Goal: Task Accomplishment & Management: Manage account settings

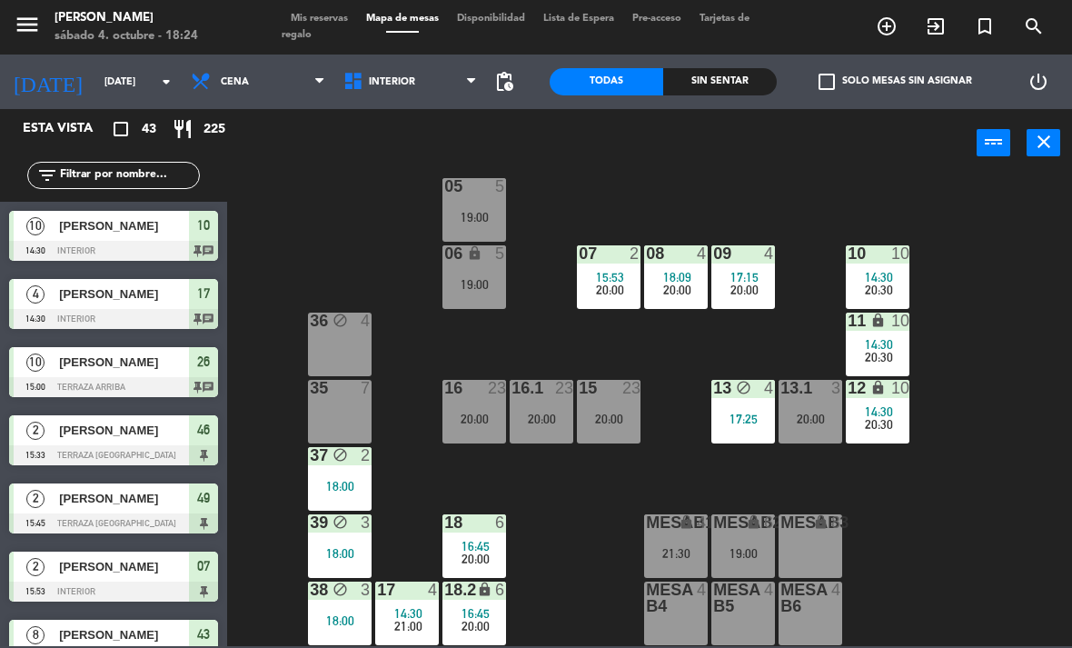
scroll to position [96, 0]
click at [243, 95] on span "Cena" at bounding box center [258, 82] width 153 height 40
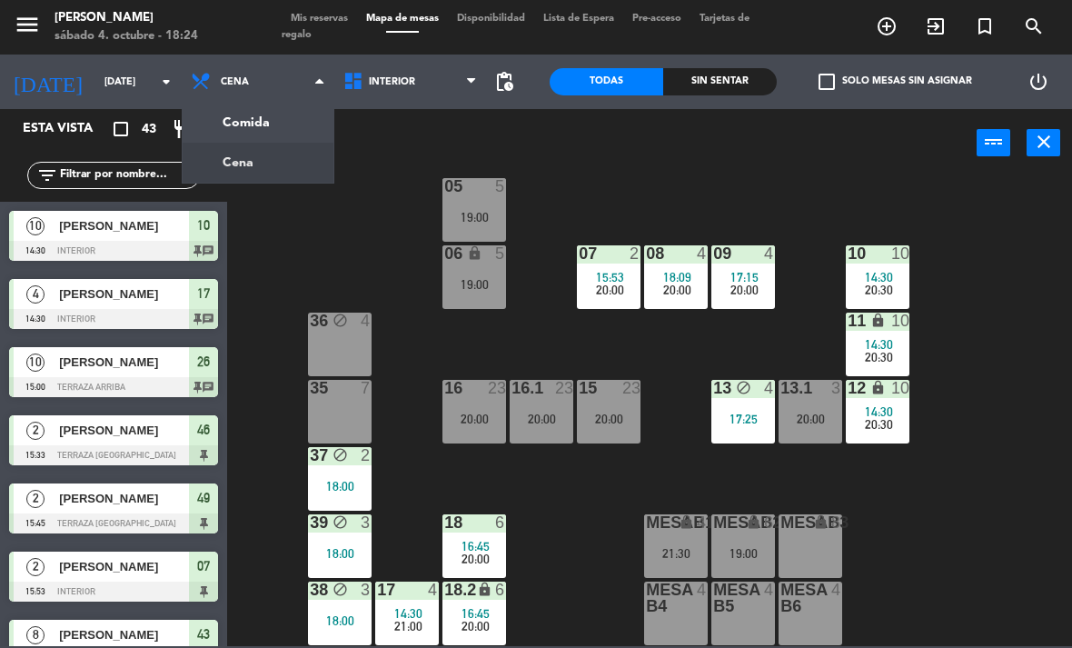
click at [241, 114] on ng-component "menu [PERSON_NAME][DATE] 4. octubre - 18:24 Mis reservas Mapa de mesas Disponib…" at bounding box center [536, 323] width 1072 height 646
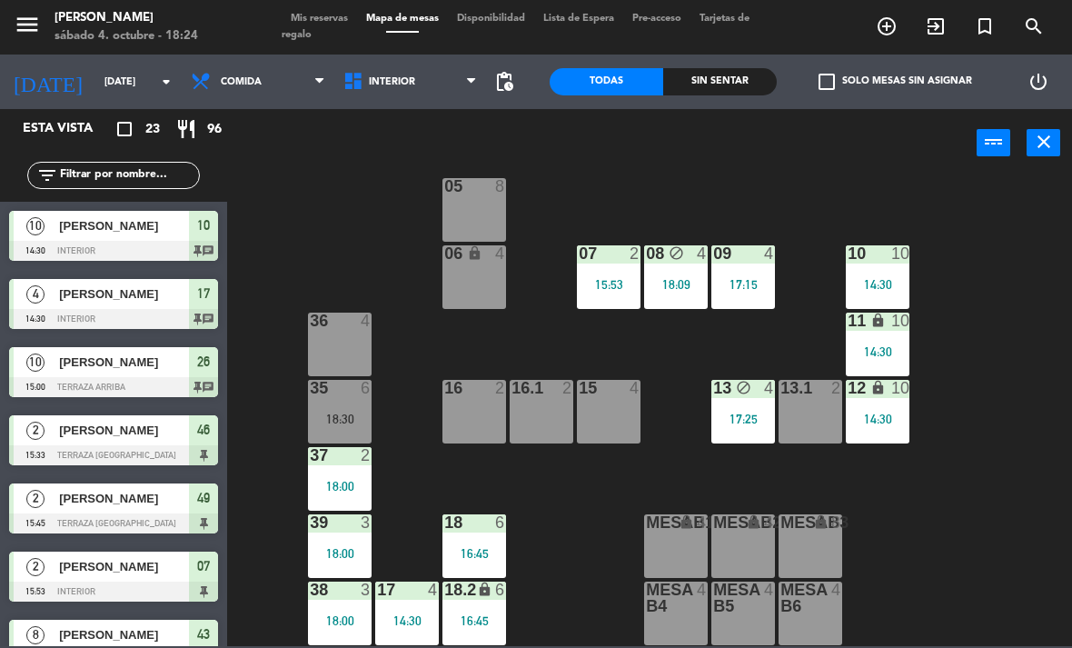
click at [336, 405] on div "35 6 18:30" at bounding box center [340, 412] width 64 height 64
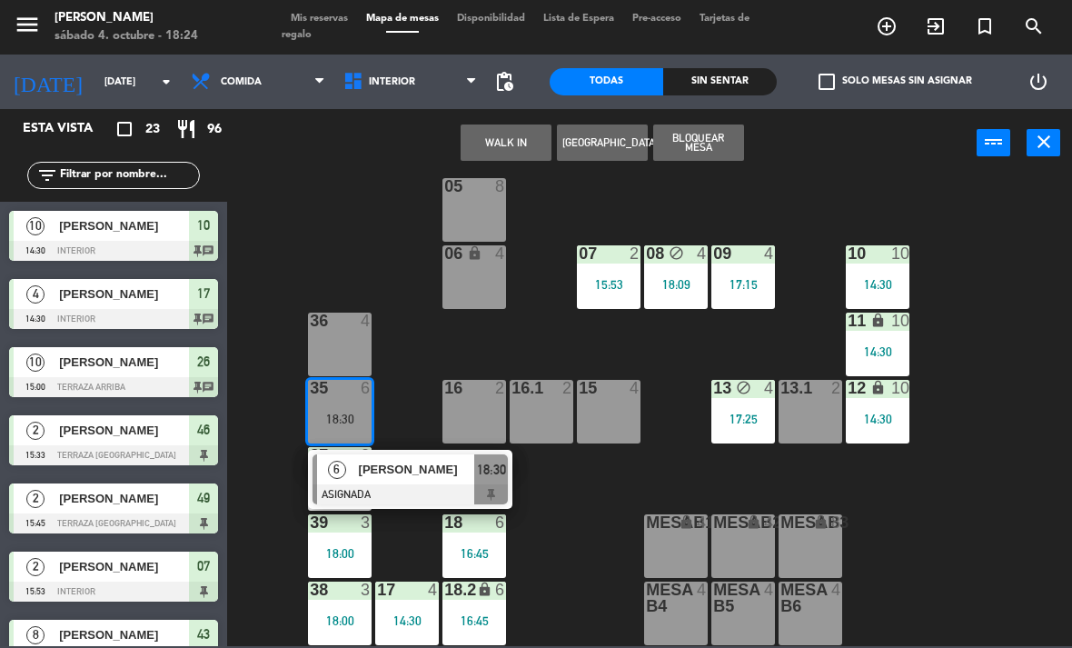
click at [397, 491] on div at bounding box center [409, 494] width 195 height 20
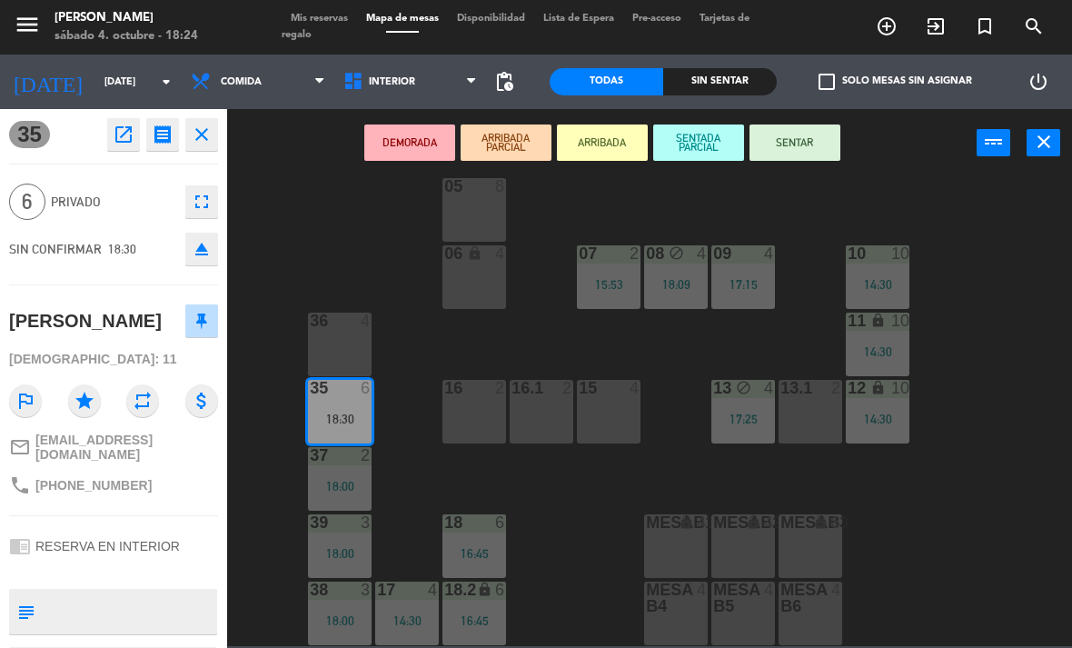
click at [340, 342] on div "36 4" at bounding box center [340, 344] width 64 height 64
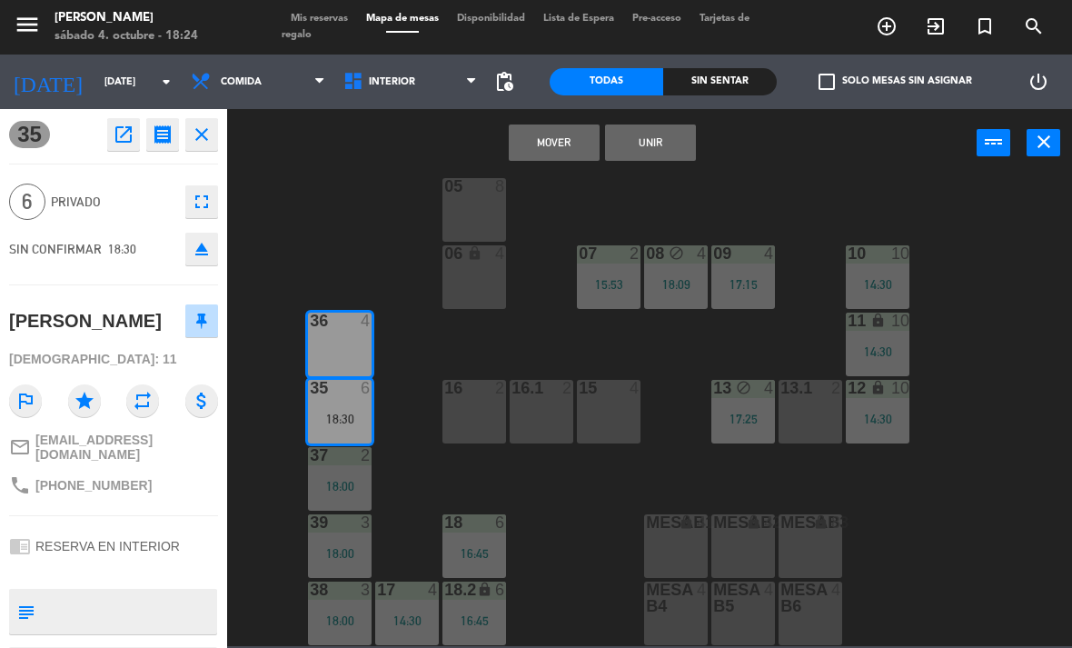
click at [670, 153] on button "Unir" at bounding box center [650, 142] width 91 height 36
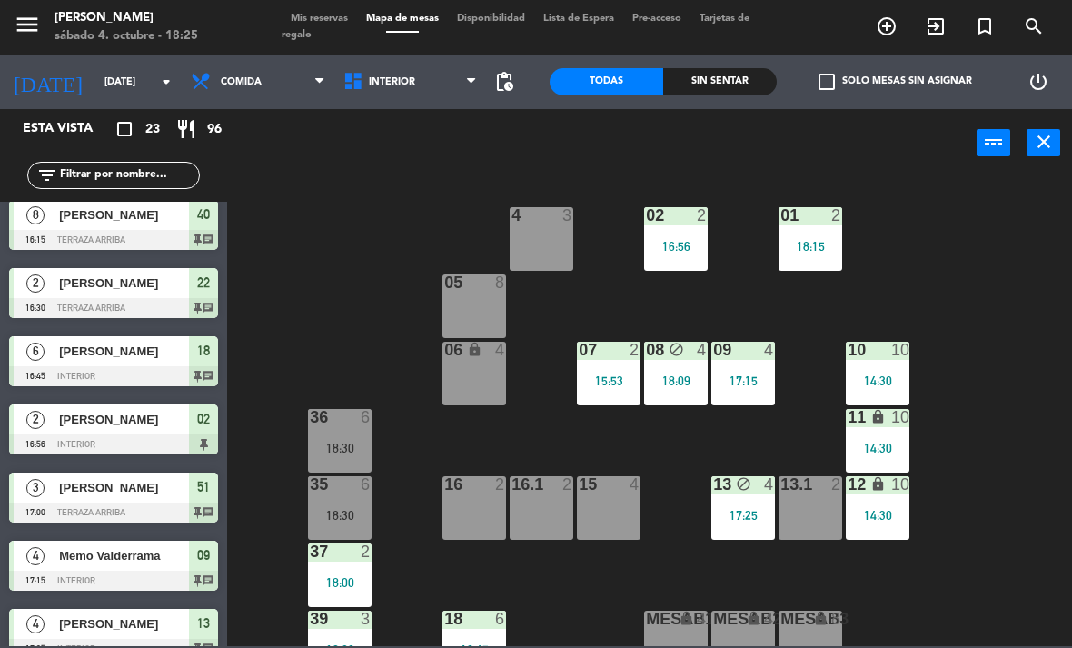
scroll to position [0, 0]
click at [398, 92] on span "Interior" at bounding box center [410, 82] width 153 height 40
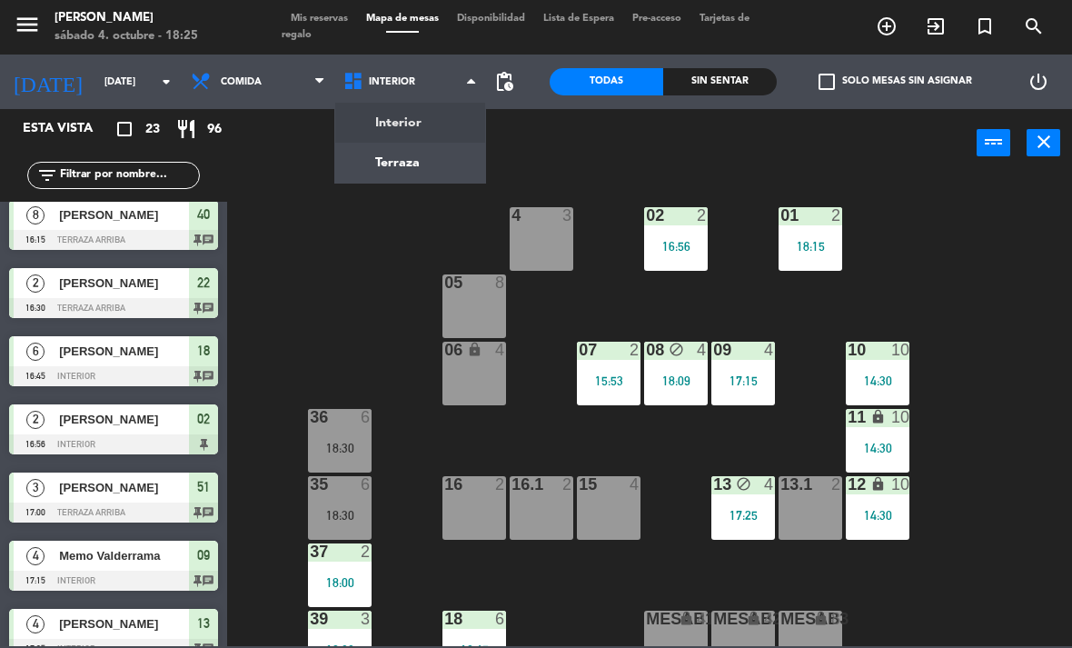
click at [391, 172] on ng-component "menu [PERSON_NAME][DATE] 4. octubre - 18:25 Mis reservas Mapa de mesas Disponib…" at bounding box center [536, 323] width 1072 height 646
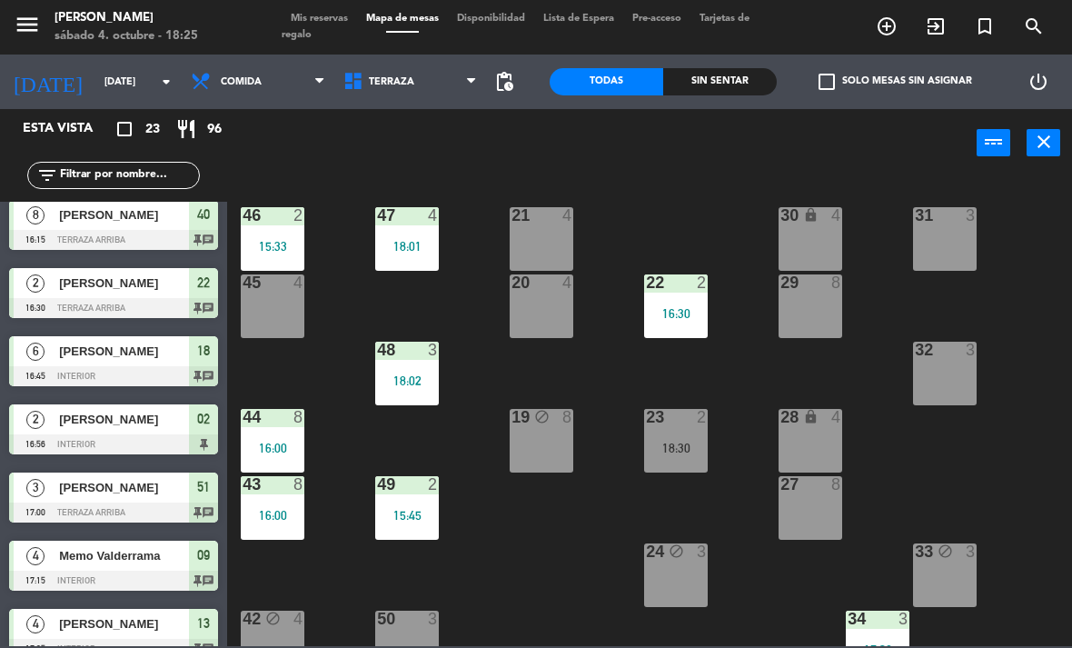
click at [239, 84] on span "Comida" at bounding box center [241, 82] width 41 height 12
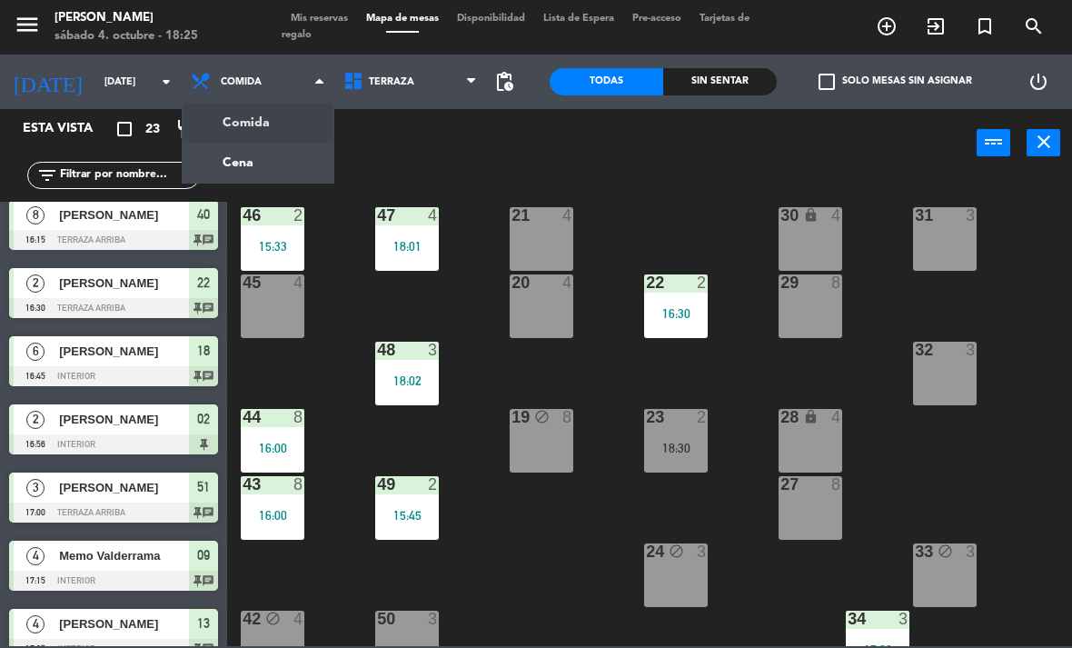
click at [229, 169] on ng-component "menu [PERSON_NAME][DATE] 4. octubre - 18:25 Mis reservas Mapa de mesas Disponib…" at bounding box center [536, 323] width 1072 height 646
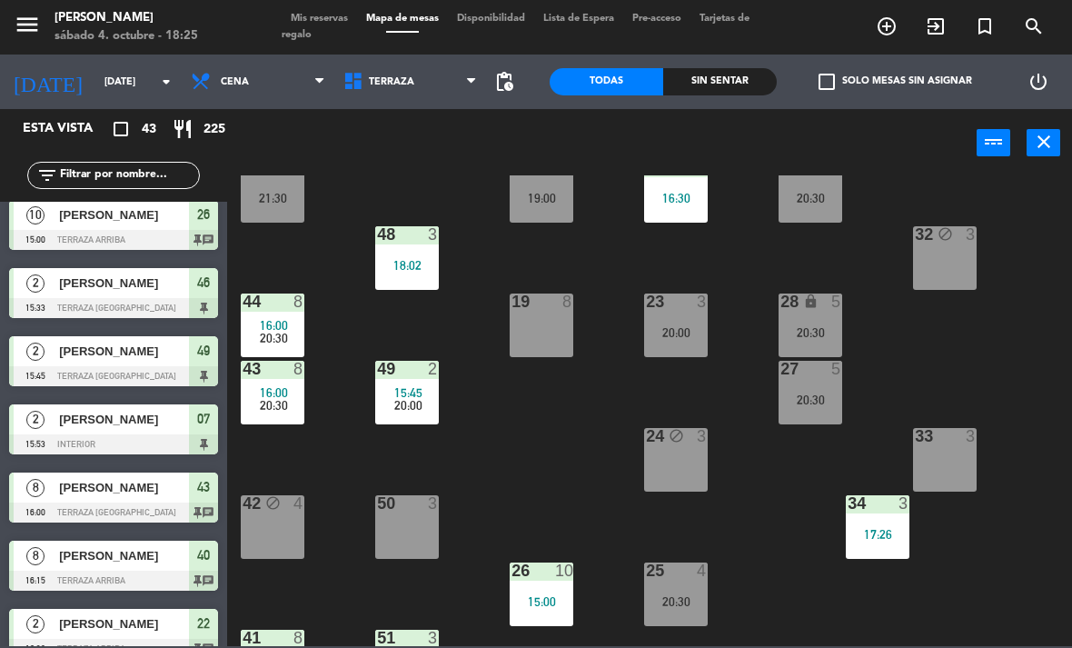
scroll to position [120, 0]
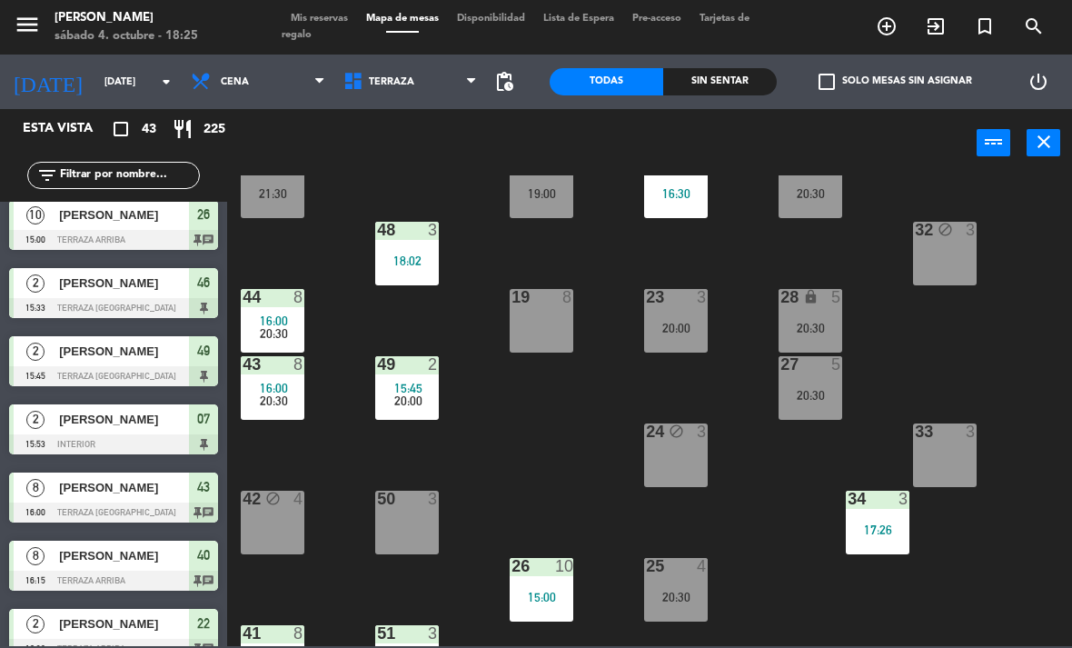
click at [394, 81] on span "Terraza" at bounding box center [391, 82] width 45 height 12
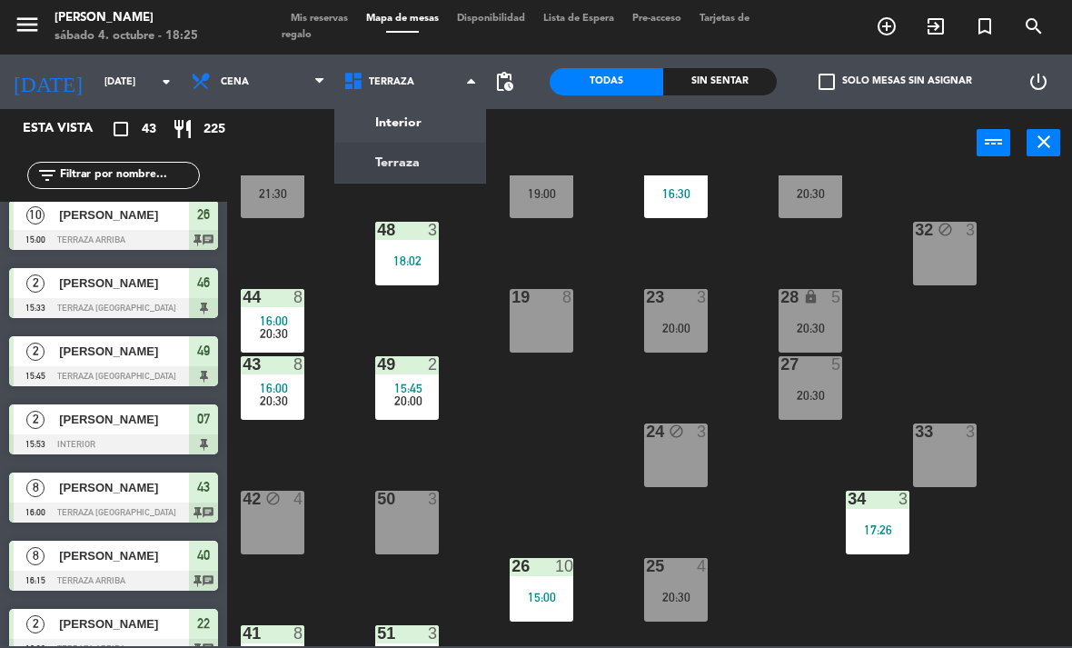
click at [380, 125] on ng-component "menu [PERSON_NAME][DATE] 4. octubre - 18:25 Mis reservas Mapa de mesas Disponib…" at bounding box center [536, 323] width 1072 height 646
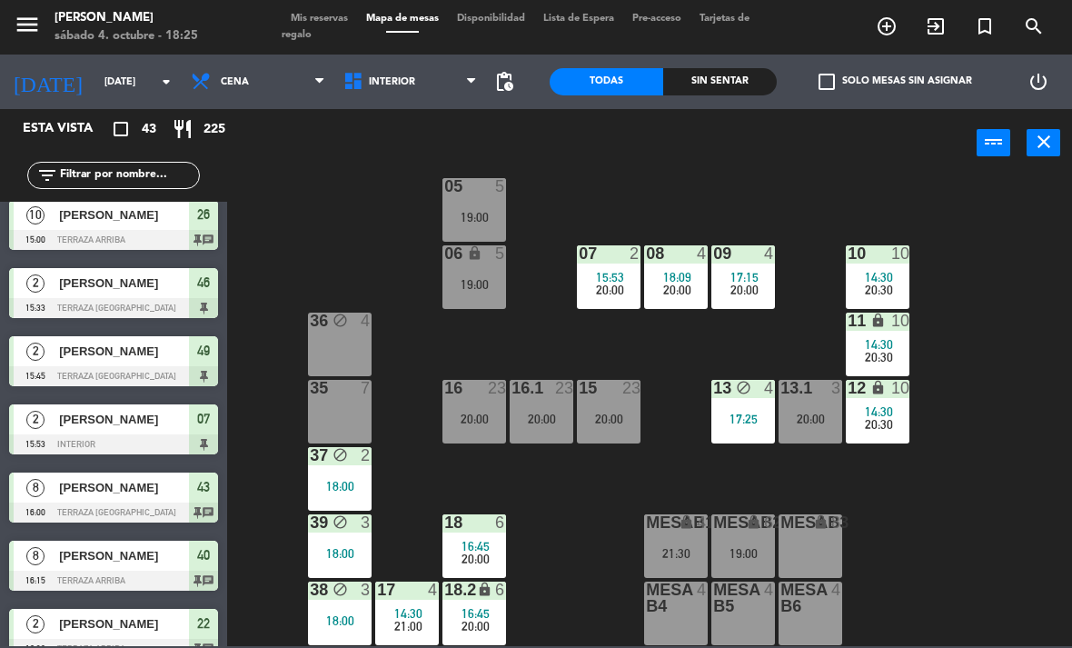
scroll to position [96, 0]
click at [246, 98] on span "Cena" at bounding box center [258, 82] width 153 height 40
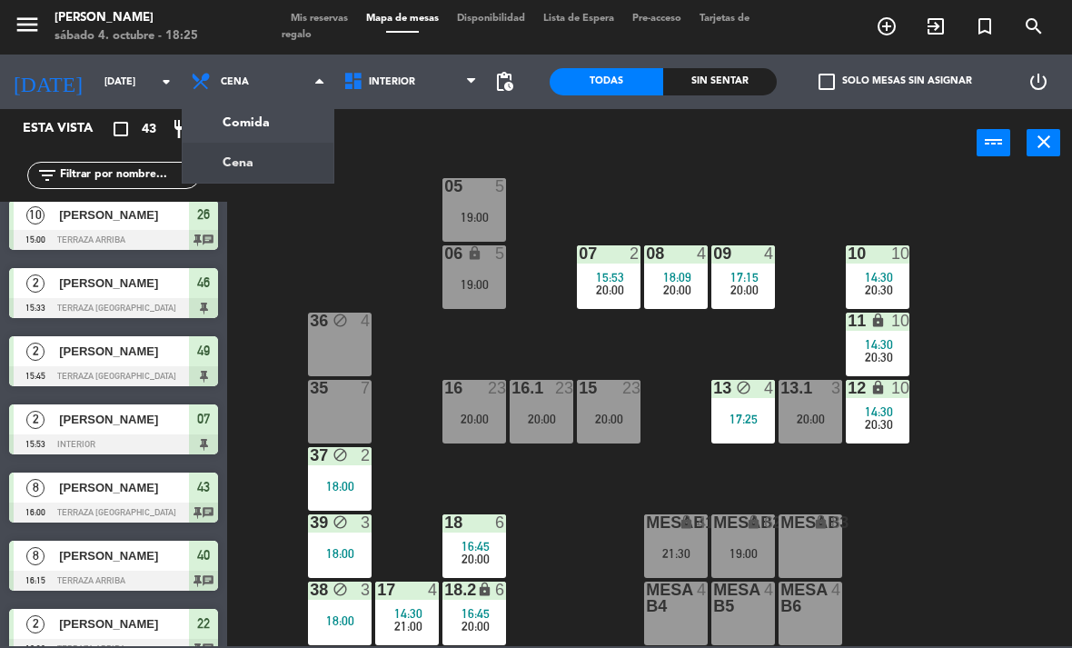
click at [252, 140] on ng-component "menu [PERSON_NAME][DATE] 4. octubre - 18:25 Mis reservas Mapa de mesas Disponib…" at bounding box center [536, 323] width 1072 height 646
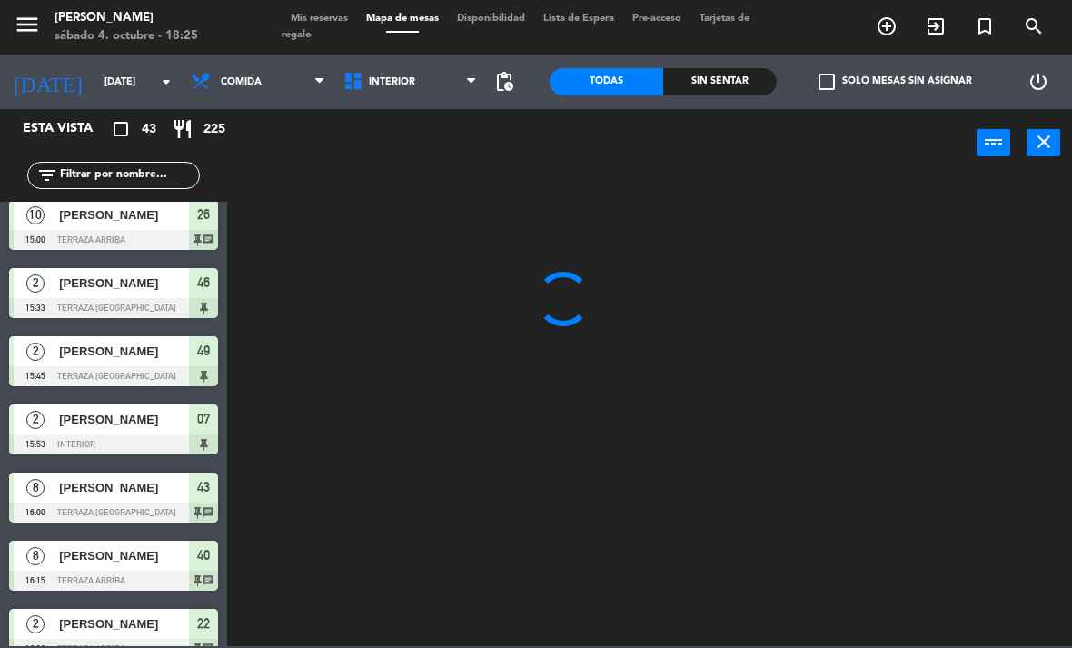
scroll to position [0, 0]
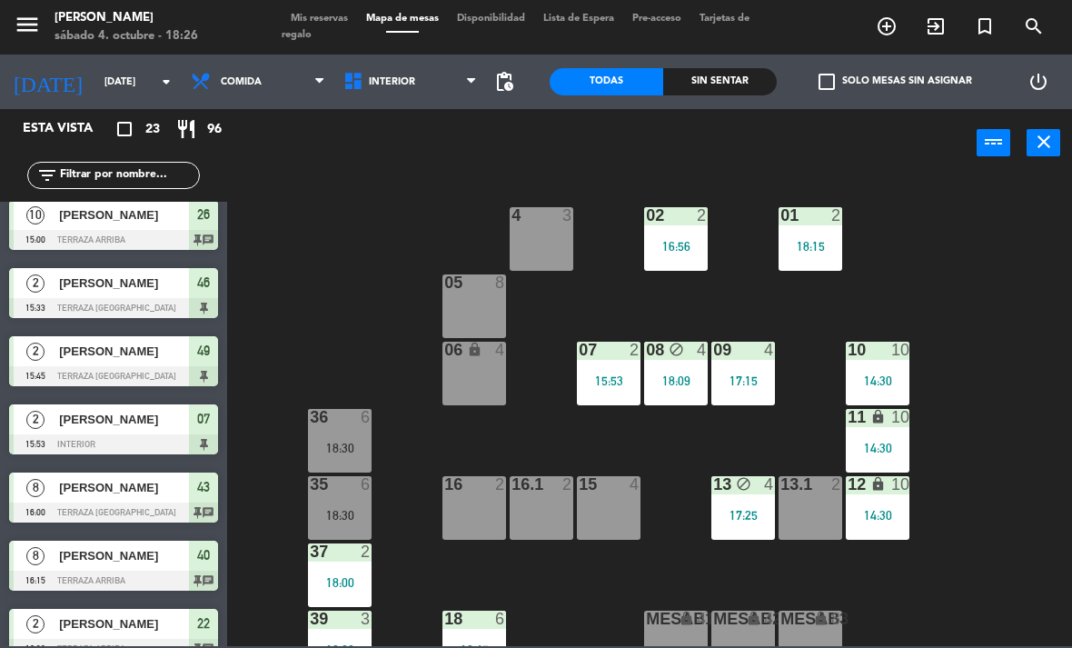
click at [272, 82] on span "Comida" at bounding box center [258, 82] width 153 height 40
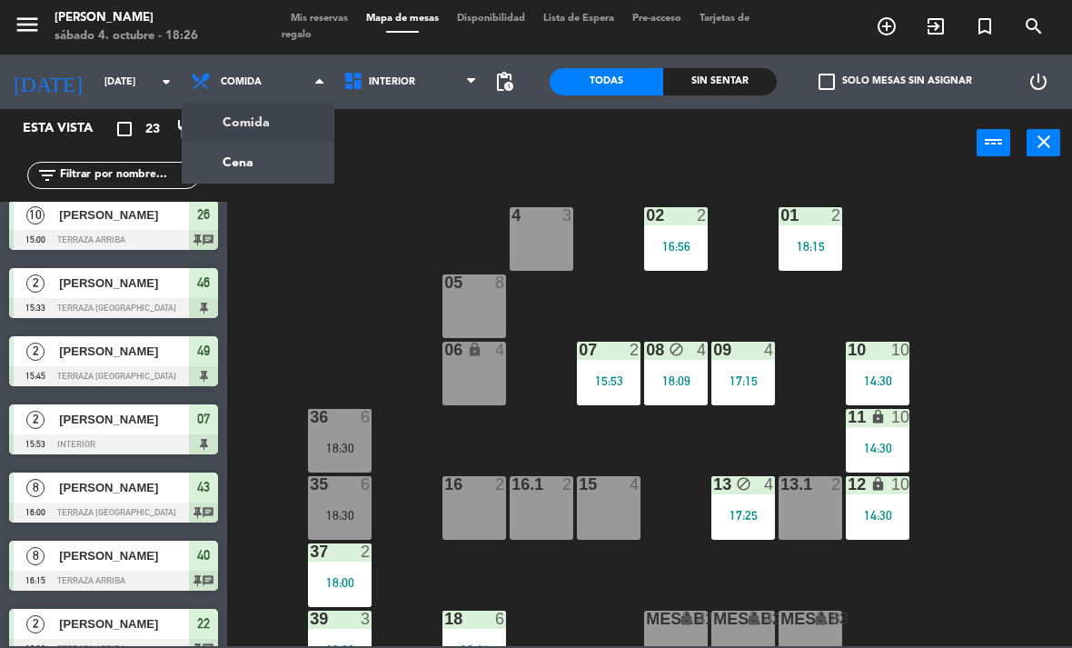
click at [227, 171] on ng-component "menu [PERSON_NAME][DATE] 4. octubre - 18:26 Mis reservas Mapa de mesas Disponib…" at bounding box center [536, 323] width 1072 height 646
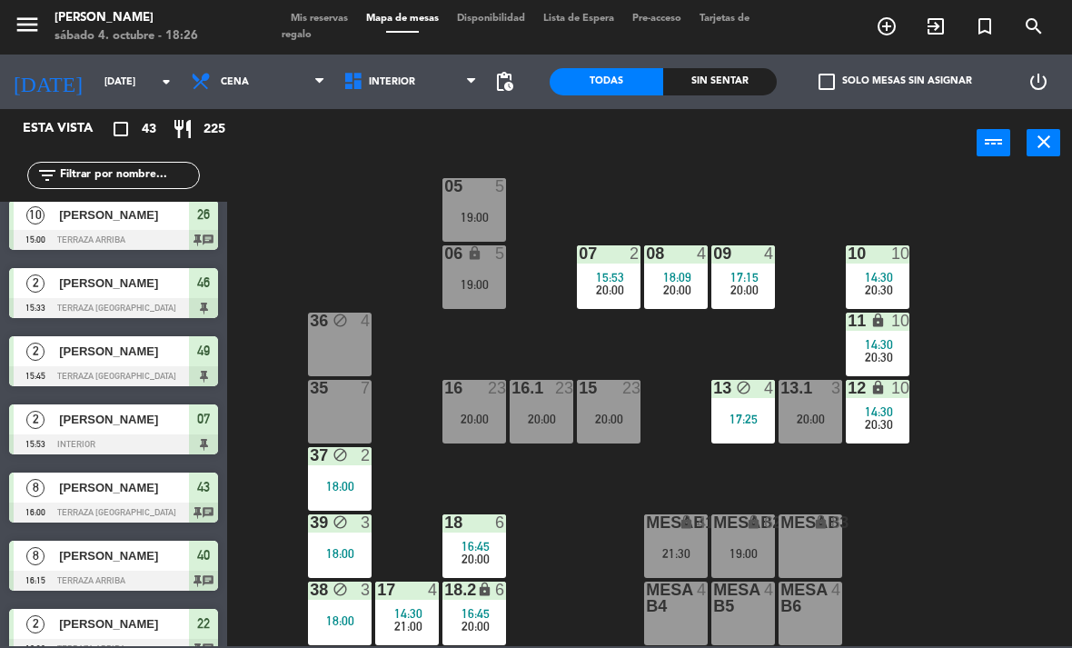
click at [399, 83] on span "Interior" at bounding box center [392, 82] width 46 height 12
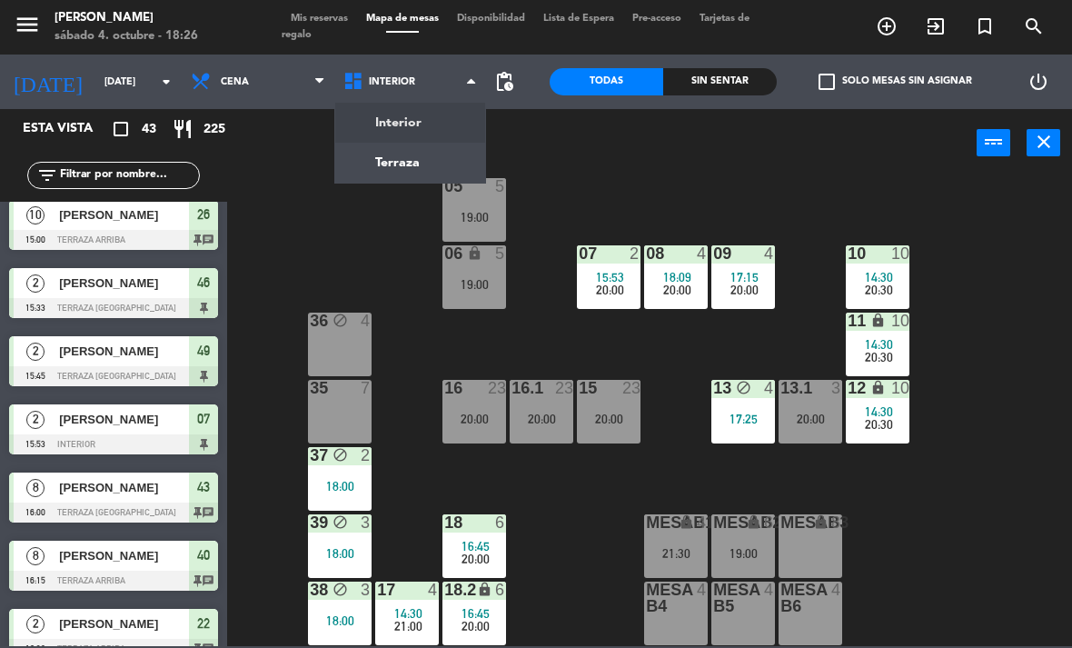
scroll to position [96, 0]
click at [384, 162] on ng-component "menu [PERSON_NAME][DATE] 4. octubre - 18:26 Mis reservas Mapa de mesas Disponib…" at bounding box center [536, 323] width 1072 height 646
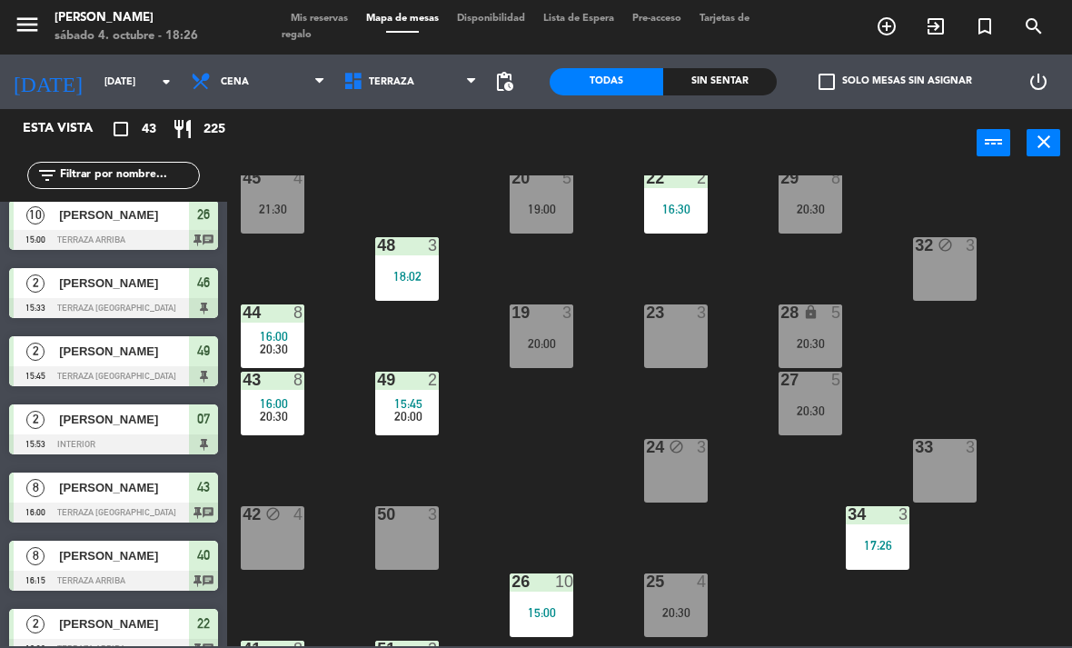
scroll to position [104, 0]
click at [677, 341] on div "23 3" at bounding box center [676, 337] width 64 height 64
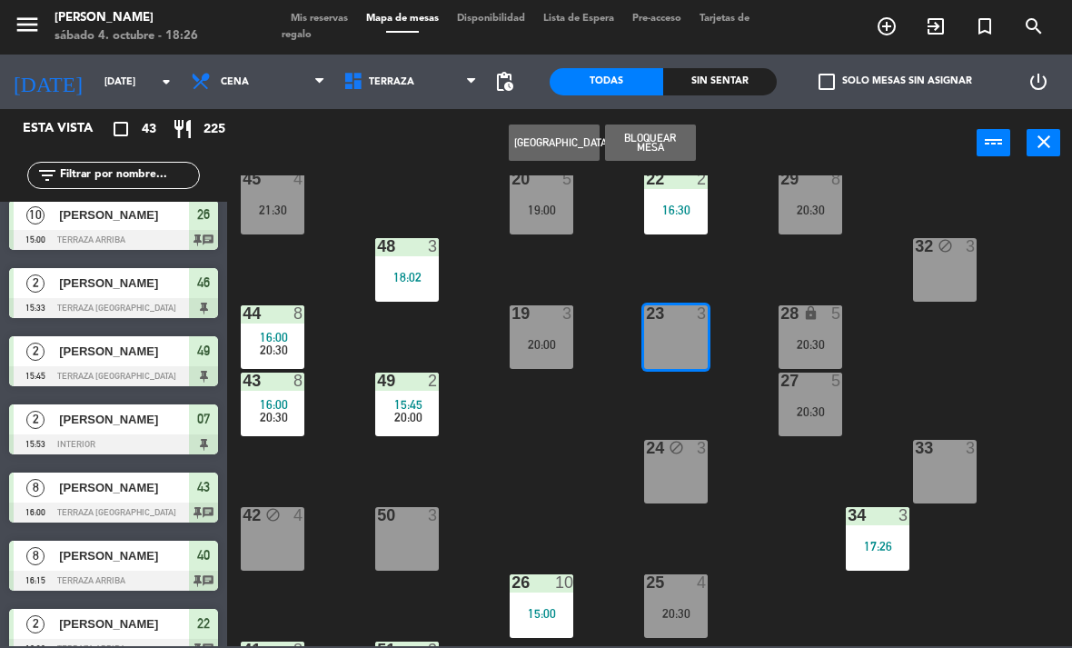
click at [678, 134] on button "Bloquear Mesa" at bounding box center [650, 142] width 91 height 36
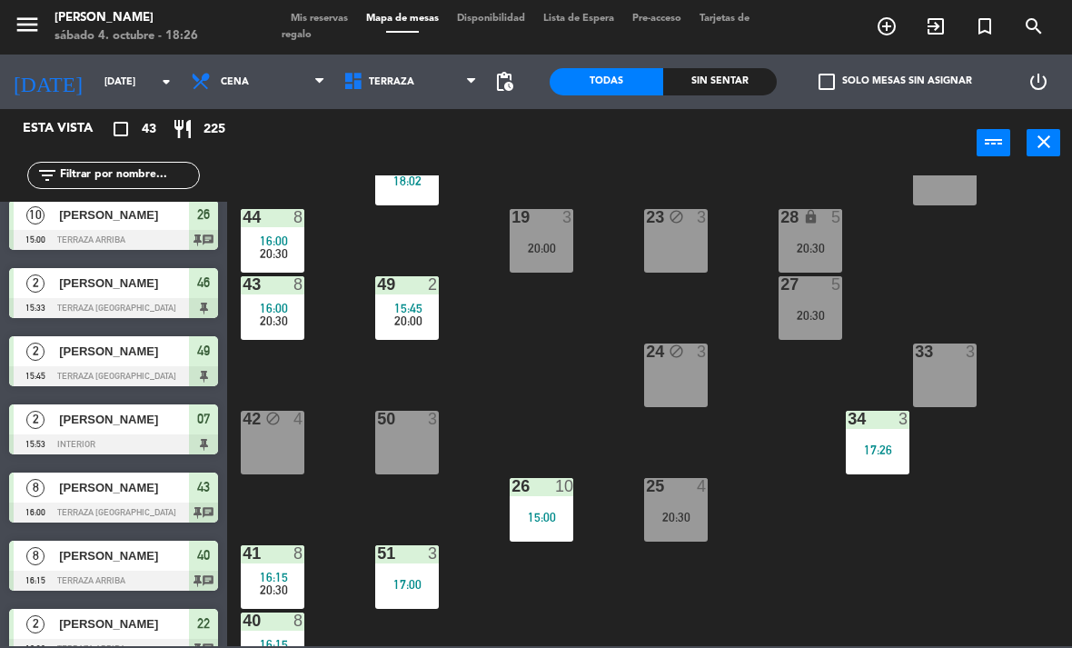
scroll to position [199, 0]
click at [559, 495] on div "10" at bounding box center [564, 487] width 18 height 16
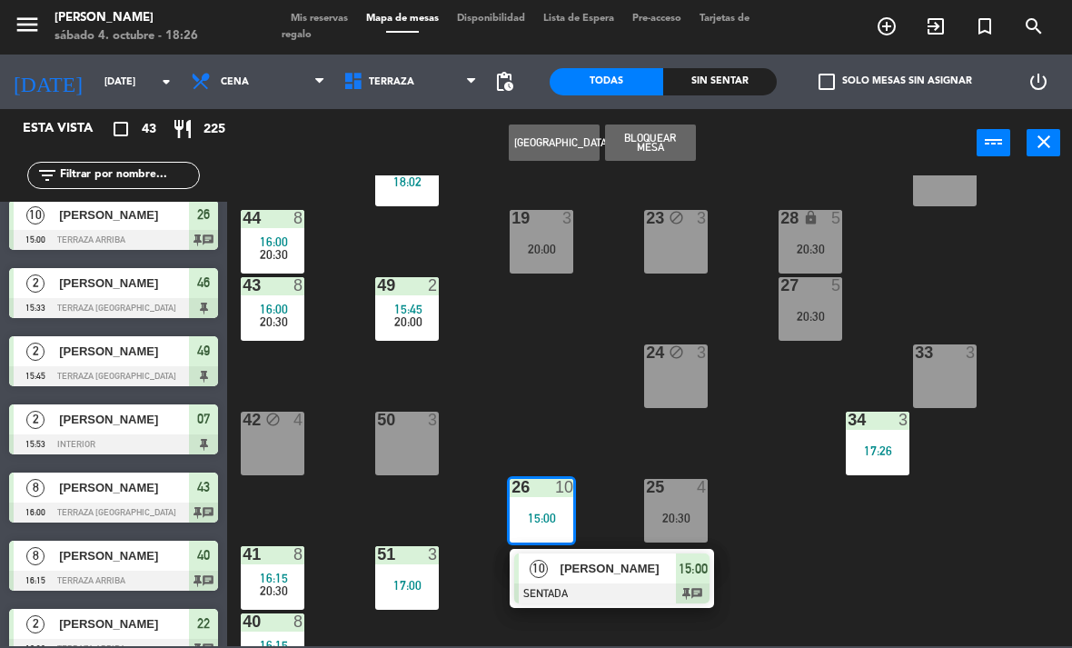
click at [594, 580] on div "[PERSON_NAME]" at bounding box center [618, 568] width 118 height 30
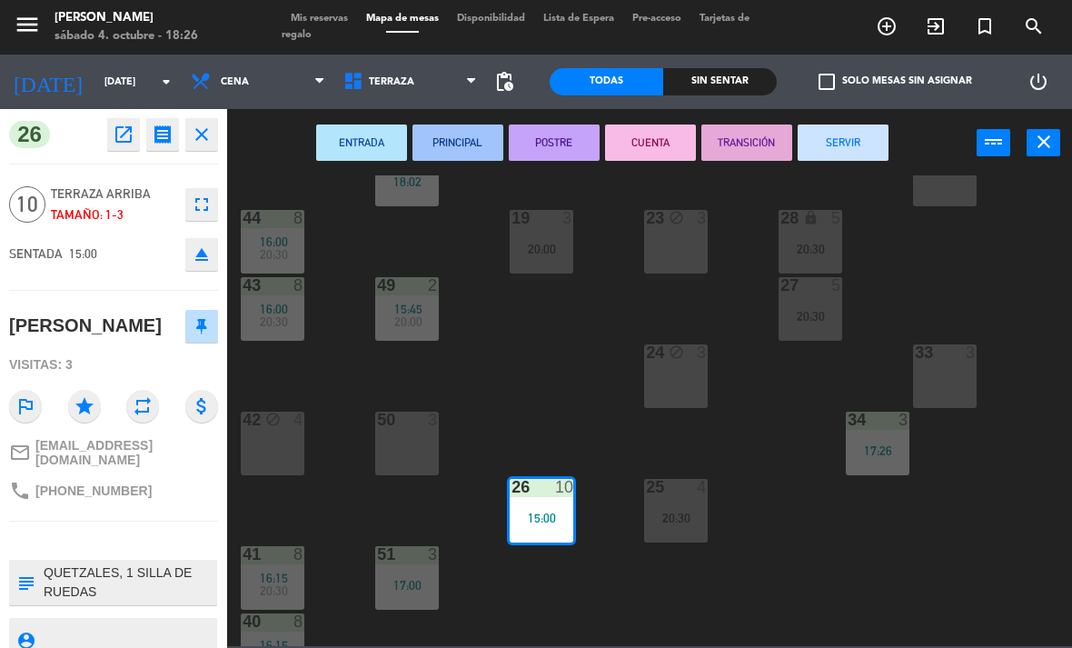
click at [867, 143] on button "SERVIR" at bounding box center [842, 142] width 91 height 36
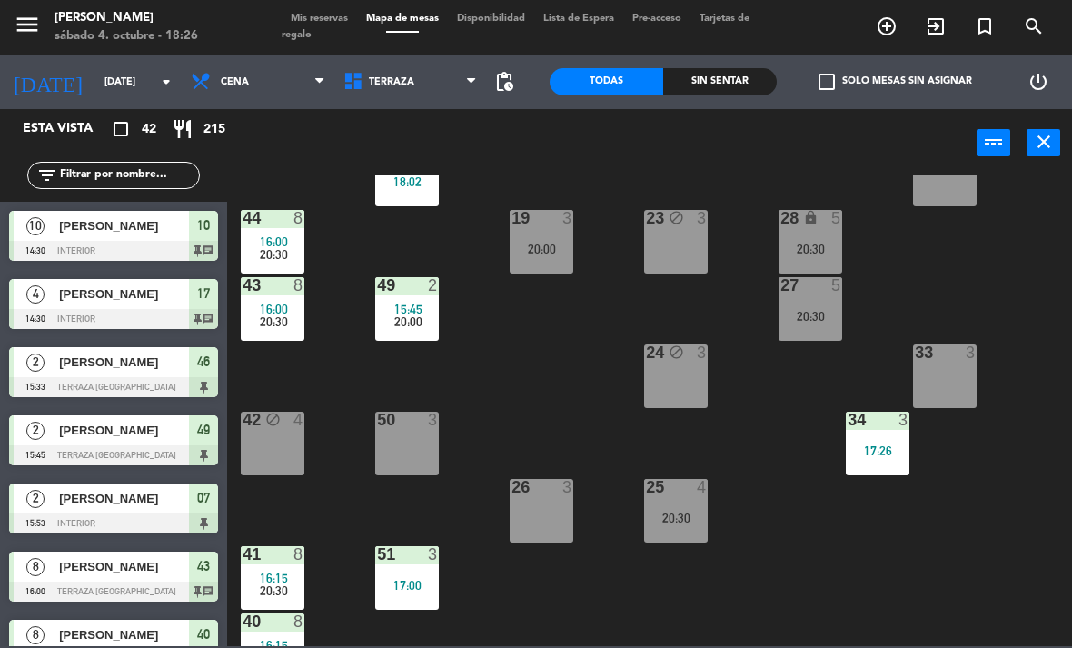
scroll to position [83, 0]
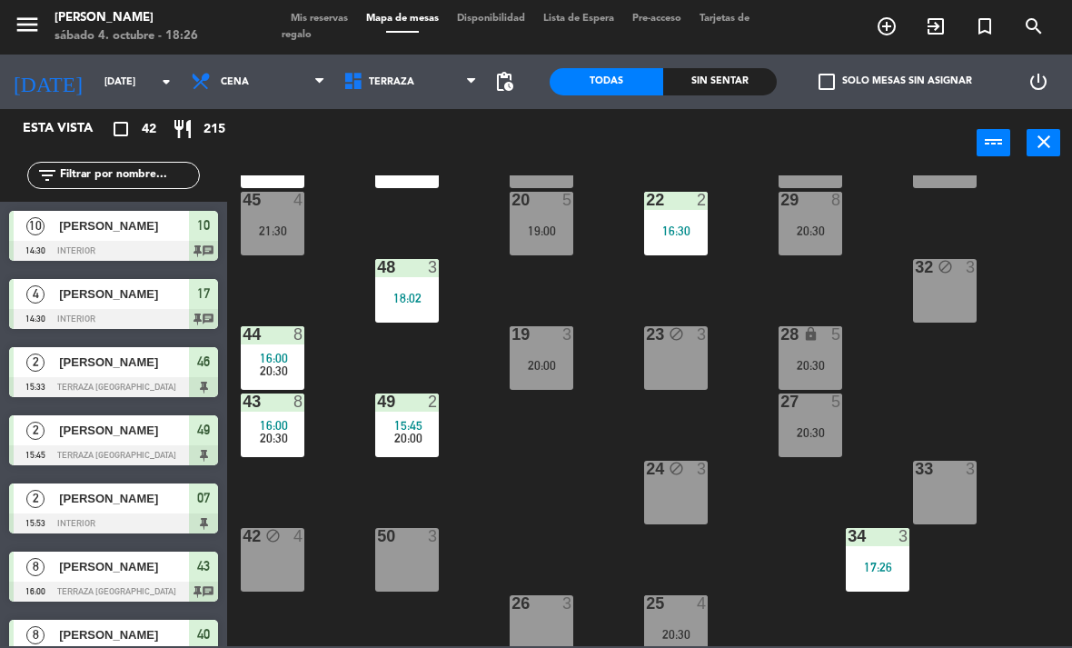
click at [552, 378] on div "19 3 20:00" at bounding box center [542, 358] width 64 height 64
click at [588, 541] on div "21 5 19:00 30 lock 8 20:30 46 2 15:33 20:00 47 4 18:01 31 3 20 5 19:00 22 2 16:…" at bounding box center [655, 410] width 834 height 470
click at [390, 96] on span "Terraza" at bounding box center [410, 82] width 153 height 40
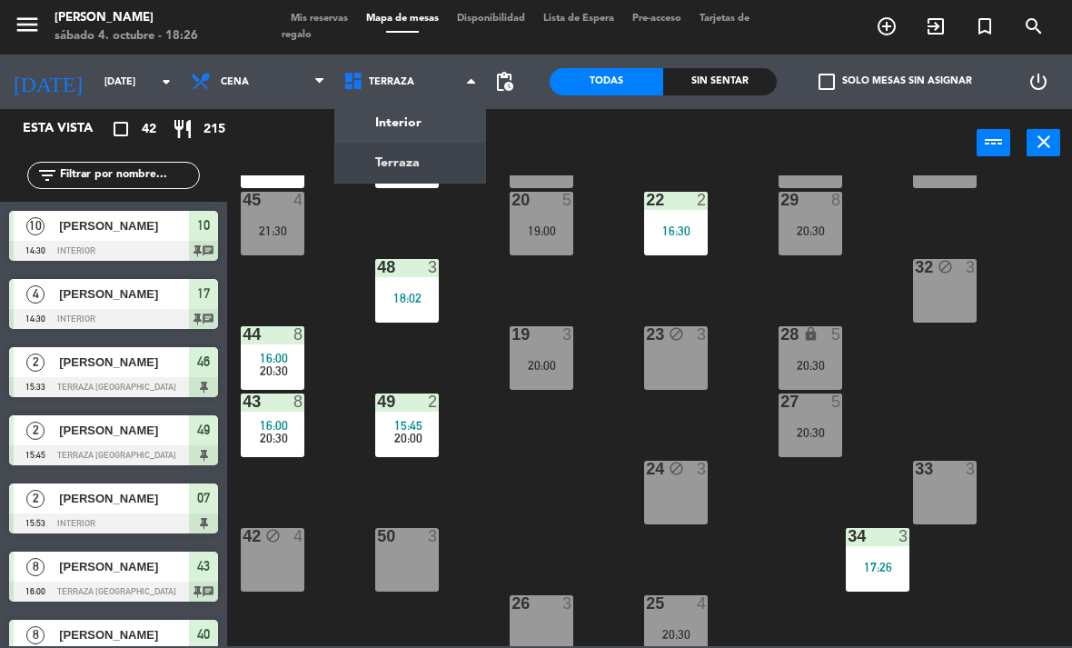
click at [524, 463] on div "21 5 19:00 30 lock 8 20:30 46 2 15:33 20:00 47 4 18:01 31 3 20 5 19:00 22 2 16:…" at bounding box center [655, 410] width 834 height 470
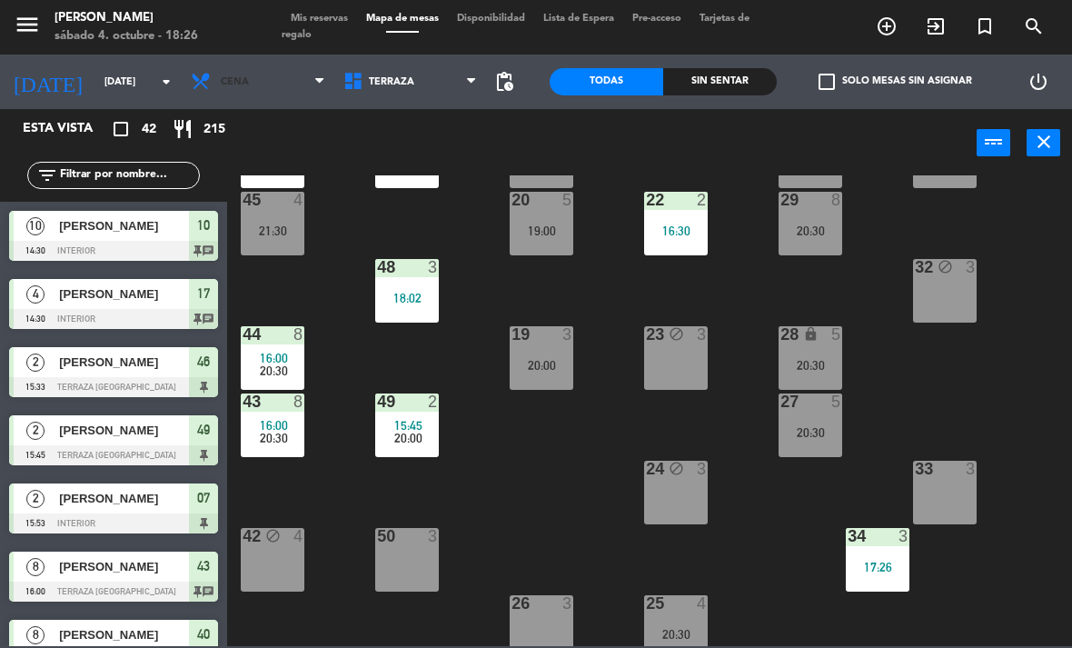
click at [248, 77] on span "Cena" at bounding box center [258, 82] width 153 height 40
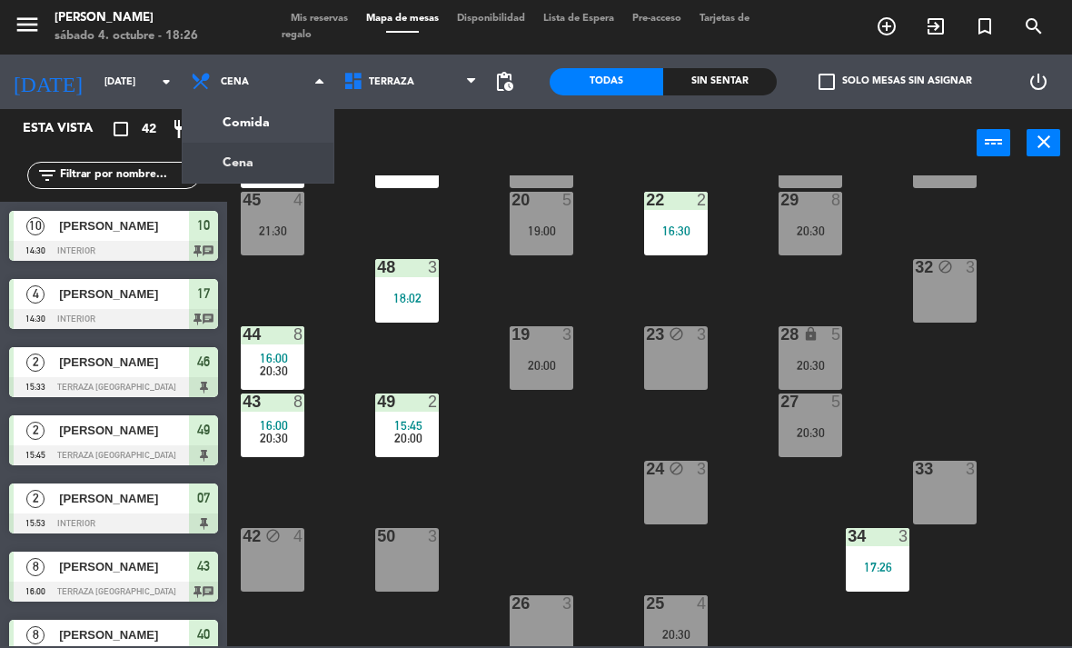
click at [302, 124] on ng-component "menu [PERSON_NAME][DATE] 4. octubre - 18:26 Mis reservas Mapa de mesas Disponib…" at bounding box center [536, 323] width 1072 height 646
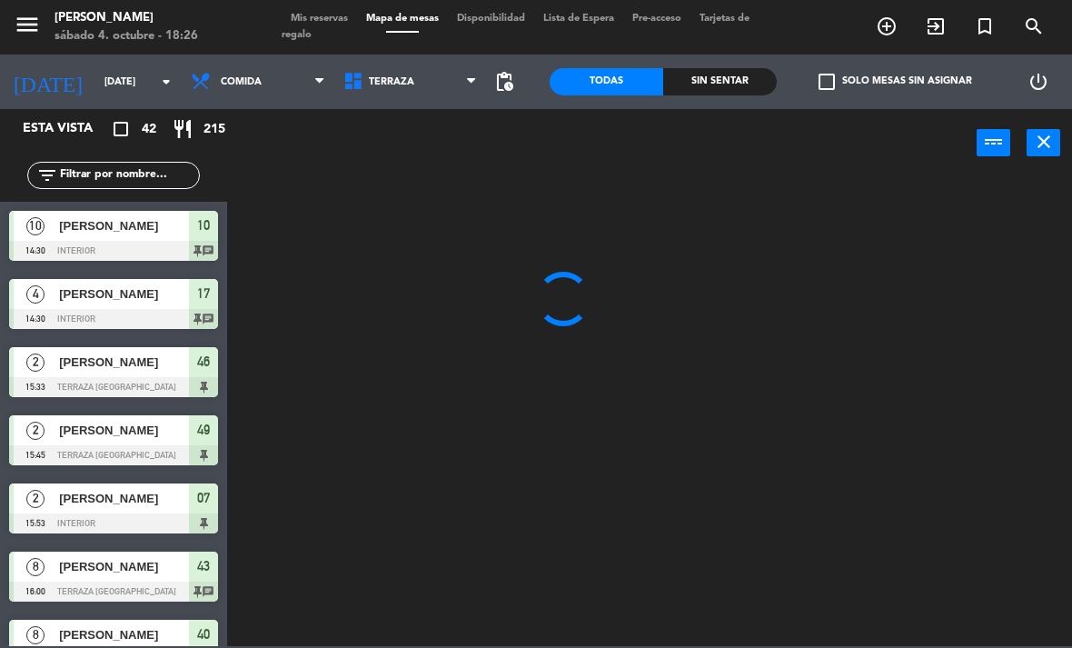
scroll to position [0, 0]
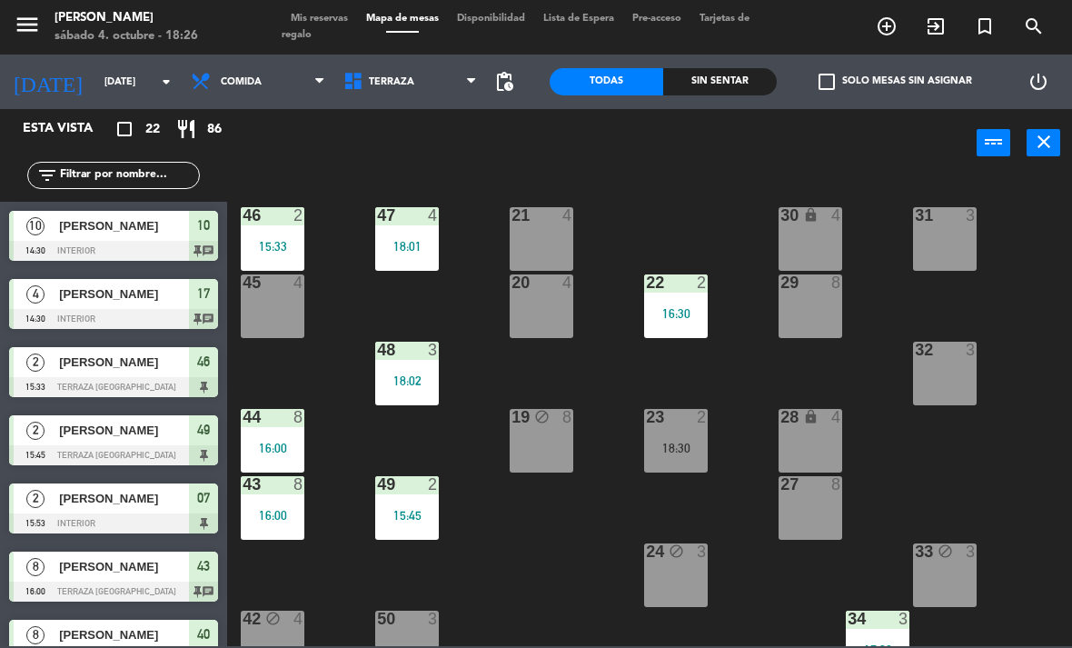
click at [698, 459] on div "23 2 18:30" at bounding box center [676, 441] width 64 height 64
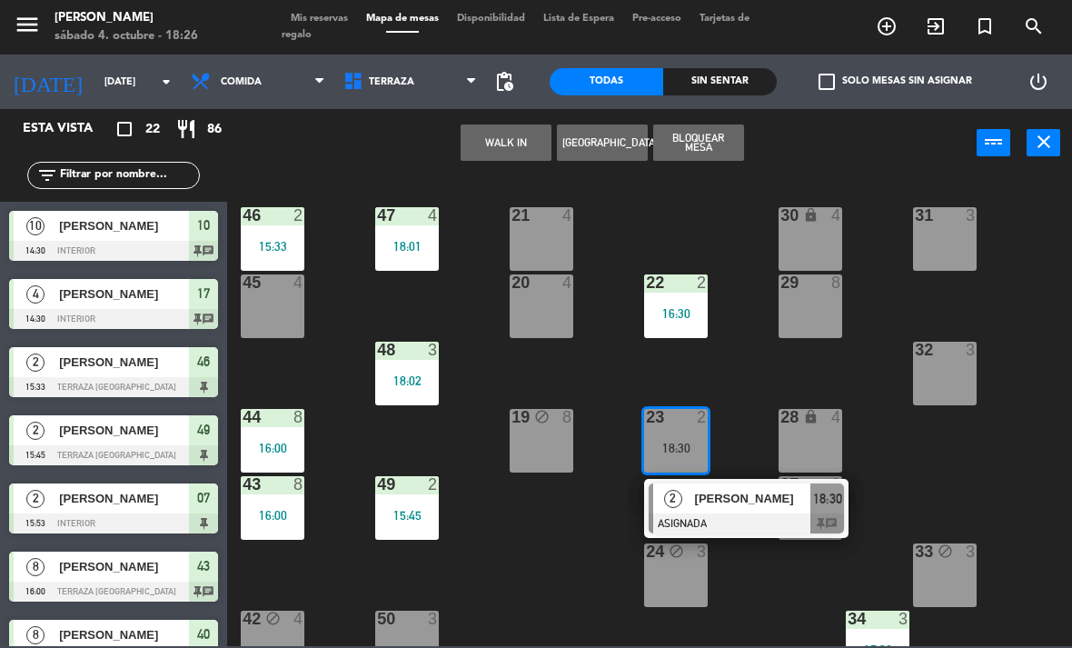
click at [755, 514] on div at bounding box center [746, 523] width 195 height 20
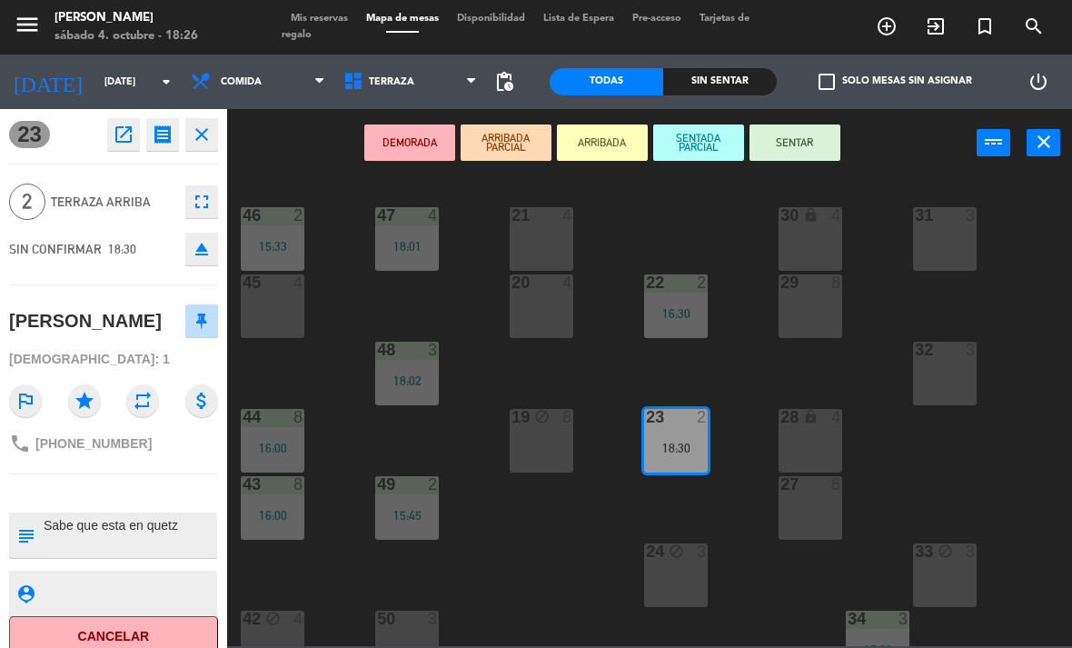
click at [797, 155] on button "SENTAR" at bounding box center [794, 142] width 91 height 36
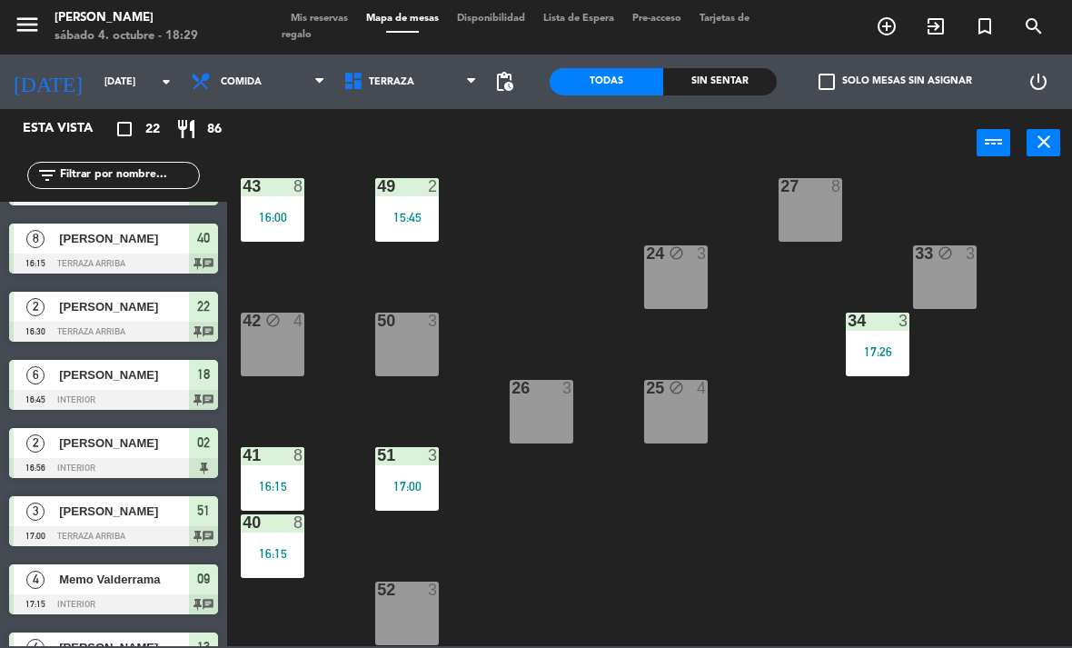
scroll to position [298, 0]
click at [411, 71] on span "Terraza" at bounding box center [410, 82] width 153 height 40
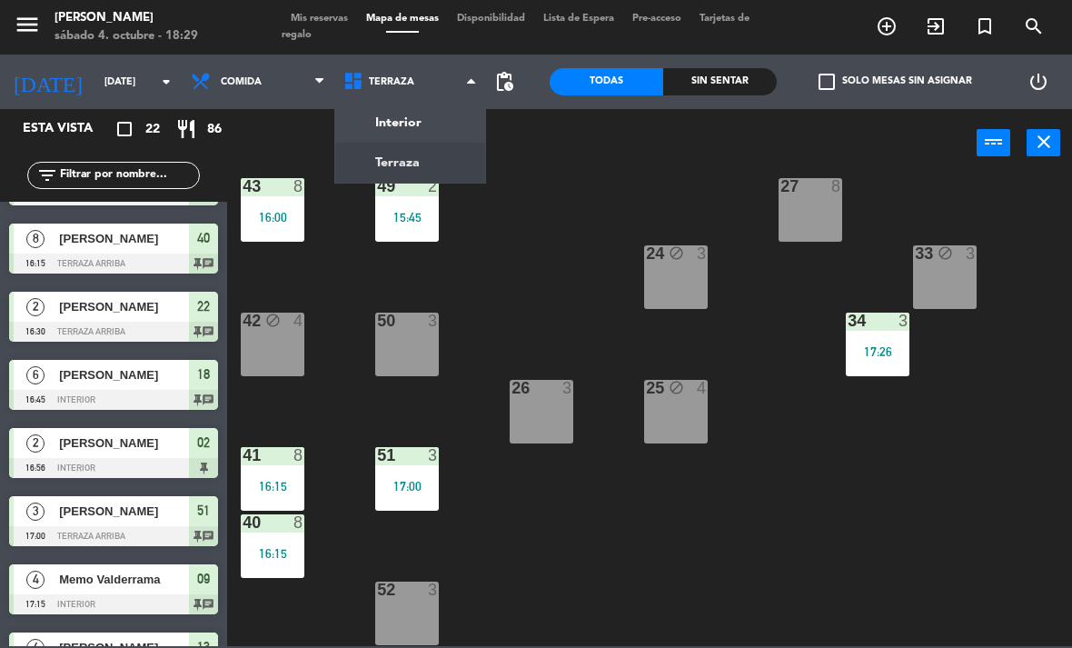
click at [239, 71] on span "Comida" at bounding box center [258, 82] width 153 height 40
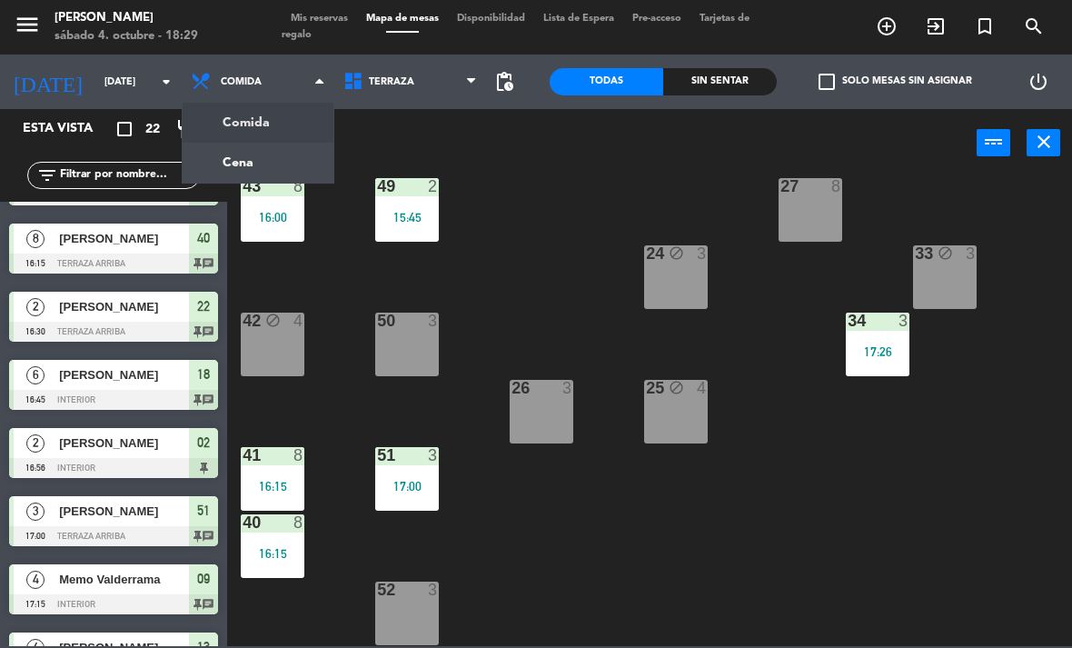
click at [659, 138] on div "power_input close" at bounding box center [601, 143] width 749 height 69
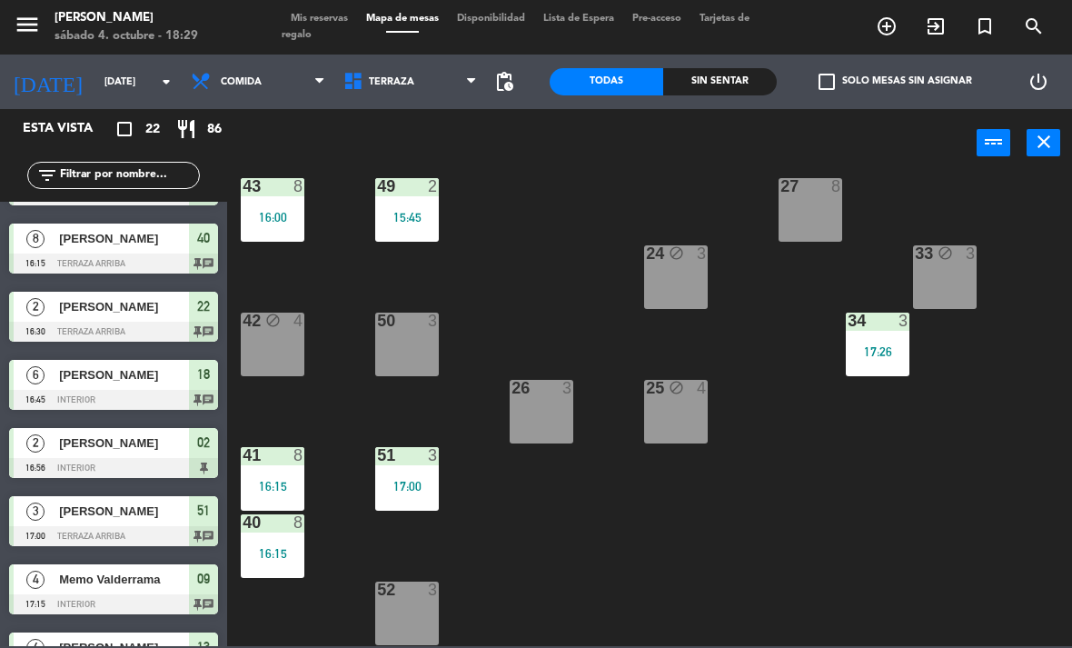
click at [748, 68] on div "Sin sentar" at bounding box center [720, 81] width 114 height 27
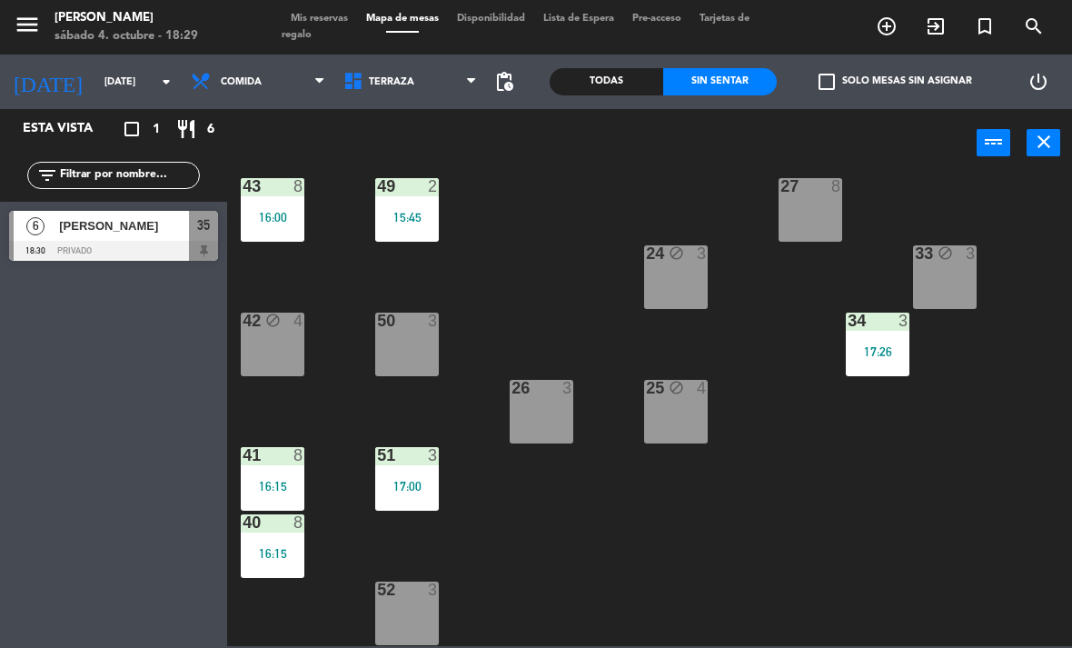
click at [725, 84] on div "Sin sentar" at bounding box center [720, 81] width 114 height 27
click at [642, 181] on div "21 4 30 lock 4 46 2 15:33 47 4 18:01 31 3 20 4 22 2 16:30 29 8 45 4 32 3 48 3 1…" at bounding box center [655, 410] width 834 height 470
click at [282, 83] on span "Comida" at bounding box center [258, 82] width 153 height 40
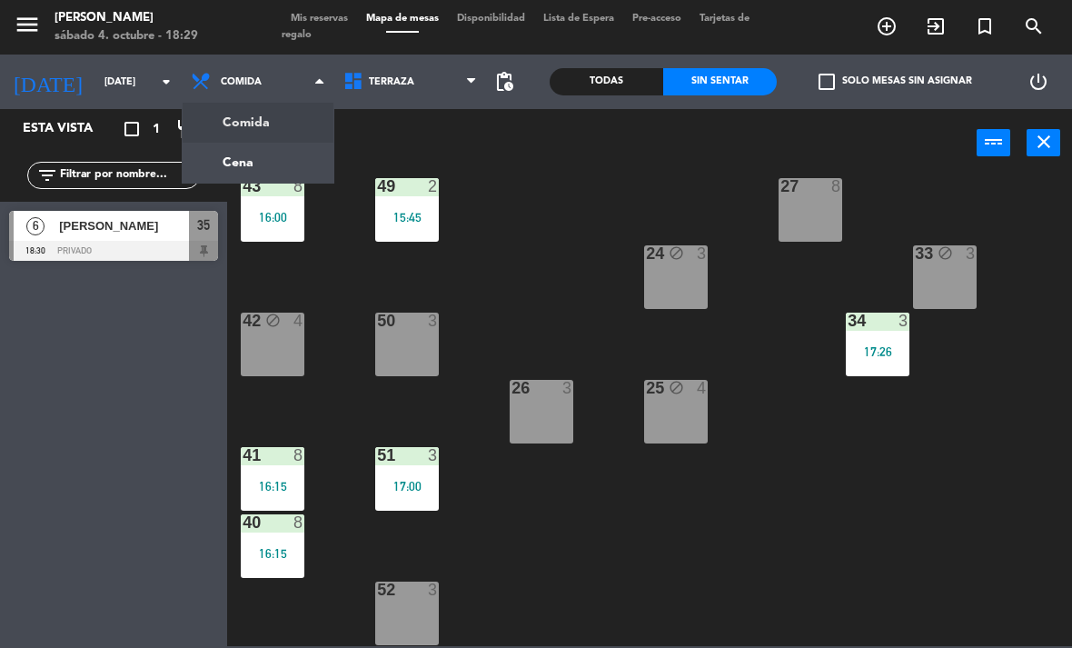
click at [296, 158] on ng-component "menu [PERSON_NAME][DATE] 4. octubre - 18:29 Mis reservas Mapa de mesas Disponib…" at bounding box center [536, 323] width 1072 height 646
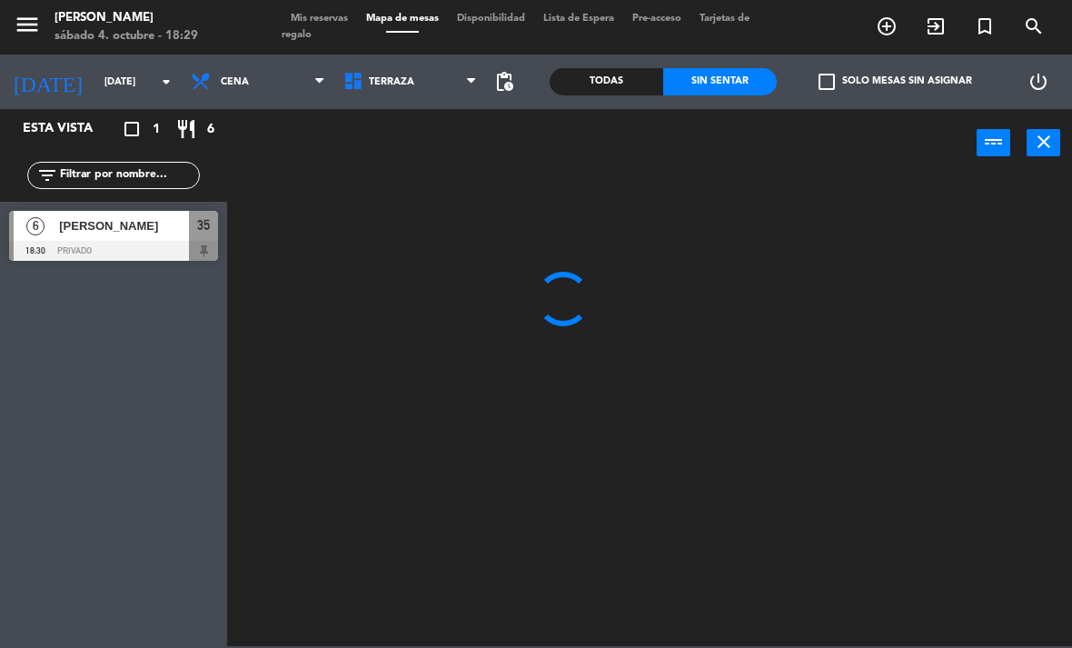
scroll to position [0, 0]
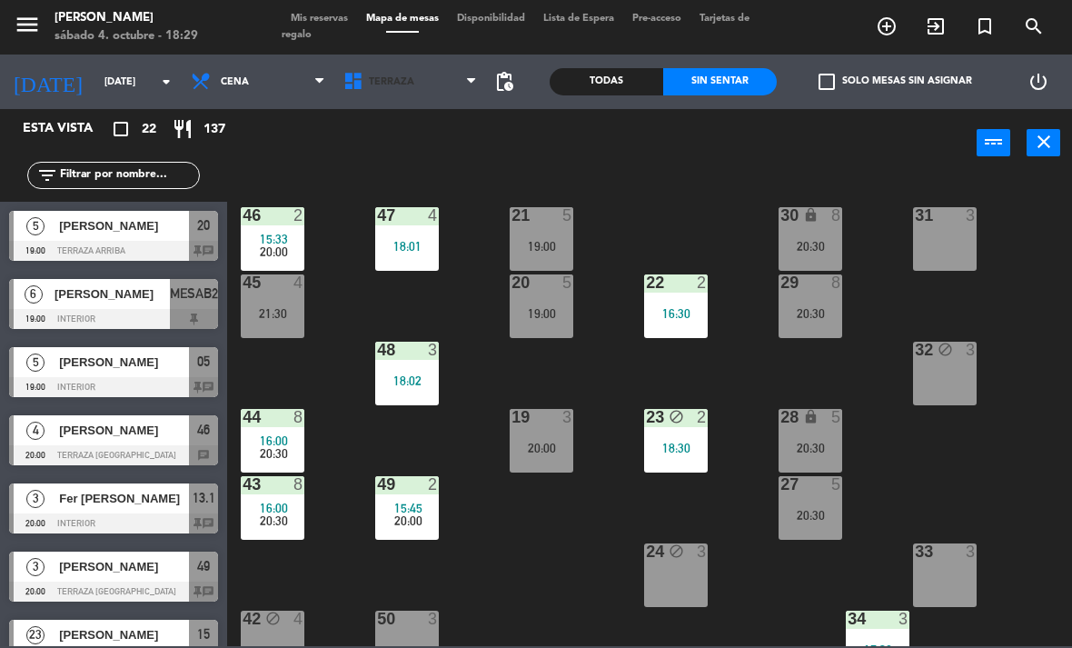
click at [421, 74] on span "Terraza" at bounding box center [410, 82] width 153 height 40
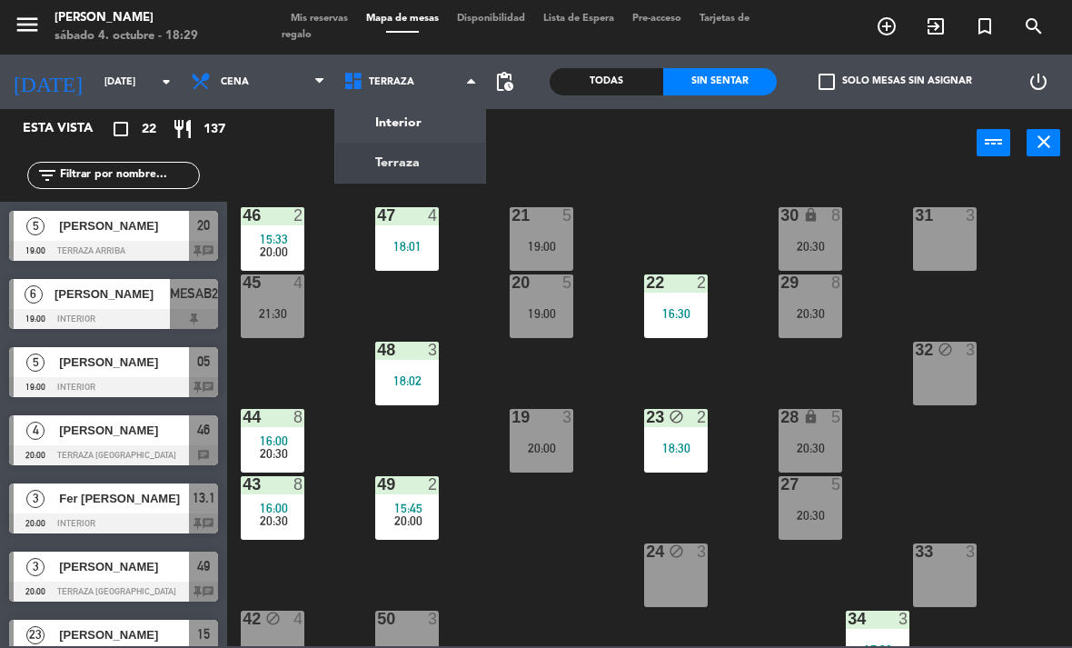
click at [435, 126] on ng-component "menu [PERSON_NAME][DATE] 4. octubre - 18:29 Mis reservas Mapa de mesas Disponib…" at bounding box center [536, 323] width 1072 height 646
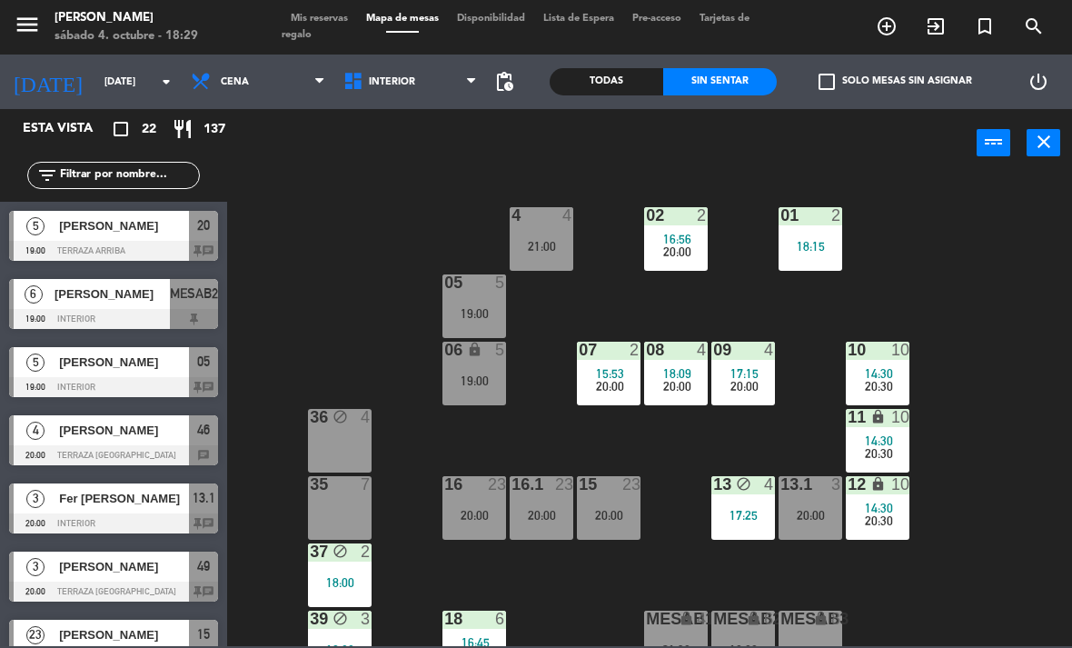
click at [758, 508] on div "17:25" at bounding box center [743, 515] width 64 height 14
click at [991, 527] on div "02 2 16:56 20:00 4 4 21:00 01 2 18:15 05 5 19:00 06 lock 5 19:00 07 2 15:53 20:…" at bounding box center [655, 410] width 834 height 470
click at [892, 342] on div "10" at bounding box center [900, 350] width 18 height 16
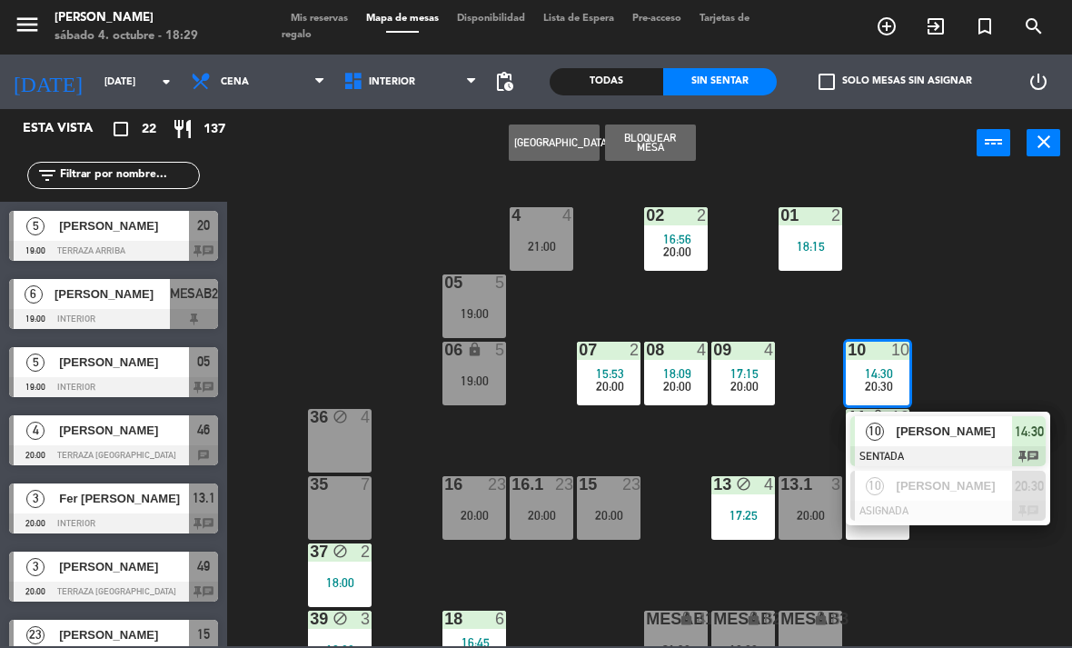
click at [993, 432] on span "[PERSON_NAME]" at bounding box center [954, 430] width 116 height 19
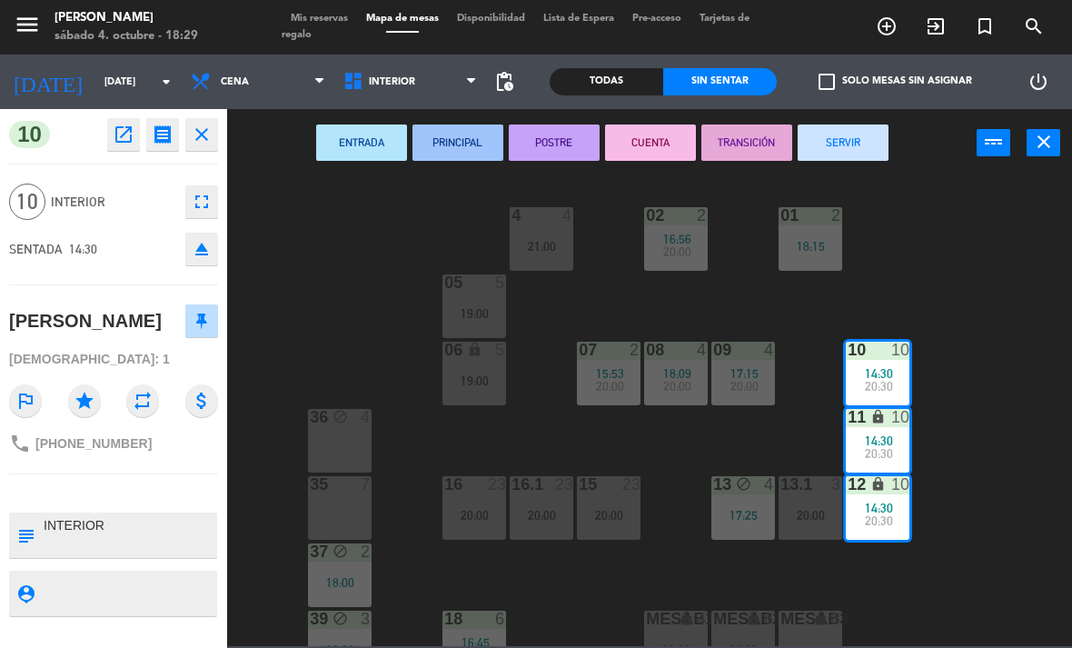
click at [857, 141] on button "SERVIR" at bounding box center [842, 142] width 91 height 36
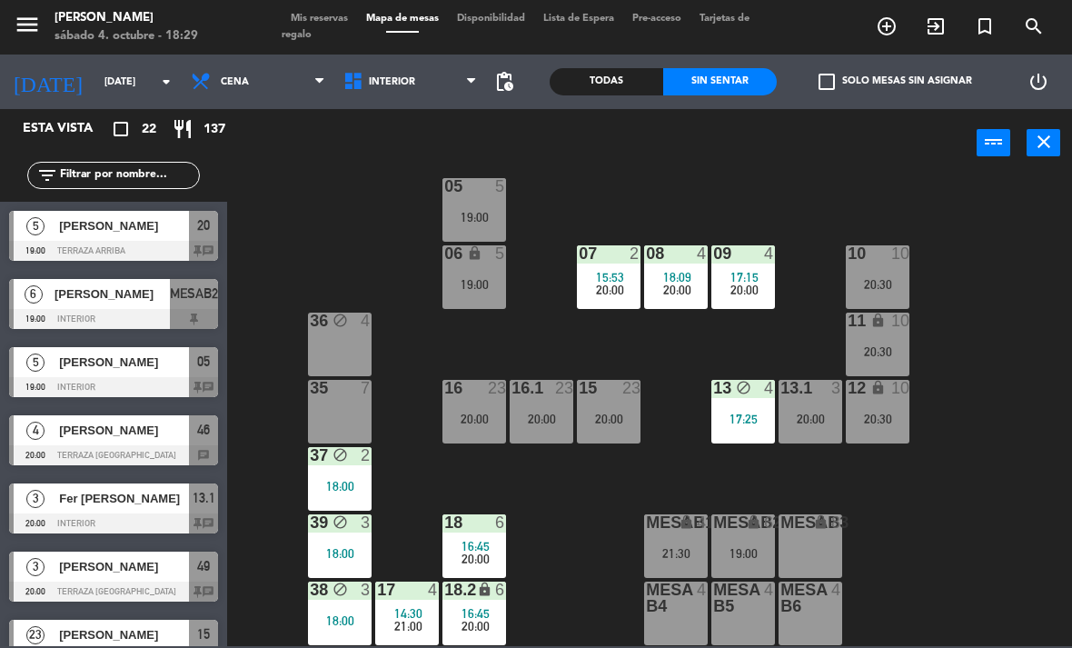
scroll to position [96, 0]
click at [395, 593] on div at bounding box center [407, 589] width 30 height 16
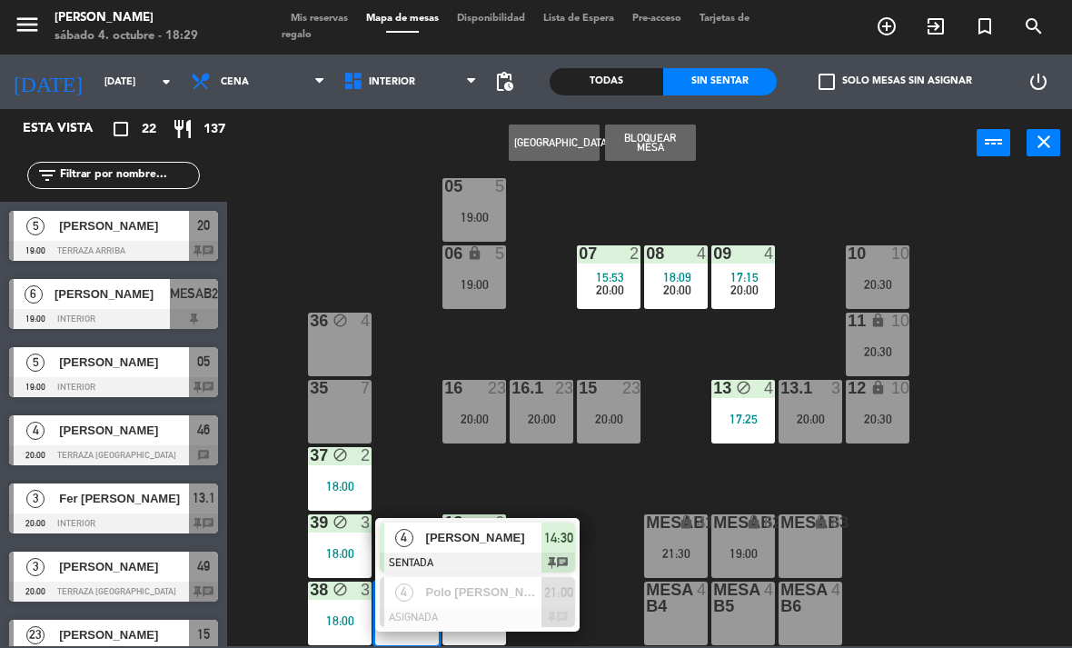
click at [436, 540] on span "[PERSON_NAME]" at bounding box center [484, 537] width 116 height 19
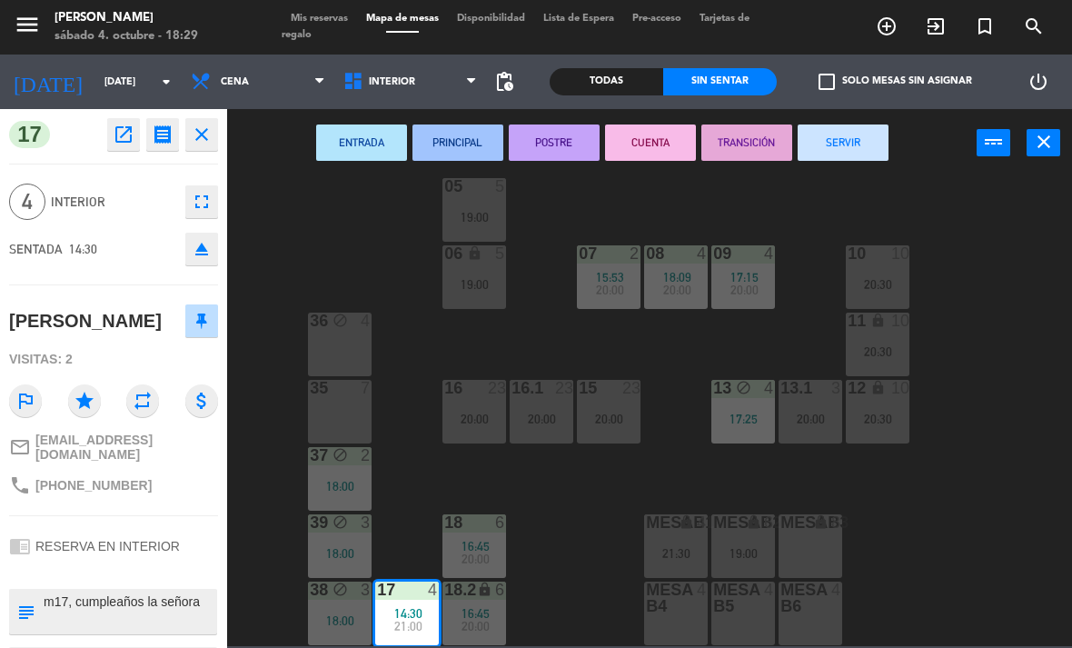
click at [827, 144] on button "SERVIR" at bounding box center [842, 142] width 91 height 36
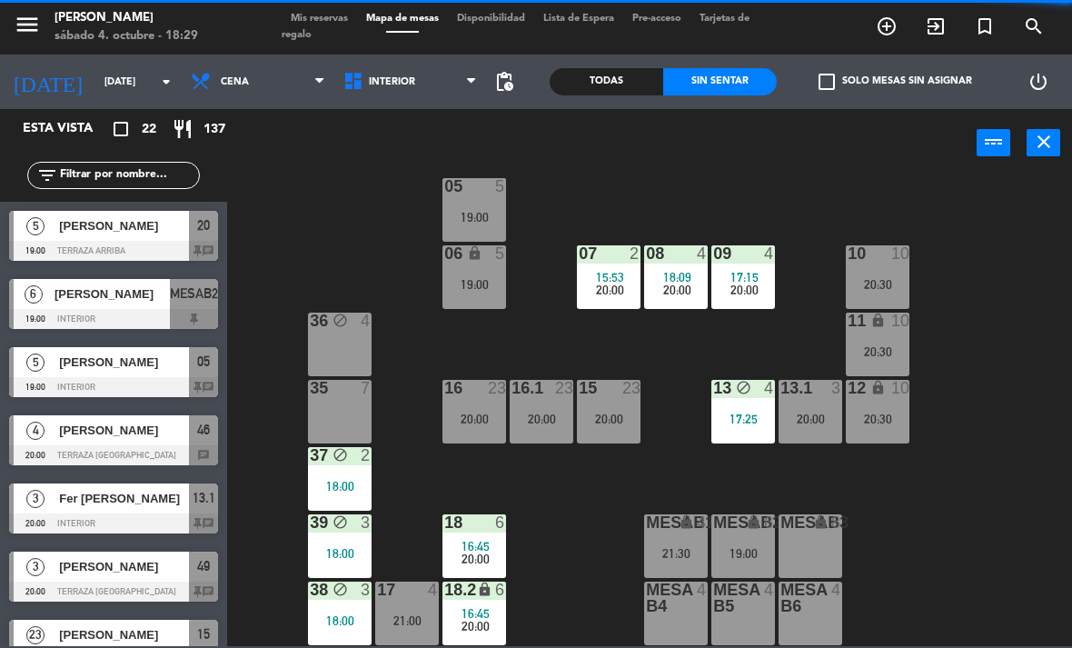
click at [349, 352] on div "36 block 4" at bounding box center [340, 344] width 64 height 64
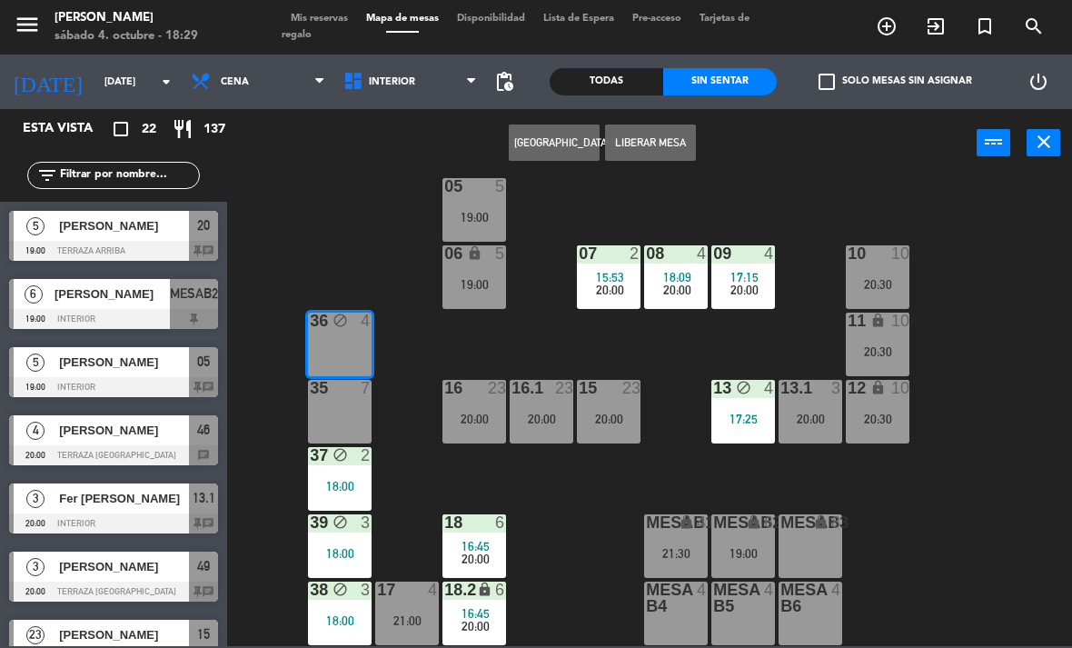
click at [783, 169] on div "Crear Reserva Liberar Mesa power_input close" at bounding box center [601, 143] width 749 height 69
click at [344, 425] on div "35 7" at bounding box center [340, 412] width 64 height 64
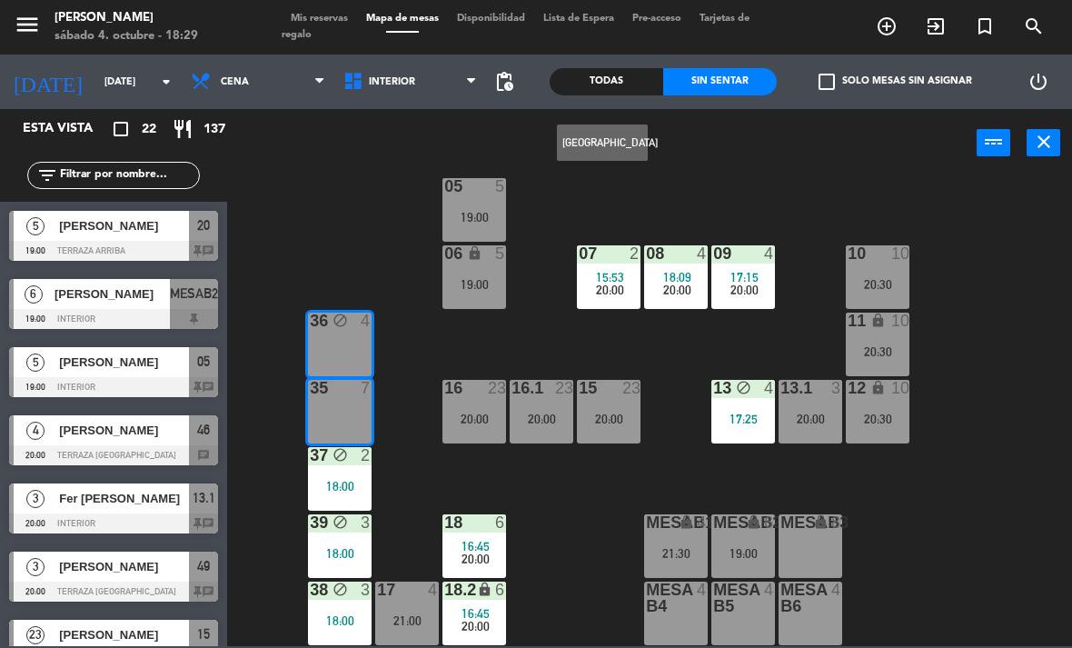
click at [356, 224] on div "02 2 16:56 20:00 4 4 21:00 01 2 18:15 05 5 19:00 06 lock 5 19:00 07 2 15:53 20:…" at bounding box center [655, 410] width 834 height 470
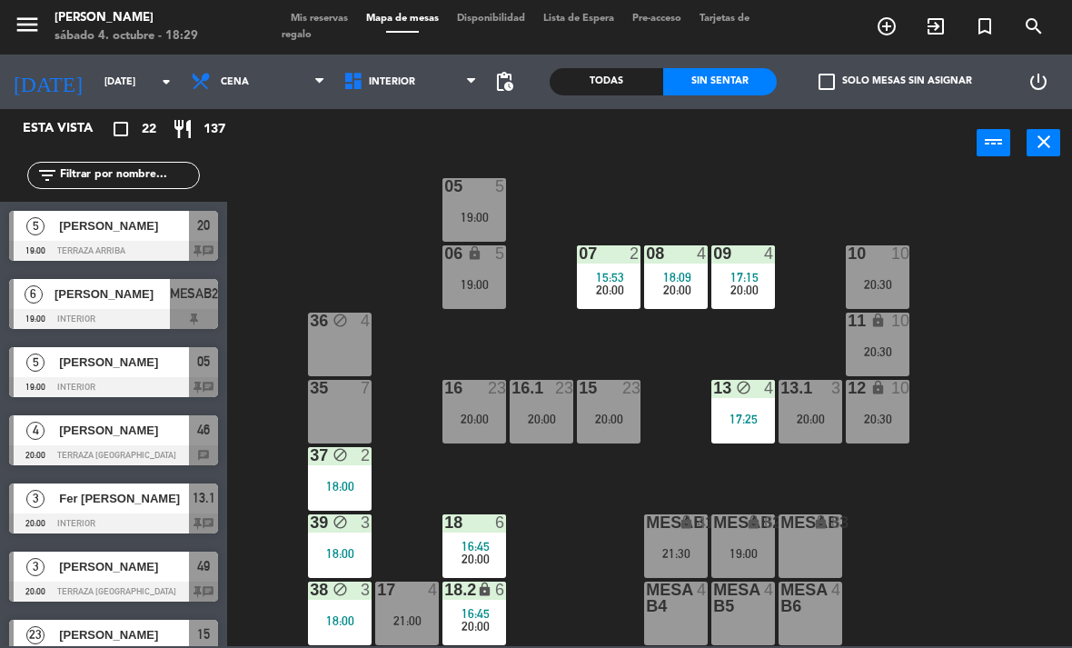
click at [342, 415] on div "35 7" at bounding box center [340, 412] width 64 height 64
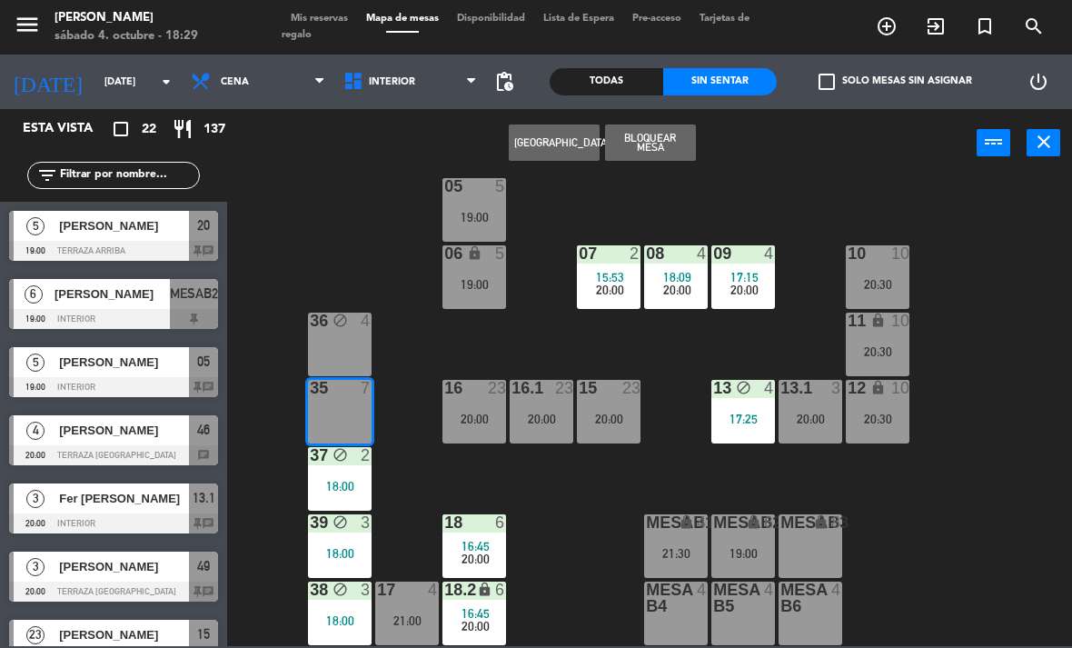
click at [669, 144] on button "Bloquear Mesa" at bounding box center [650, 142] width 91 height 36
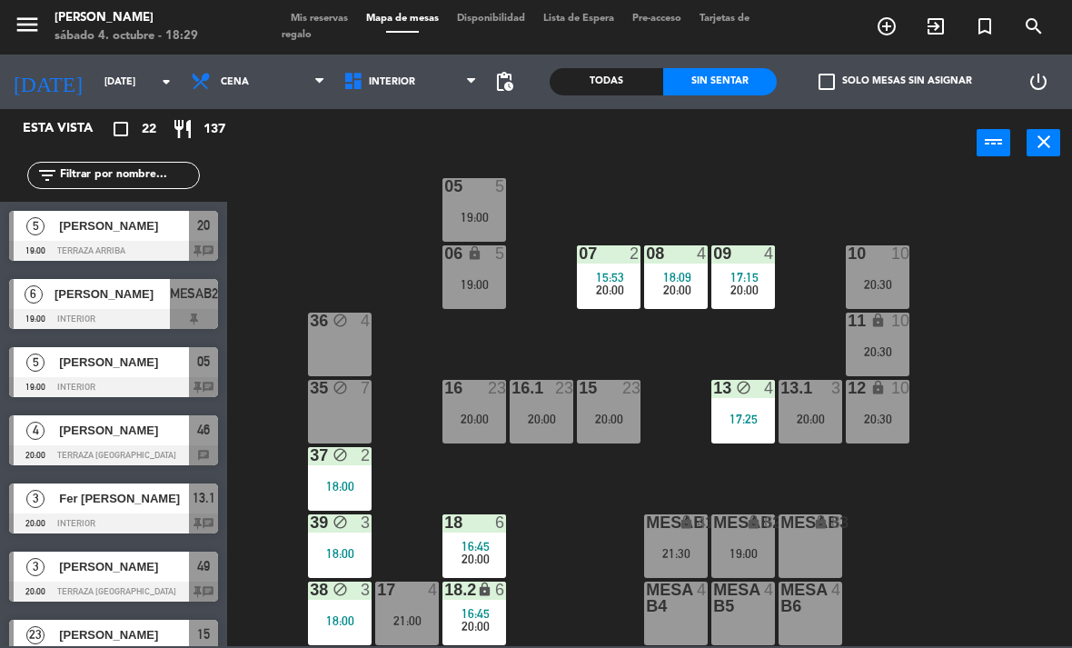
click at [346, 342] on div "36 block 4" at bounding box center [340, 344] width 64 height 64
click at [345, 256] on div "02 2 16:56 20:00 4 4 21:00 01 2 18:15 05 5 19:00 06 lock 5 19:00 07 2 15:53 20:…" at bounding box center [655, 410] width 834 height 470
click at [345, 553] on div "18:00" at bounding box center [340, 553] width 64 height 13
click at [403, 397] on div "02 2 16:56 20:00 4 4 21:00 01 2 18:15 05 5 19:00 06 lock 5 19:00 07 2 15:53 20:…" at bounding box center [655, 410] width 834 height 470
click at [315, 89] on icon at bounding box center [319, 81] width 8 height 15
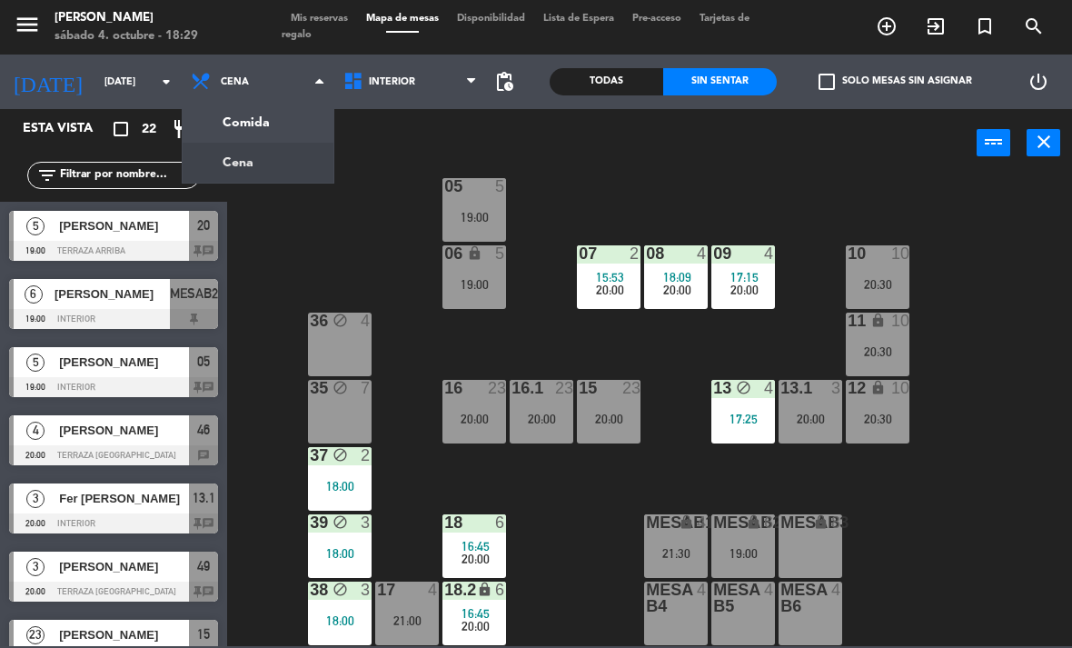
click at [302, 124] on ng-component "menu [PERSON_NAME][DATE] 4. octubre - 18:29 Mis reservas Mapa de mesas Disponib…" at bounding box center [536, 323] width 1072 height 646
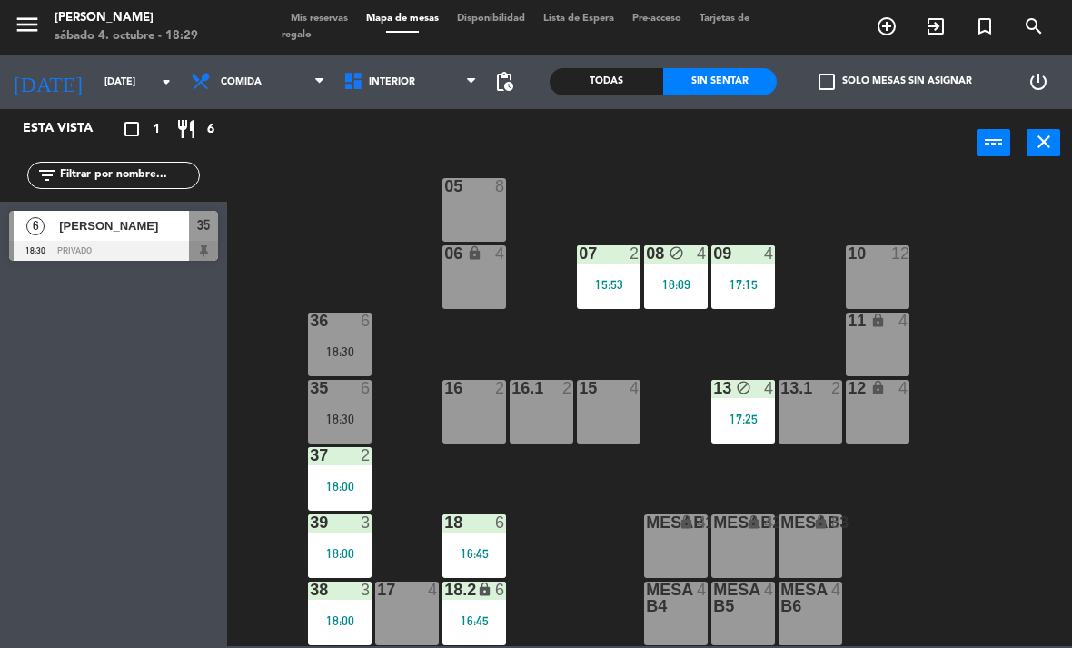
click at [289, 83] on span "Comida" at bounding box center [258, 82] width 153 height 40
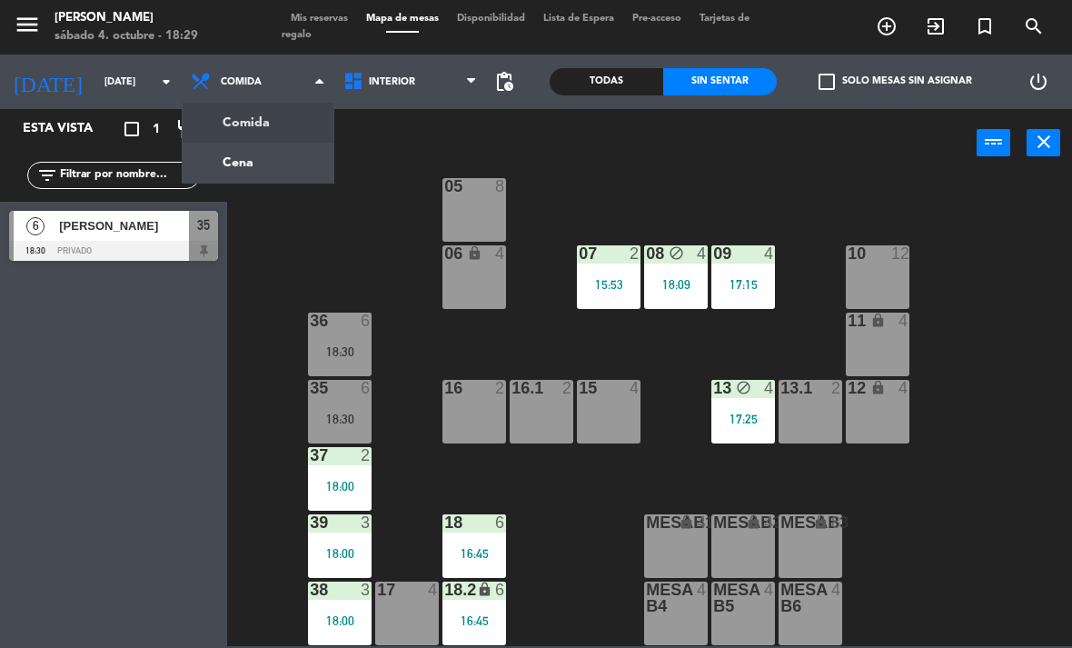
click at [276, 141] on ng-component "menu [PERSON_NAME][DATE] 4. octubre - 18:29 Mis reservas Mapa de mesas Disponib…" at bounding box center [536, 323] width 1072 height 646
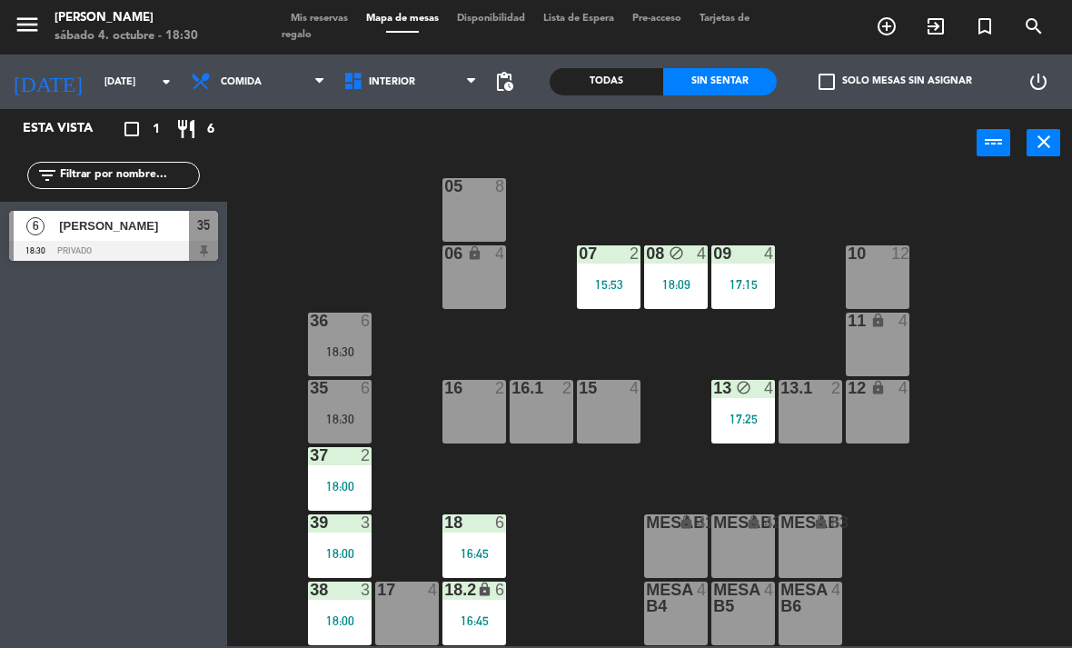
click at [296, 82] on span "Comida" at bounding box center [258, 82] width 153 height 40
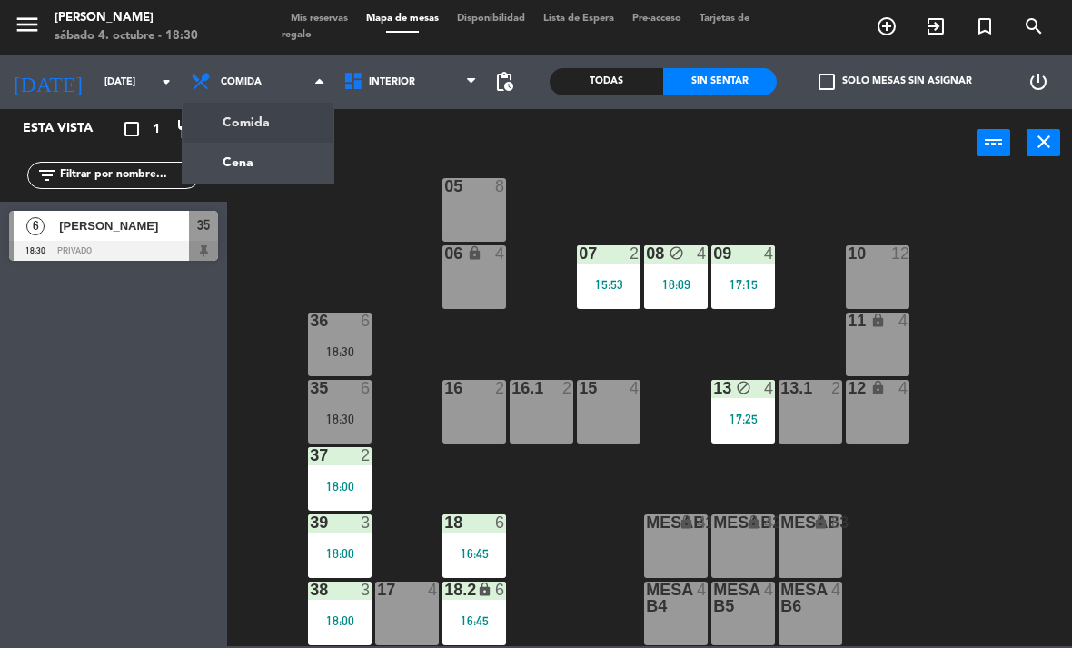
click at [274, 173] on ng-component "menu [PERSON_NAME][DATE] 4. octubre - 18:30 Mis reservas Mapa de mesas Disponib…" at bounding box center [536, 323] width 1072 height 646
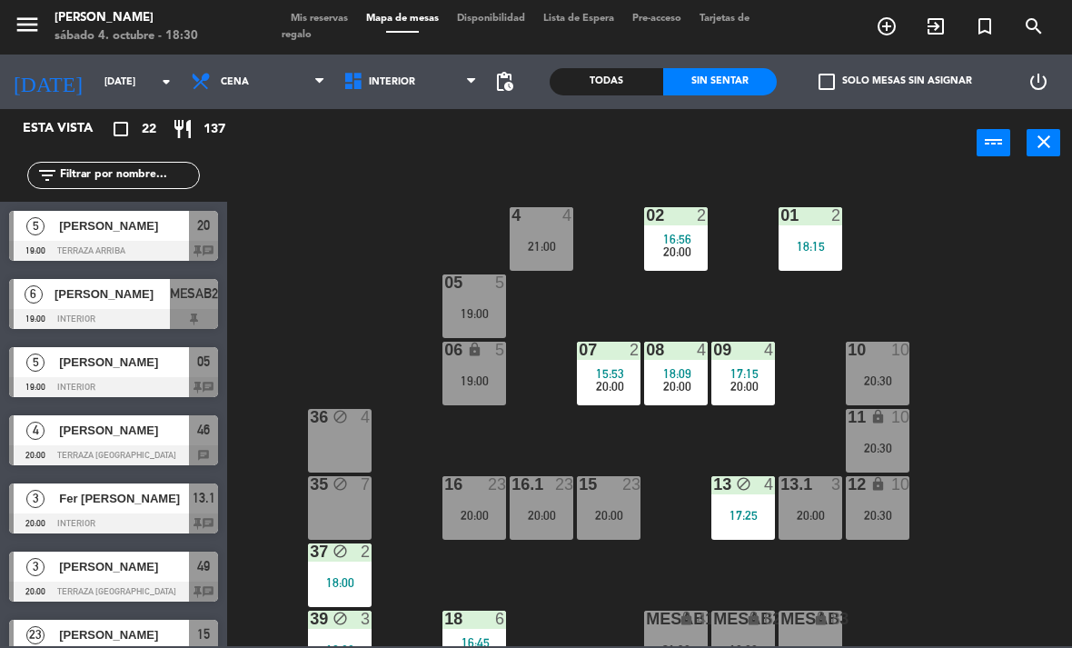
scroll to position [16, 0]
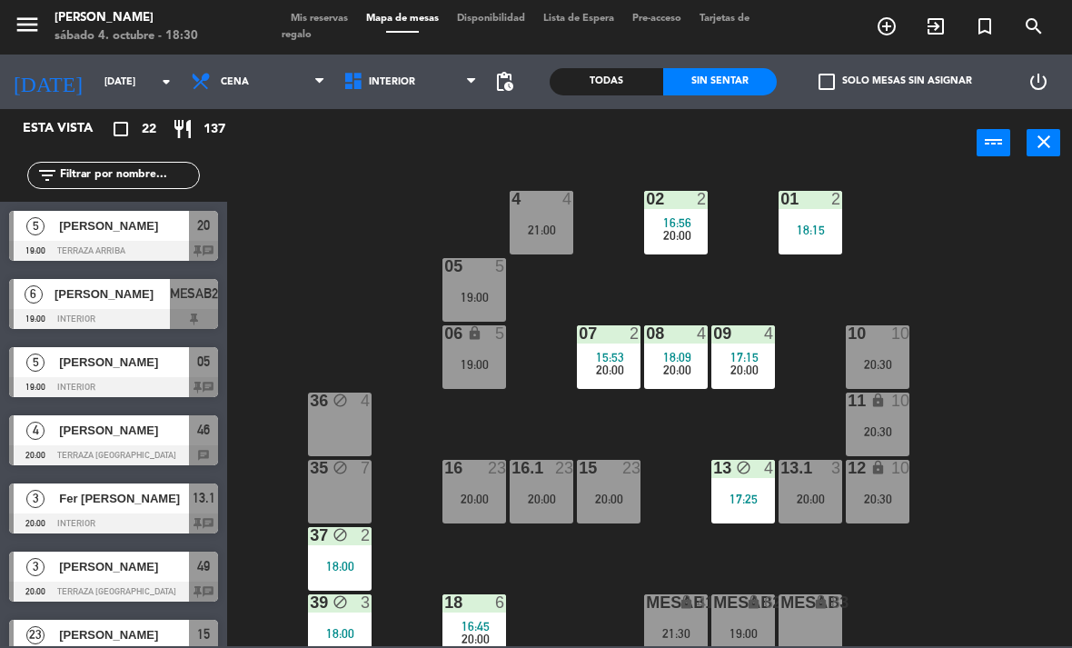
click at [562, 207] on div "4" at bounding box center [567, 199] width 11 height 16
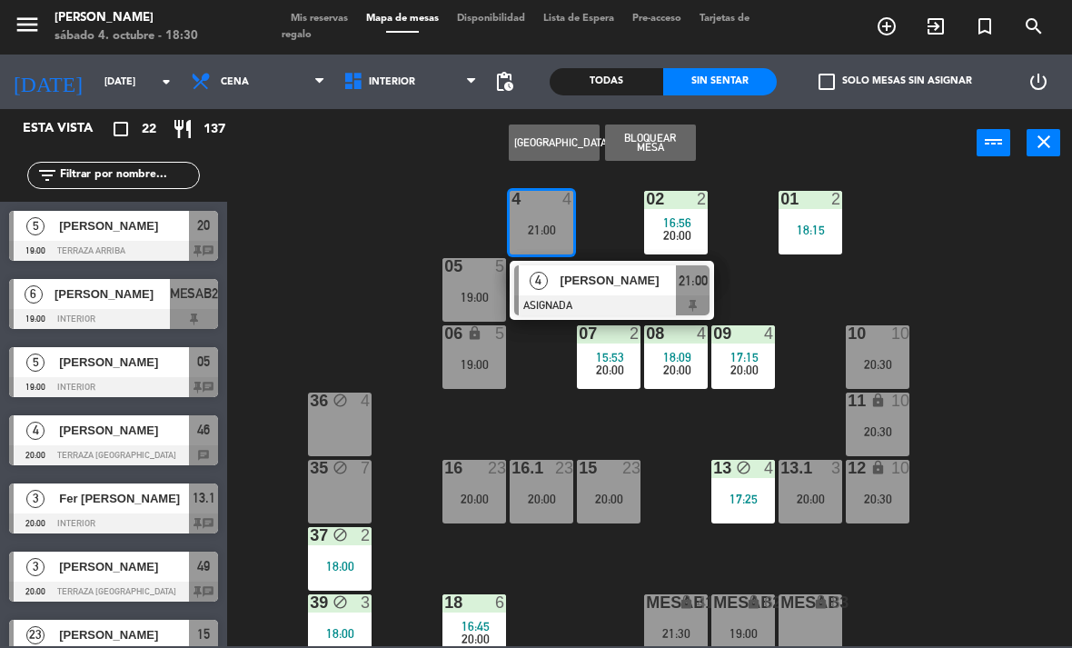
click at [585, 284] on span "[PERSON_NAME]" at bounding box center [618, 280] width 116 height 19
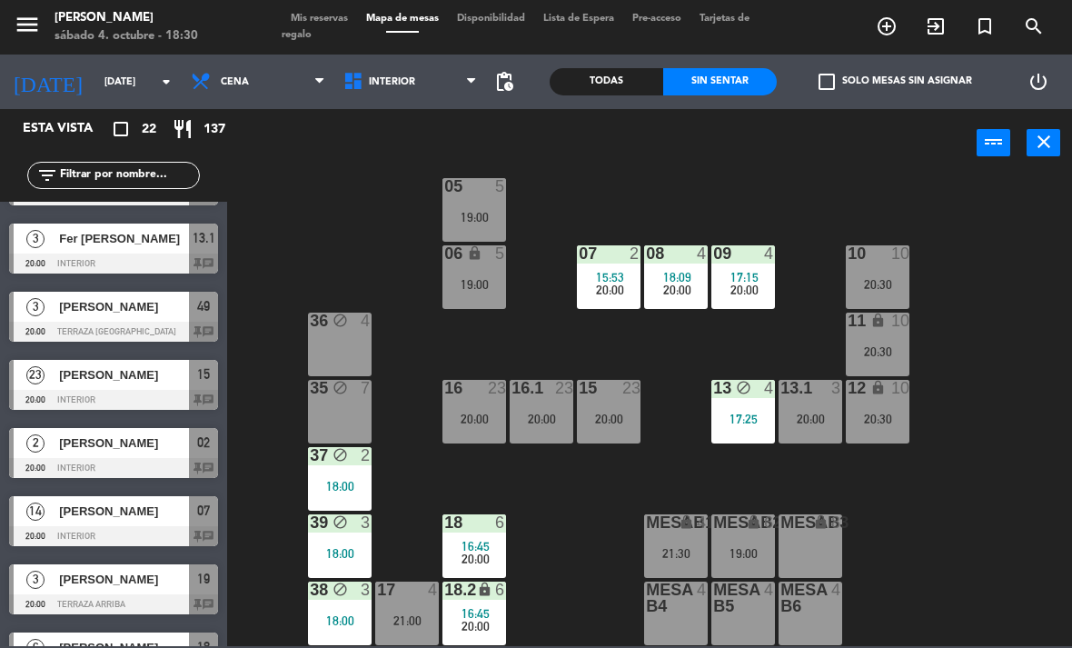
scroll to position [96, 0]
click at [809, 401] on div "13.1 3 20:00" at bounding box center [810, 412] width 64 height 64
click at [916, 587] on div "02 2 16:56 20:00 4 4 21:00 01 2 18:15 05 5 19:00 06 lock 5 19:00 07 2 15:53 20:…" at bounding box center [655, 410] width 834 height 470
click at [637, 403] on div "15 23 20:00" at bounding box center [609, 412] width 64 height 64
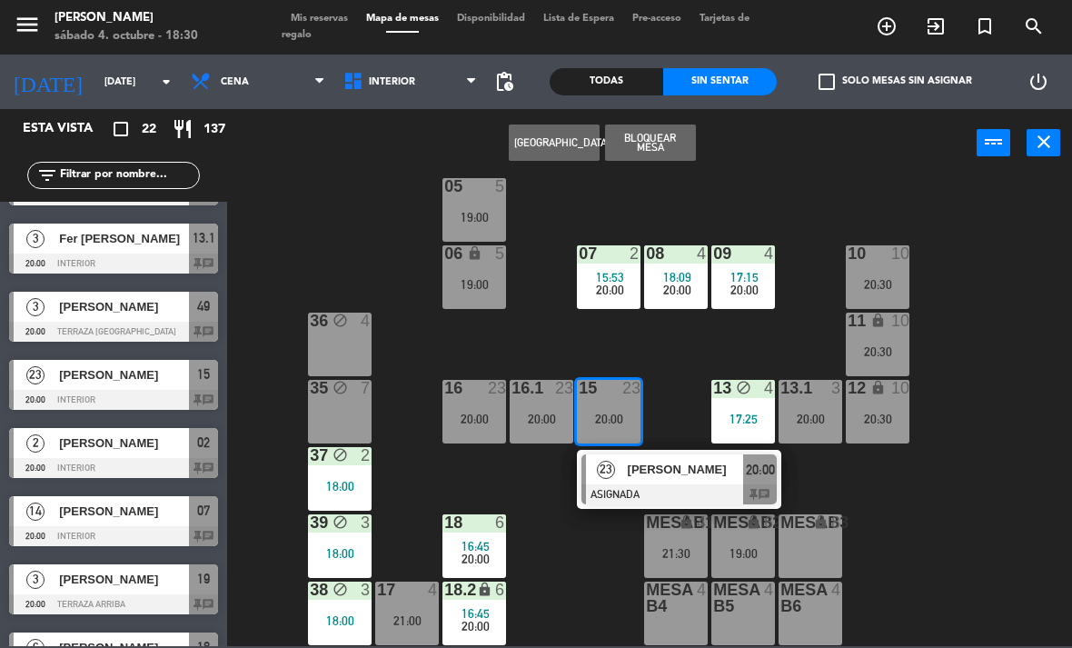
click at [676, 491] on div at bounding box center [678, 494] width 195 height 20
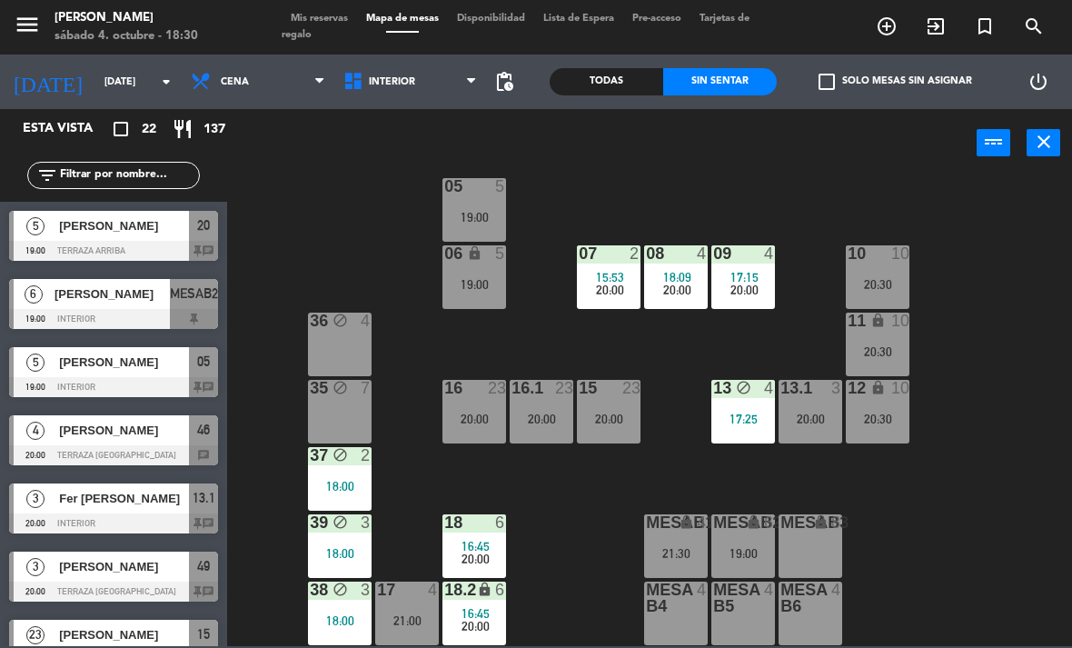
scroll to position [0, 0]
click at [585, 407] on div "15 23 20:00" at bounding box center [609, 412] width 64 height 64
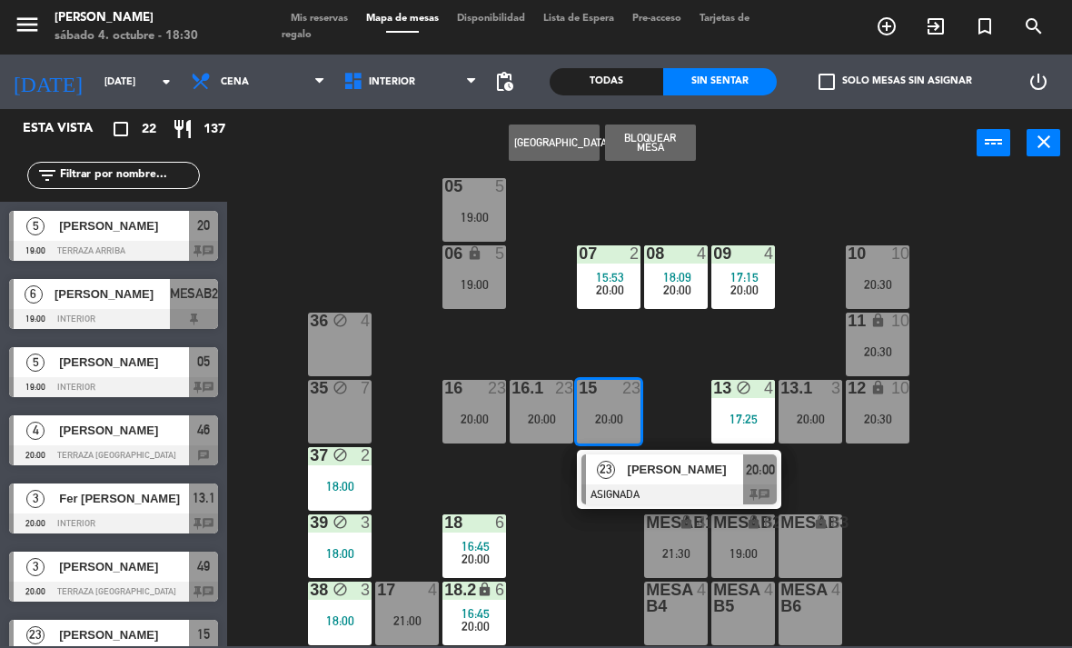
click at [657, 464] on span "[PERSON_NAME]" at bounding box center [686, 469] width 116 height 19
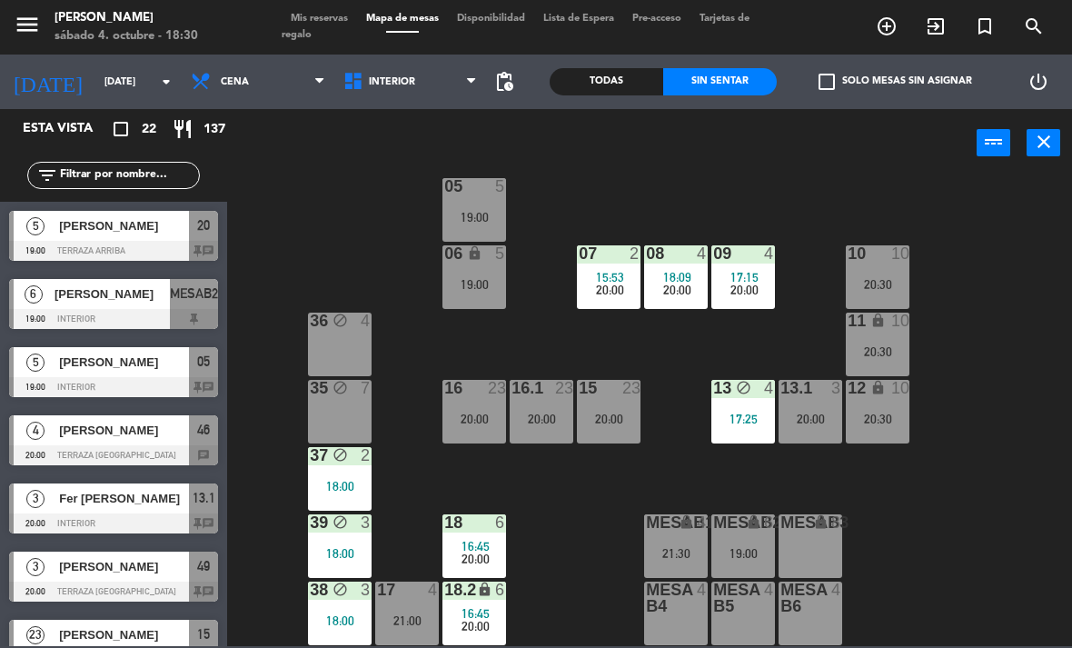
click at [760, 282] on div "17:15" at bounding box center [743, 277] width 64 height 13
click at [886, 520] on div "02 2 16:56 20:00 4 4 21:00 01 2 18:15 05 5 19:00 06 lock 5 19:00 07 2 15:53 20:…" at bounding box center [655, 410] width 834 height 470
click at [693, 290] on div "20:00" at bounding box center [676, 289] width 64 height 13
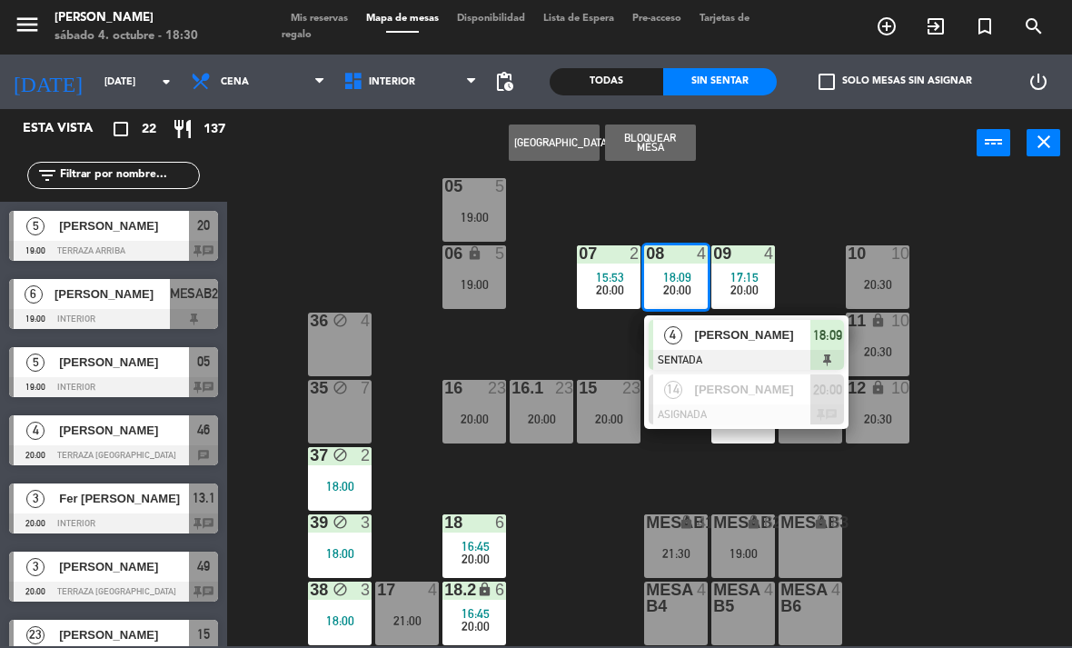
click at [757, 400] on div "[PERSON_NAME]" at bounding box center [752, 389] width 118 height 30
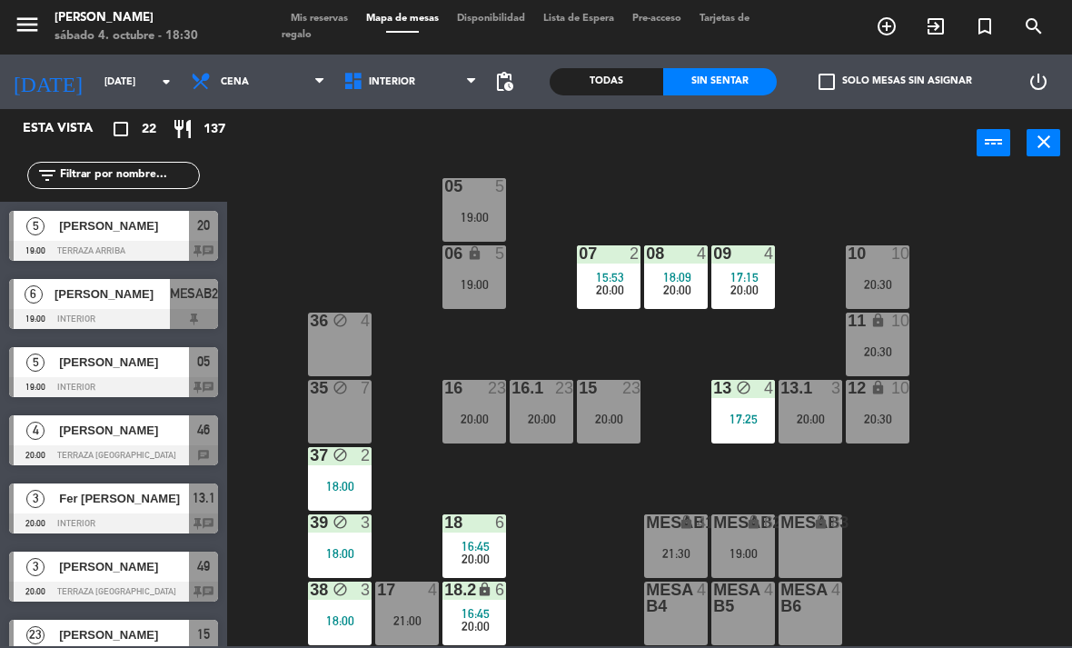
click at [634, 283] on div "20:00" at bounding box center [609, 289] width 64 height 13
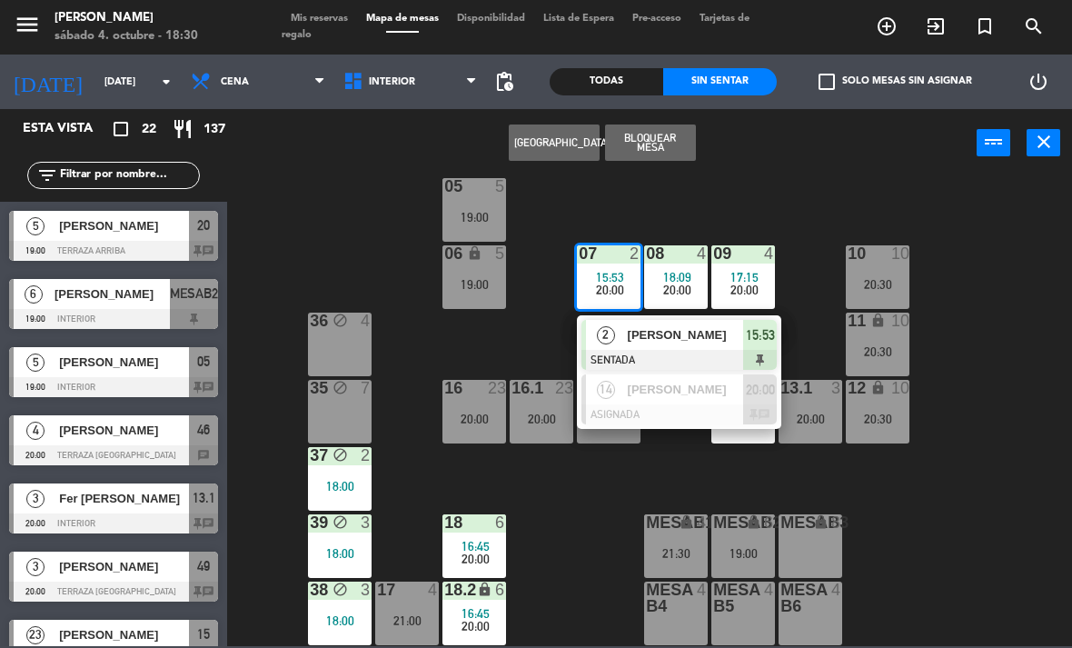
click at [688, 395] on span "[PERSON_NAME]" at bounding box center [686, 389] width 116 height 19
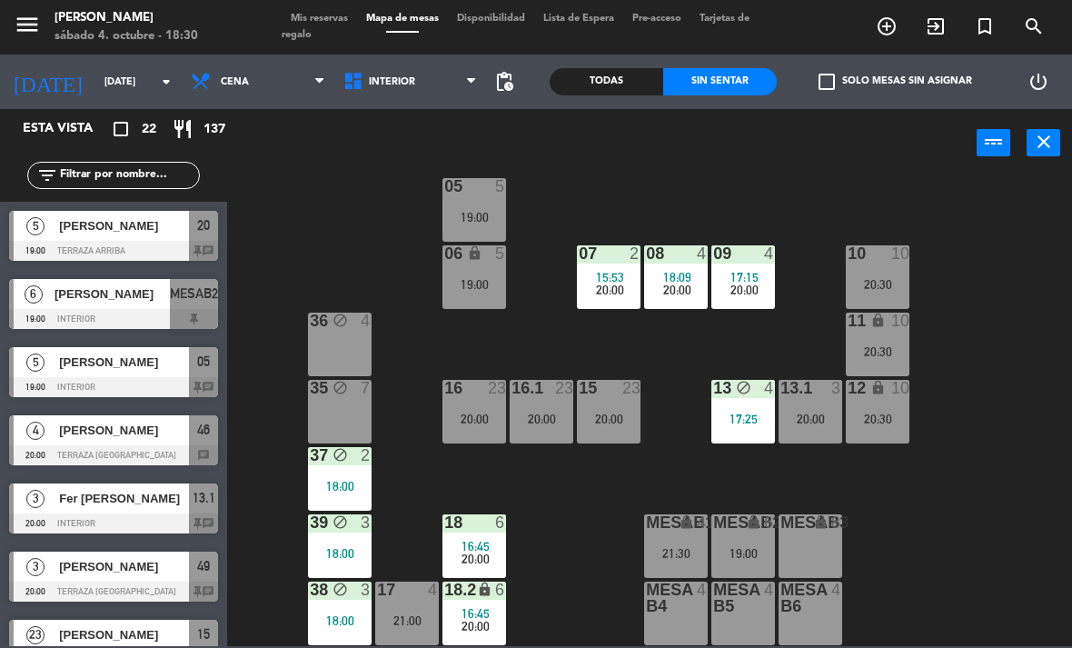
scroll to position [96, 0]
click at [414, 68] on span "Interior" at bounding box center [410, 82] width 153 height 40
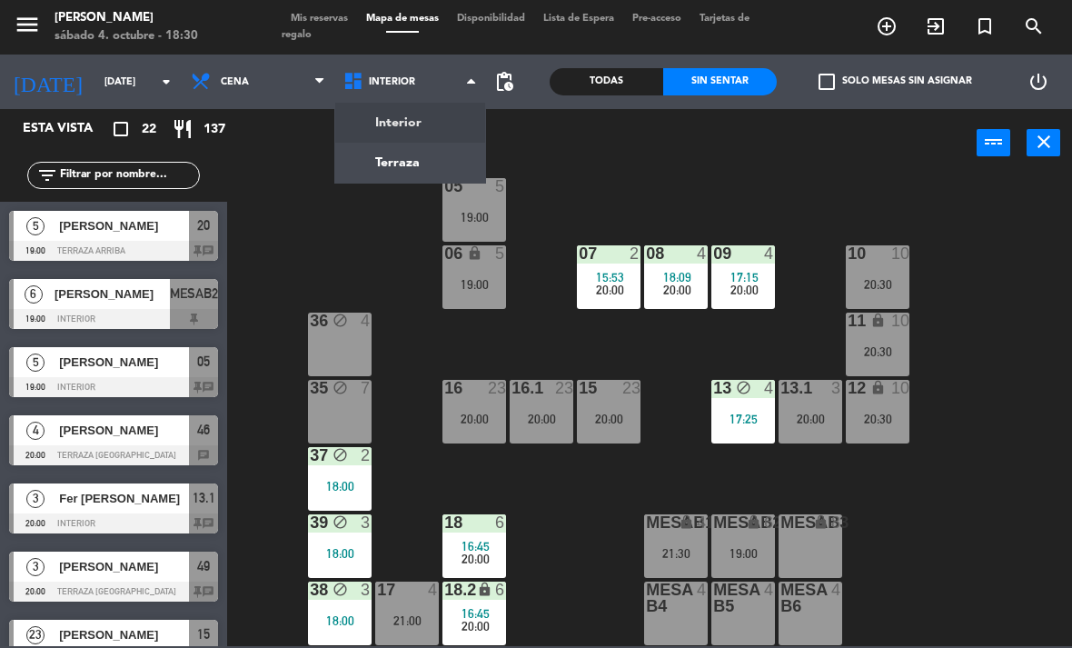
click at [454, 156] on ng-component "menu [PERSON_NAME][DATE] 4. octubre - 18:30 Mis reservas Mapa de mesas Disponib…" at bounding box center [536, 323] width 1072 height 646
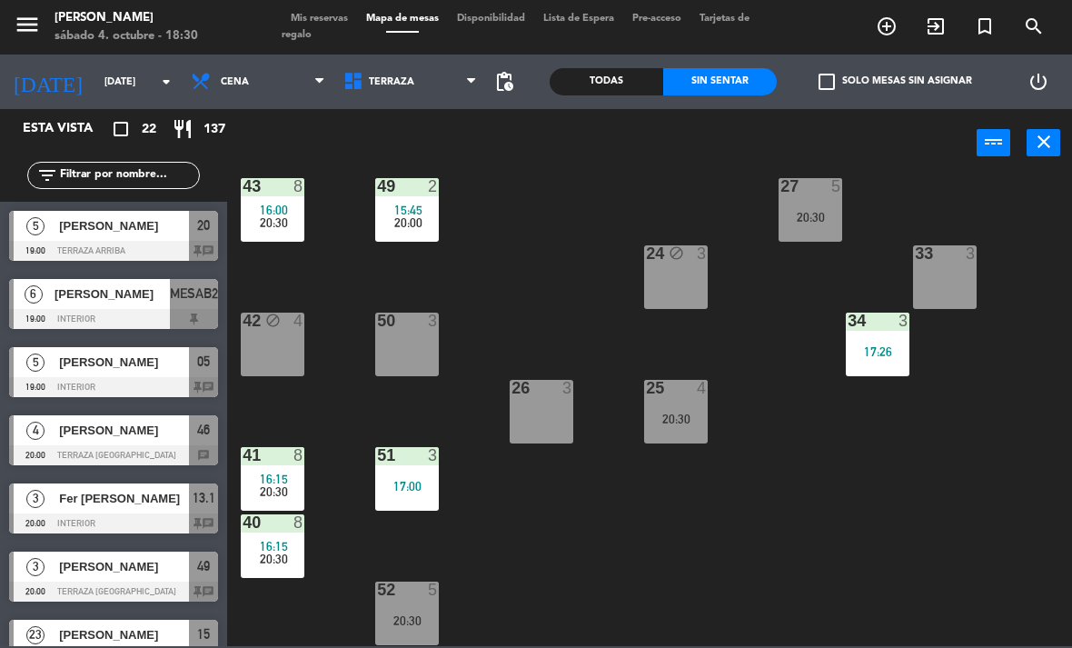
scroll to position [298, 0]
click at [402, 599] on div "52 5" at bounding box center [407, 590] width 64 height 18
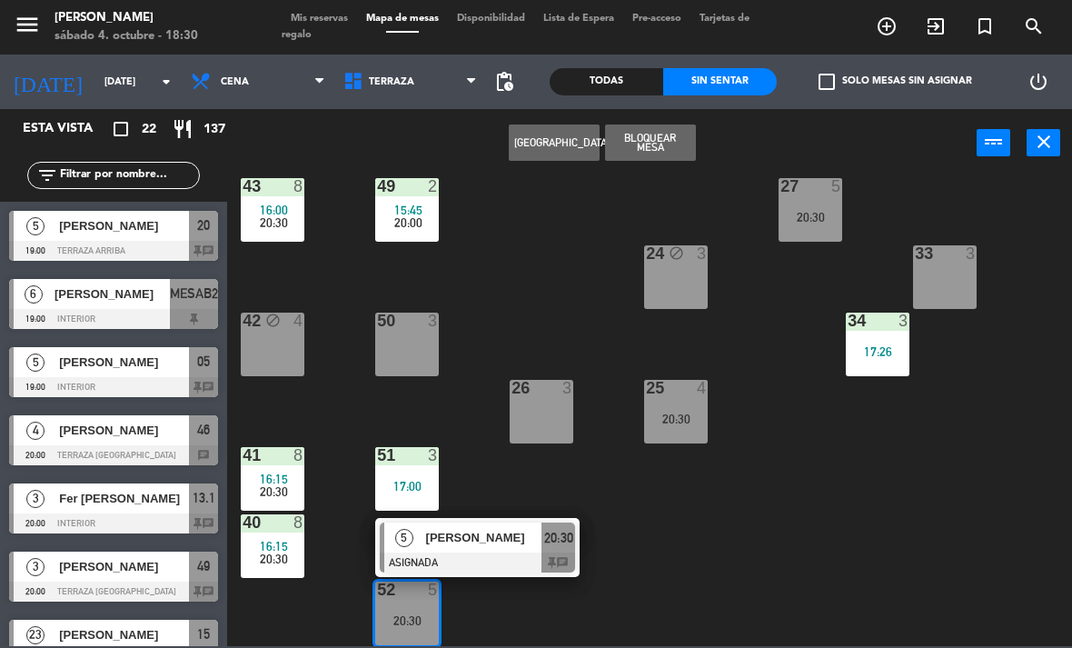
click at [509, 548] on div "[PERSON_NAME]" at bounding box center [483, 537] width 118 height 30
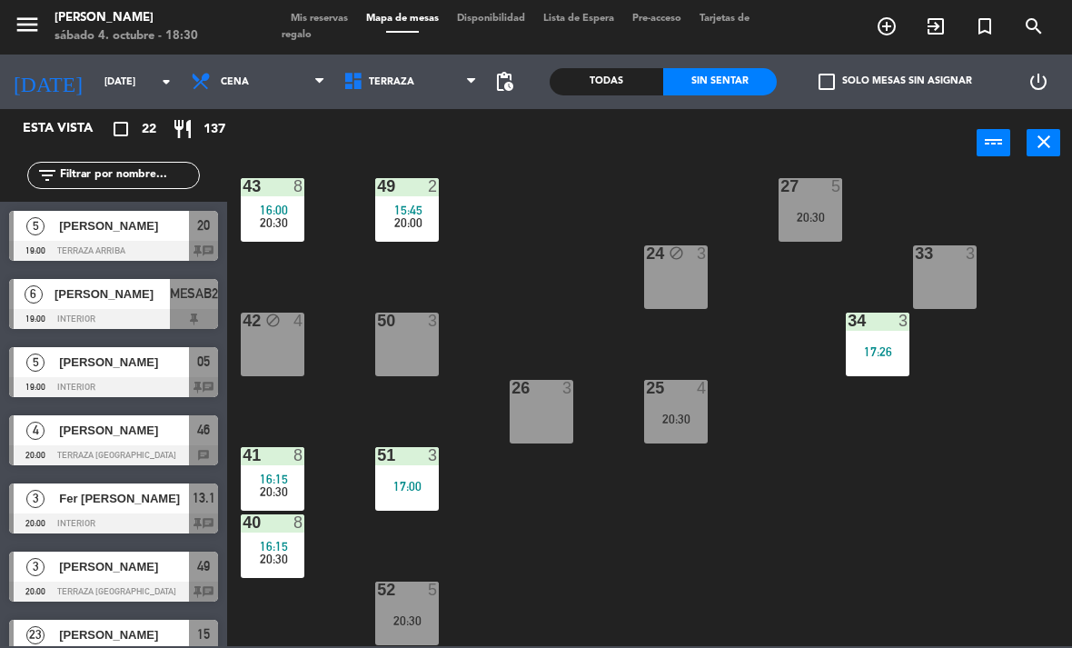
scroll to position [0, 0]
click at [299, 489] on div "20:30" at bounding box center [273, 491] width 64 height 13
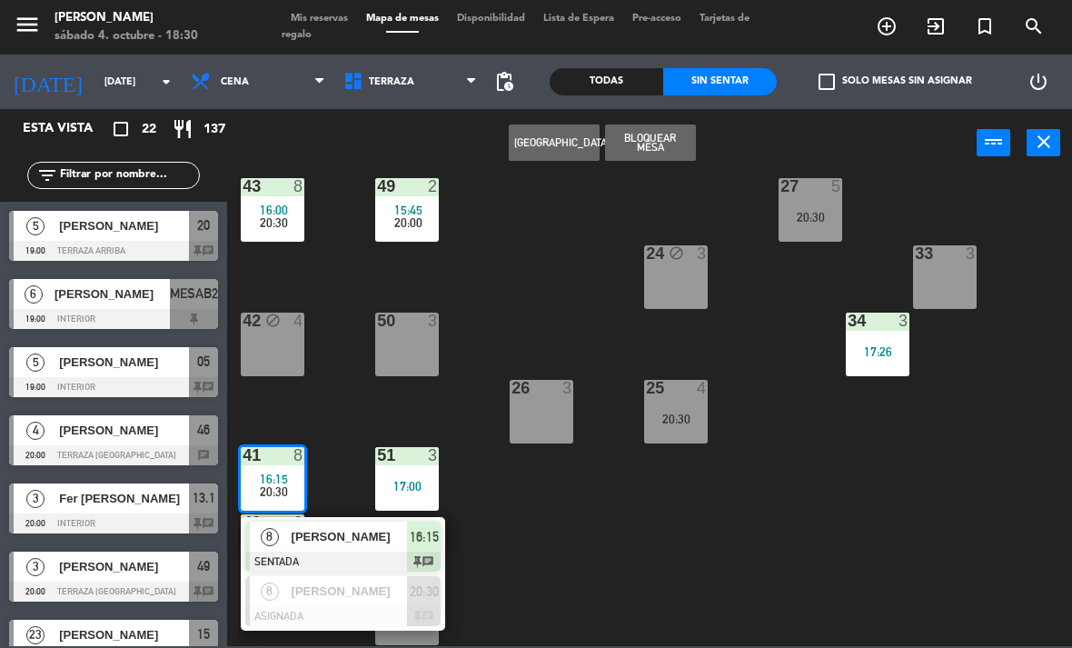
click at [557, 554] on div "21 5 19:00 30 lock 8 20:30 46 2 15:33 20:00 47 4 18:01 31 3 20 5 19:00 22 2 16:…" at bounding box center [655, 410] width 834 height 470
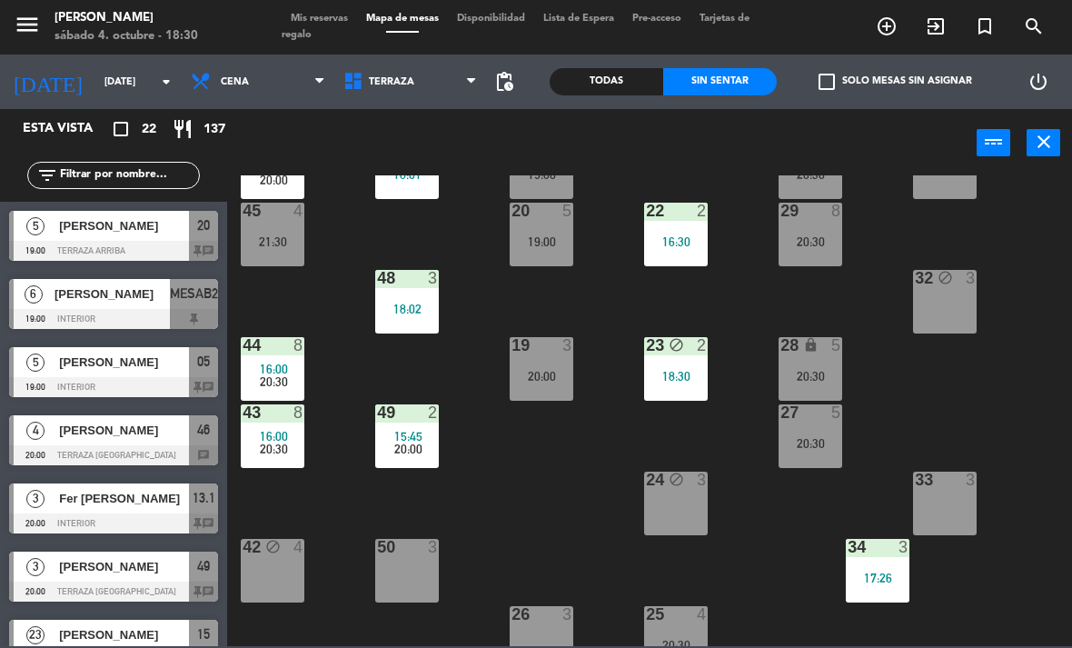
scroll to position [47, 0]
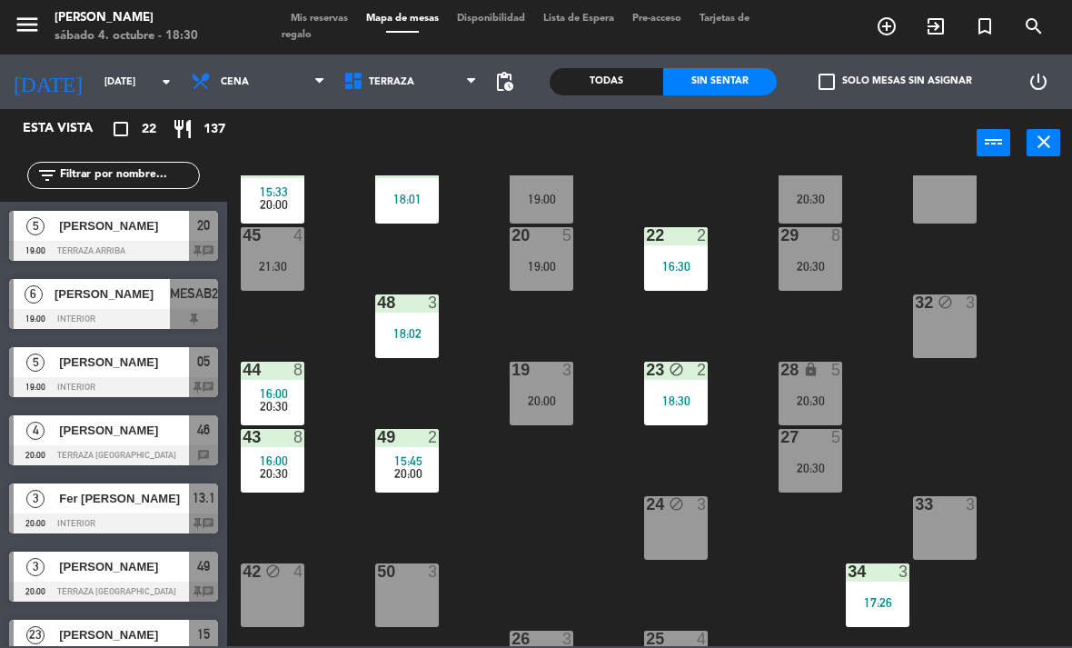
click at [276, 476] on span "20:30" at bounding box center [274, 473] width 28 height 15
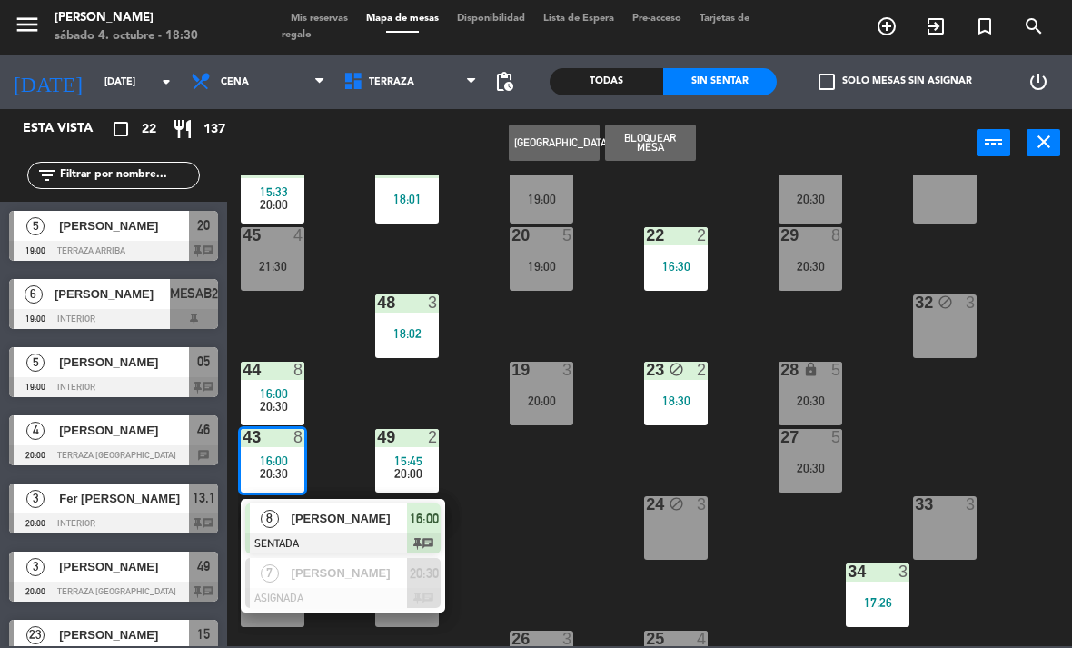
click at [358, 569] on span "[PERSON_NAME]" at bounding box center [350, 572] width 116 height 19
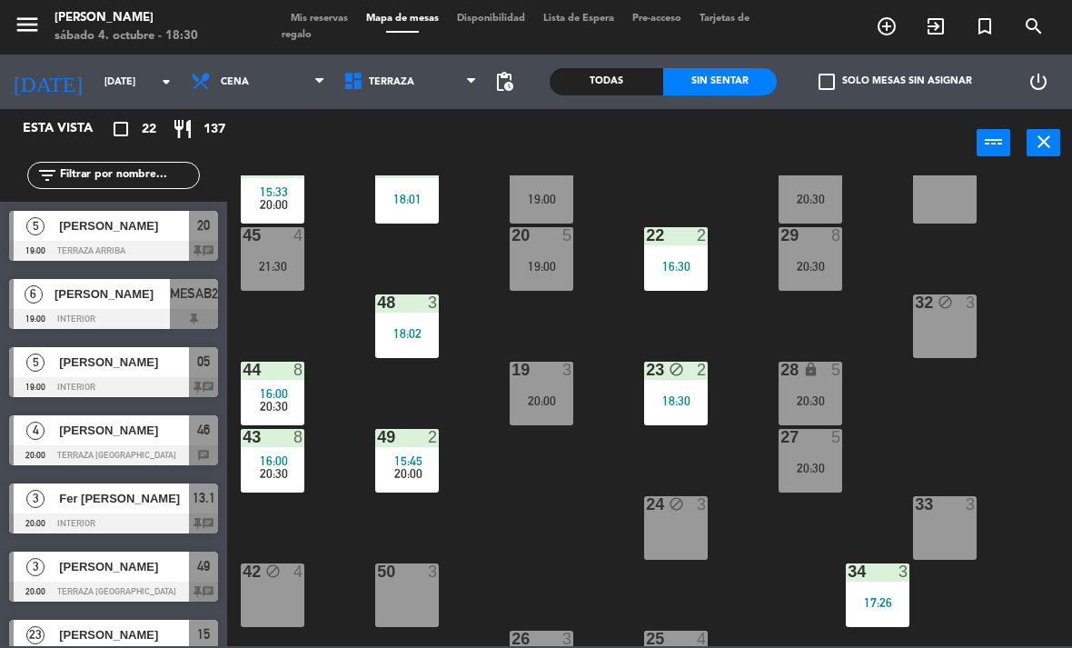
scroll to position [0, 0]
click at [257, 273] on div "45 4 21:30" at bounding box center [273, 259] width 64 height 64
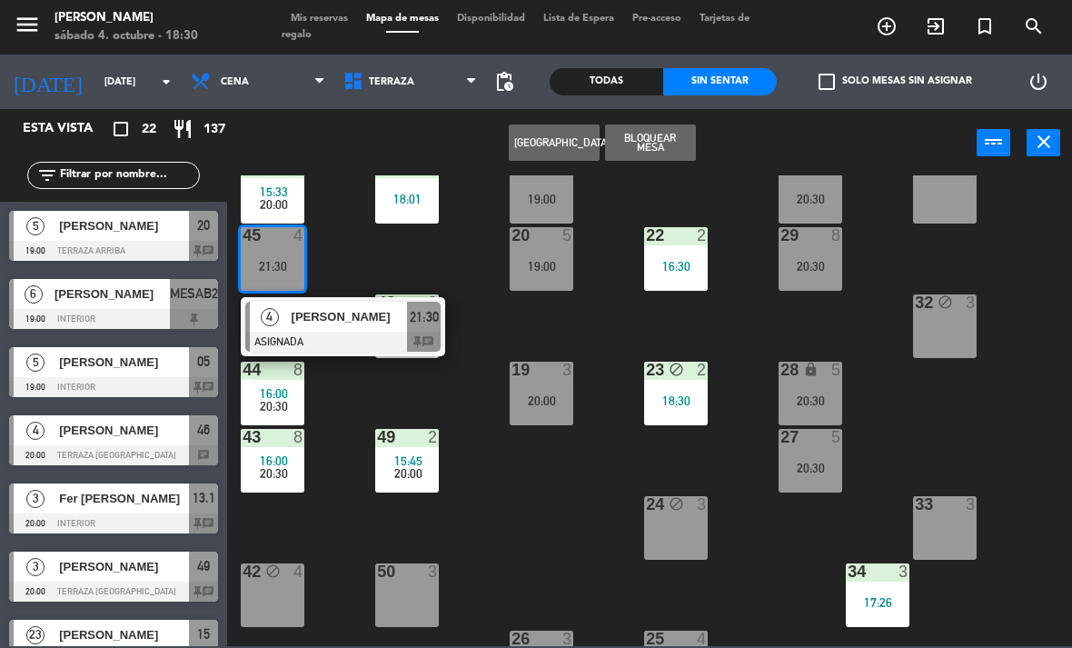
click at [332, 335] on div at bounding box center [342, 342] width 195 height 20
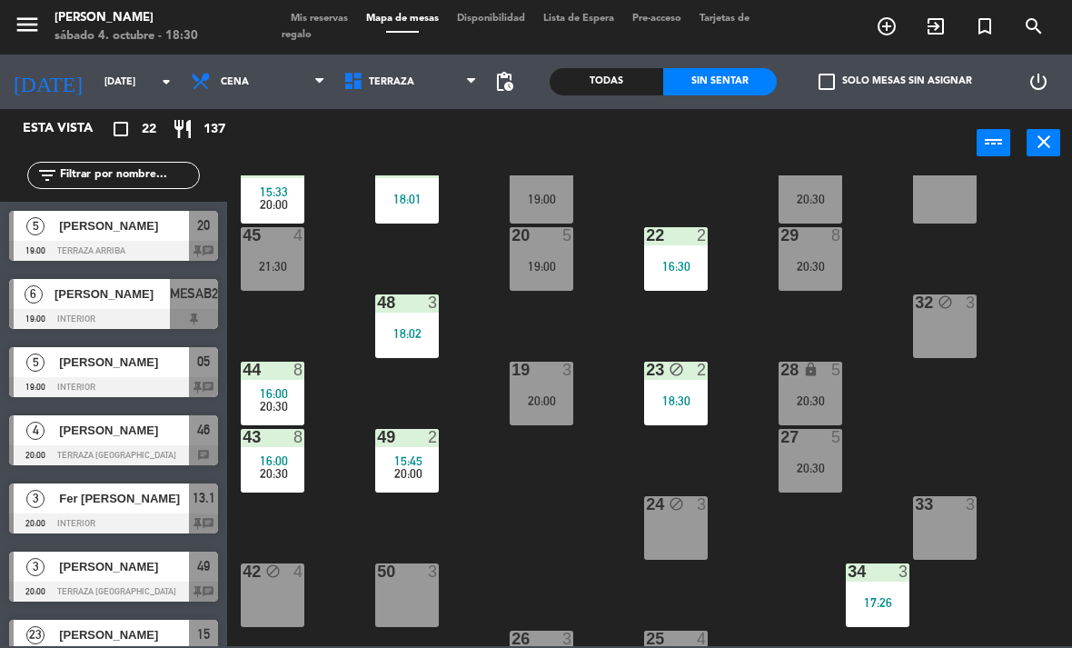
scroll to position [464, 0]
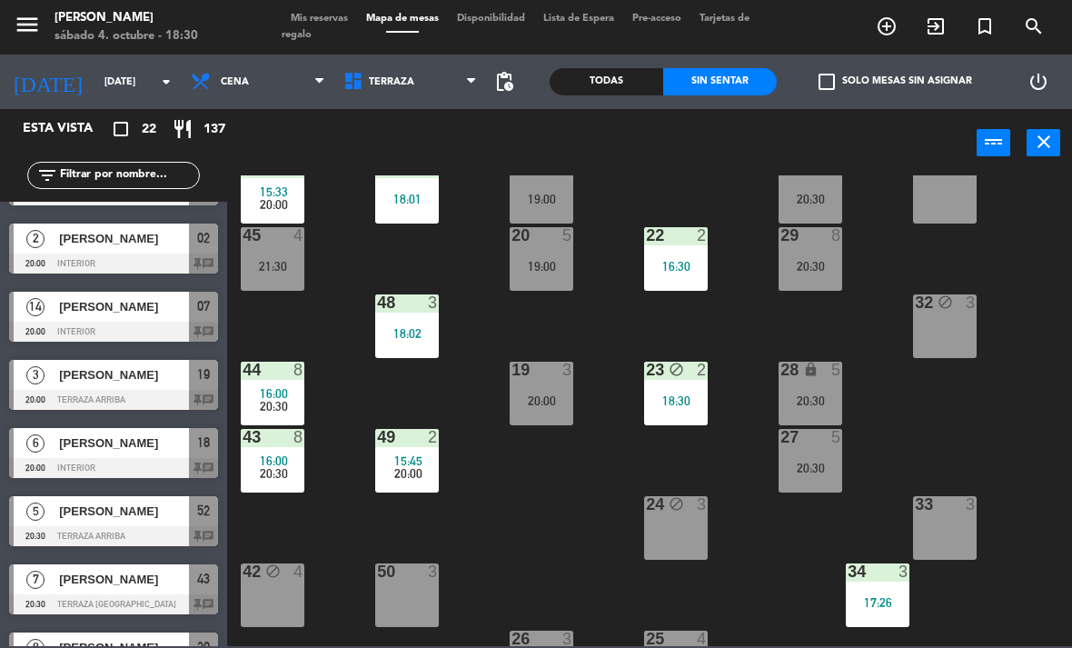
click at [279, 272] on div "21:30" at bounding box center [273, 266] width 64 height 13
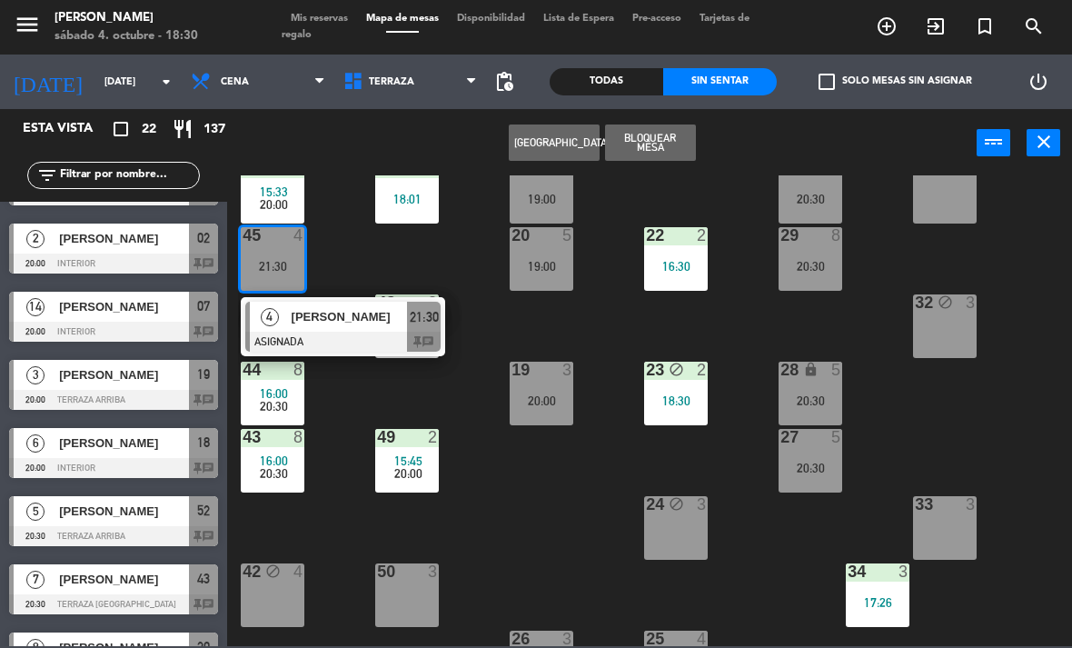
click at [354, 344] on div at bounding box center [342, 342] width 195 height 20
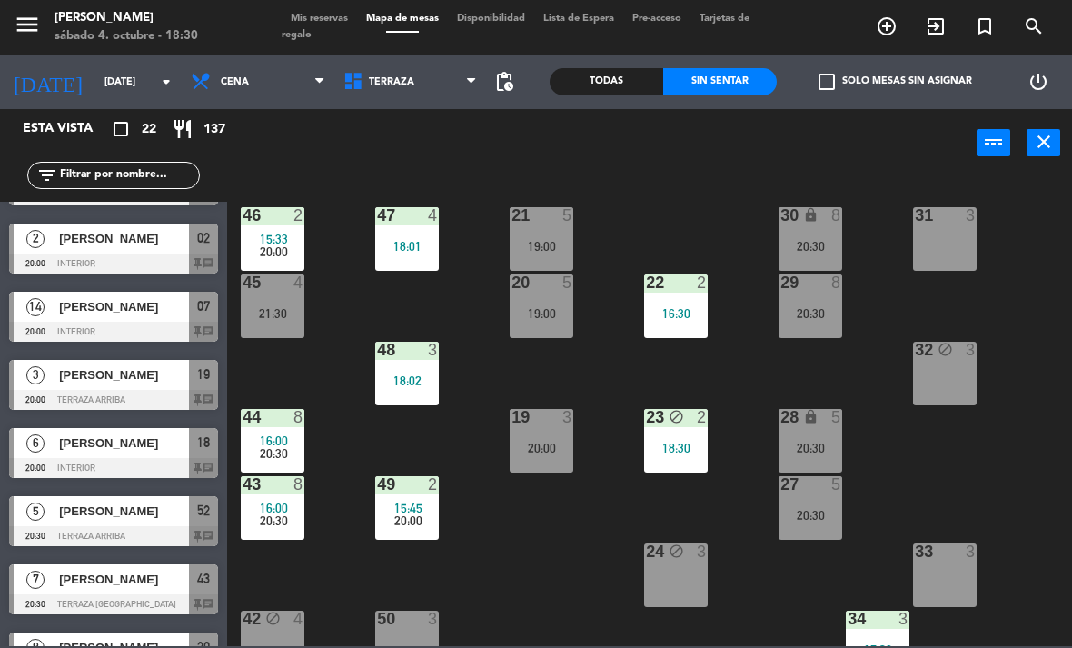
scroll to position [0, 0]
click at [360, 66] on span "Terraza" at bounding box center [410, 82] width 153 height 40
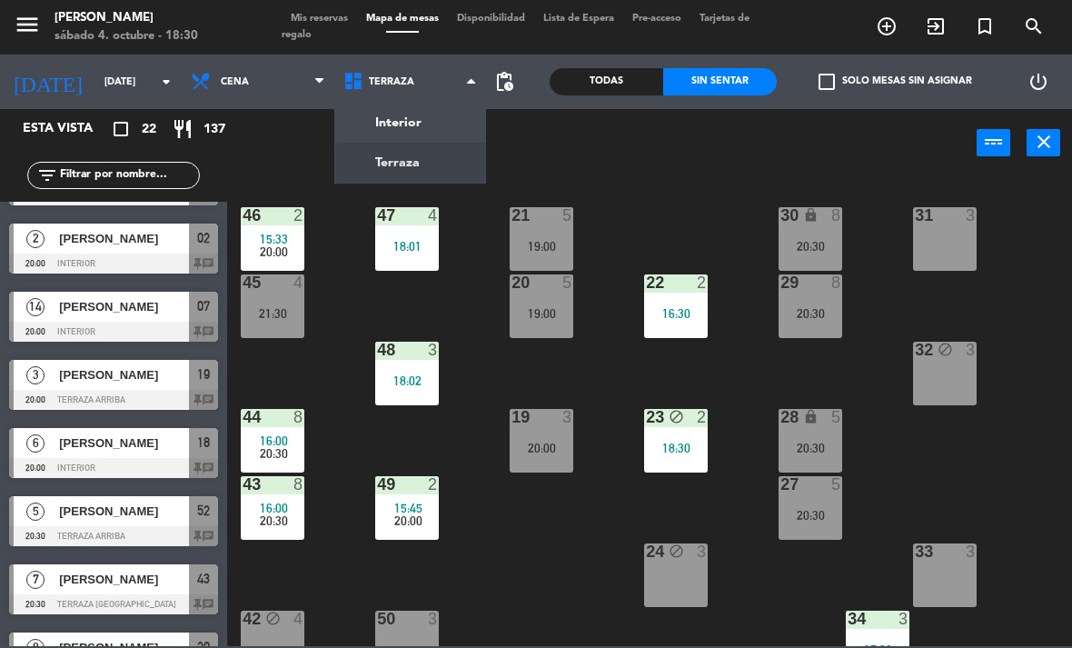
click at [378, 120] on ng-component "menu [PERSON_NAME][DATE] 4. octubre - 18:30 Mis reservas Mapa de mesas Disponib…" at bounding box center [536, 323] width 1072 height 646
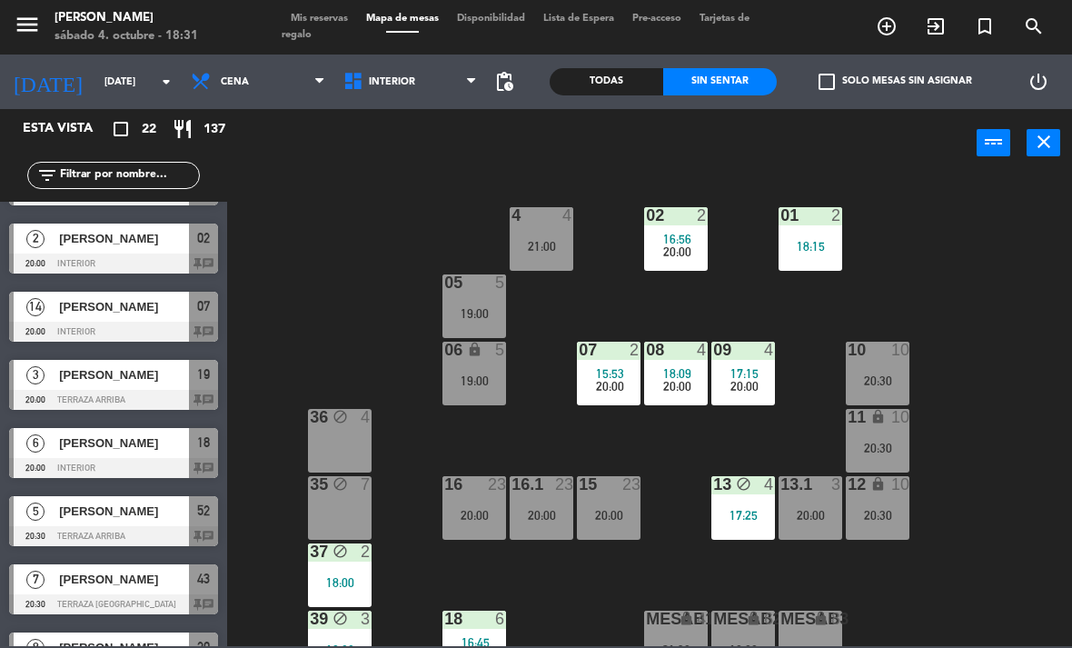
click at [683, 227] on div "02 2 16:56 20:00" at bounding box center [676, 239] width 64 height 64
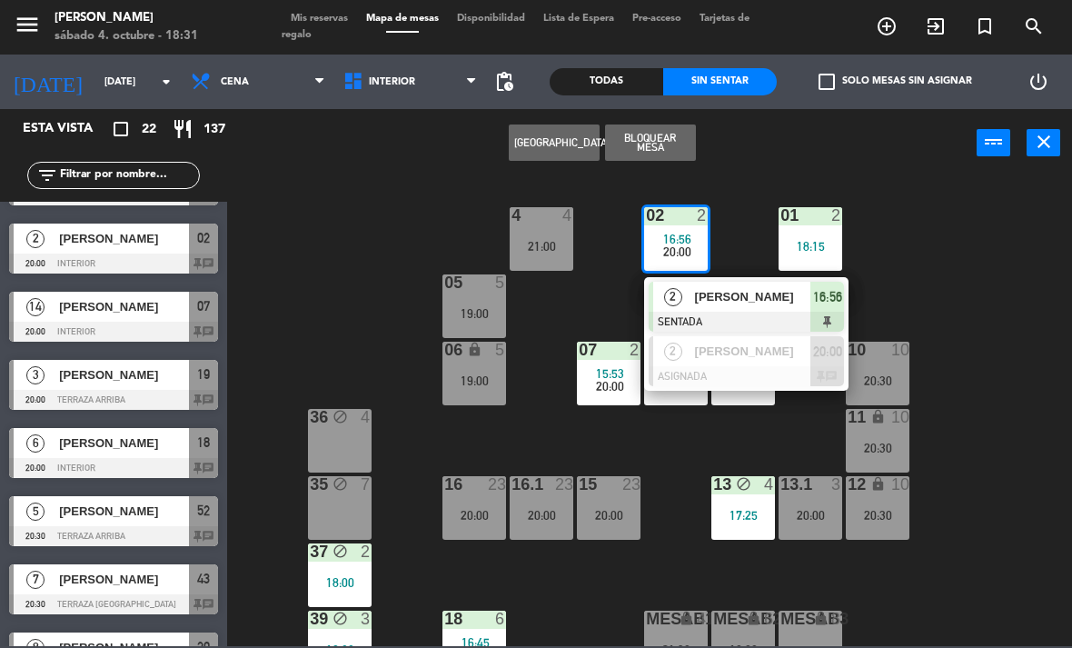
click at [777, 302] on span "[PERSON_NAME]" at bounding box center [753, 296] width 116 height 19
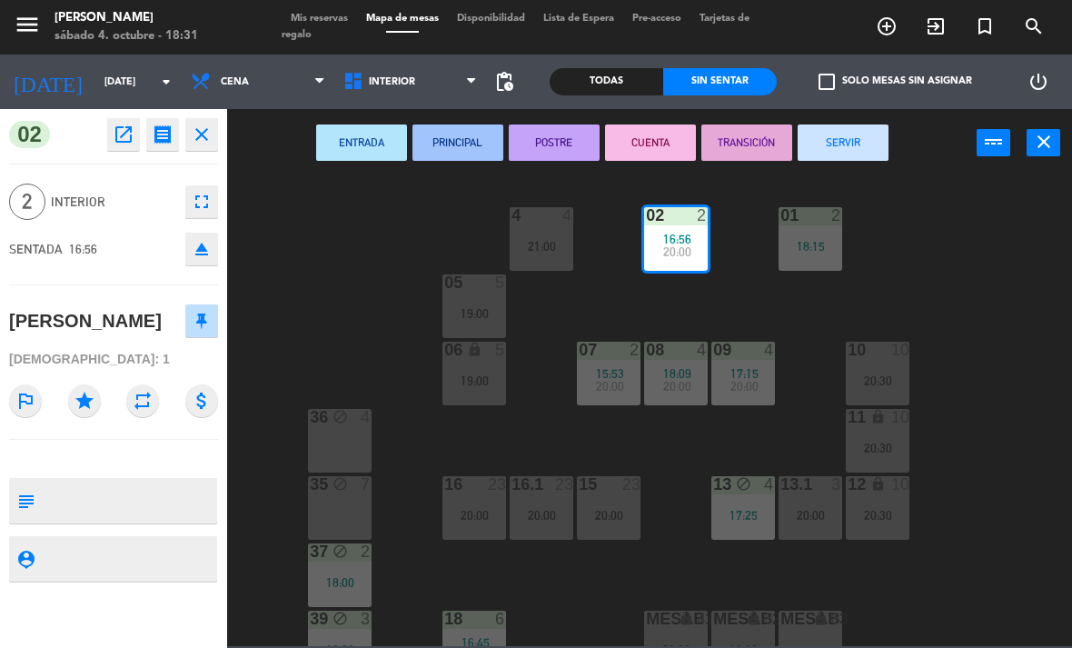
click at [867, 158] on button "SERVIR" at bounding box center [842, 142] width 91 height 36
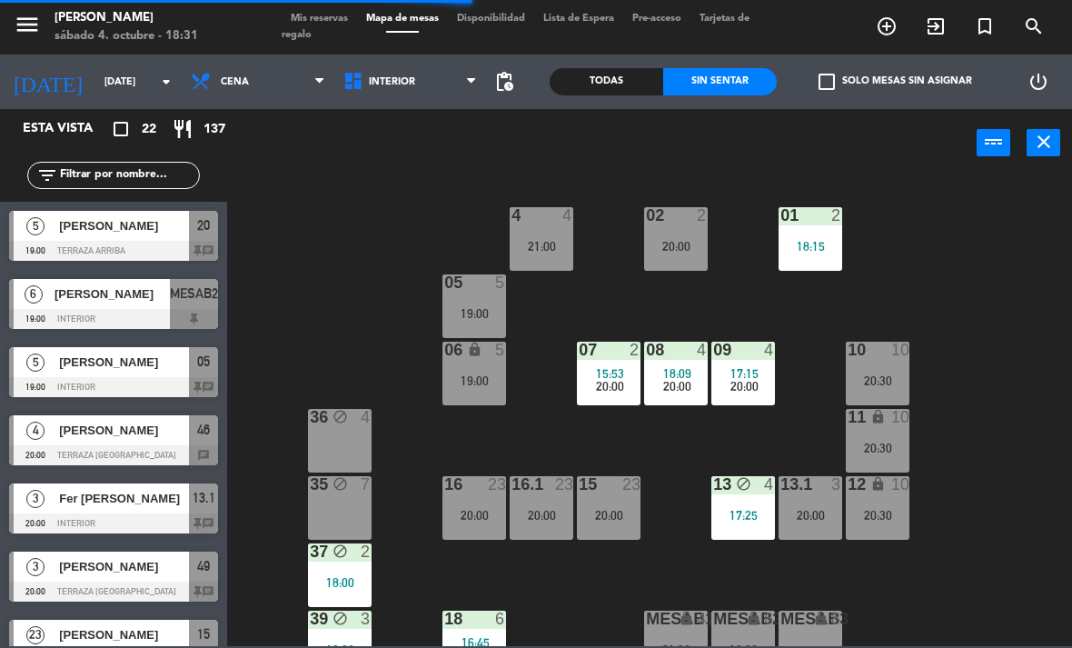
click at [436, 81] on span "Interior" at bounding box center [410, 82] width 153 height 40
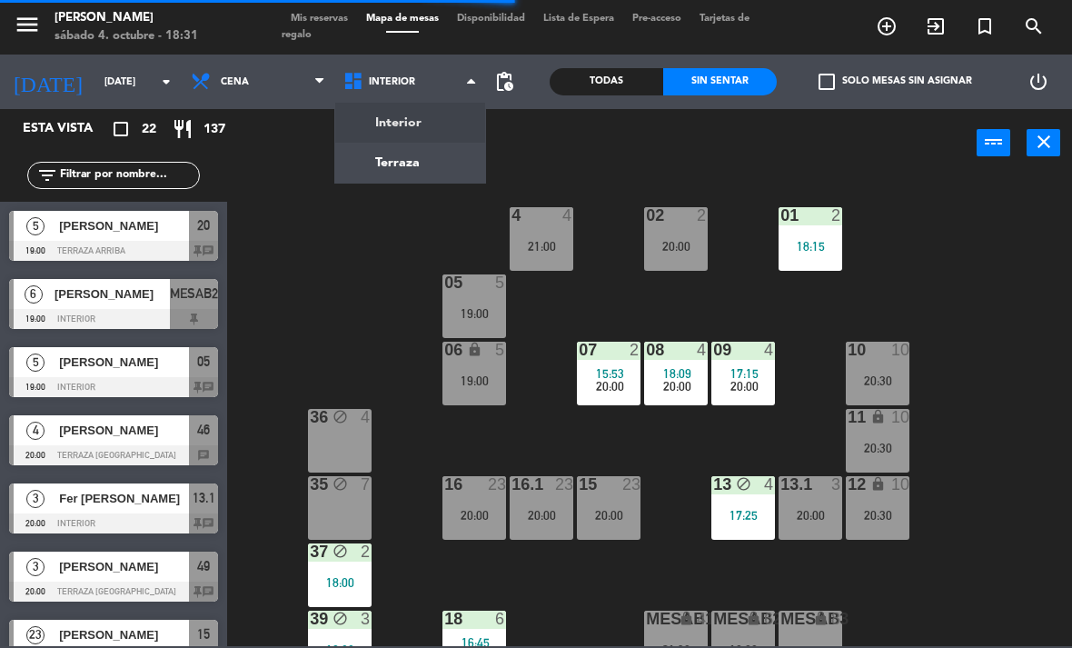
click at [441, 169] on ng-component "menu [PERSON_NAME][DATE] 4. octubre - 18:31 Mis reservas Mapa de mesas Disponib…" at bounding box center [536, 323] width 1072 height 646
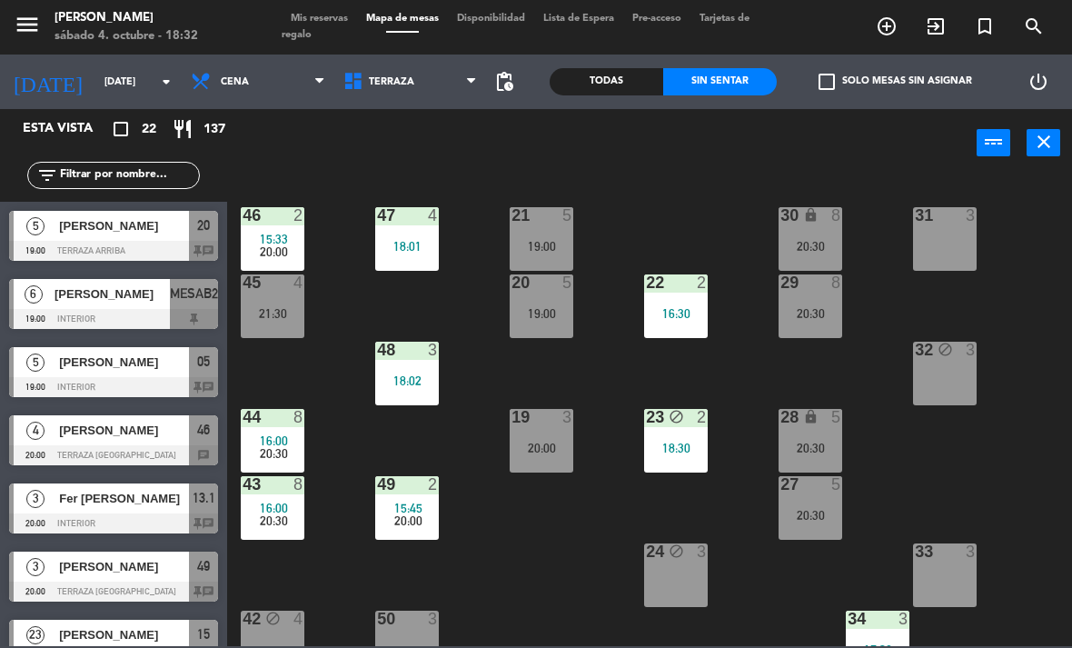
click at [380, 88] on span "Terraza" at bounding box center [391, 82] width 45 height 12
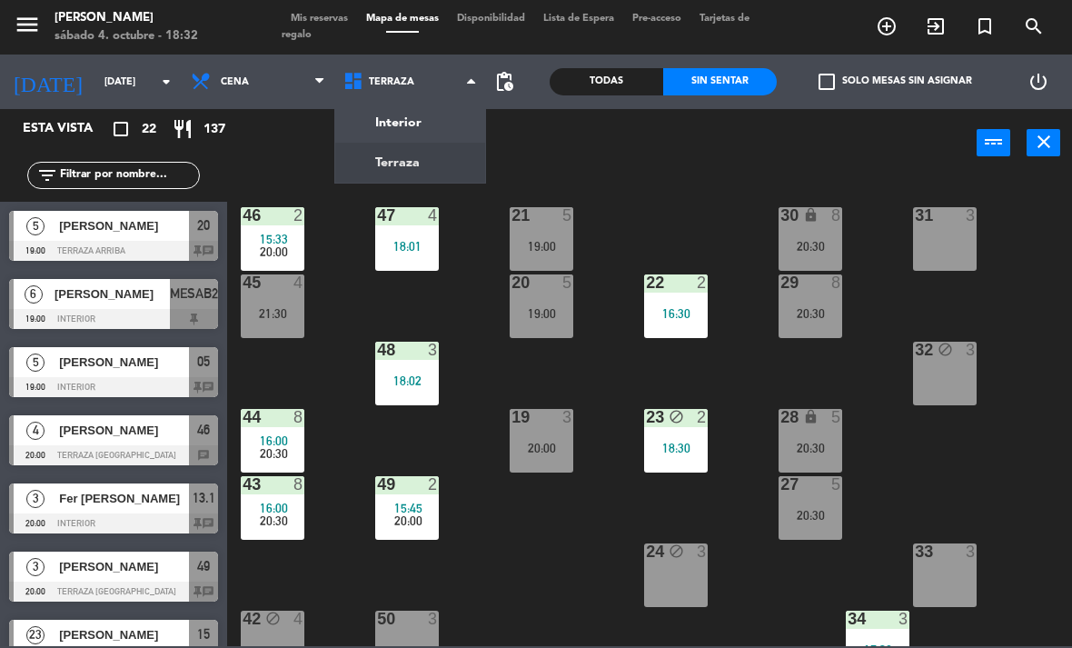
click at [247, 166] on div "power_input close" at bounding box center [601, 143] width 749 height 69
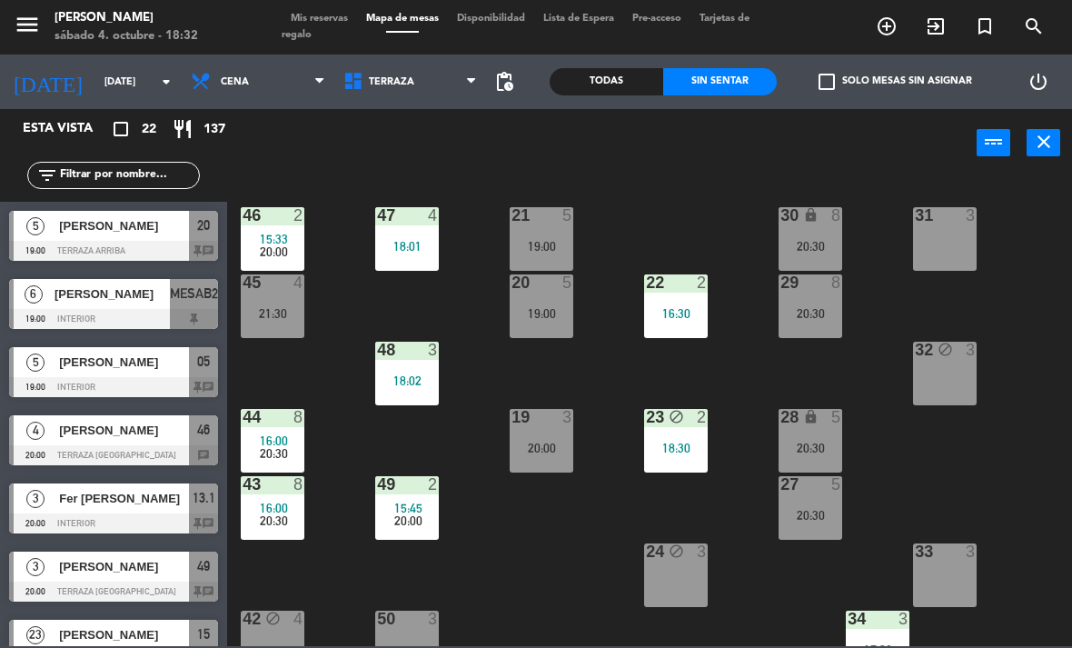
click at [260, 307] on div "21:30" at bounding box center [273, 313] width 64 height 13
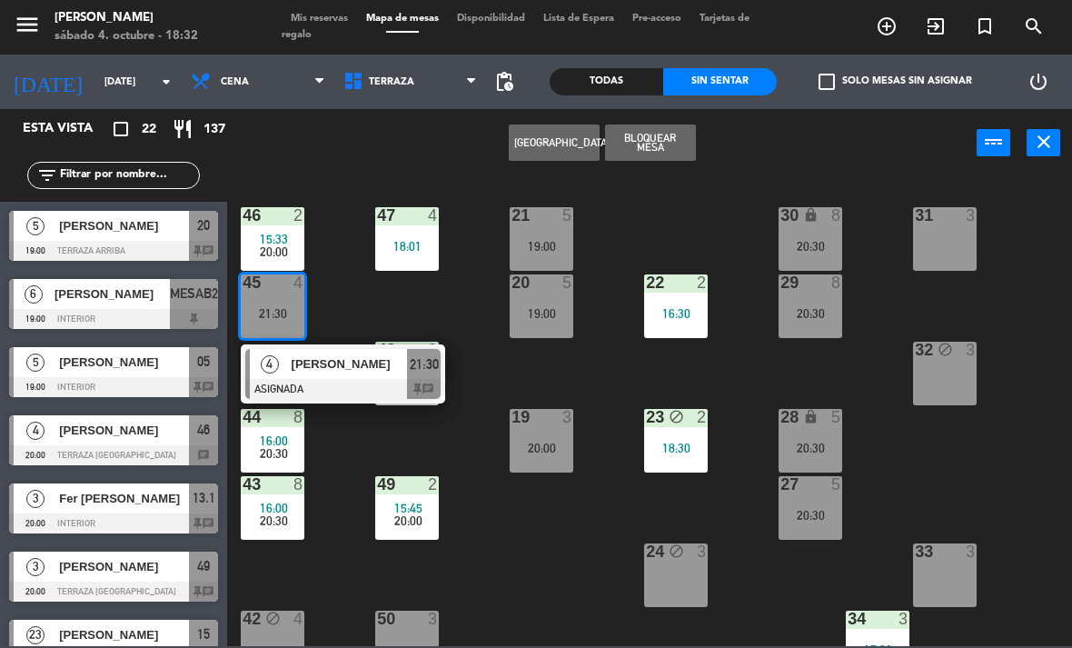
click at [277, 377] on div "4" at bounding box center [269, 364] width 39 height 30
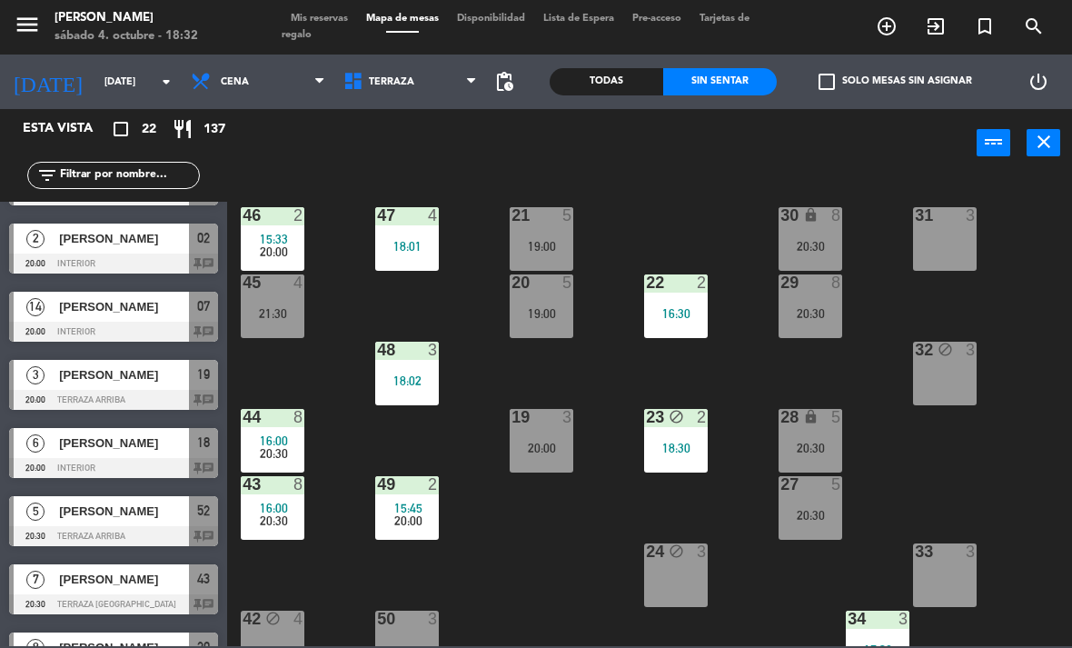
scroll to position [-2, 0]
click at [272, 239] on span "15:33" at bounding box center [274, 239] width 28 height 15
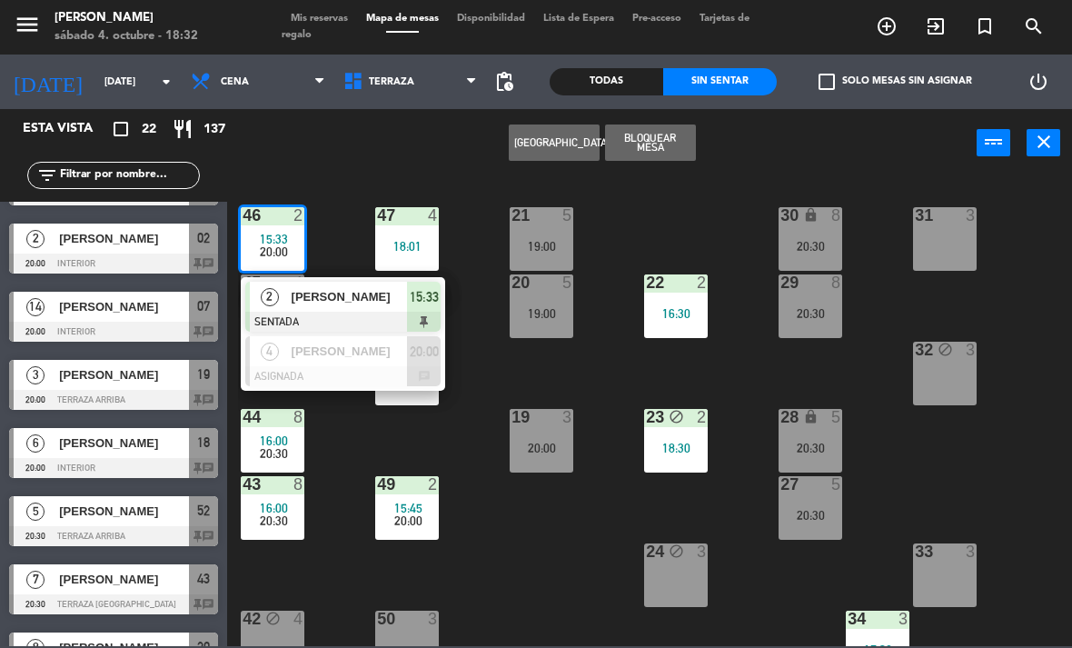
click at [286, 363] on div "4" at bounding box center [269, 351] width 39 height 30
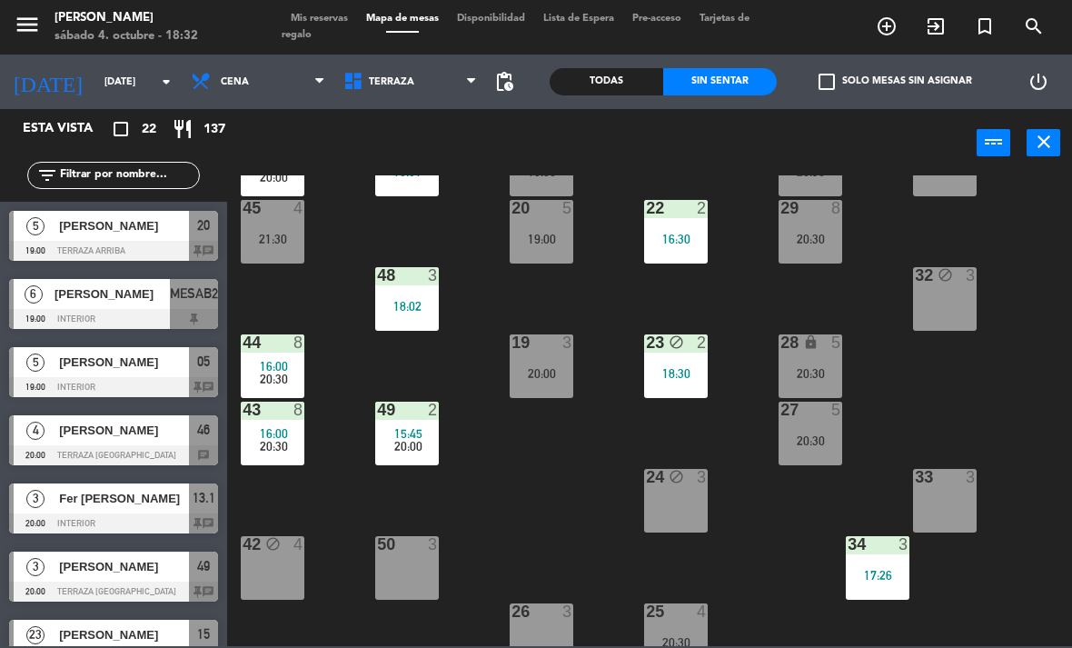
scroll to position [94, 0]
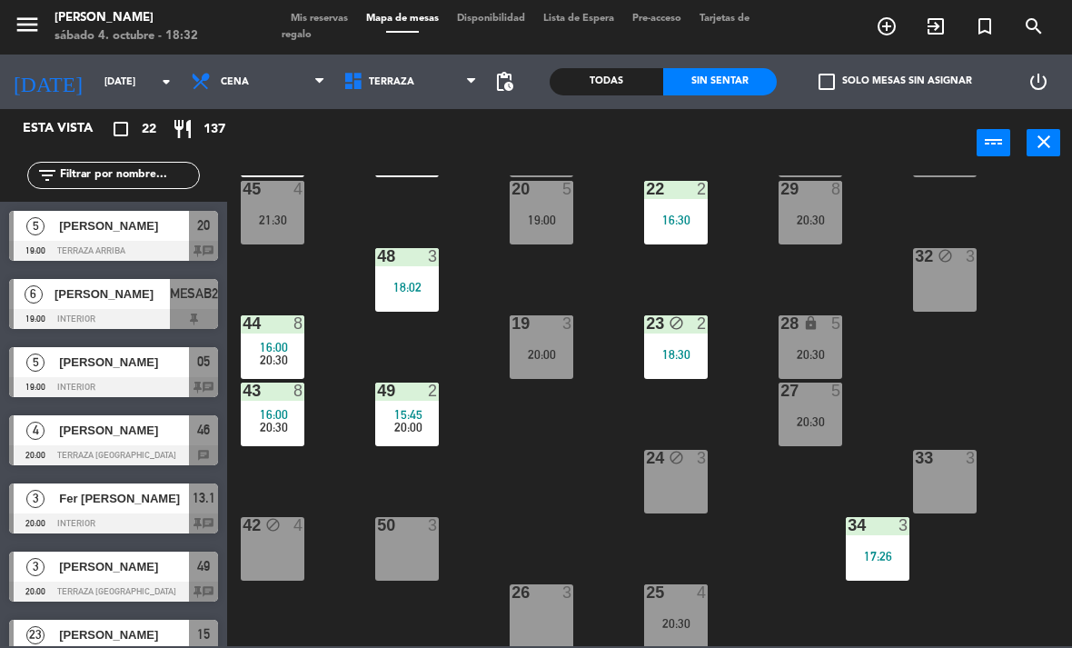
click at [265, 420] on span "20:30" at bounding box center [274, 427] width 28 height 15
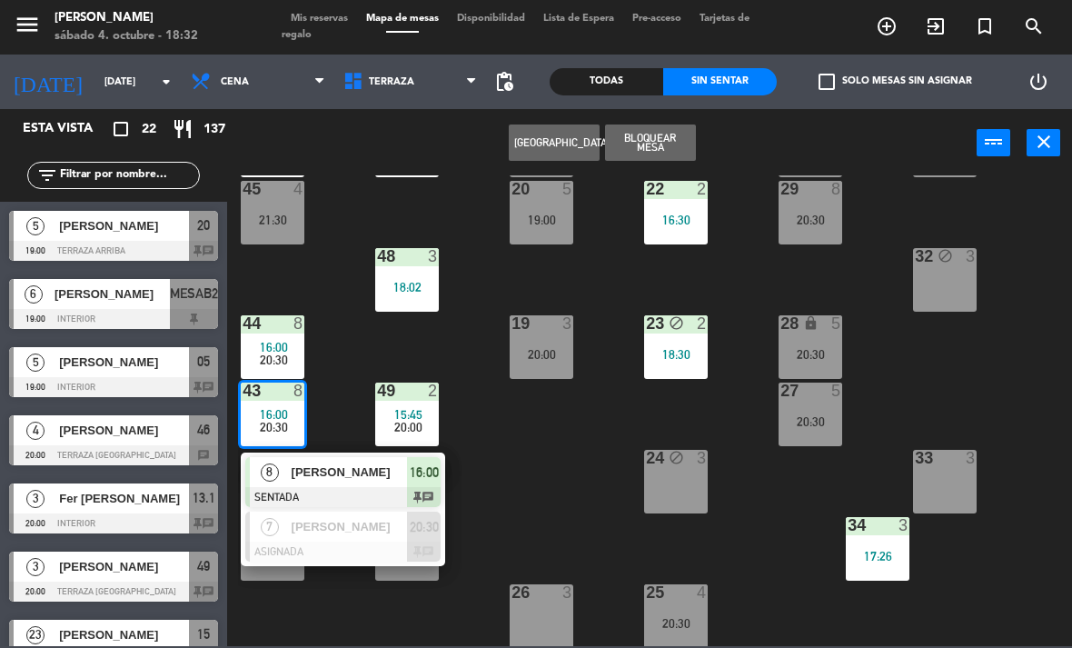
click at [965, 374] on div "21 5 19:00 30 lock 8 20:30 46 2 15:33 20:00 47 4 18:01 31 3 20 5 19:00 22 2 16:…" at bounding box center [655, 410] width 834 height 470
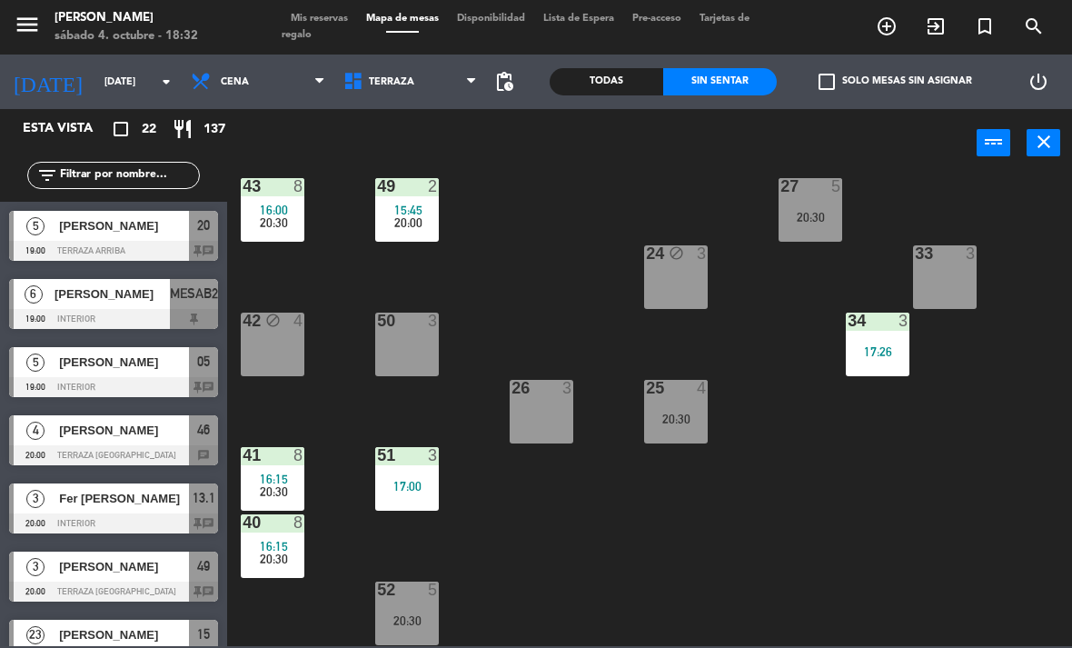
scroll to position [298, 0]
click at [291, 562] on div "20:30" at bounding box center [273, 558] width 64 height 13
click at [566, 551] on div "21 5 19:00 30 lock 8 20:30 46 2 15:33 20:00 47 4 18:01 31 3 20 5 19:00 22 2 16:…" at bounding box center [655, 410] width 834 height 470
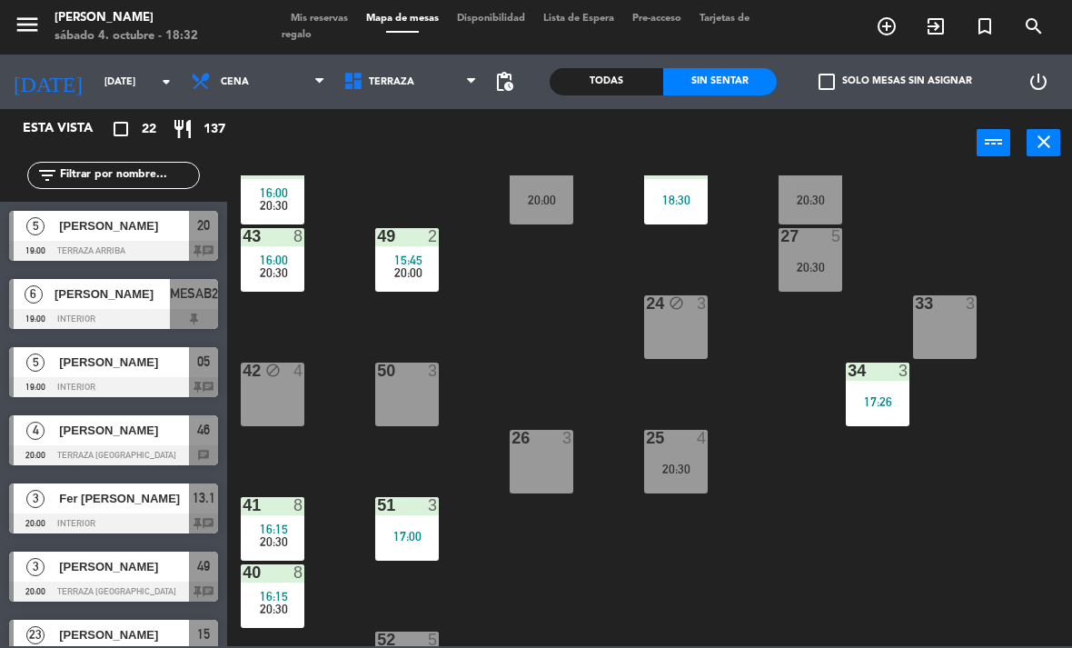
click at [279, 262] on span "16:00" at bounding box center [274, 260] width 28 height 15
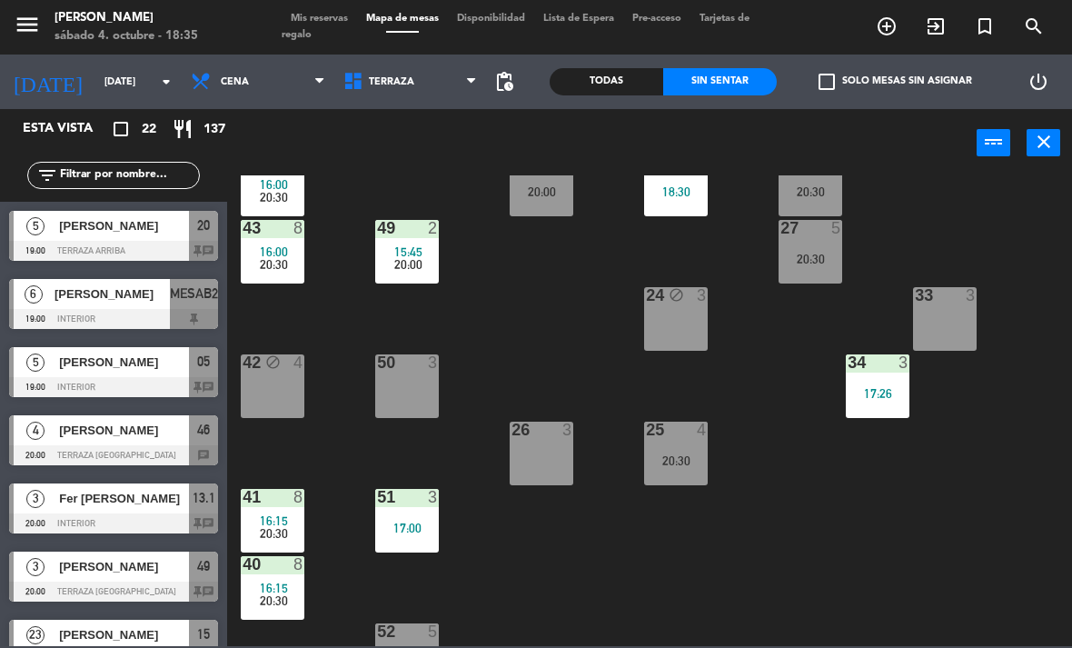
scroll to position [257, 0]
click at [421, 74] on span "Terraza" at bounding box center [410, 82] width 153 height 40
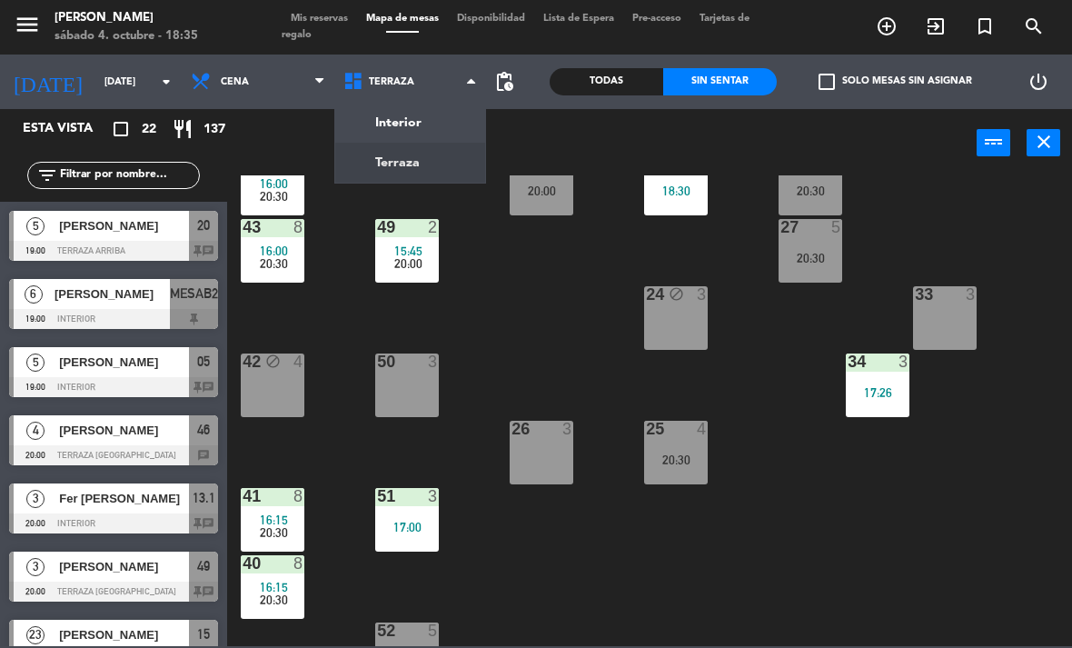
click at [438, 124] on ng-component "menu [PERSON_NAME][DATE] 4. octubre - 18:35 Mis reservas Mapa de mesas Disponib…" at bounding box center [536, 323] width 1072 height 646
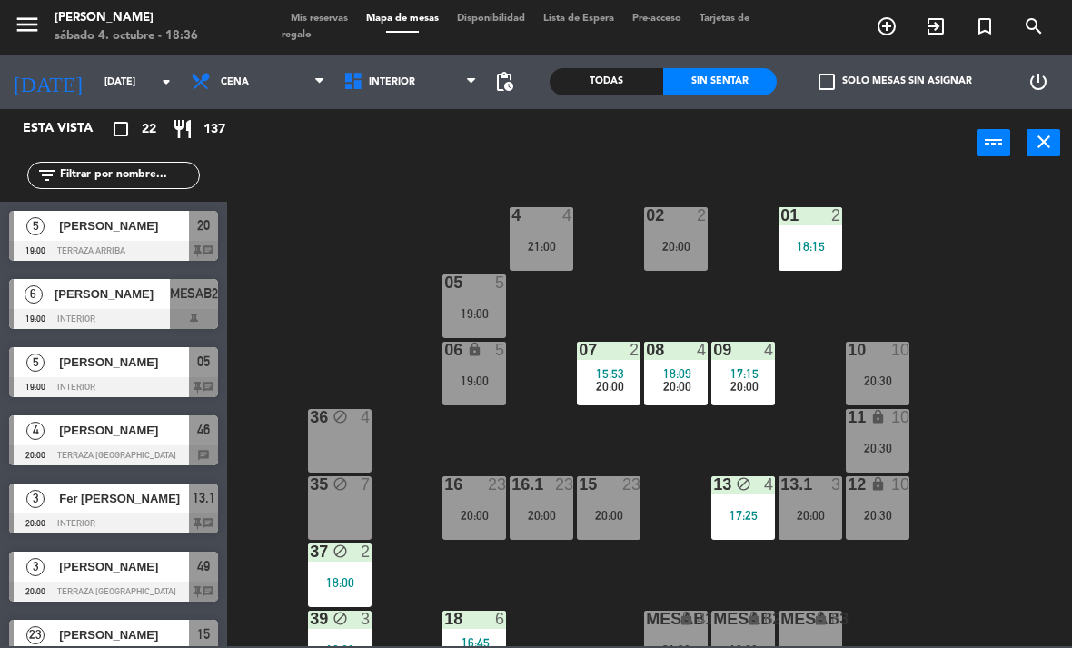
click at [705, 372] on div "18:09" at bounding box center [676, 373] width 64 height 13
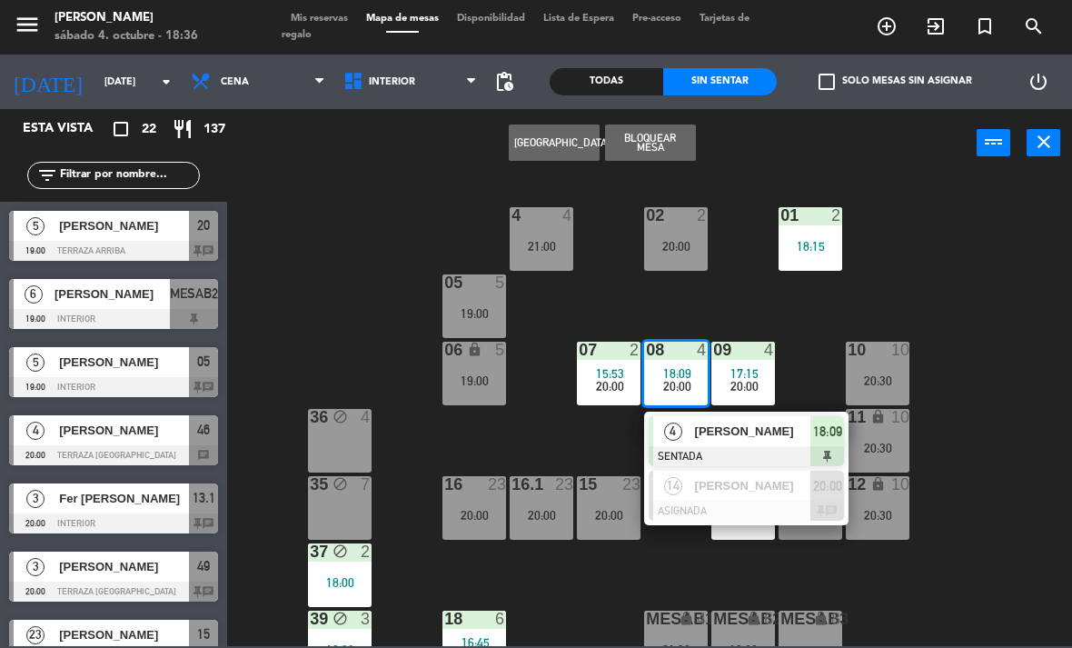
click at [1006, 455] on div "02 2 20:00 4 4 21:00 01 2 18:15 05 5 19:00 06 lock 5 19:00 07 2 15:53 20:00 09 …" at bounding box center [655, 410] width 834 height 470
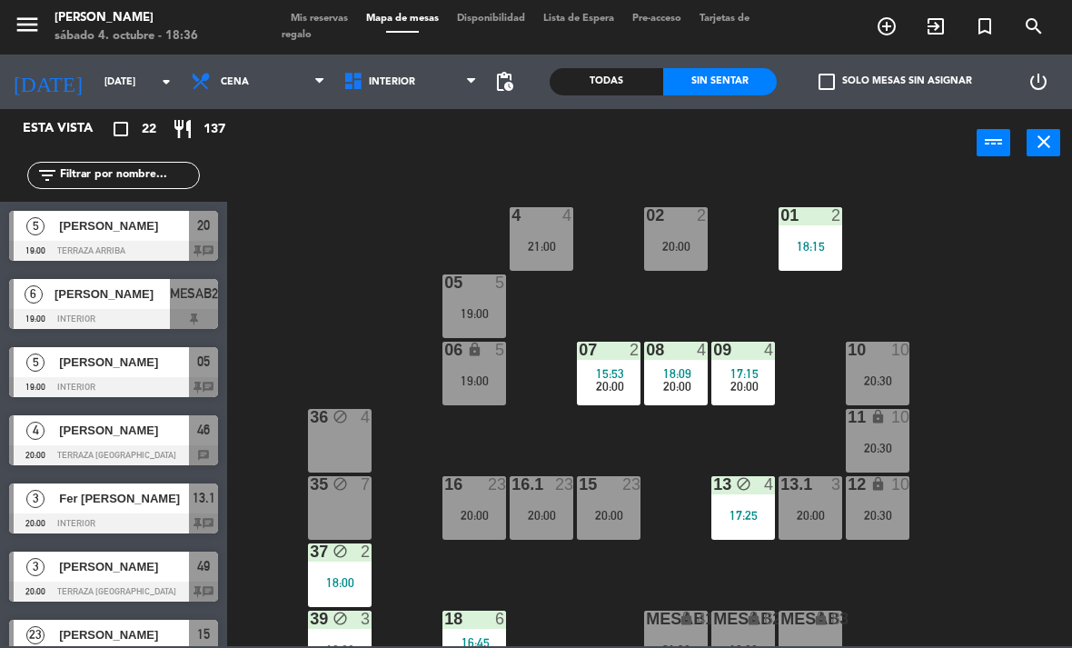
click at [682, 384] on span "20:00" at bounding box center [677, 386] width 28 height 15
click at [599, 573] on div "02 2 20:00 4 4 21:00 01 2 18:15 05 5 19:00 06 lock 5 19:00 07 2 15:53 20:00 09 …" at bounding box center [655, 410] width 834 height 470
click at [549, 514] on div "20:00" at bounding box center [542, 515] width 64 height 13
click at [989, 287] on div "02 2 20:00 4 4 21:00 01 2 18:15 05 5 19:00 06 lock 5 19:00 07 2 15:53 20:00 09 …" at bounding box center [655, 410] width 834 height 470
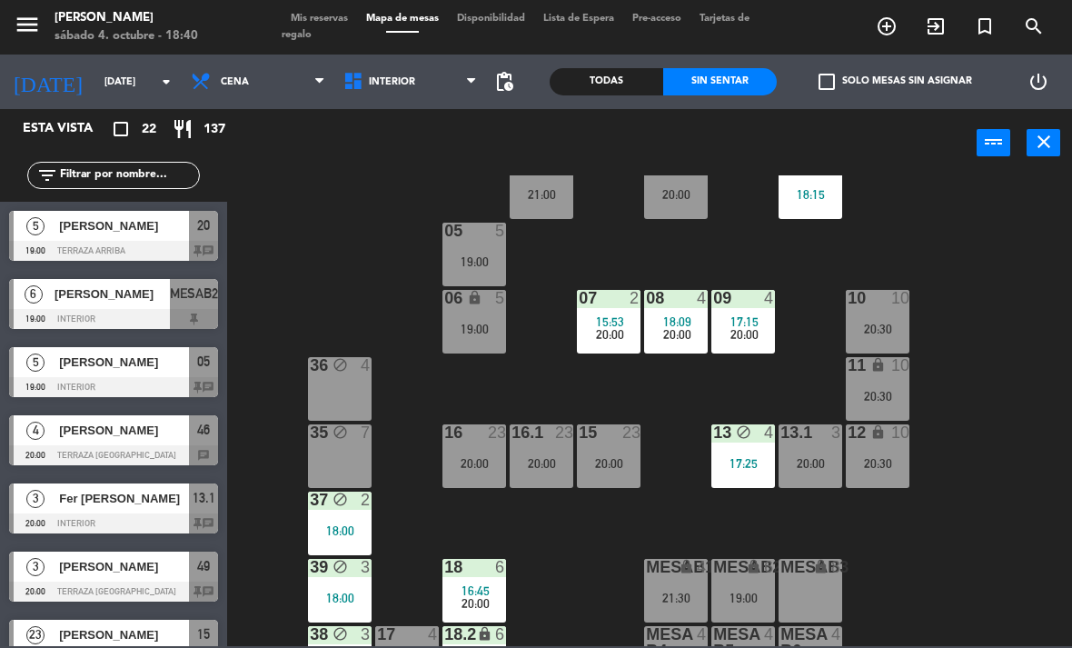
click at [224, 115] on div "Esta vista crop_square 22 restaurant 137" at bounding box center [113, 129] width 227 height 40
click at [250, 90] on span "Cena" at bounding box center [258, 82] width 153 height 40
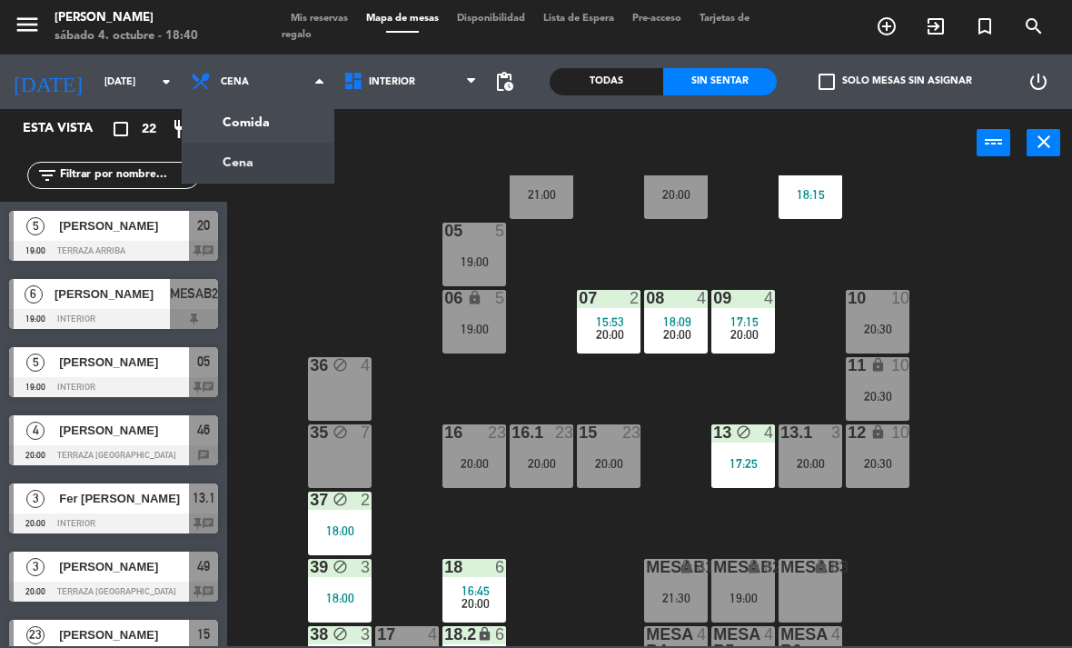
click at [261, 121] on ng-component "menu [PERSON_NAME][DATE] 4. octubre - 18:40 Mis reservas Mapa de mesas Disponib…" at bounding box center [536, 323] width 1072 height 646
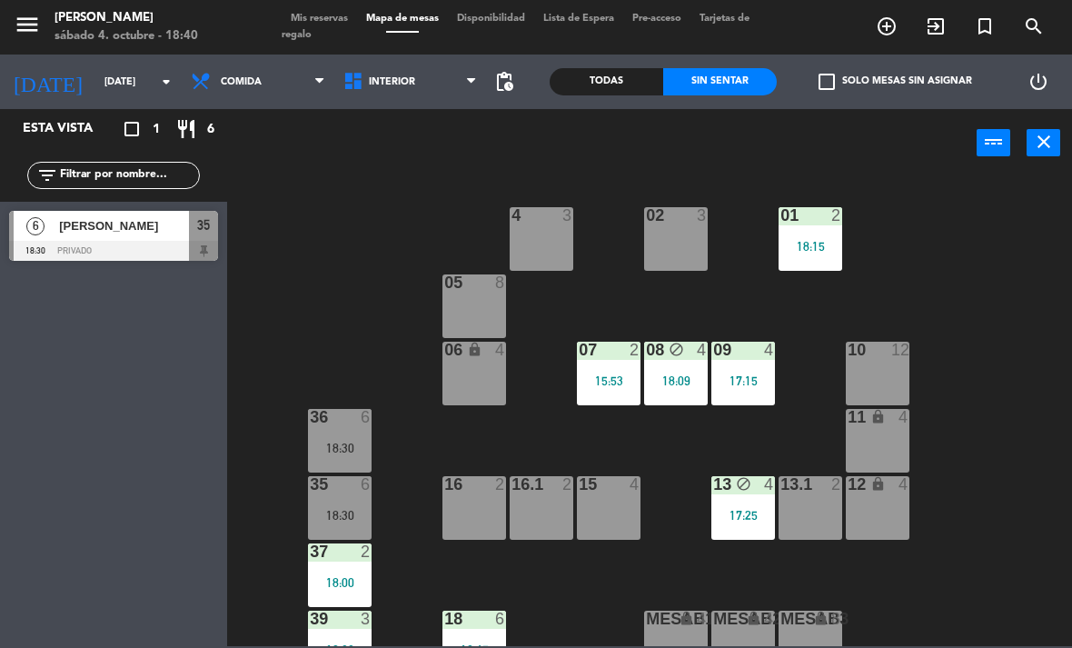
click at [240, 94] on span "Comida" at bounding box center [258, 82] width 153 height 40
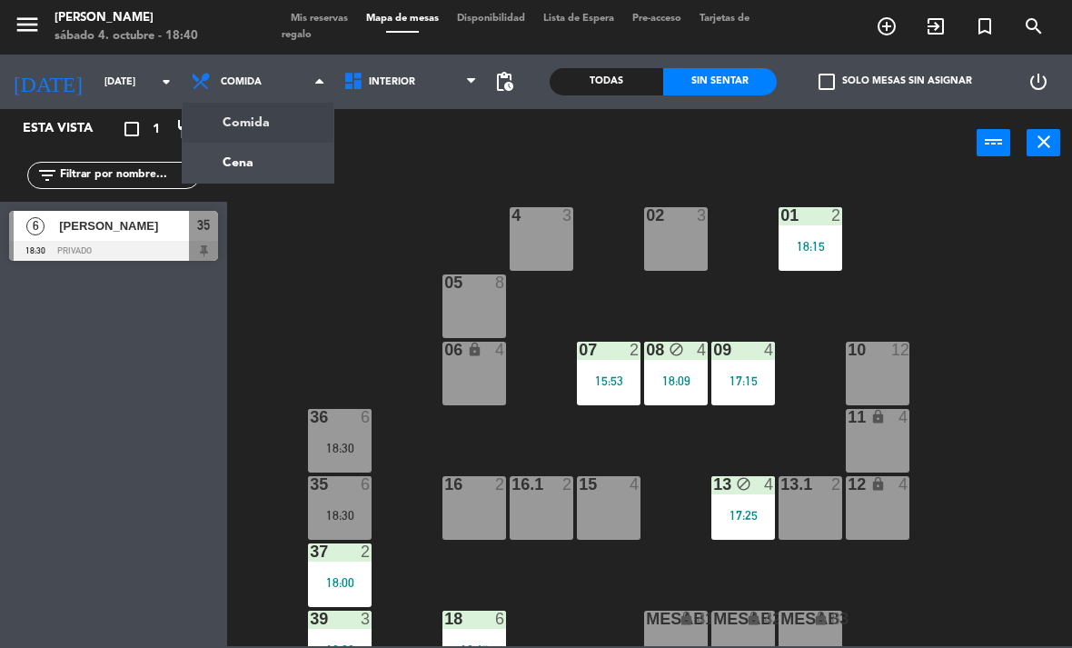
click at [271, 167] on ng-component "menu [PERSON_NAME][DATE] 4. octubre - 18:40 Mis reservas Mapa de mesas Disponib…" at bounding box center [536, 323] width 1072 height 646
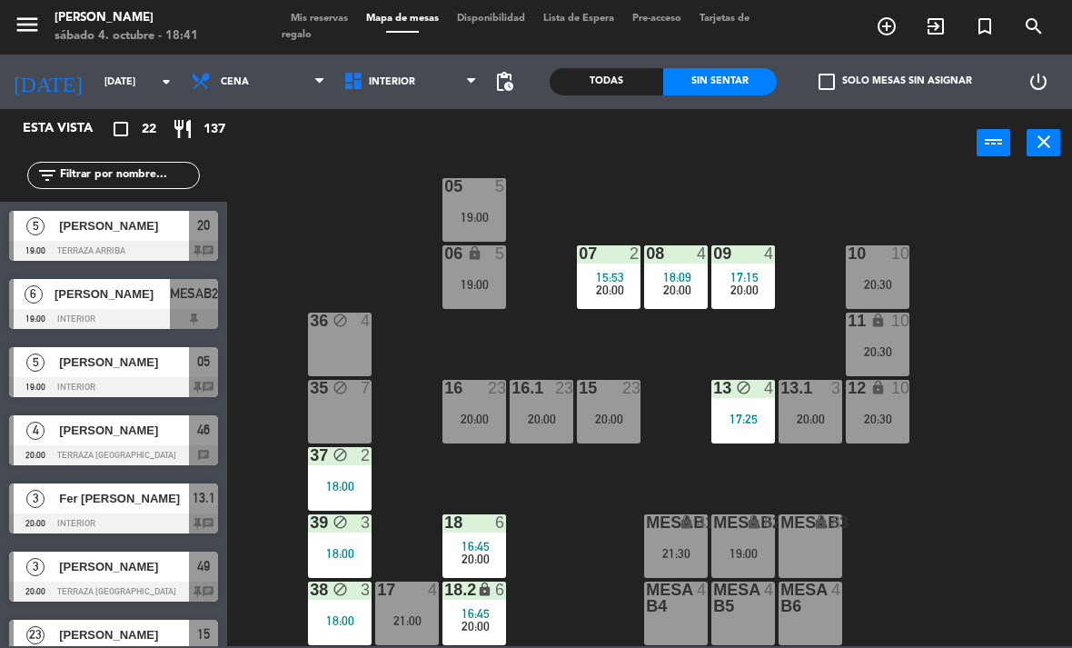
scroll to position [96, 0]
click at [355, 553] on div "18:00" at bounding box center [340, 553] width 64 height 13
click at [578, 576] on div "02 2 20:00 4 4 21:00 01 2 18:15 05 5 19:00 06 lock 5 19:00 07 2 15:53 20:00 09 …" at bounding box center [655, 410] width 834 height 470
click at [342, 71] on icon at bounding box center [355, 82] width 26 height 22
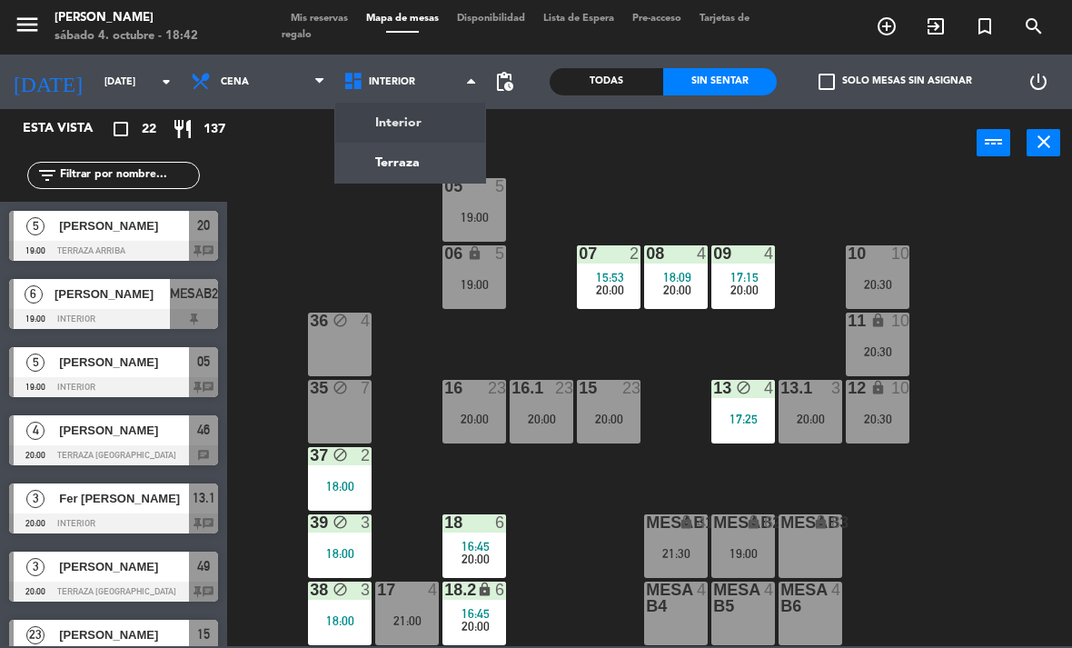
click at [423, 162] on ng-component "menu [PERSON_NAME][DATE] 4. octubre - 18:42 Mis reservas Mapa de mesas Disponib…" at bounding box center [536, 323] width 1072 height 646
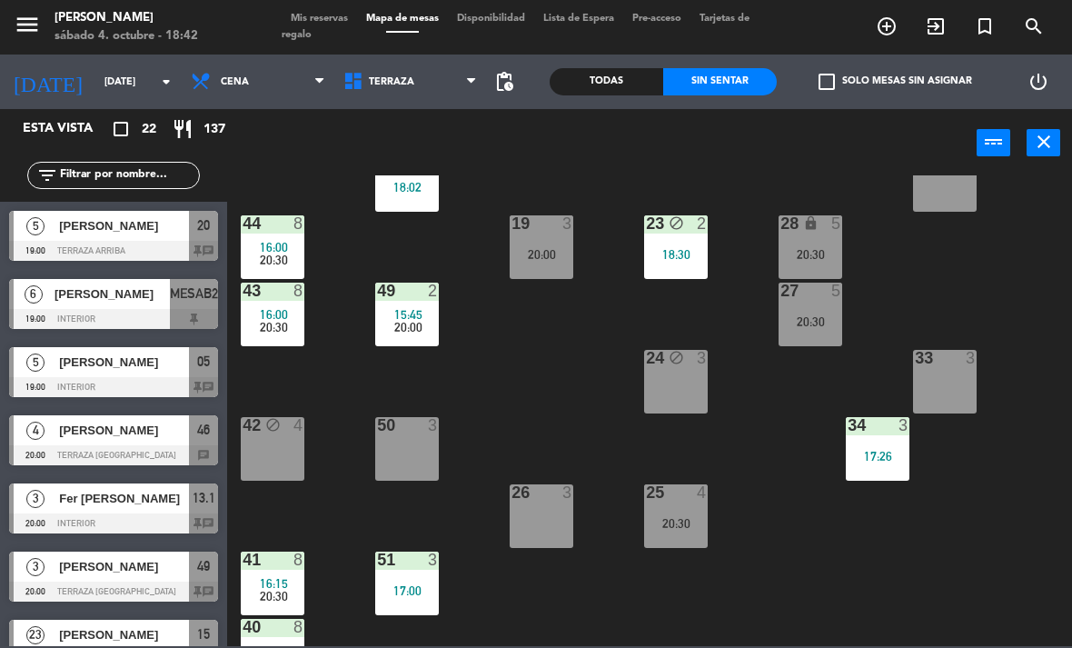
scroll to position [185, 0]
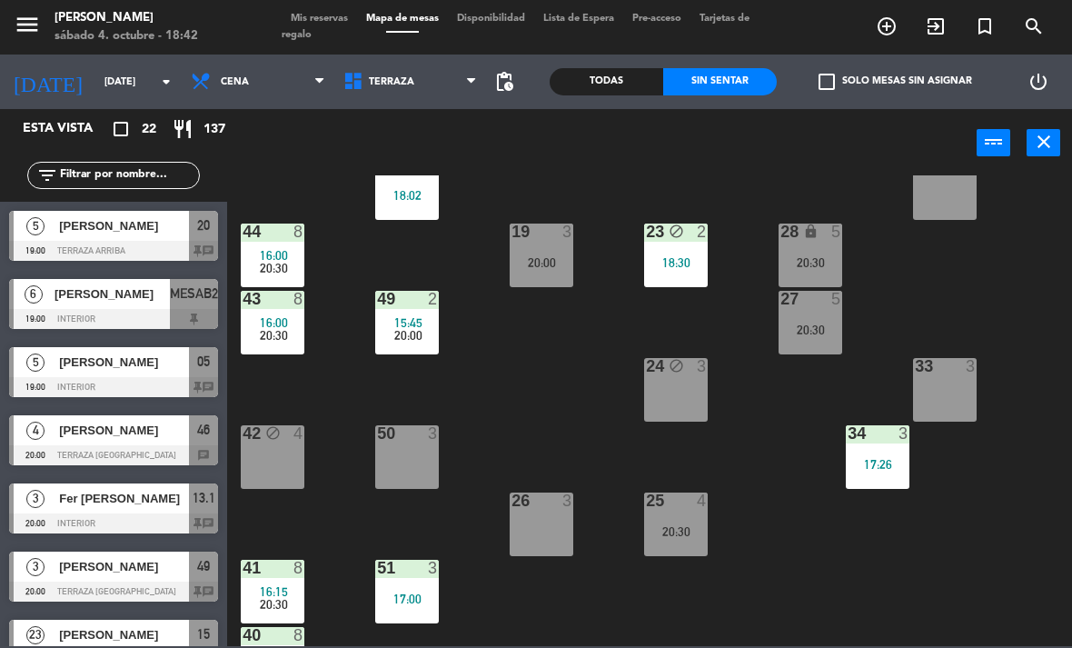
click at [401, 336] on span "20:00" at bounding box center [408, 335] width 28 height 15
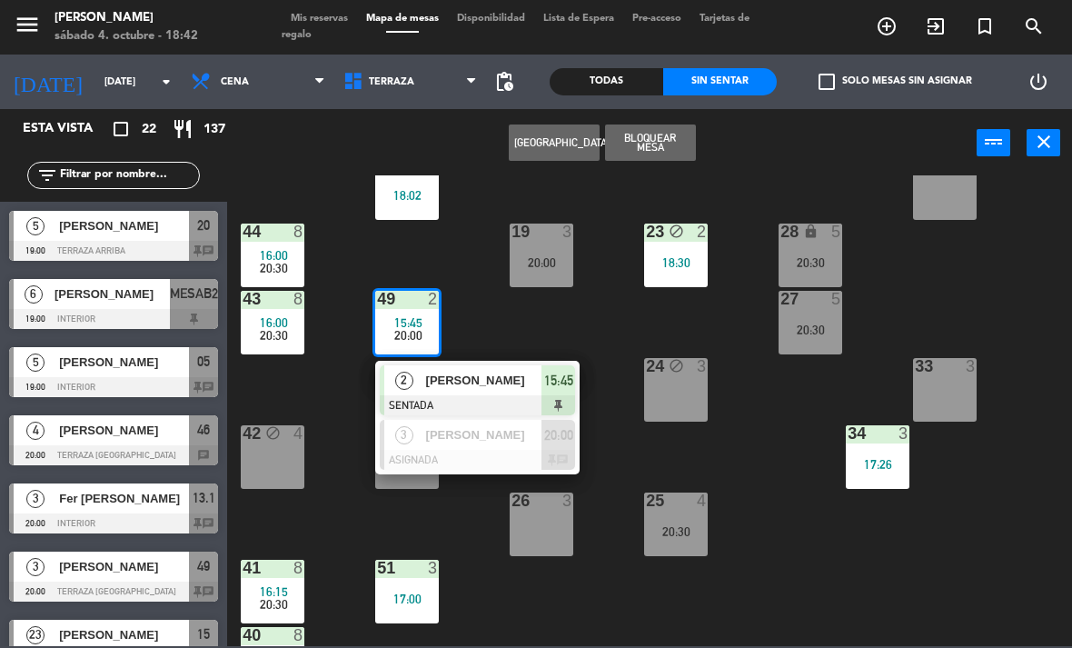
click at [498, 445] on div "[PERSON_NAME]" at bounding box center [483, 435] width 118 height 30
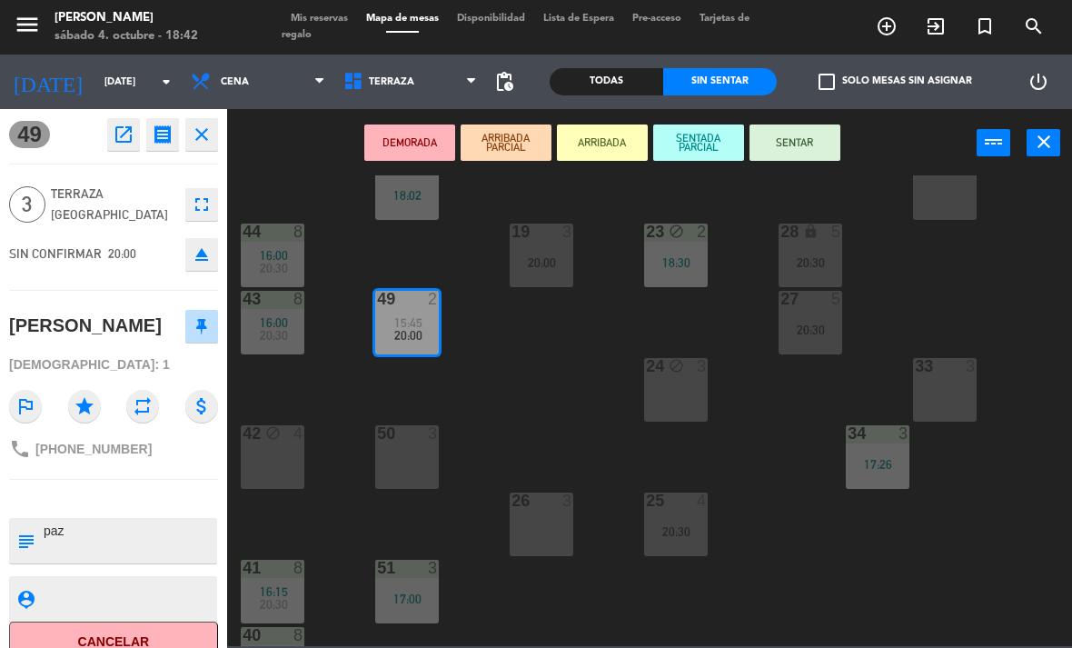
click at [419, 460] on div "50 3" at bounding box center [407, 457] width 64 height 64
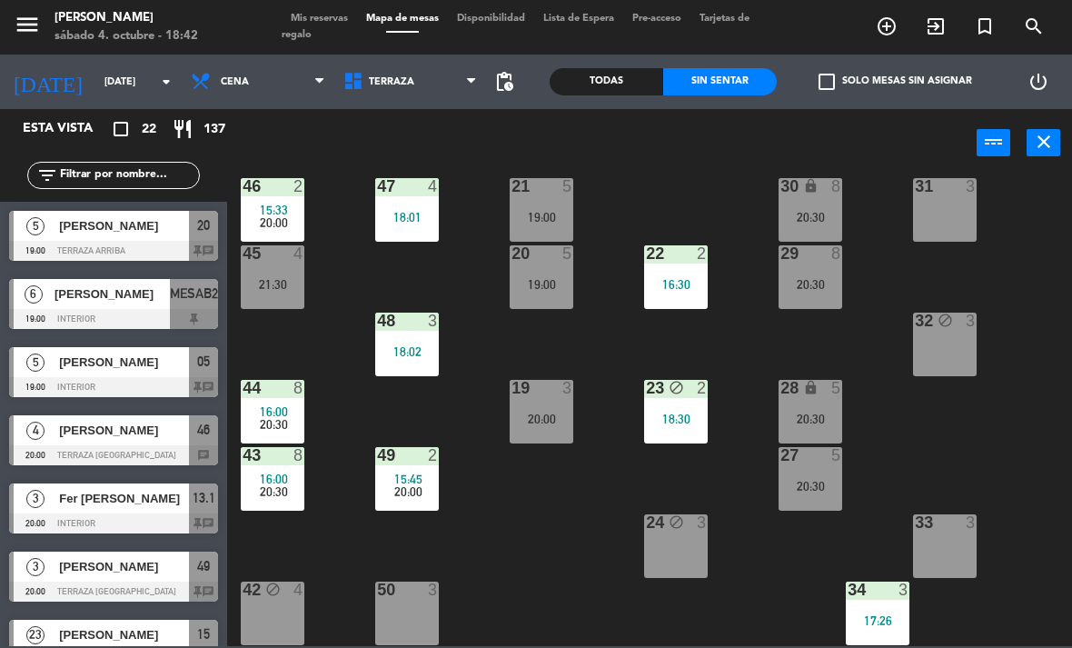
scroll to position [31, 0]
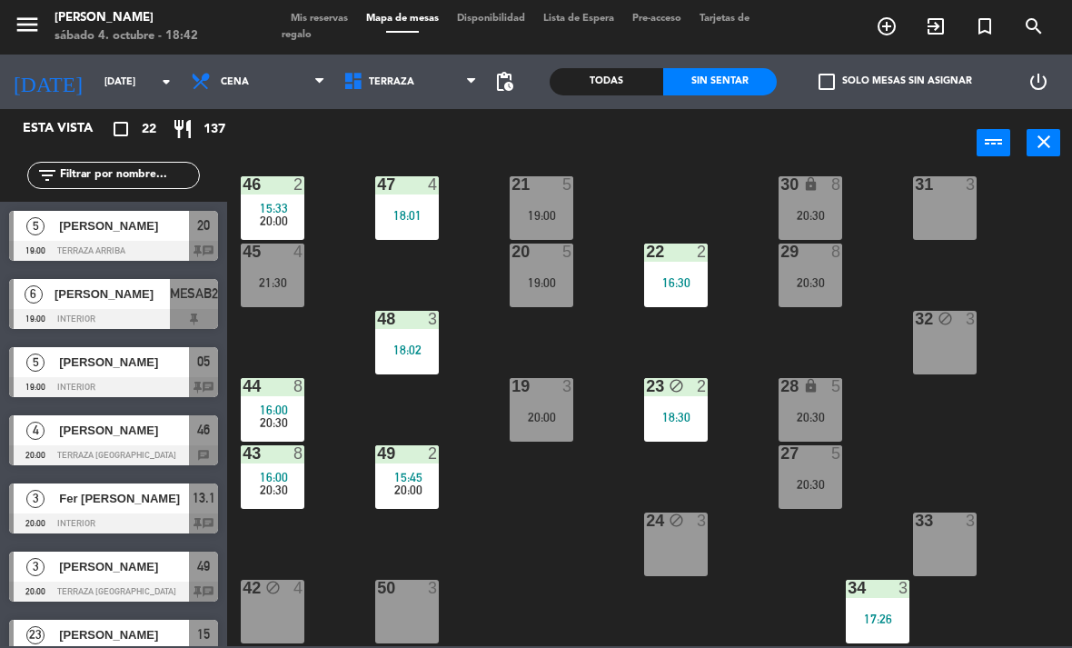
click at [429, 332] on div "48 3 18:02" at bounding box center [407, 343] width 64 height 64
click at [589, 493] on div "21 5 19:00 30 lock 8 20:30 46 2 15:33 20:00 47 4 18:01 31 3 20 5 19:00 22 2 16:…" at bounding box center [655, 410] width 834 height 470
click at [426, 338] on div "48 3 18:02" at bounding box center [407, 343] width 64 height 64
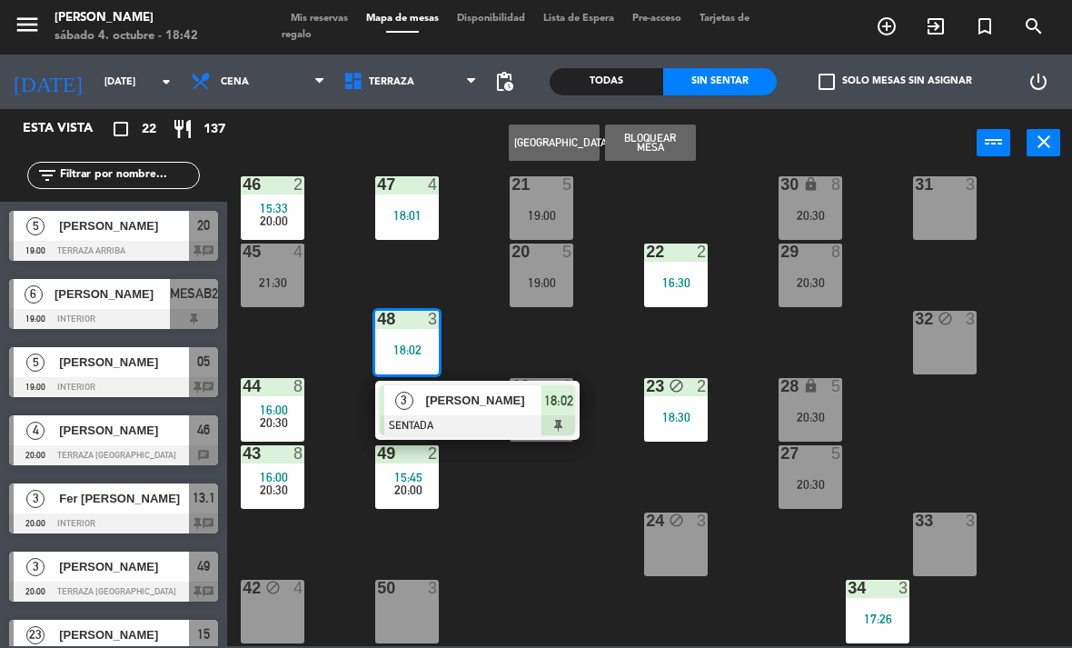
click at [417, 586] on div at bounding box center [407, 587] width 30 height 16
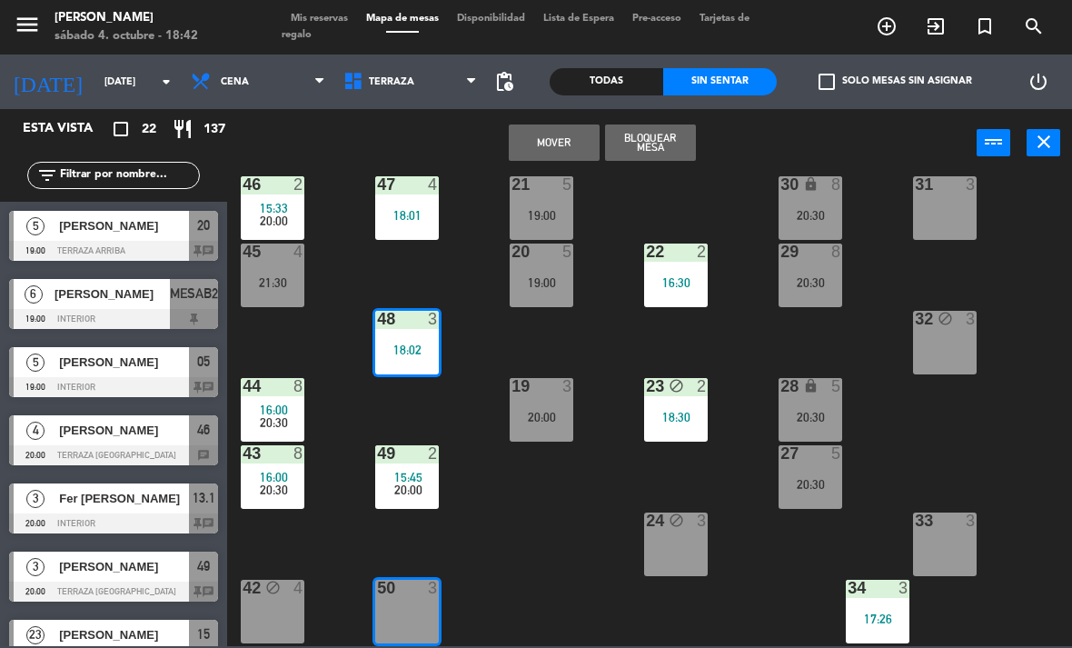
click at [567, 153] on button "Mover" at bounding box center [554, 142] width 91 height 36
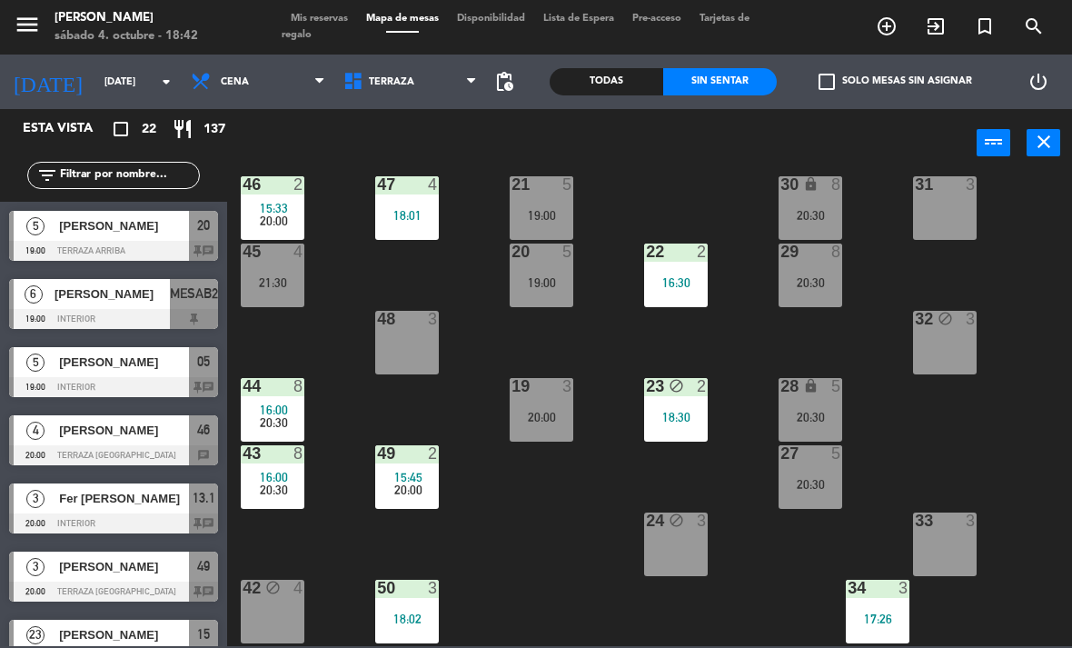
click at [421, 480] on span "15:45" at bounding box center [408, 477] width 28 height 15
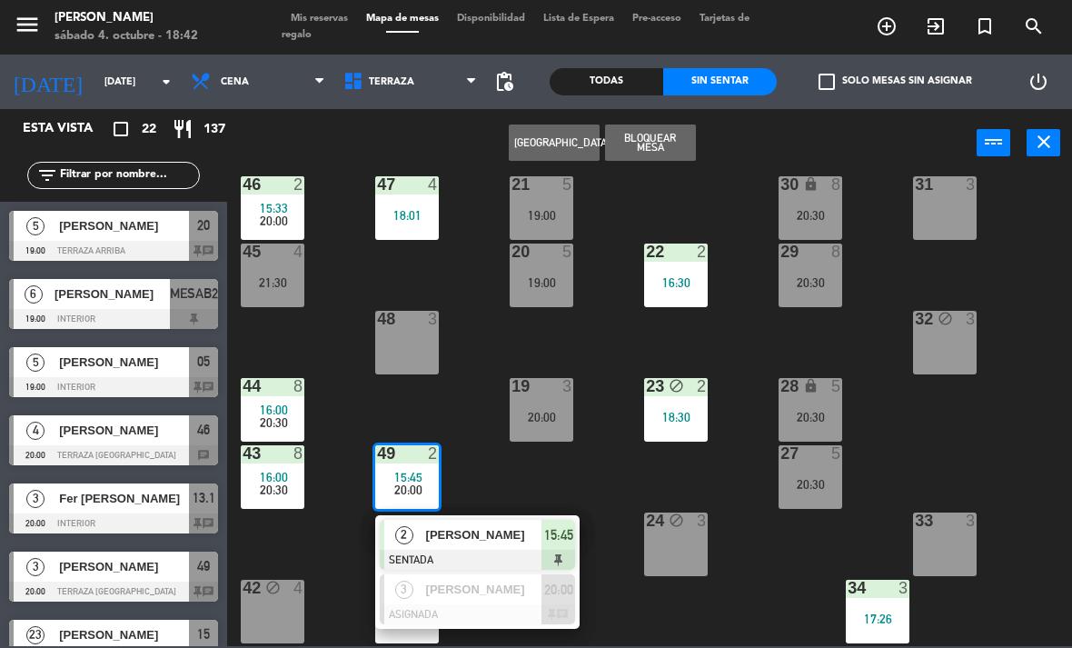
click at [479, 592] on span "[PERSON_NAME]" at bounding box center [484, 588] width 116 height 19
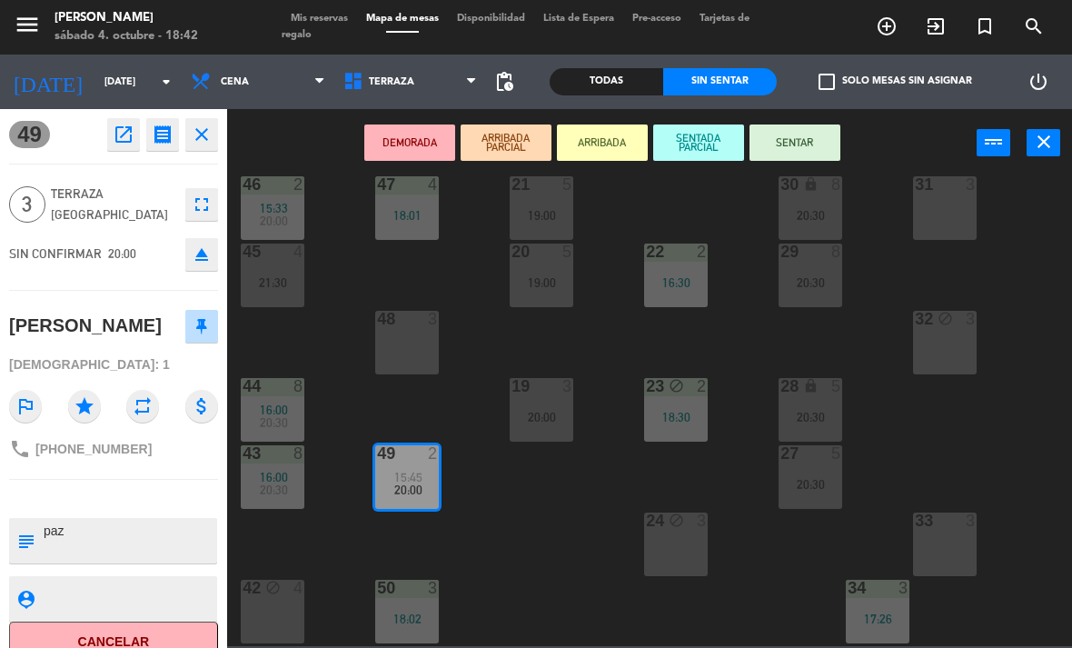
click at [420, 342] on div "48 3" at bounding box center [407, 343] width 64 height 64
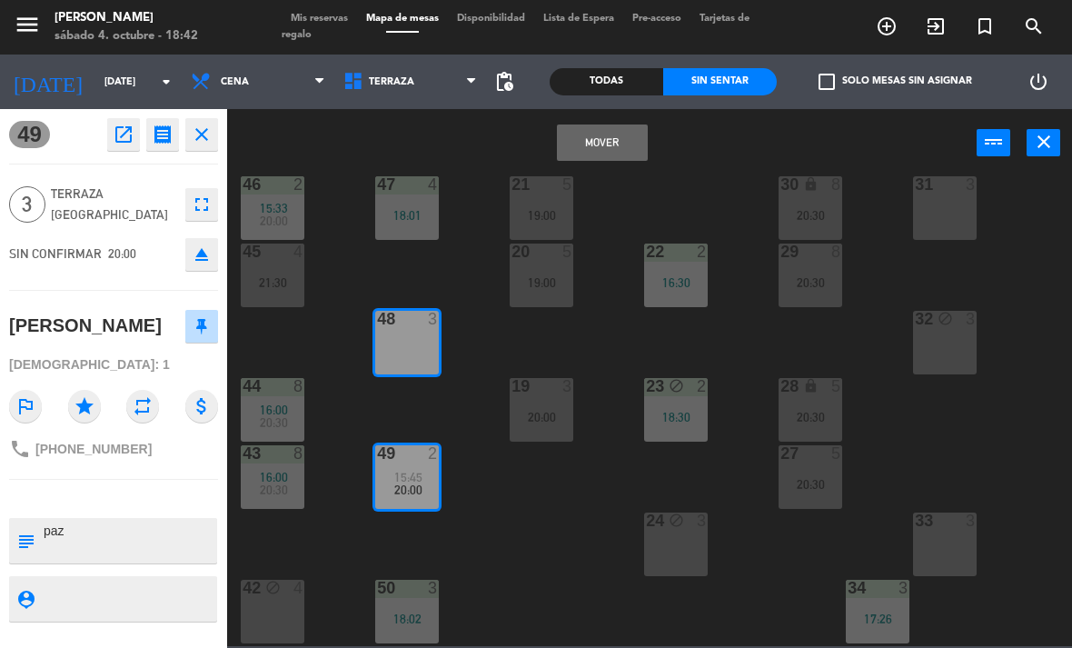
click at [614, 152] on button "Mover" at bounding box center [602, 142] width 91 height 36
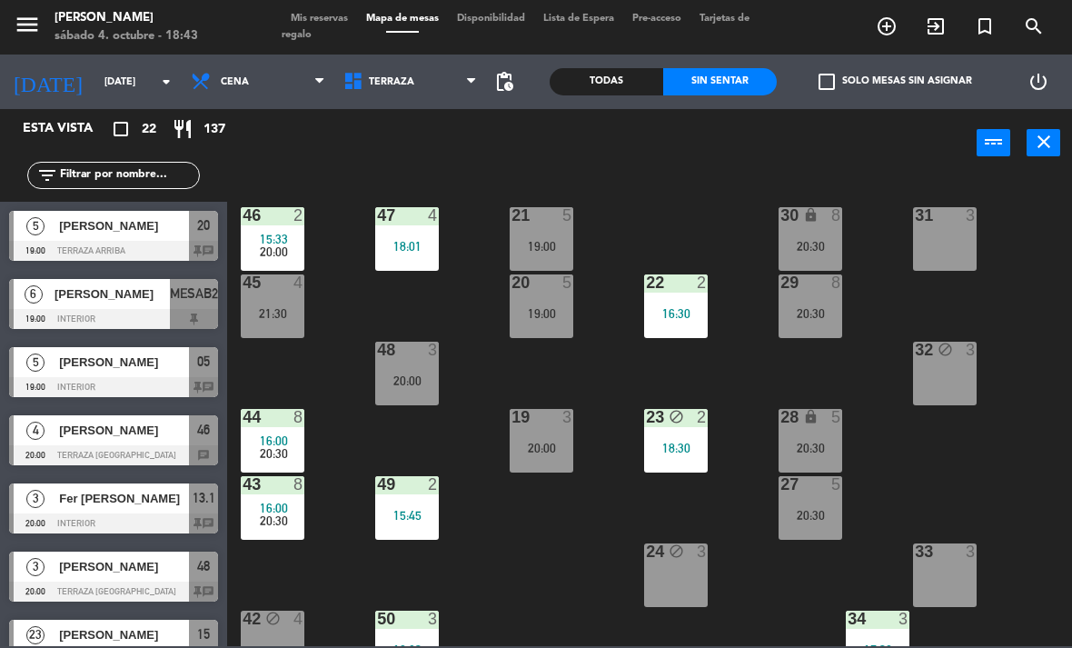
scroll to position [0, 0]
click at [289, 257] on div "20:00" at bounding box center [273, 251] width 64 height 13
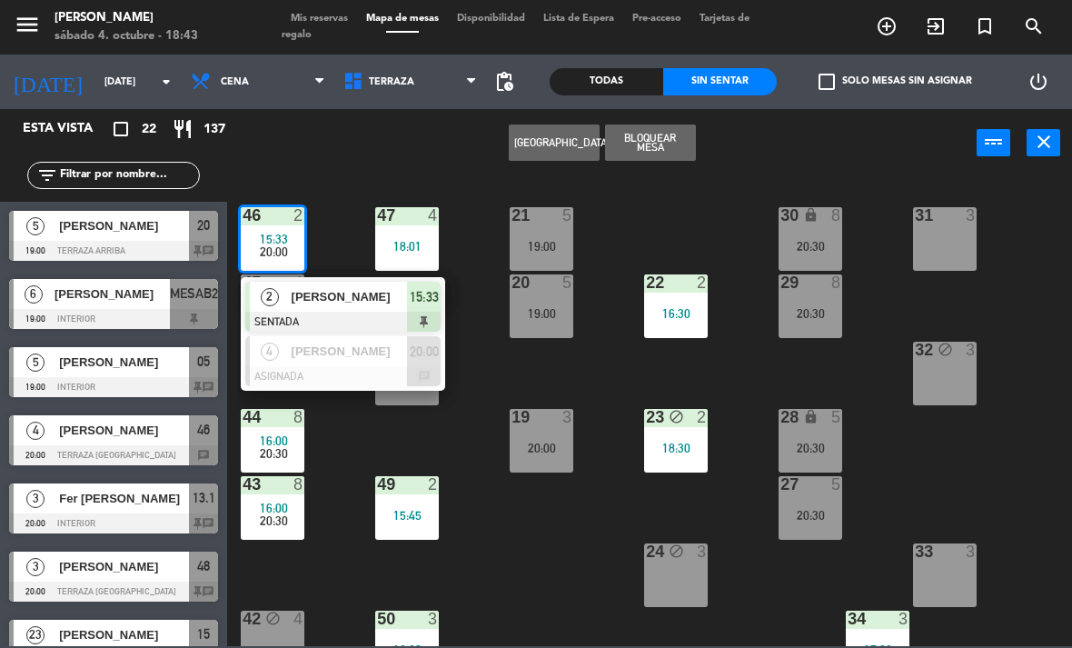
click at [516, 531] on div "21 5 19:00 30 lock 8 20:30 46 2 15:33 20:00 2 [PERSON_NAME] SENTADA 15:33 4 [PE…" at bounding box center [655, 410] width 834 height 470
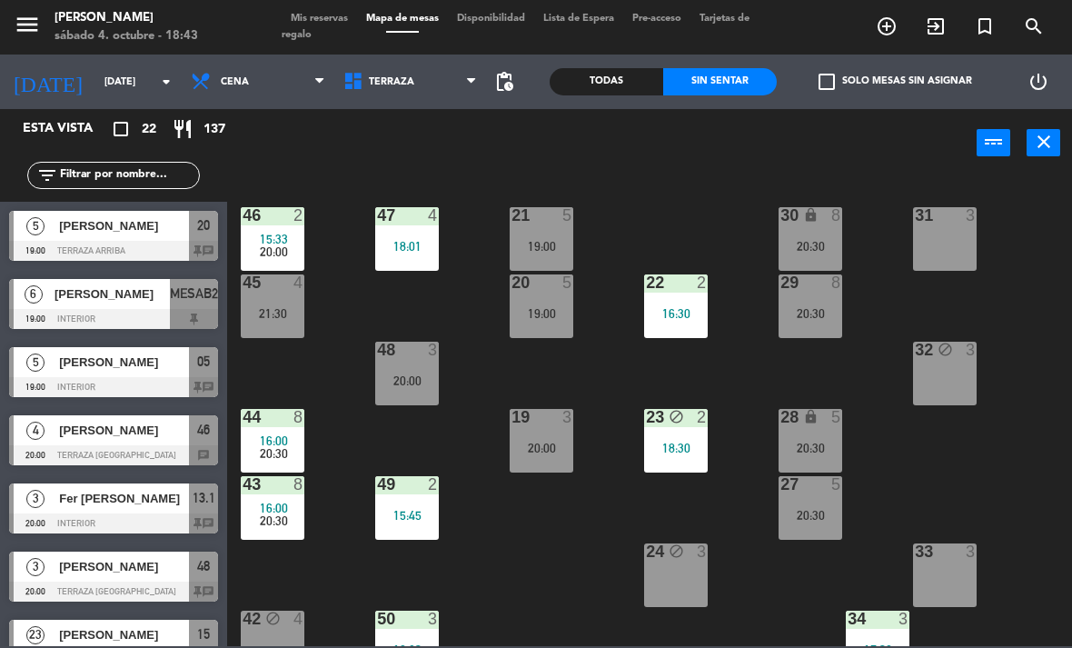
click at [273, 465] on div "44 8 16:00 20:30" at bounding box center [273, 441] width 64 height 64
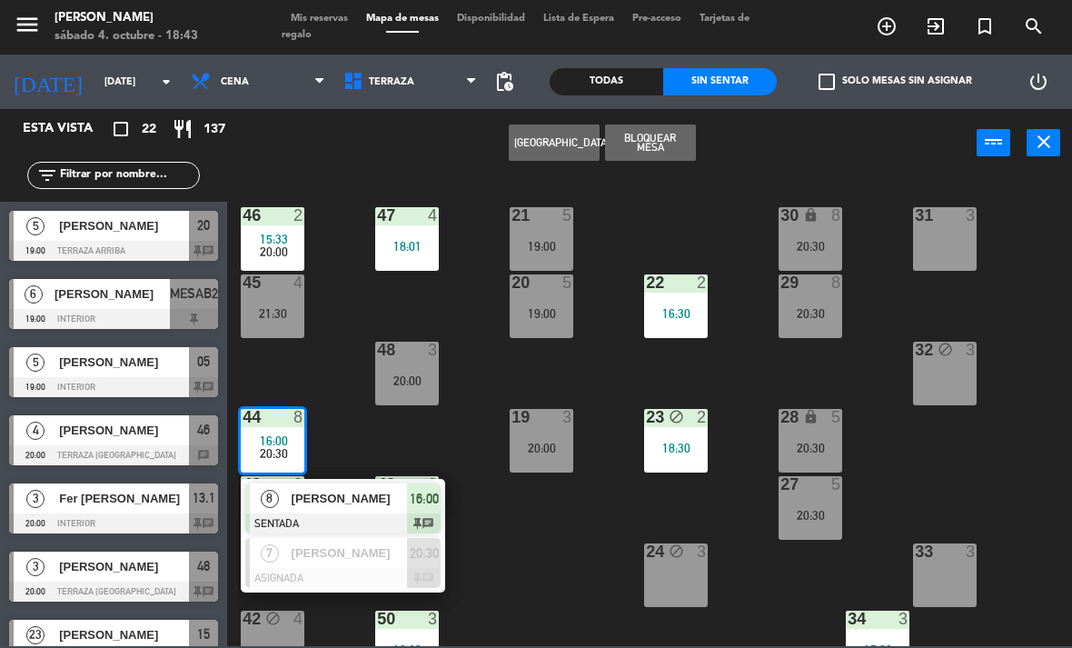
click at [478, 173] on div "Crear Reserva Bloquear Mesa power_input close" at bounding box center [601, 143] width 749 height 69
click at [409, 76] on span "Terraza" at bounding box center [391, 82] width 45 height 12
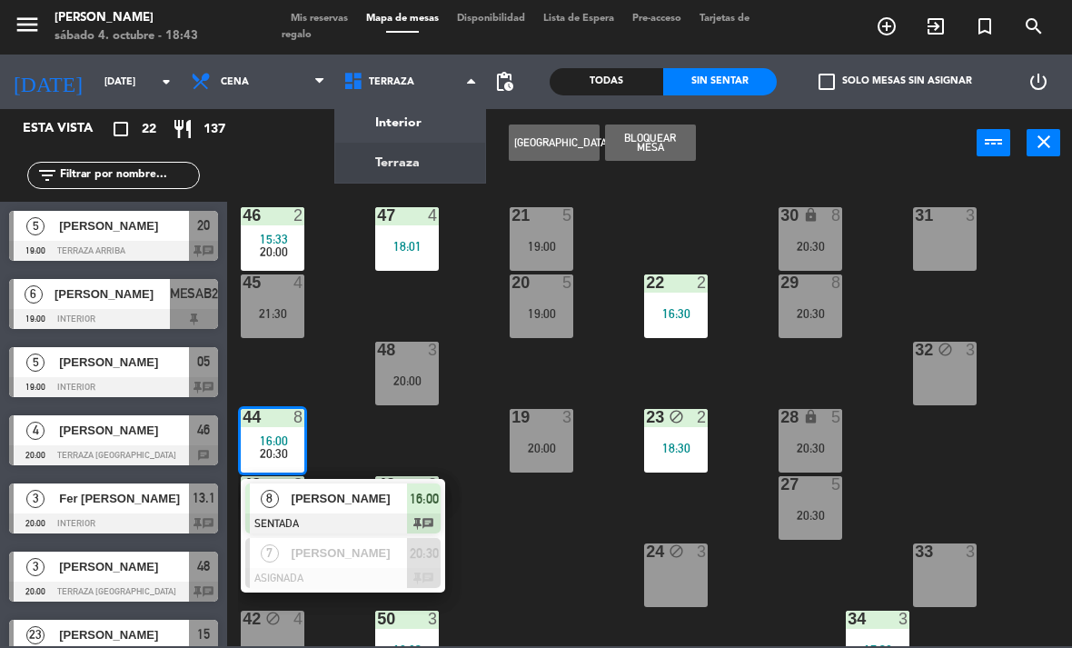
click at [433, 162] on ng-component "menu [PERSON_NAME][DATE] 4. octubre - 18:43 Mis reservas Mapa de mesas Disponib…" at bounding box center [536, 323] width 1072 height 646
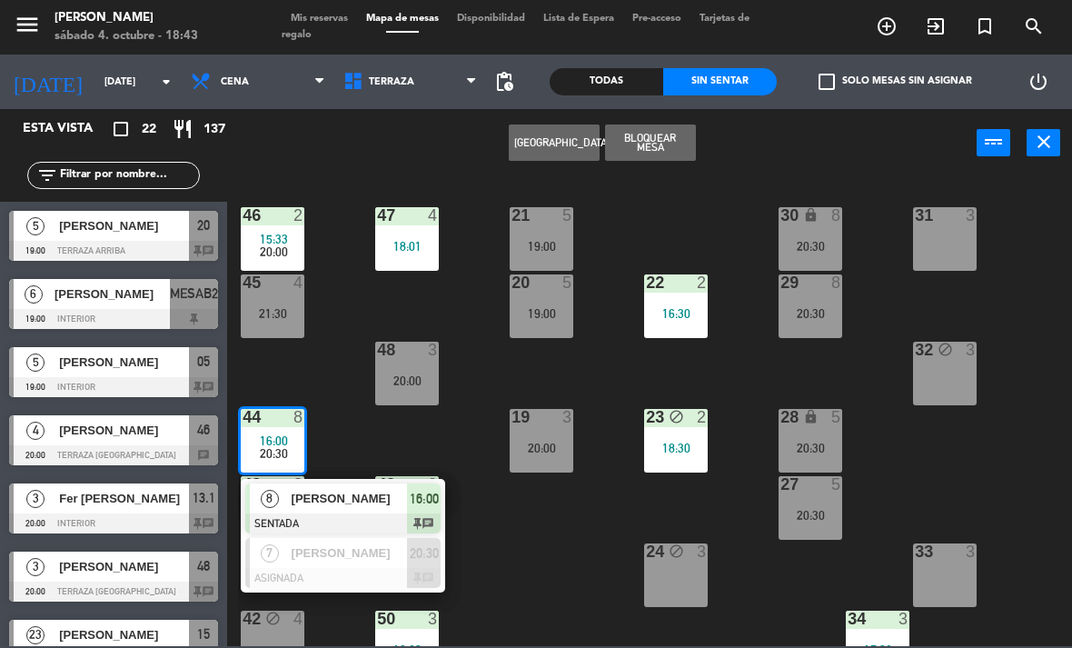
click at [423, 116] on div "Crear Reserva Bloquear Mesa power_input close" at bounding box center [601, 143] width 749 height 69
click at [407, 83] on span "Terraza" at bounding box center [391, 82] width 45 height 12
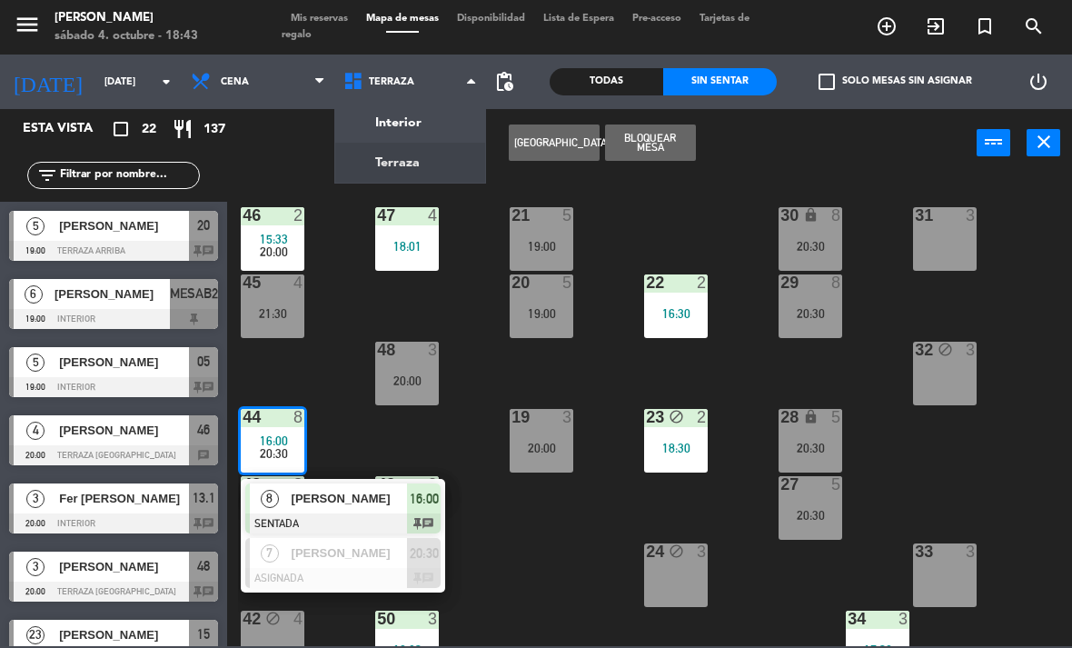
click at [431, 109] on ng-component "menu [PERSON_NAME][DATE] 4. octubre - 18:43 Mis reservas Mapa de mesas Disponib…" at bounding box center [536, 323] width 1072 height 646
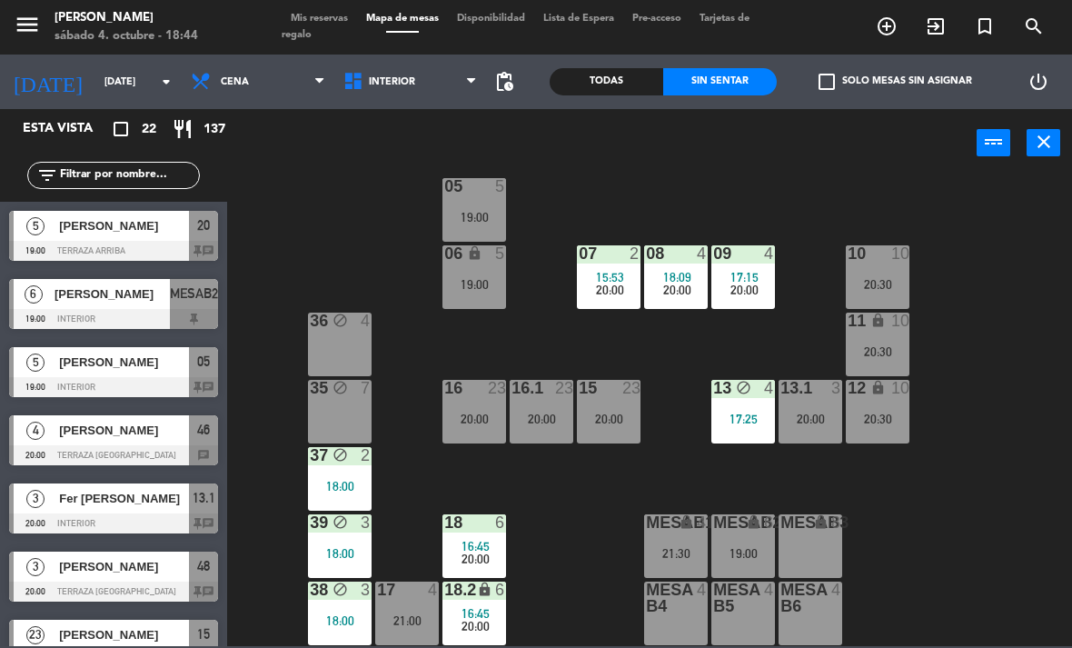
scroll to position [96, 0]
click at [379, 85] on span "Interior" at bounding box center [392, 82] width 46 height 12
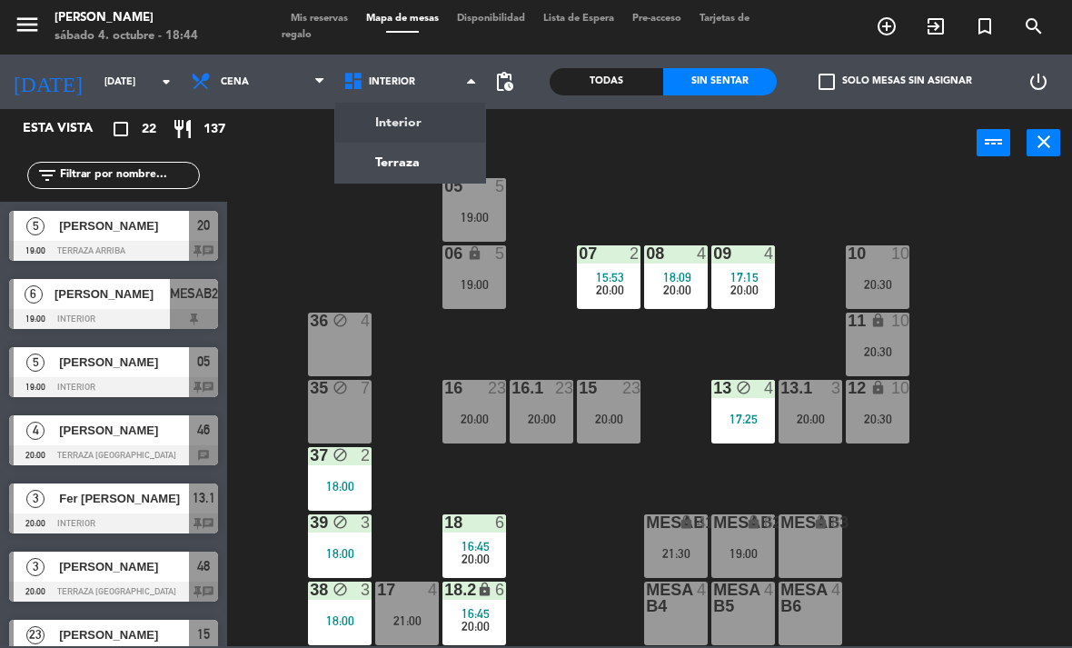
click at [422, 158] on ng-component "menu [PERSON_NAME][DATE] 4. octubre - 18:44 Mis reservas Mapa de mesas Disponib…" at bounding box center [536, 323] width 1072 height 646
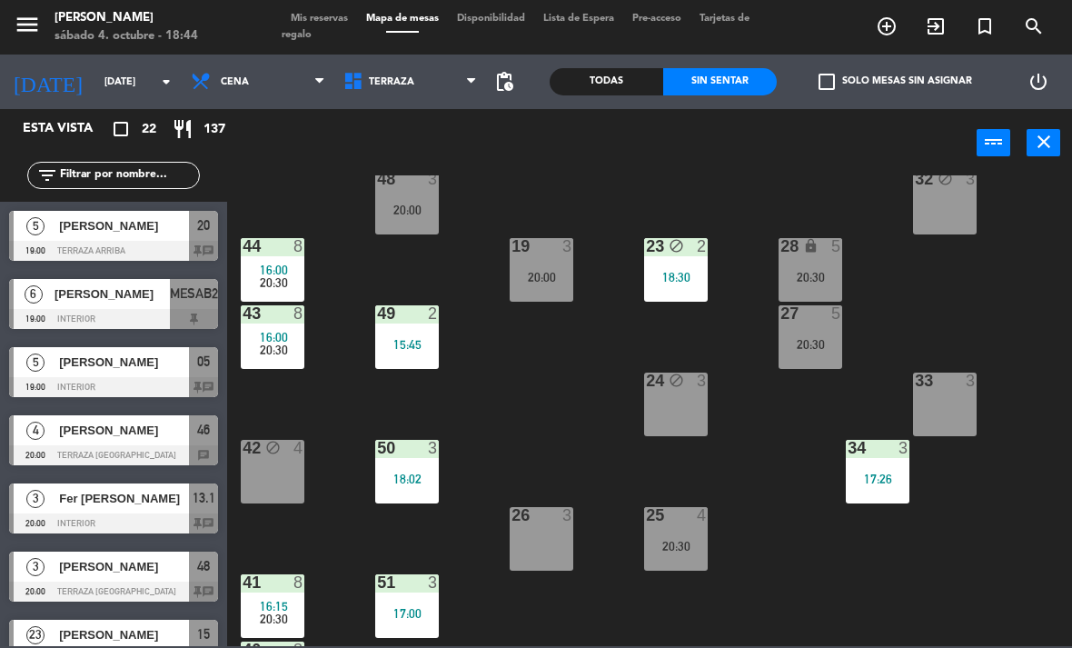
scroll to position [230, 0]
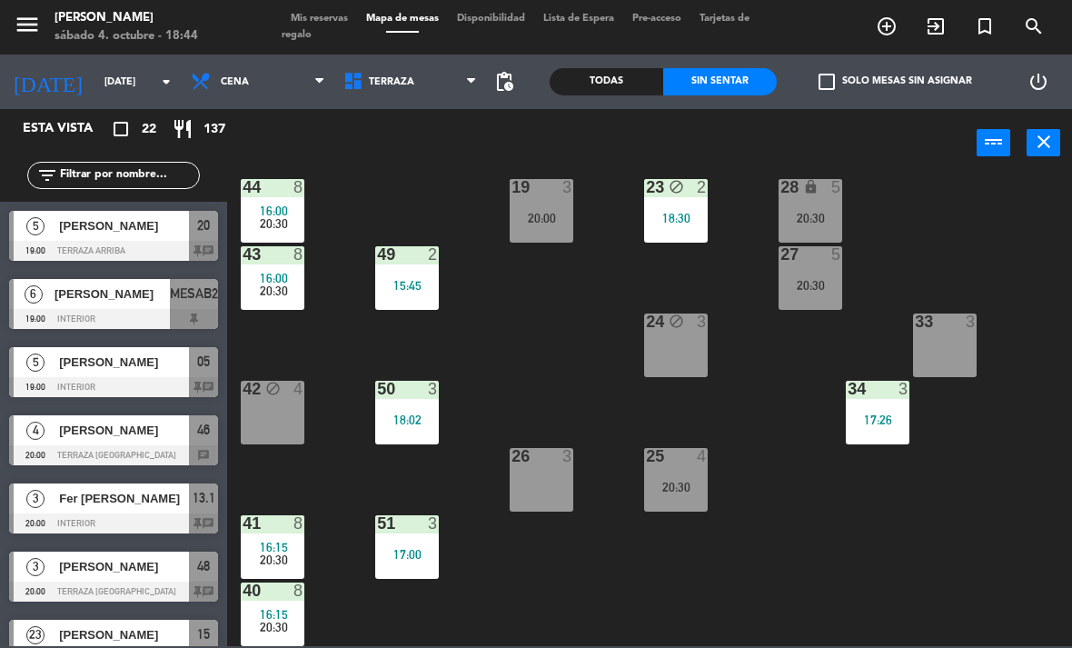
click at [280, 523] on div at bounding box center [273, 523] width 30 height 16
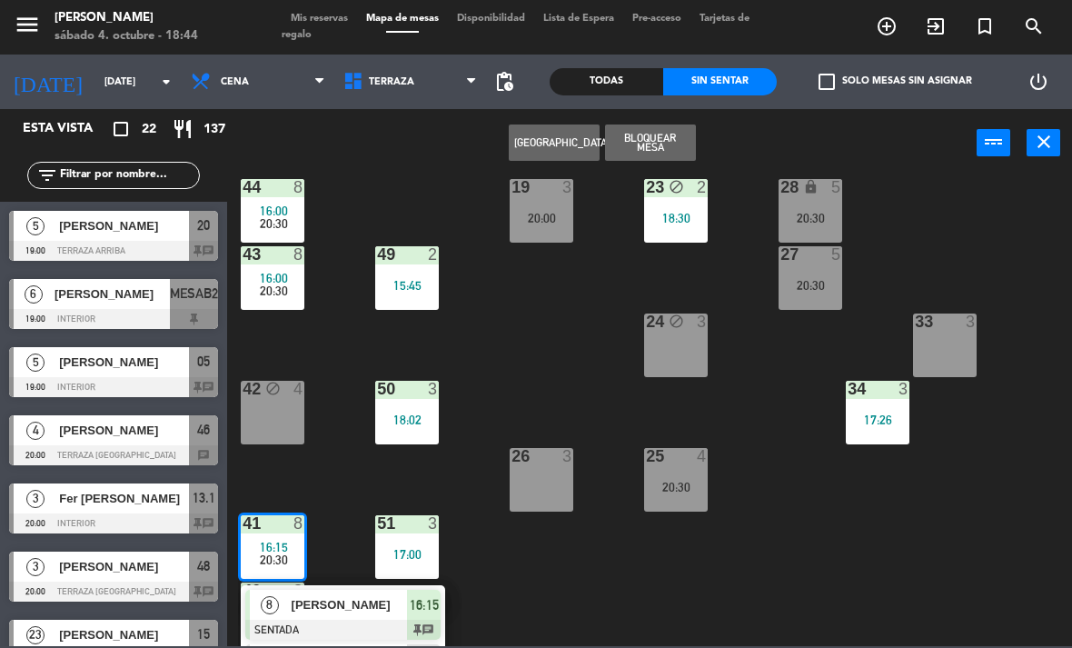
click at [357, 589] on div "8 [PERSON_NAME] SENTADA 16:15 chat" at bounding box center [343, 614] width 204 height 59
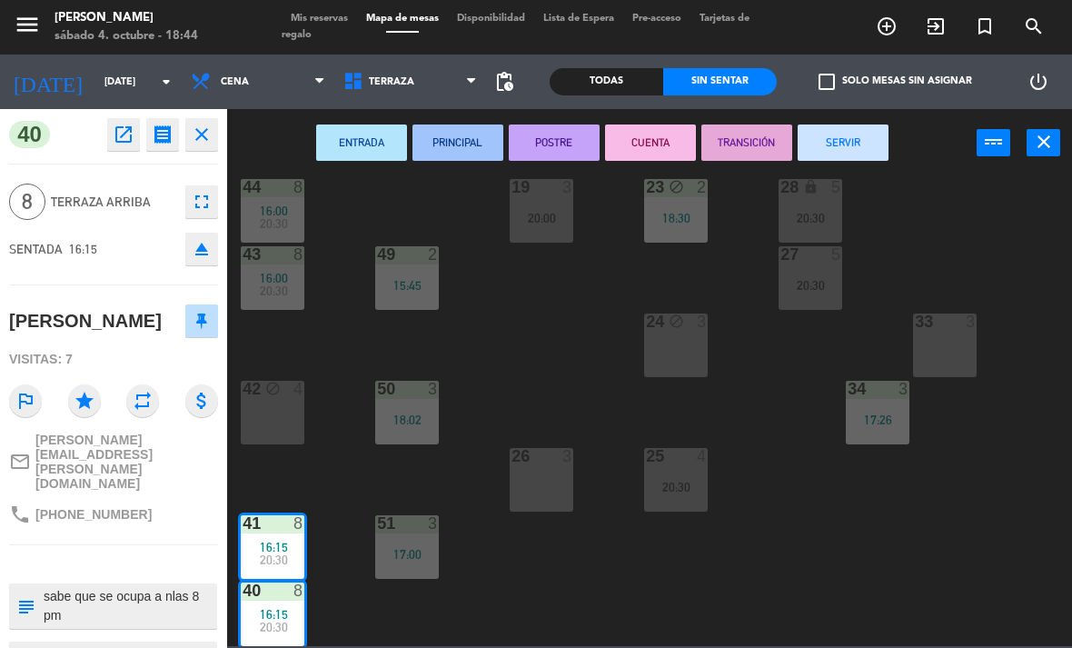
click at [859, 151] on button "SERVIR" at bounding box center [842, 142] width 91 height 36
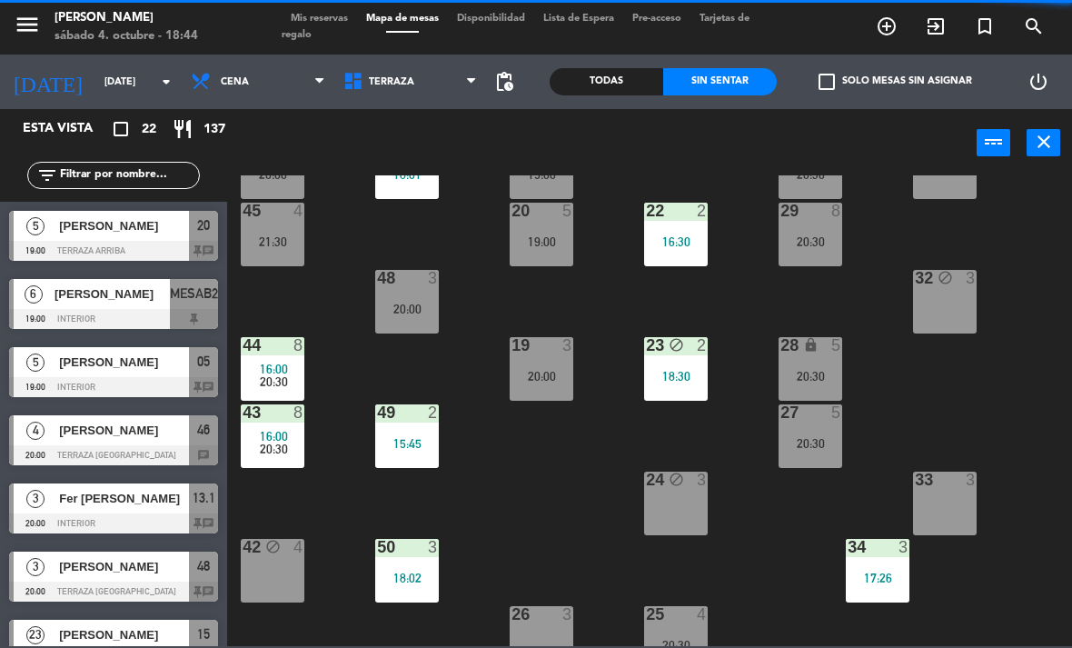
scroll to position [65, 0]
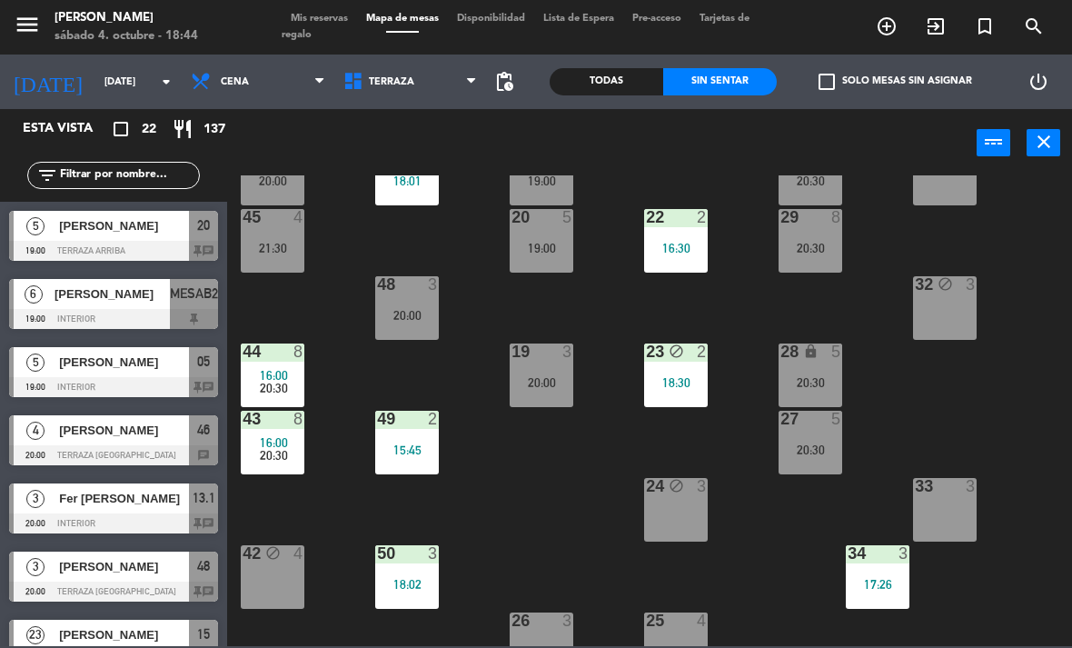
click at [693, 254] on div "22 2 16:30" at bounding box center [676, 241] width 64 height 64
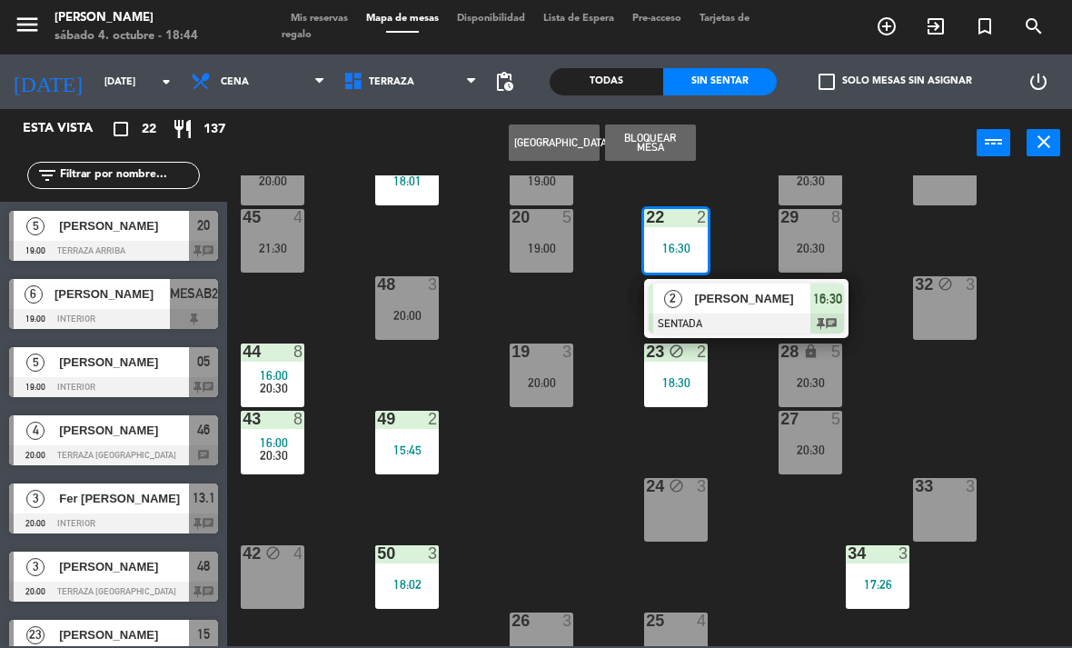
click at [754, 305] on span "[PERSON_NAME]" at bounding box center [753, 298] width 116 height 19
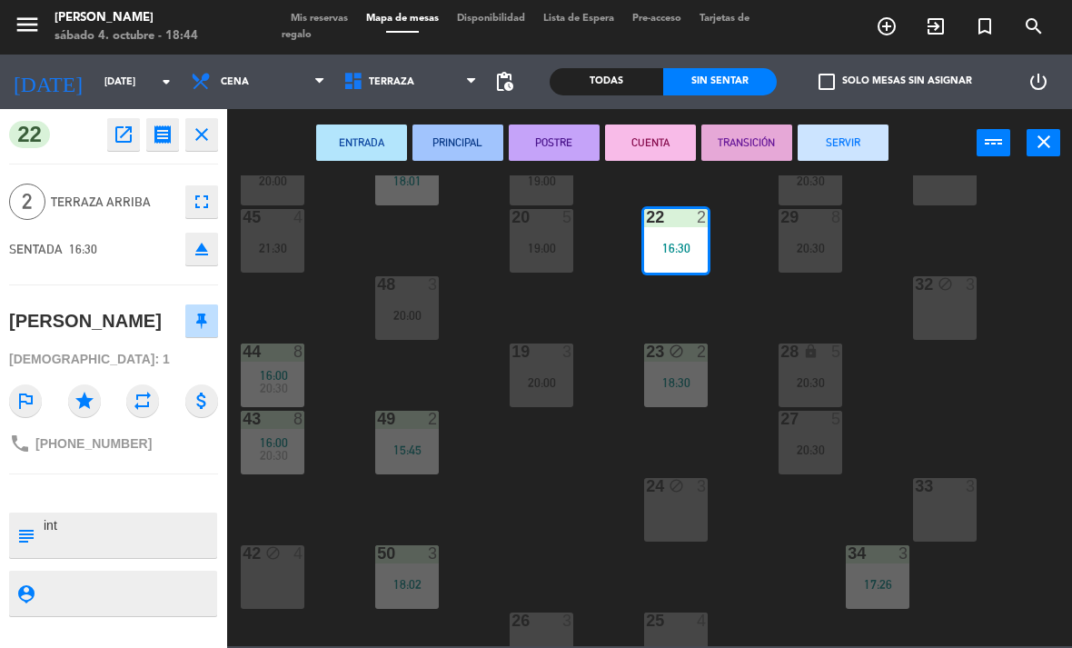
click at [858, 120] on div "ENTRADA PRINCIPAL POSTRE CUENTA TRANSICIÓN SERVIR power_input close" at bounding box center [601, 143] width 749 height 69
click at [854, 132] on button "SERVIR" at bounding box center [842, 142] width 91 height 36
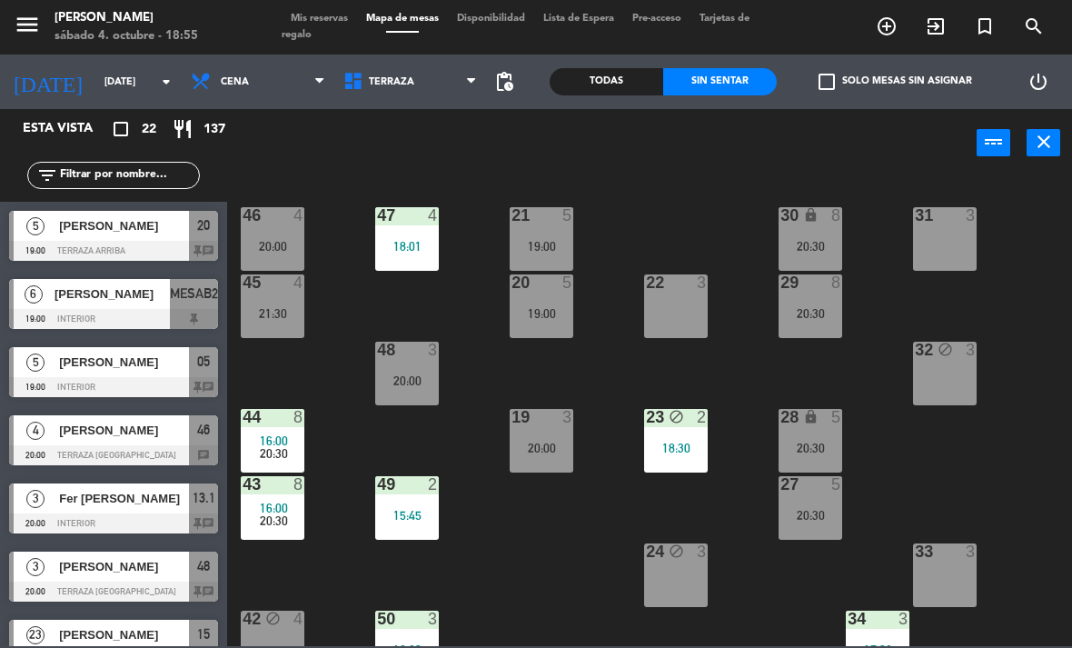
scroll to position [0, 0]
click at [378, 65] on span "Terraza" at bounding box center [410, 82] width 153 height 40
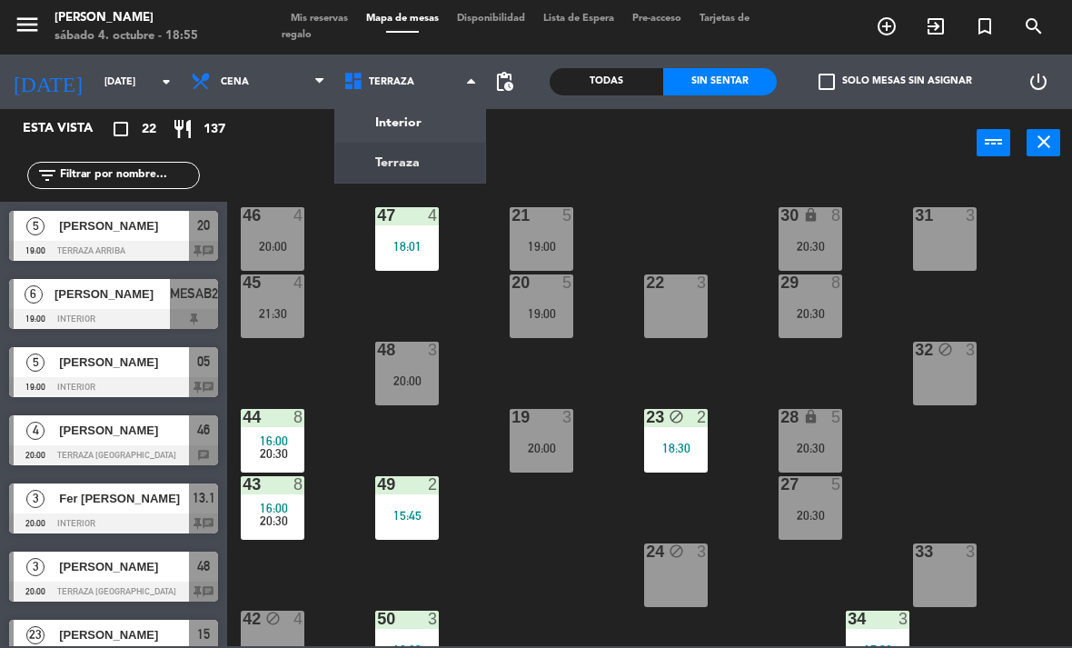
click at [431, 124] on ng-component "menu [PERSON_NAME][DATE] 4. octubre - 18:55 Mis reservas Mapa de mesas Disponib…" at bounding box center [536, 323] width 1072 height 646
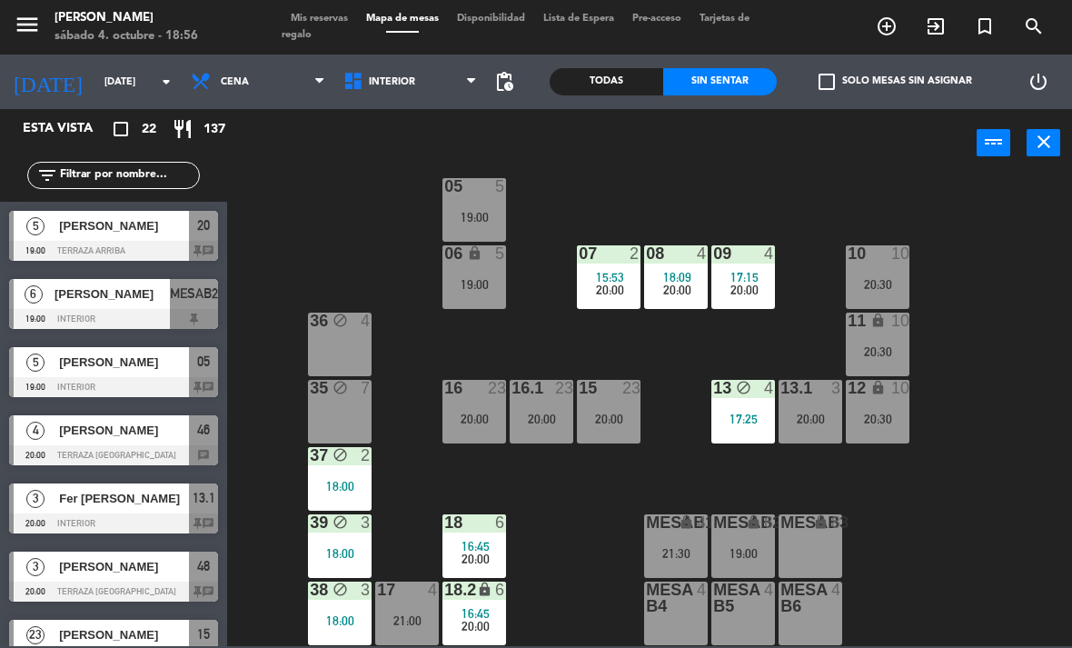
scroll to position [96, 0]
click at [238, 77] on span "Cena" at bounding box center [235, 82] width 28 height 12
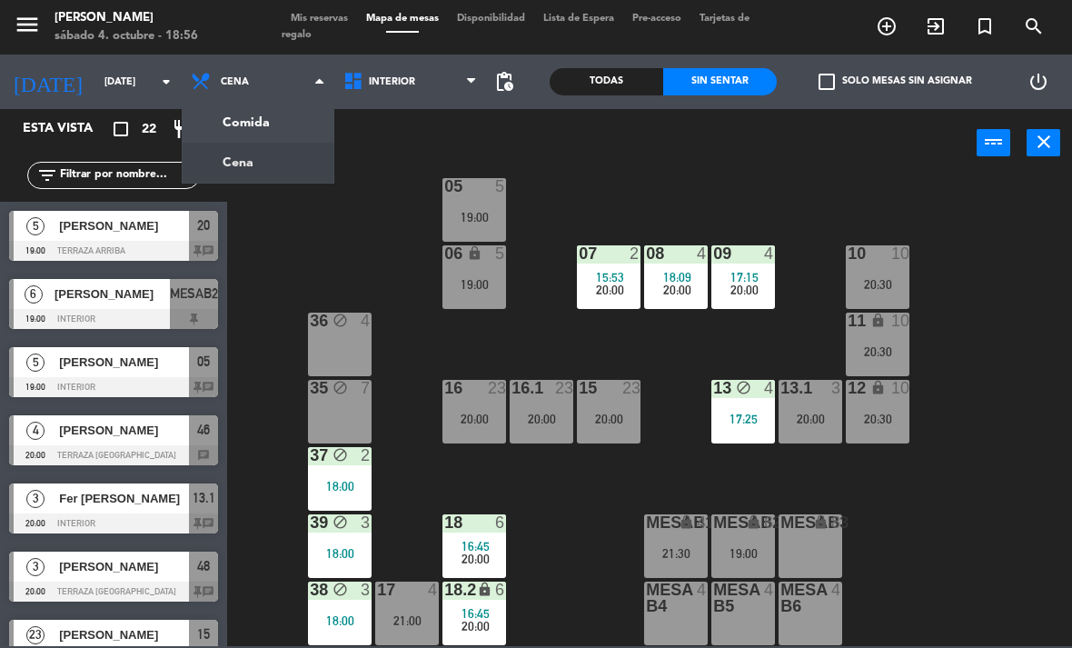
click at [277, 124] on ng-component "menu [PERSON_NAME][DATE] 4. octubre - 18:56 Mis reservas Mapa de mesas Disponib…" at bounding box center [536, 323] width 1072 height 646
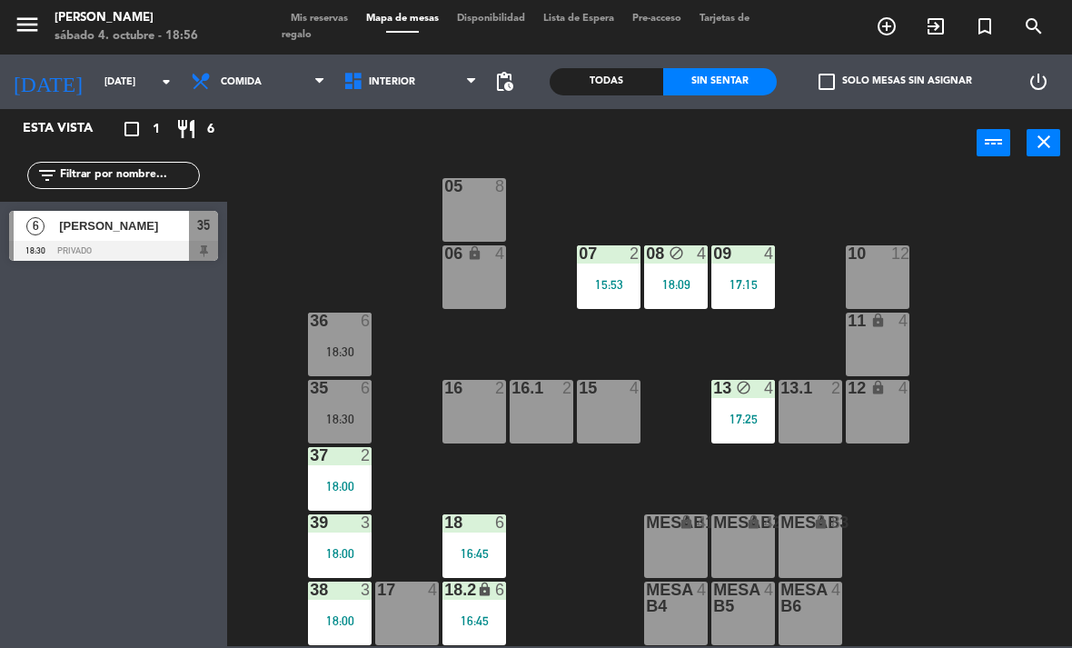
click at [357, 411] on div "18:30" at bounding box center [340, 418] width 64 height 14
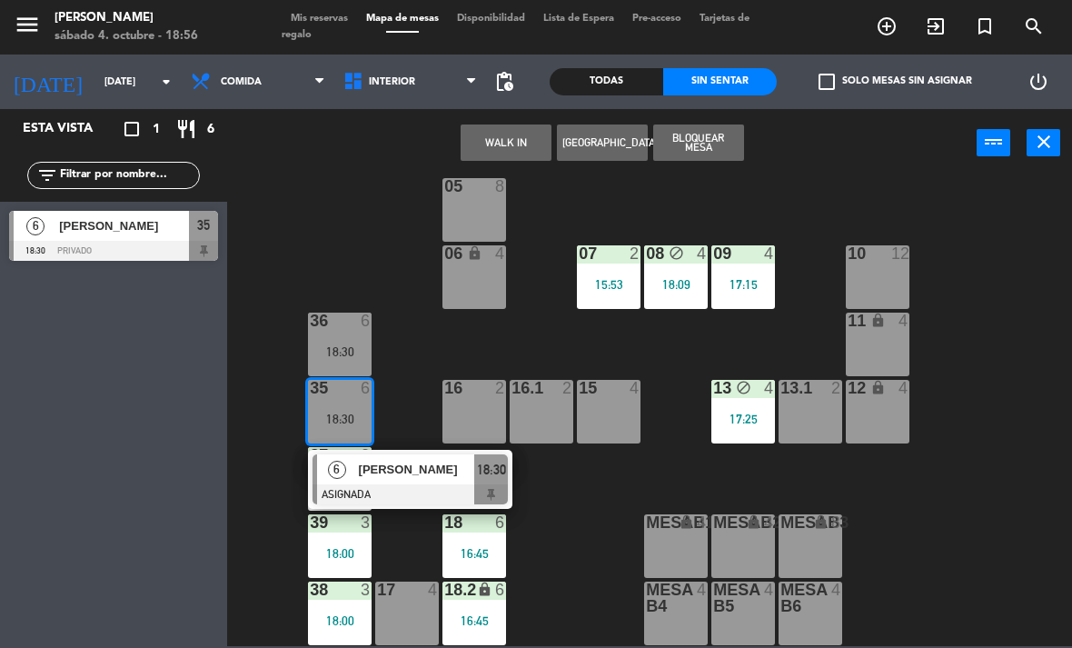
click at [580, 548] on div "02 3 4 3 01 2 18:15 05 8 06 lock 4 07 2 15:53 09 4 17:15 10 12 08 block 4 18:09…" at bounding box center [655, 410] width 834 height 470
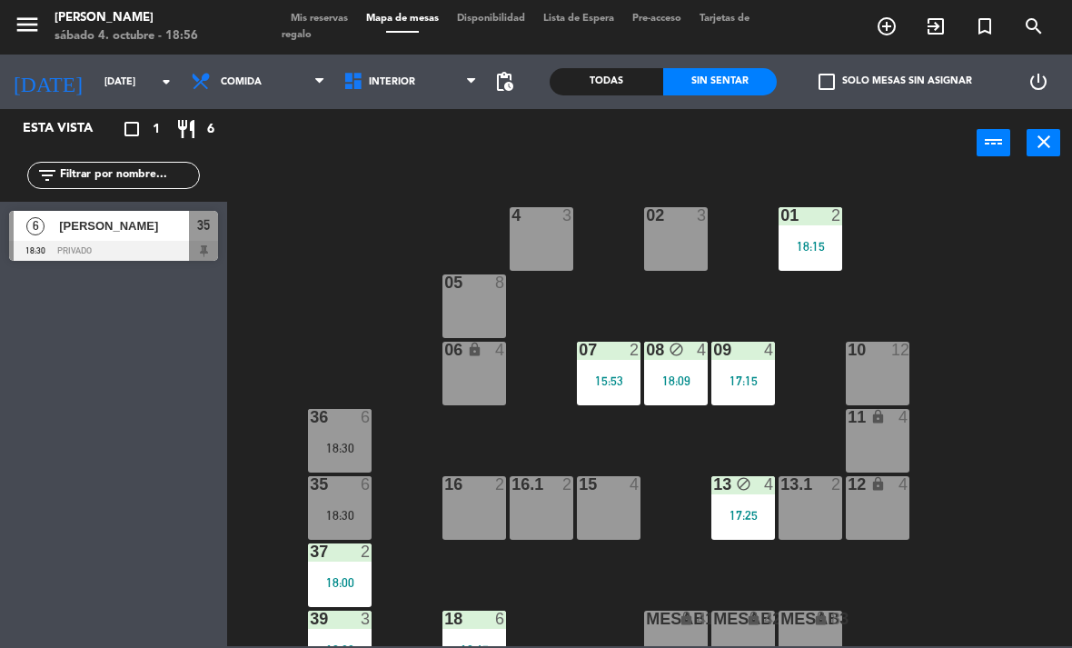
scroll to position [0, 0]
click at [393, 77] on span "Interior" at bounding box center [392, 82] width 46 height 12
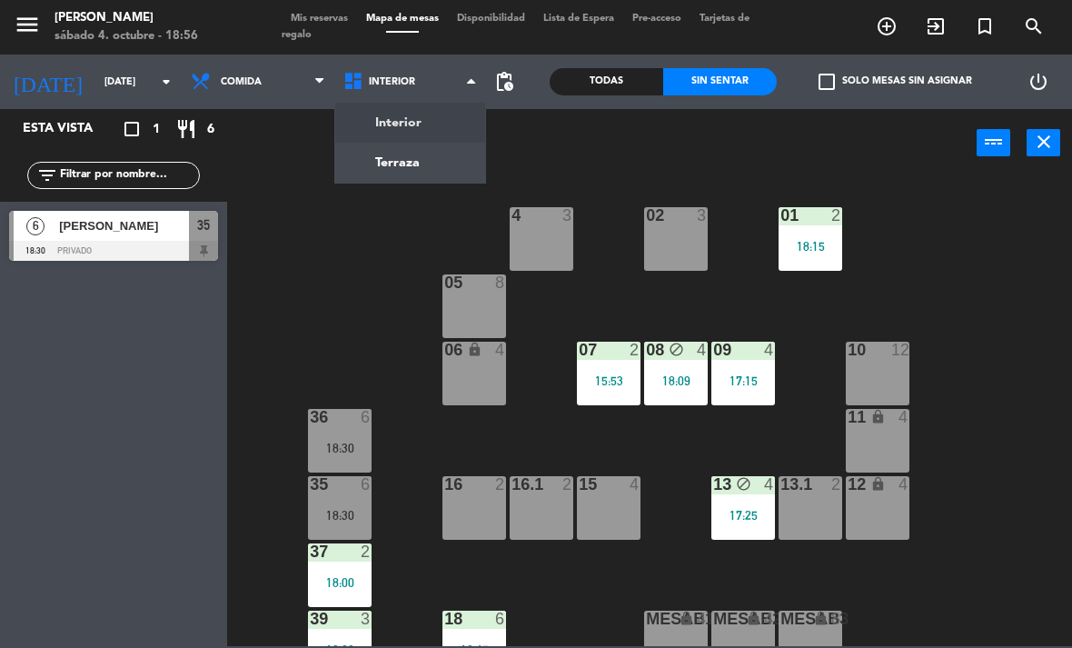
click at [370, 222] on div "02 3 4 3 01 2 18:15 05 8 06 lock 4 07 2 15:53 09 4 17:15 10 12 08 block 4 18:09…" at bounding box center [655, 410] width 834 height 470
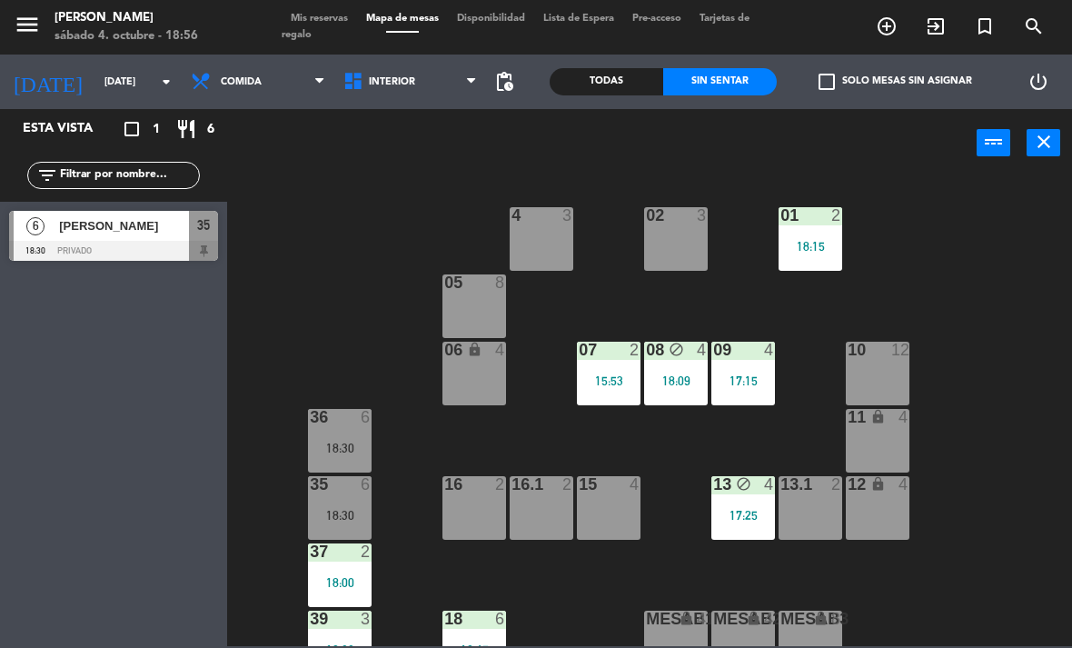
click at [250, 76] on span "Comida" at bounding box center [241, 82] width 41 height 12
click at [273, 105] on div "Comida Cena Comida Comida Cena" at bounding box center [258, 81] width 153 height 54
click at [287, 89] on span "Comida" at bounding box center [258, 82] width 153 height 40
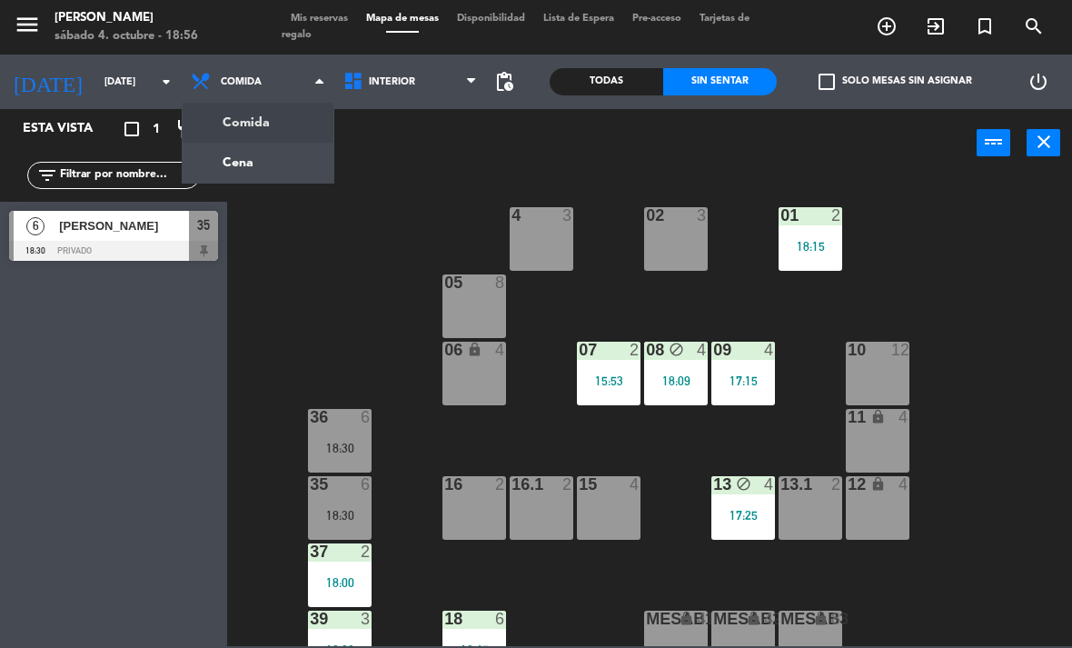
click at [283, 147] on ng-component "menu [PERSON_NAME][DATE] 4. octubre - 18:56 Mis reservas Mapa de mesas Disponib…" at bounding box center [536, 323] width 1072 height 646
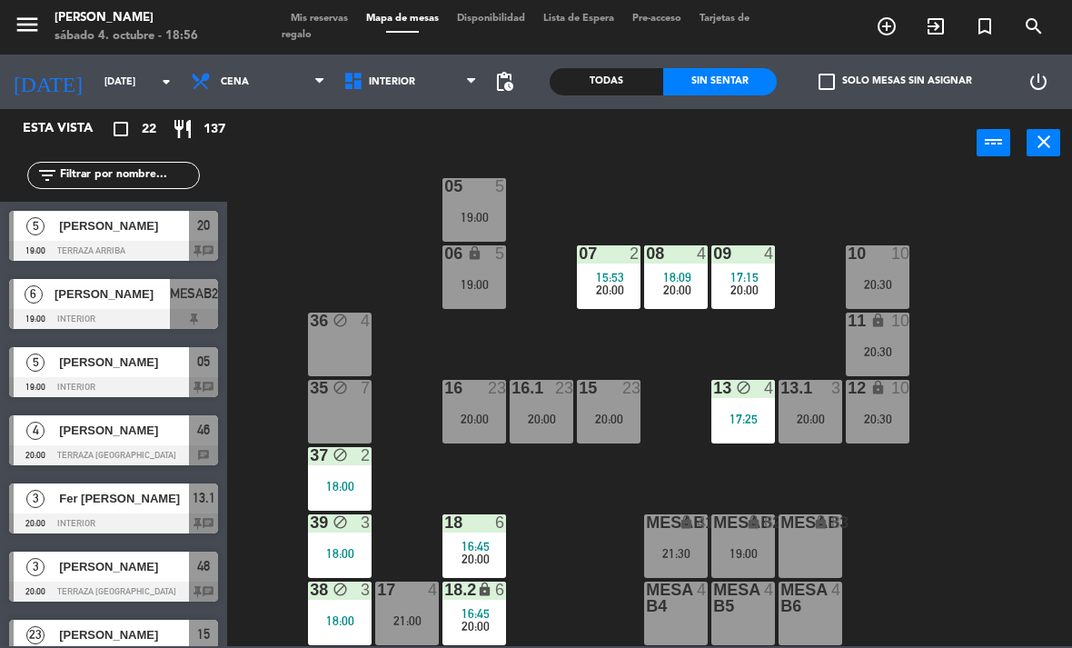
scroll to position [96, 0]
click at [754, 553] on div "19:00" at bounding box center [743, 553] width 64 height 13
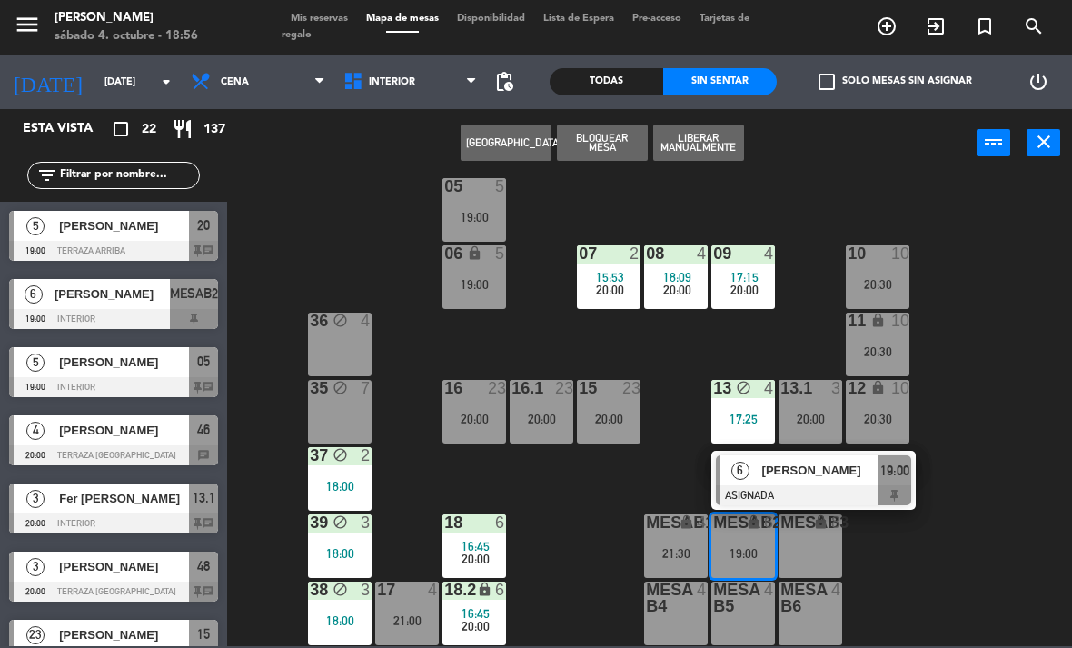
click at [849, 483] on div "[PERSON_NAME]" at bounding box center [819, 470] width 118 height 30
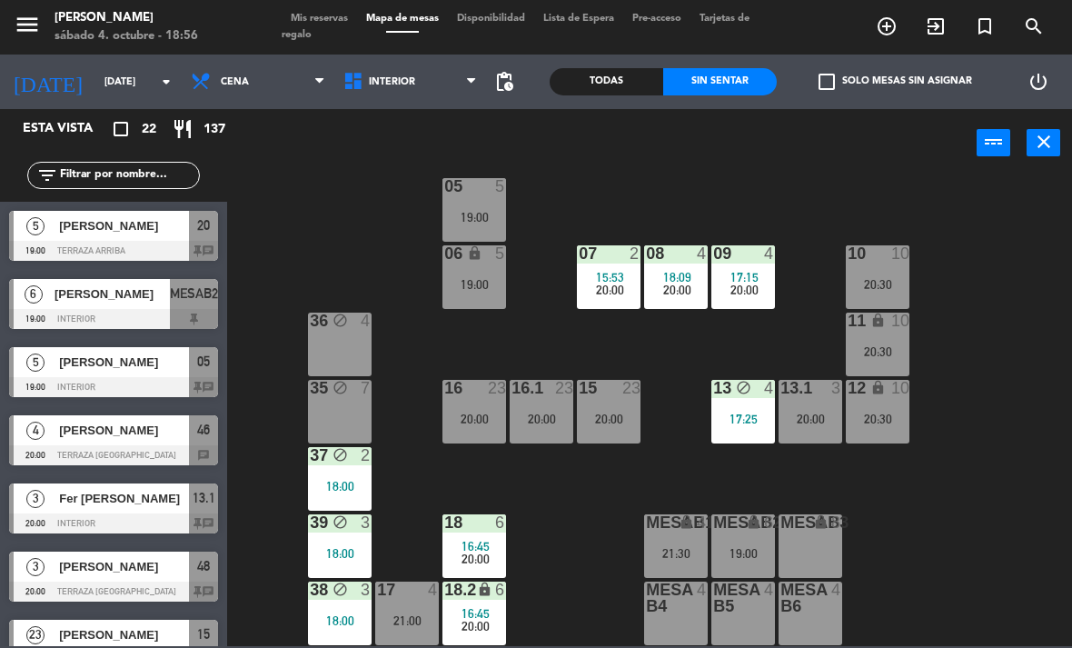
click at [438, 211] on div "02 2 20:00 4 4 21:00 01 2 18:15 05 5 19:00 06 lock 5 19:00 07 2 15:53 20:00 09 …" at bounding box center [655, 410] width 834 height 470
click at [439, 216] on div "02 2 20:00 4 4 21:00 01 2 18:15 05 5 19:00 06 lock 5 19:00 07 2 15:53 20:00 09 …" at bounding box center [655, 410] width 834 height 470
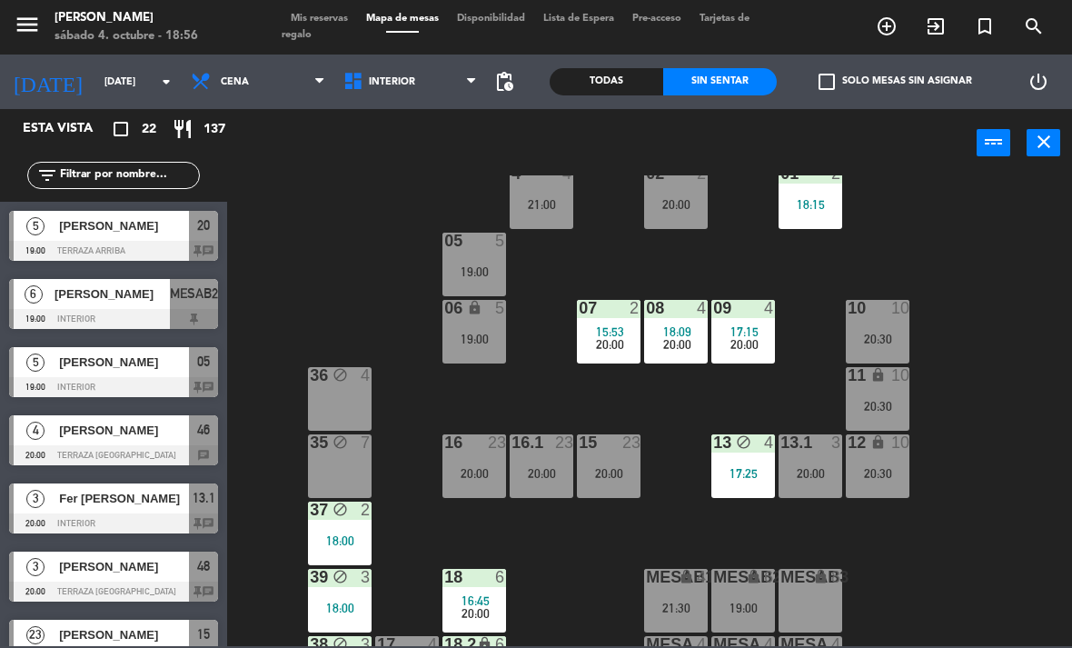
scroll to position [44, 0]
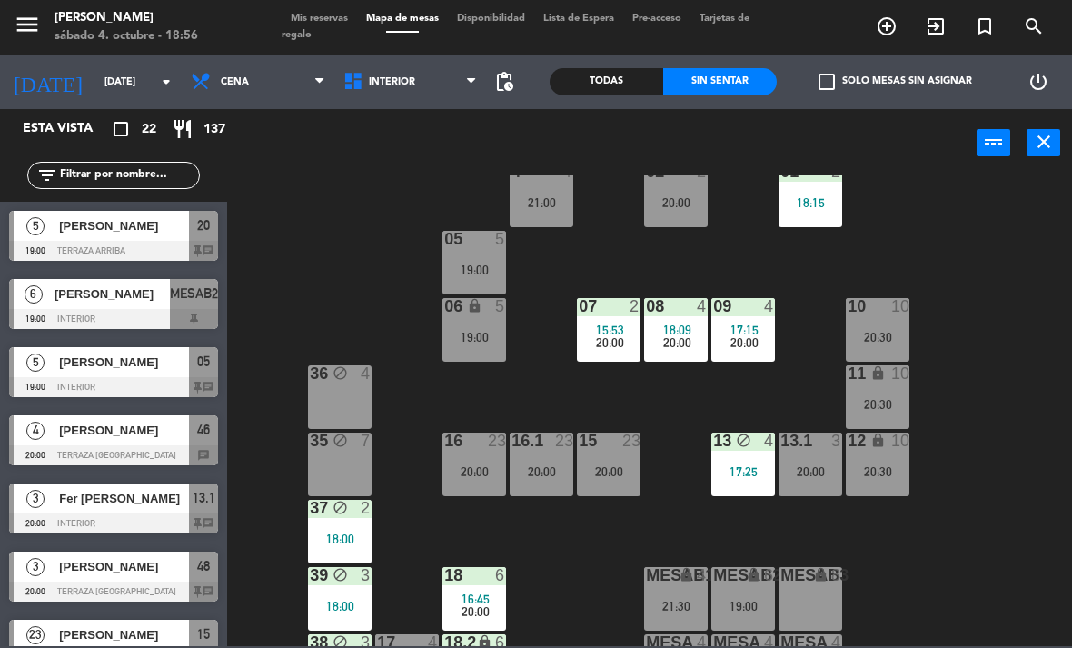
click at [491, 339] on div "19:00" at bounding box center [474, 337] width 64 height 13
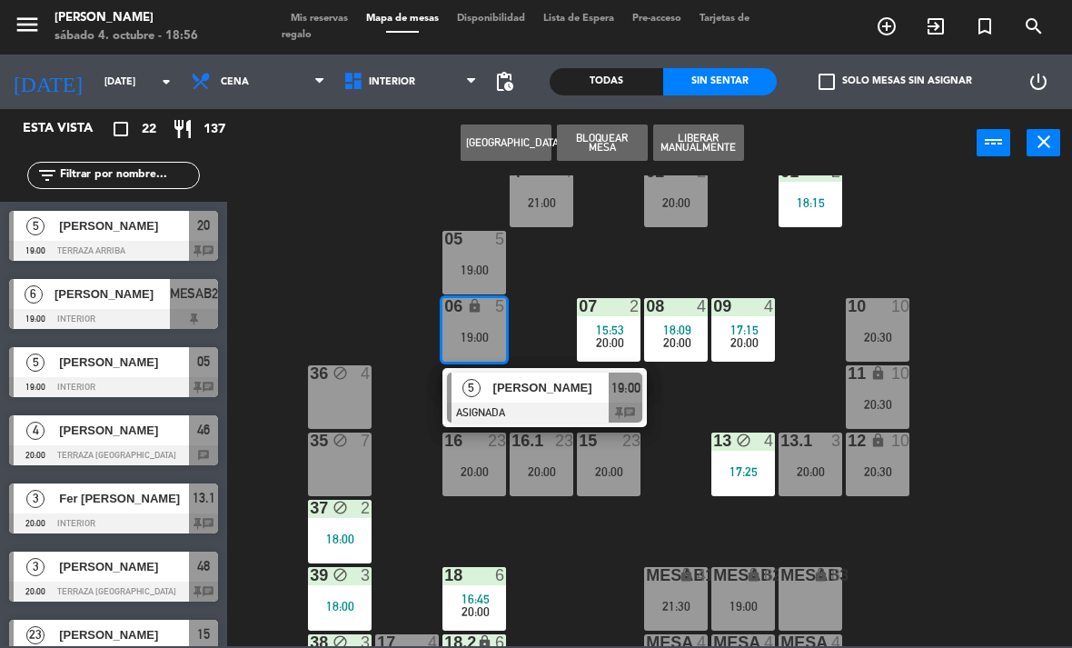
click at [497, 340] on div "19:00" at bounding box center [474, 337] width 64 height 13
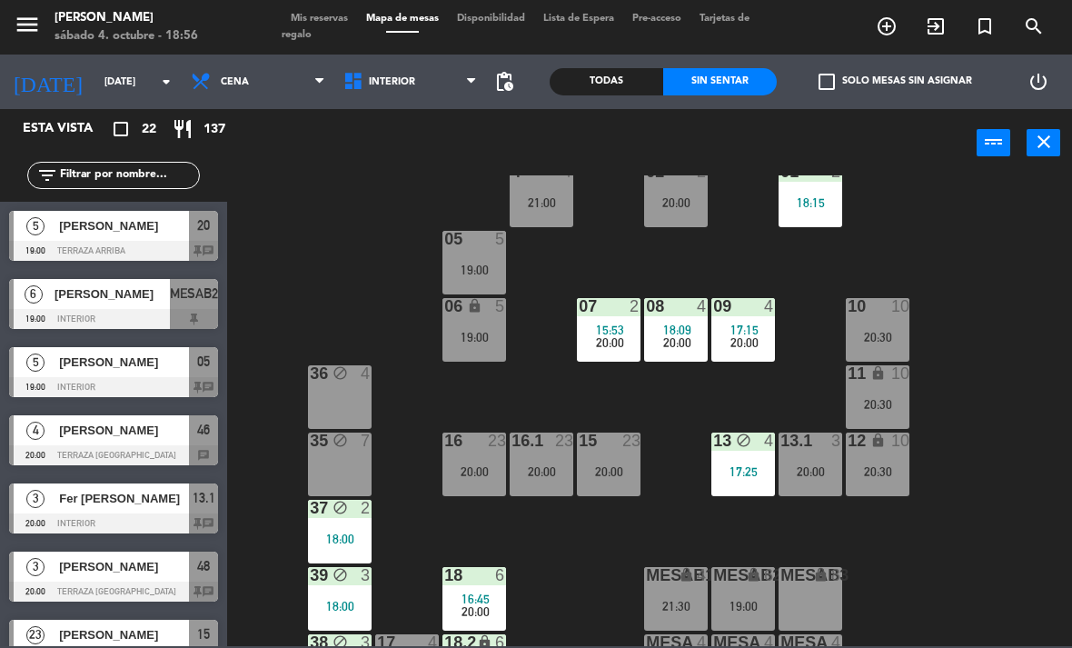
click at [483, 331] on div "19:00" at bounding box center [474, 337] width 64 height 13
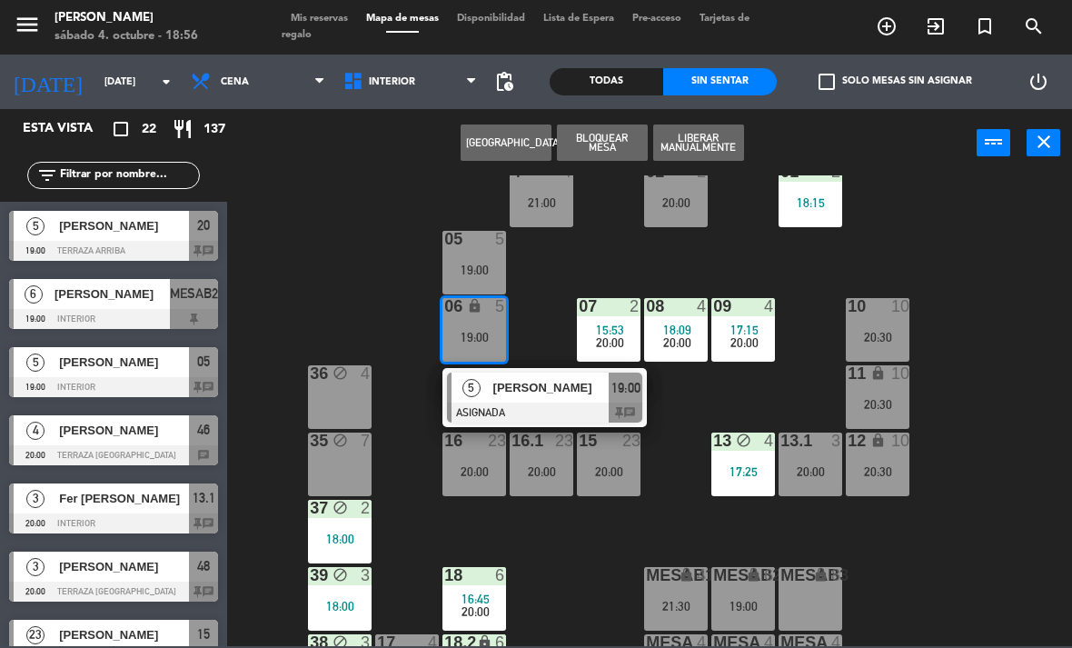
click at [514, 396] on span "[PERSON_NAME]" at bounding box center [551, 387] width 116 height 19
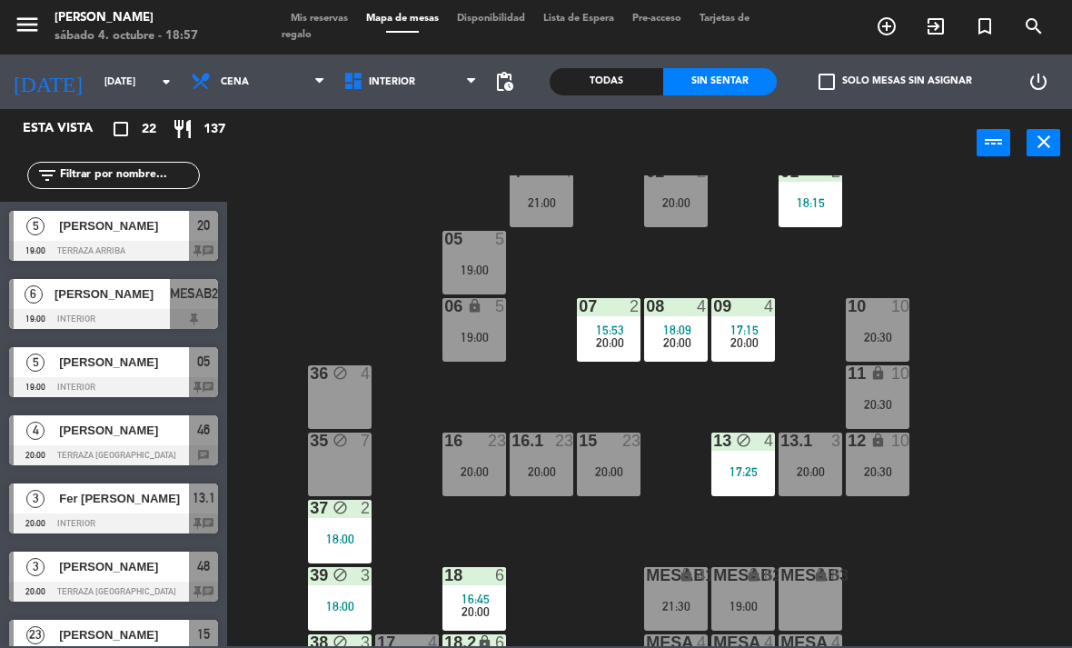
click at [94, 157] on div "filter_list" at bounding box center [113, 175] width 227 height 53
click at [482, 335] on div "19:00" at bounding box center [474, 337] width 64 height 13
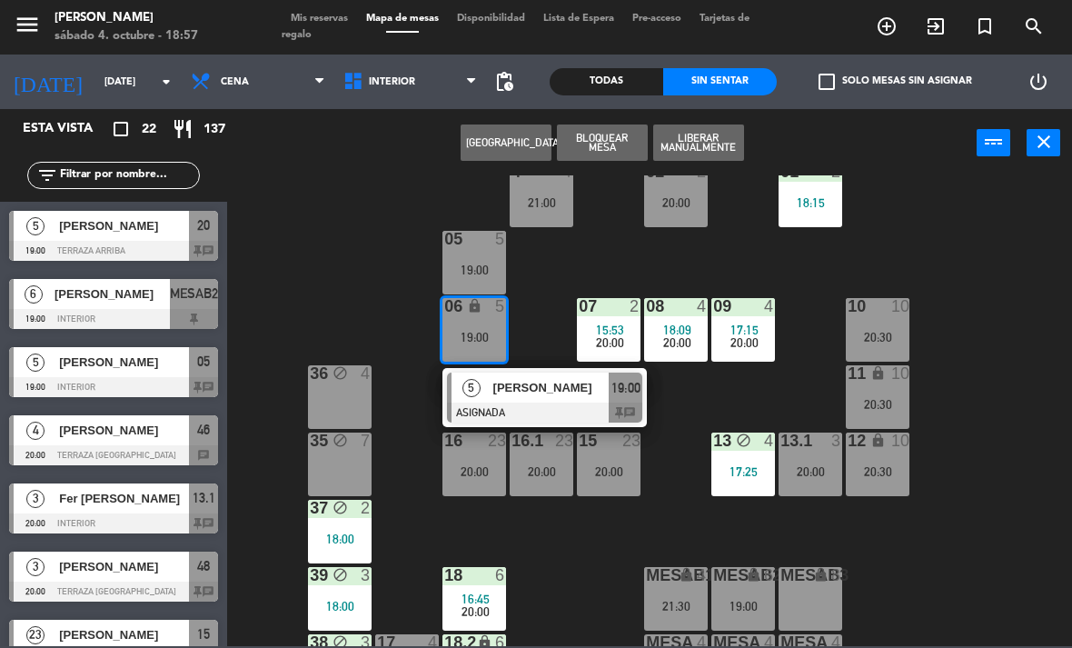
click at [535, 396] on span "[PERSON_NAME]" at bounding box center [551, 387] width 116 height 19
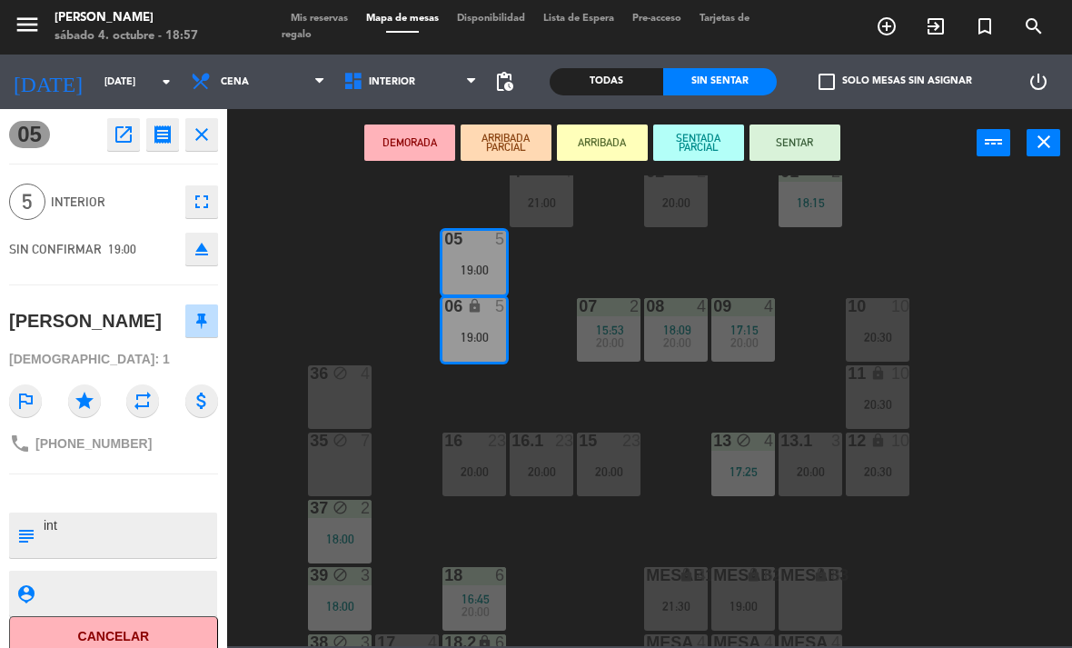
click at [132, 139] on icon "open_in_new" at bounding box center [124, 135] width 22 height 22
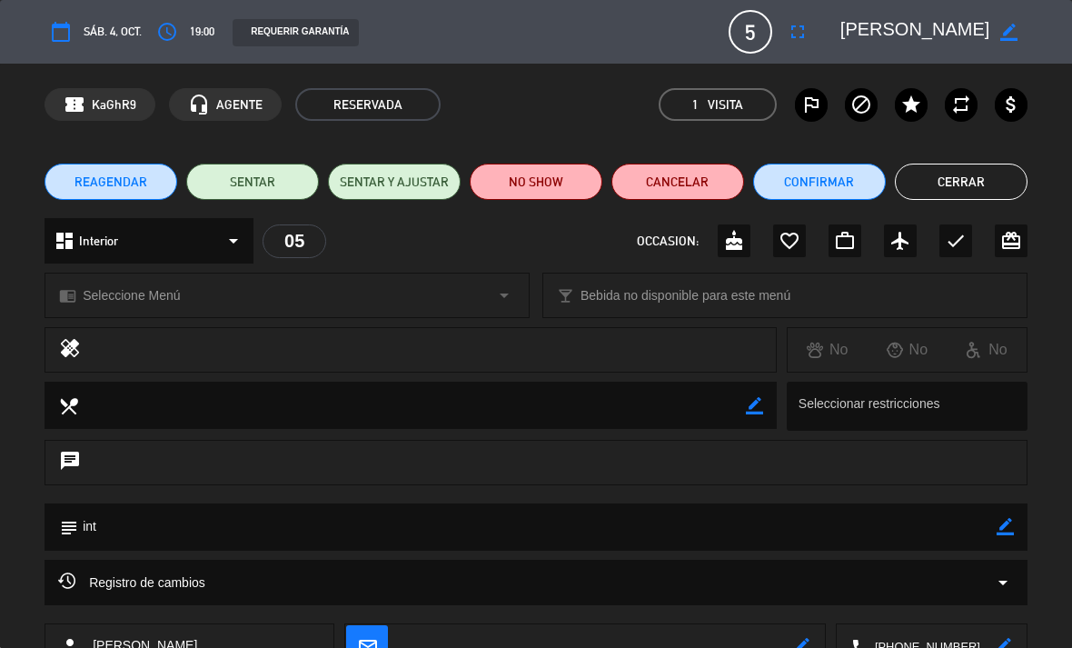
scroll to position [121, 0]
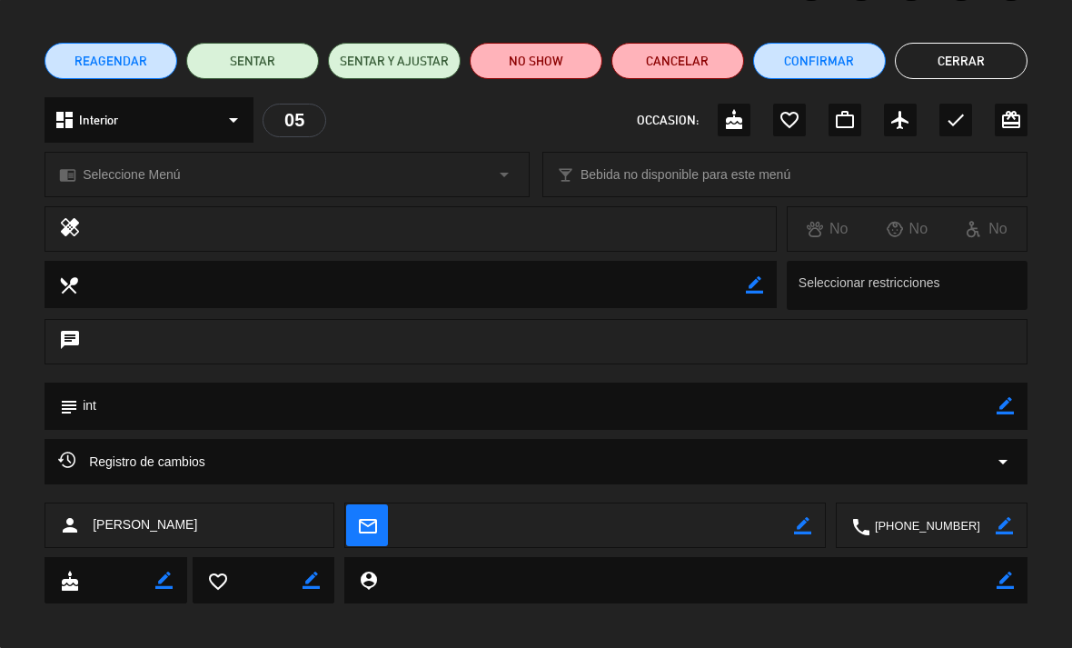
click at [989, 415] on textarea at bounding box center [537, 405] width 918 height 46
click at [1003, 460] on icon "arrow_drop_down" at bounding box center [1003, 462] width 22 height 22
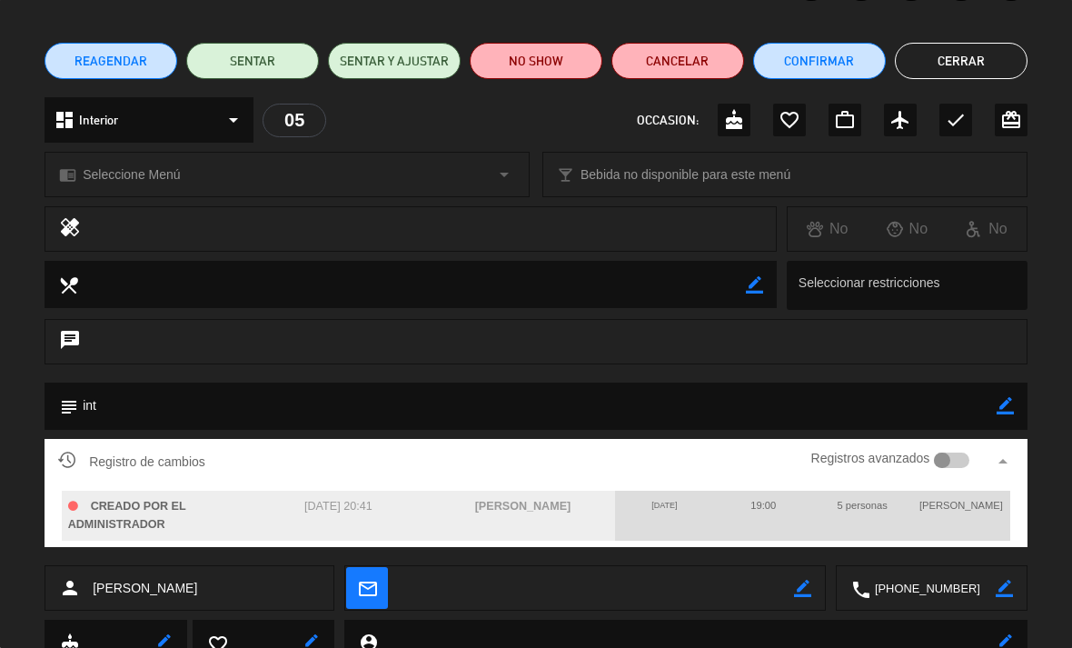
click at [953, 68] on button "Cerrar" at bounding box center [961, 61] width 133 height 36
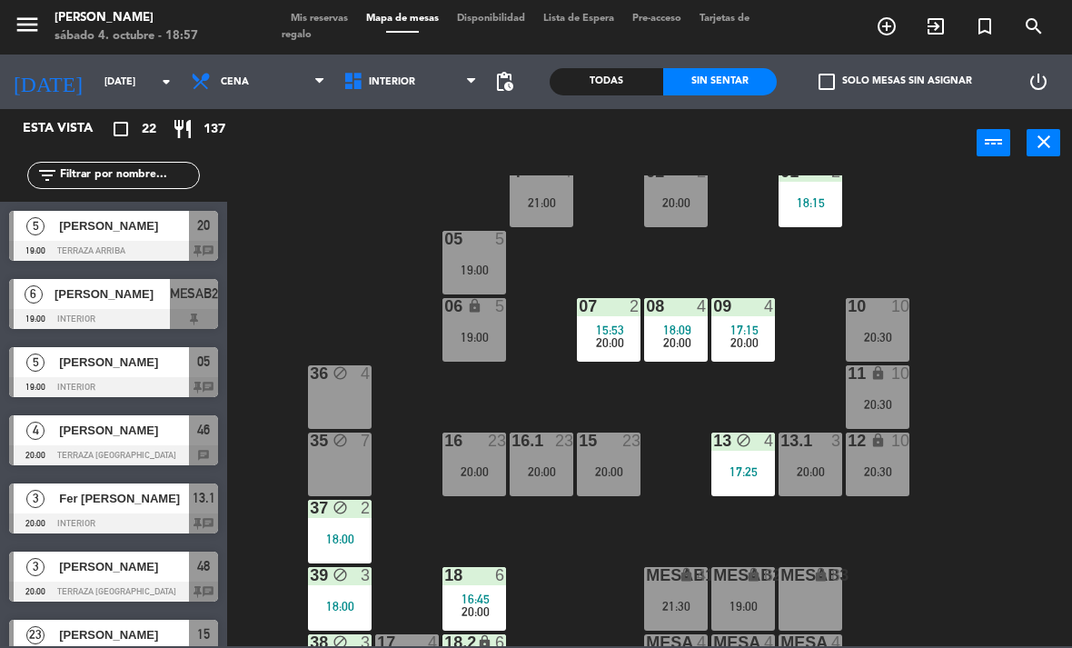
click at [469, 263] on div "19:00" at bounding box center [474, 269] width 64 height 13
click at [625, 254] on div "02 2 20:00 4 4 21:00 01 2 18:15 05 5 19:00 06 lock 5 19:00 07 2 15:53 20:00 09 …" at bounding box center [655, 410] width 834 height 470
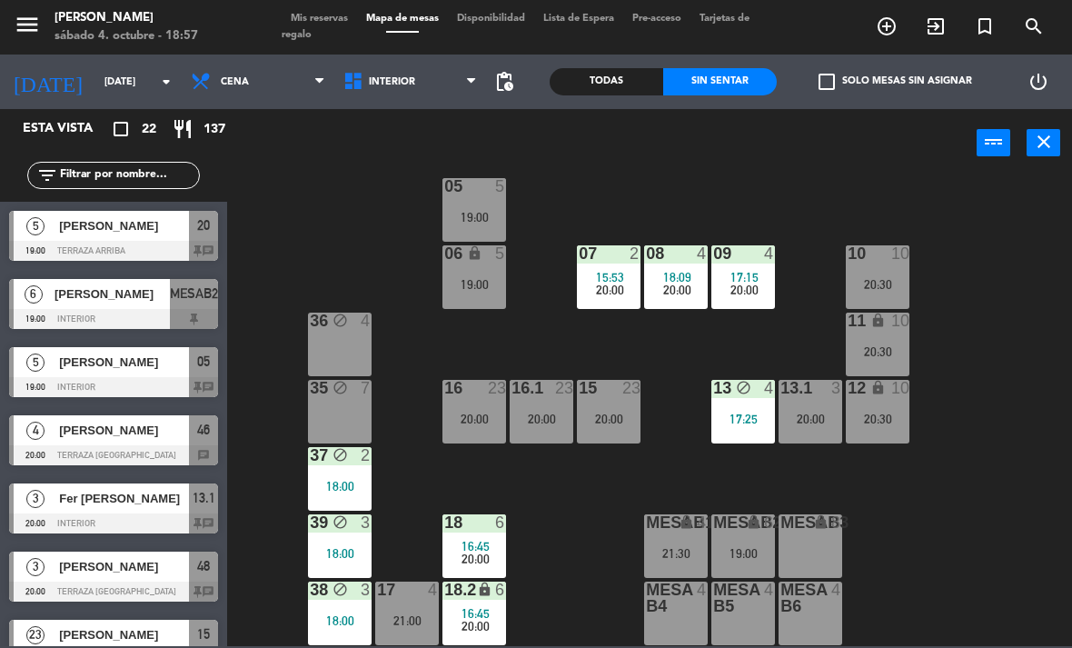
scroll to position [96, 0]
click at [431, 205] on div "02 2 20:00 4 4 21:00 01 2 18:15 05 5 19:00 06 lock 5 19:00 07 2 15:53 20:00 09 …" at bounding box center [655, 410] width 834 height 470
click at [480, 200] on div "05 5 19:00" at bounding box center [474, 210] width 64 height 64
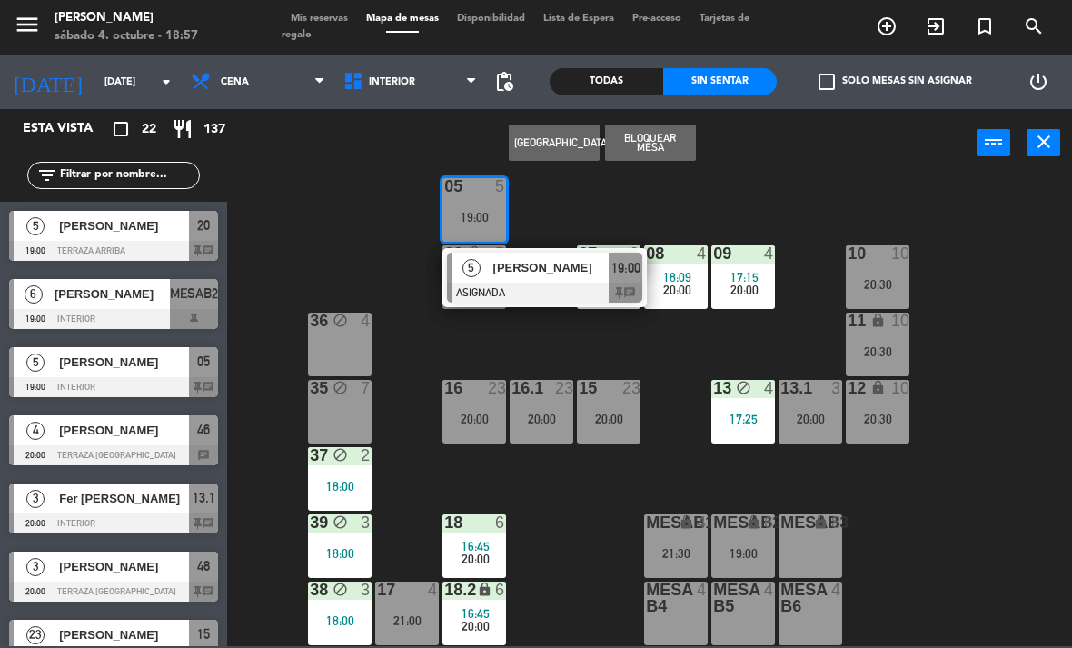
click at [541, 258] on span "[PERSON_NAME]" at bounding box center [551, 267] width 116 height 19
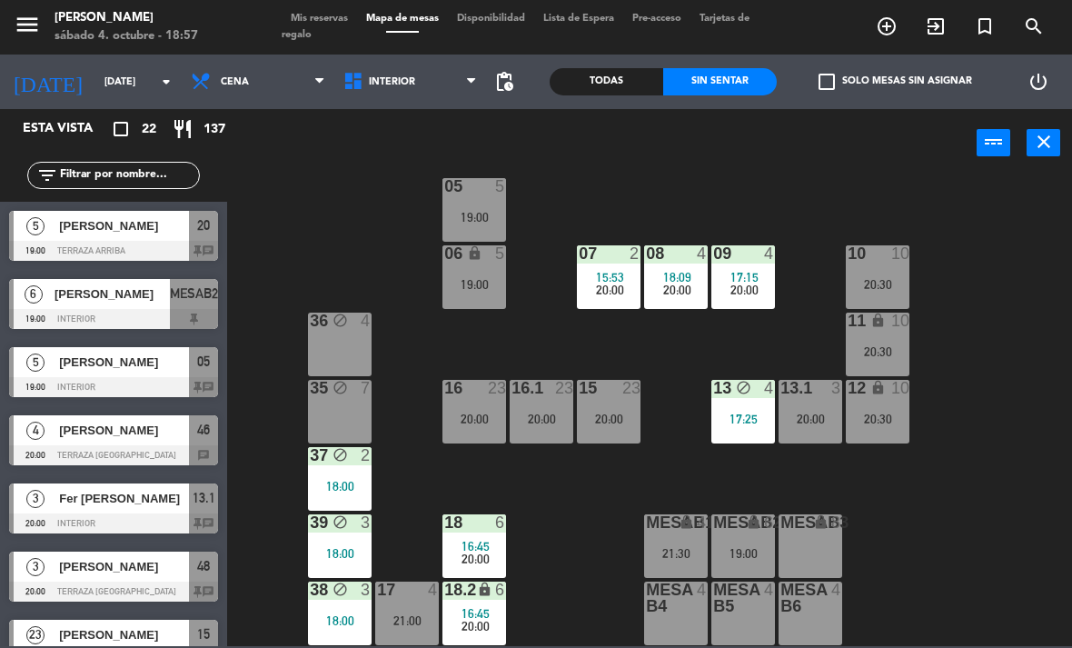
click at [486, 223] on div "19:00" at bounding box center [474, 217] width 64 height 13
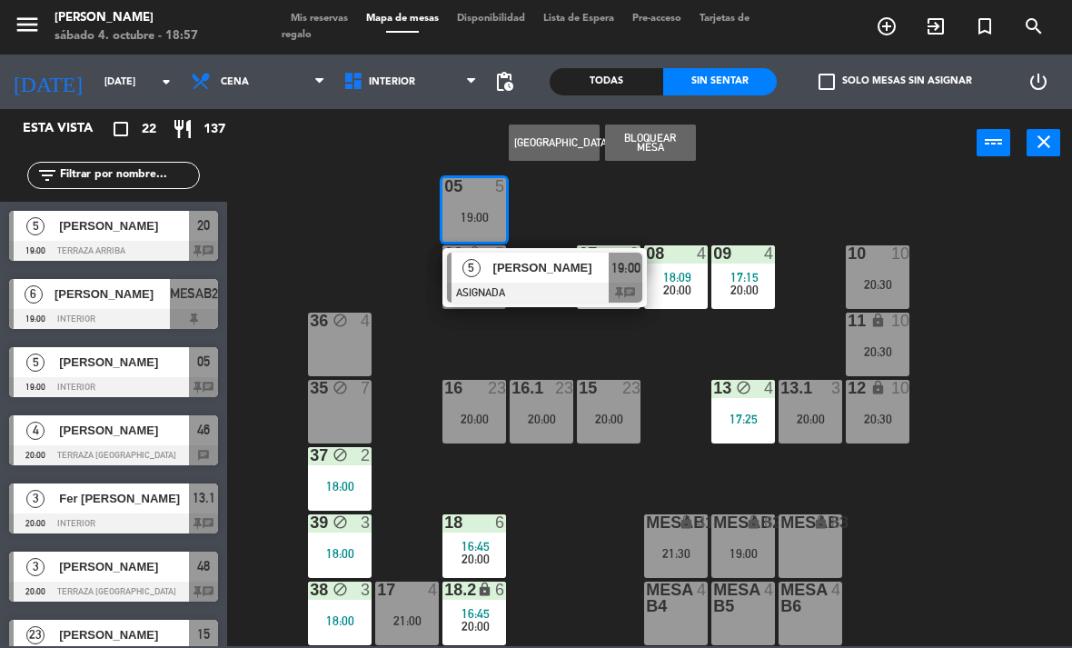
click at [586, 280] on div "[PERSON_NAME]" at bounding box center [550, 268] width 118 height 30
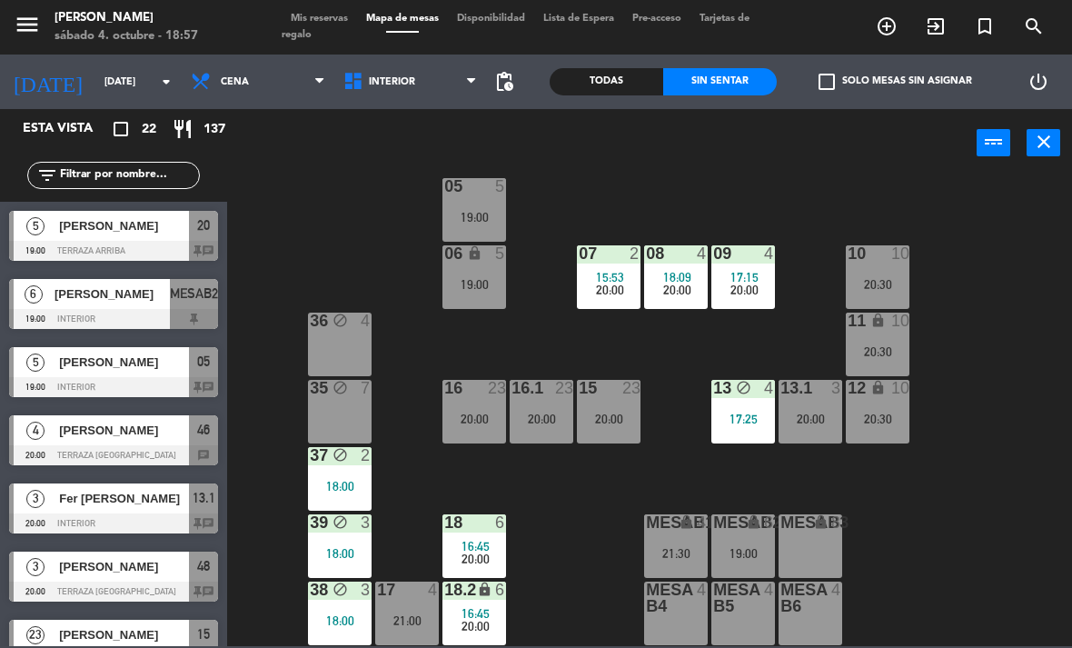
click at [737, 540] on div "MESAB2 lock 6 19:00" at bounding box center [743, 546] width 64 height 64
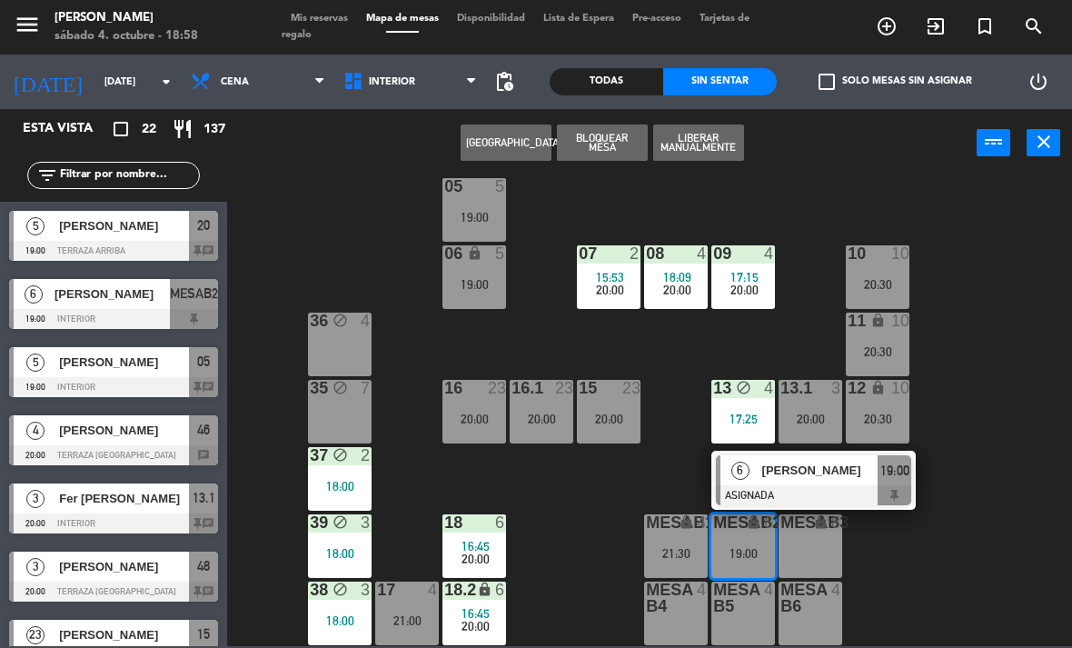
click at [495, 529] on div "6" at bounding box center [500, 522] width 11 height 16
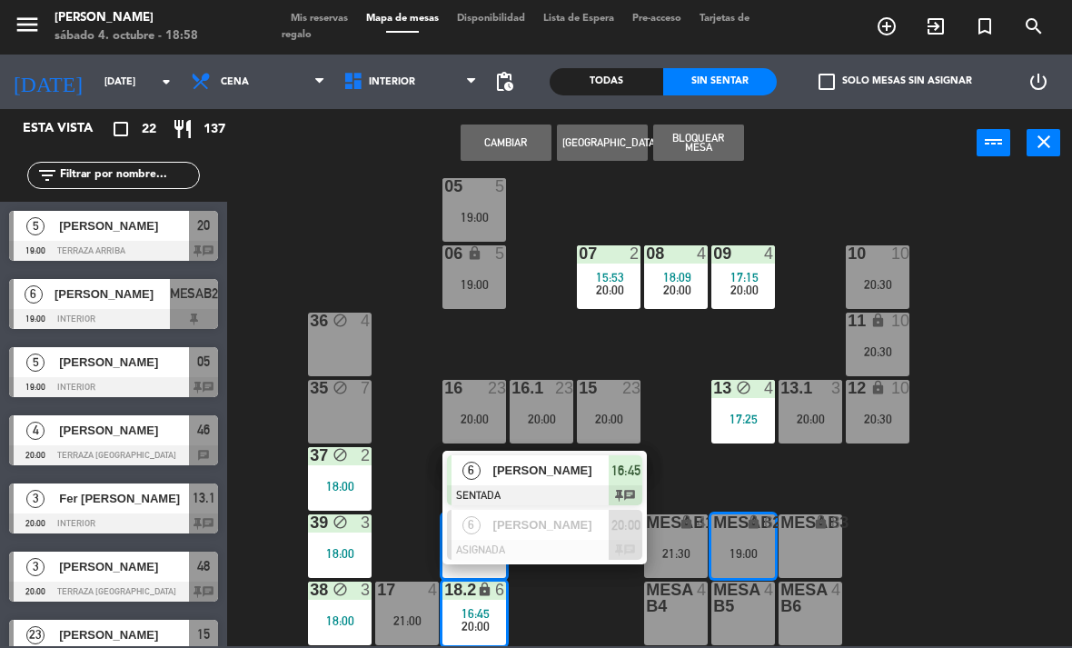
click at [600, 534] on span "[PERSON_NAME]" at bounding box center [551, 524] width 116 height 19
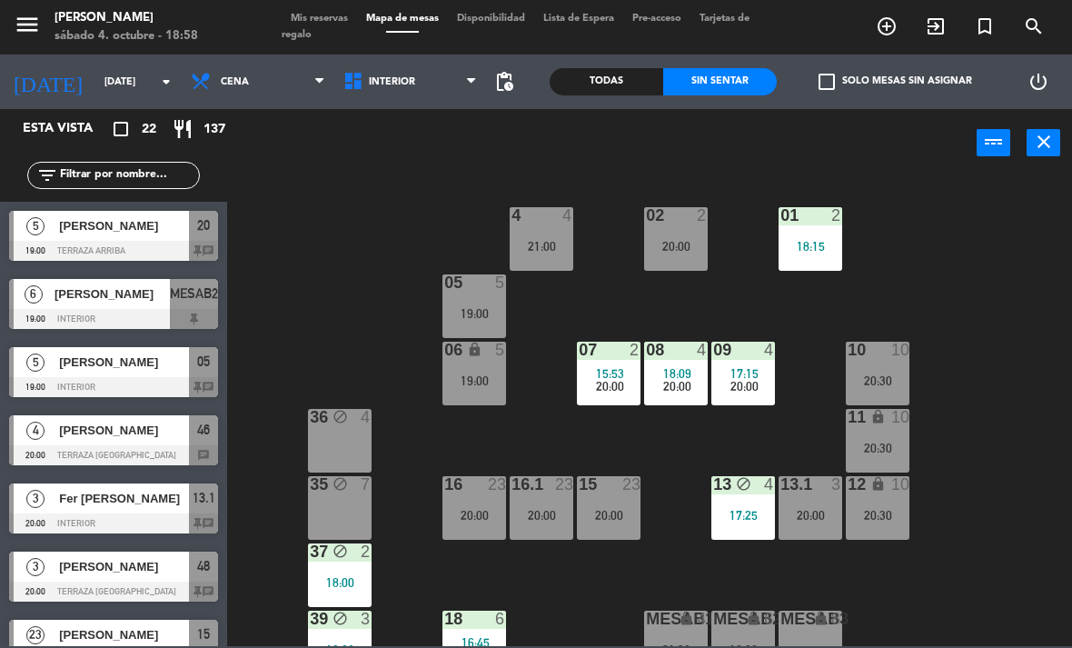
scroll to position [0, 0]
click at [475, 89] on icon at bounding box center [471, 81] width 8 height 15
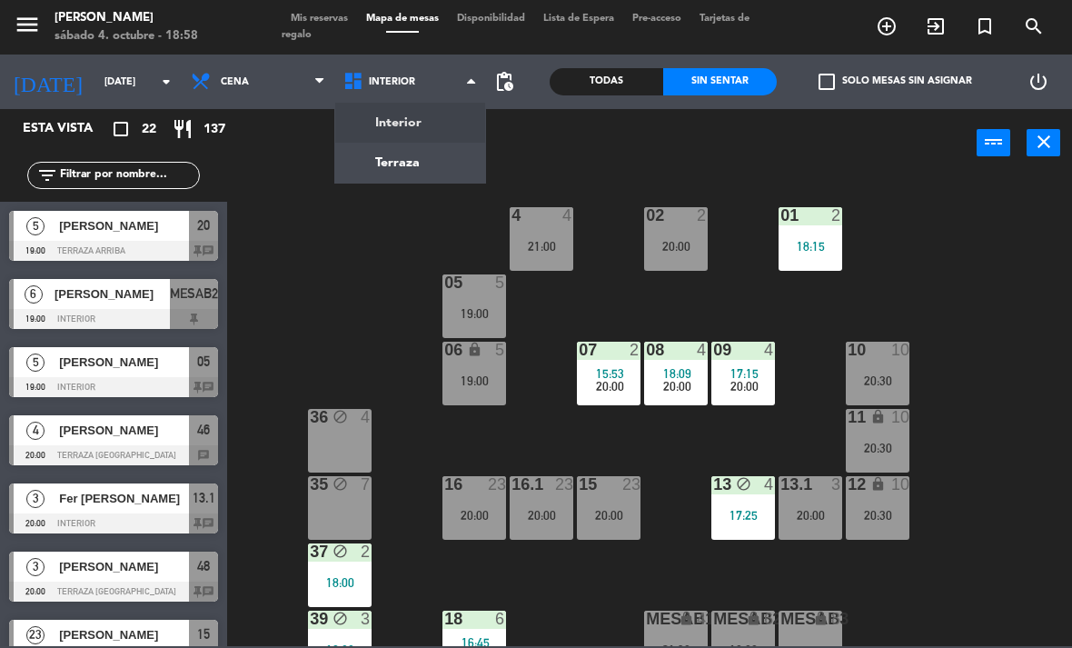
click at [450, 153] on ng-component "menu [PERSON_NAME][DATE] 4. octubre - 18:58 Mis reservas Mapa de mesas Disponib…" at bounding box center [536, 323] width 1072 height 646
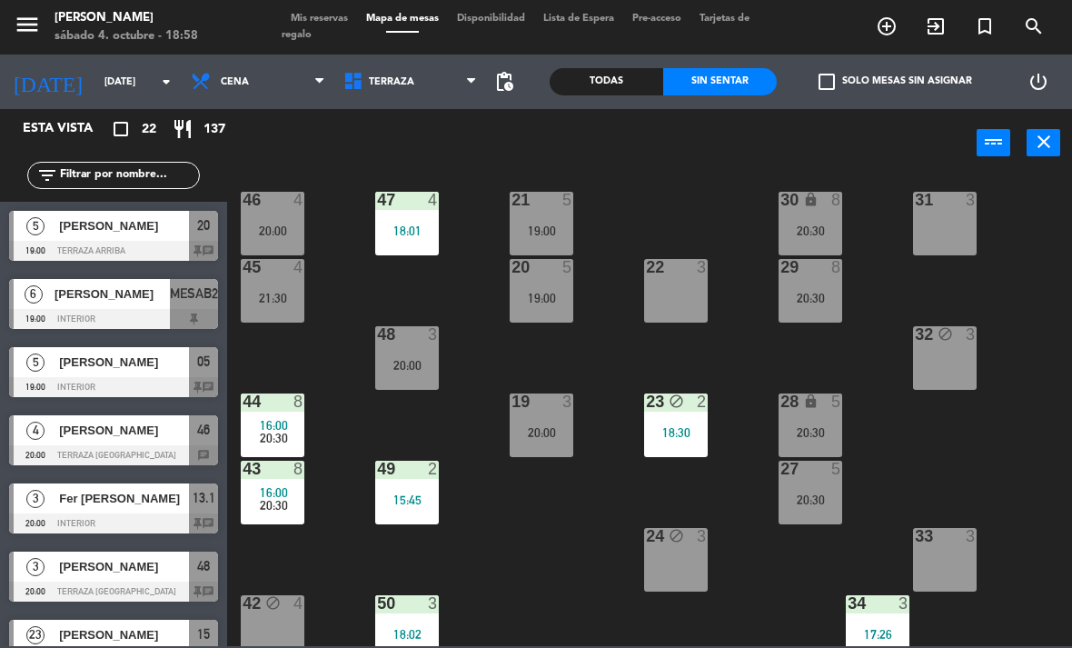
scroll to position [18, 0]
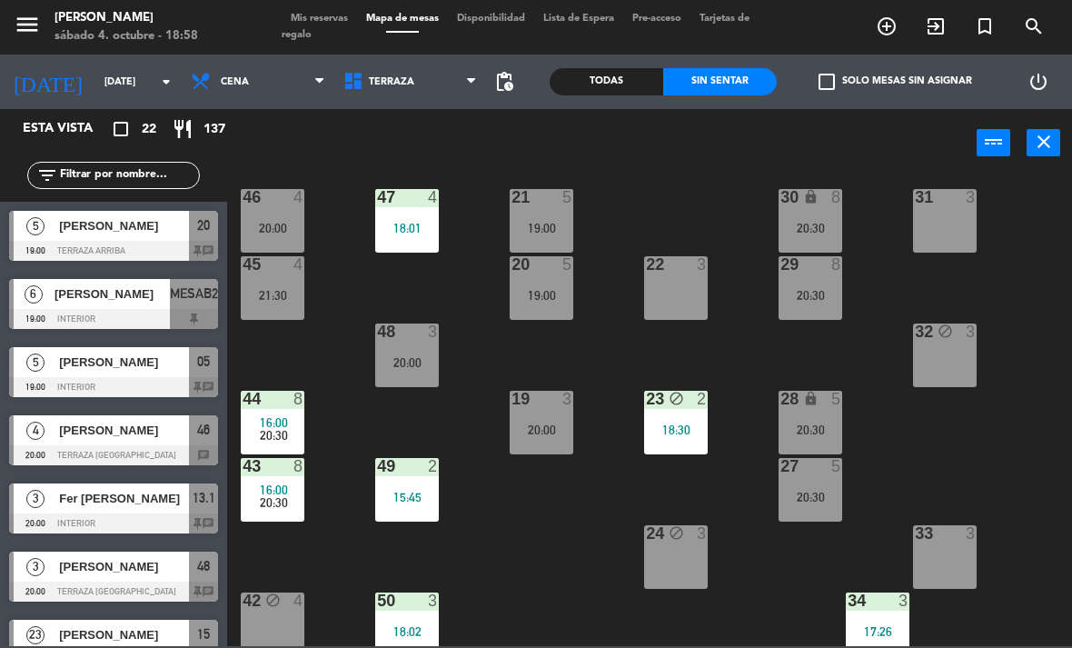
click at [833, 289] on div "20:30" at bounding box center [810, 295] width 64 height 13
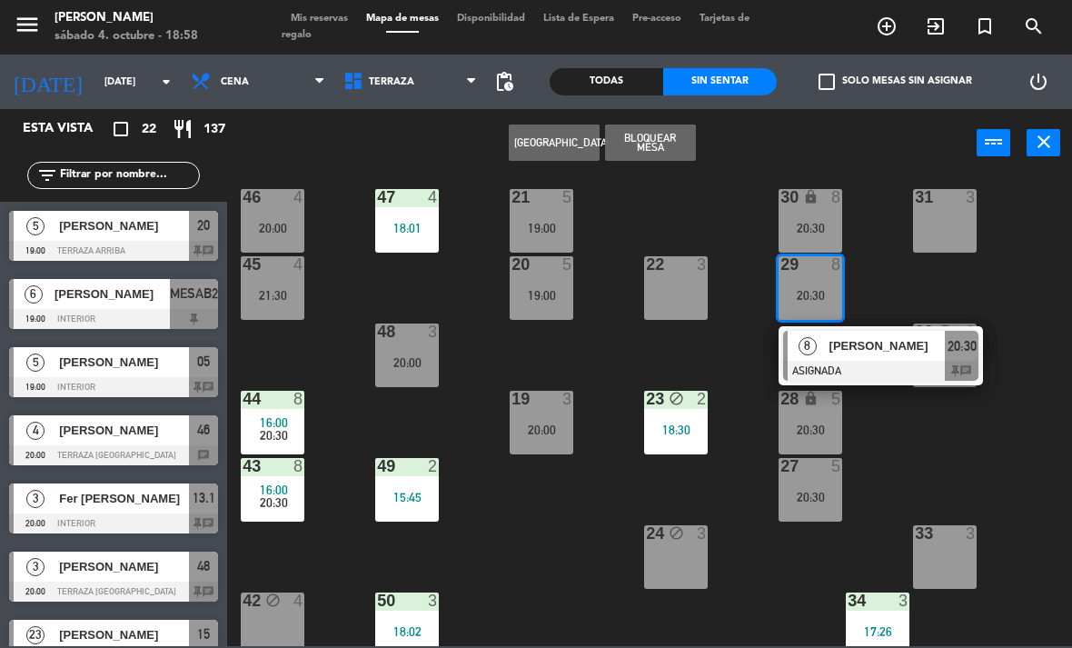
click at [874, 352] on span "[PERSON_NAME]" at bounding box center [887, 345] width 116 height 19
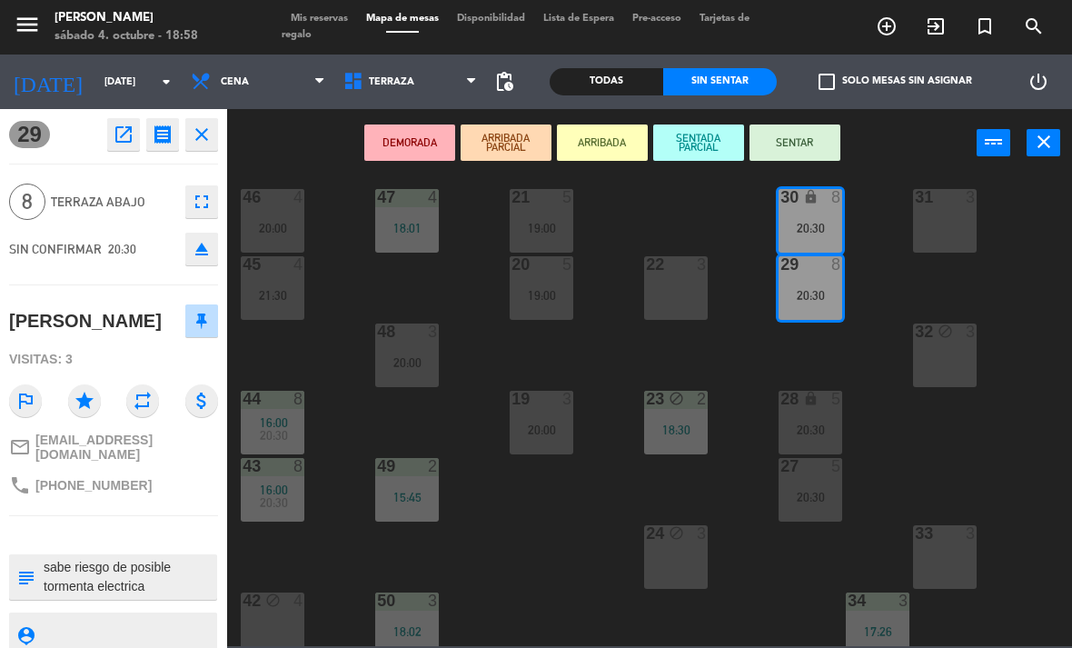
scroll to position [0, 0]
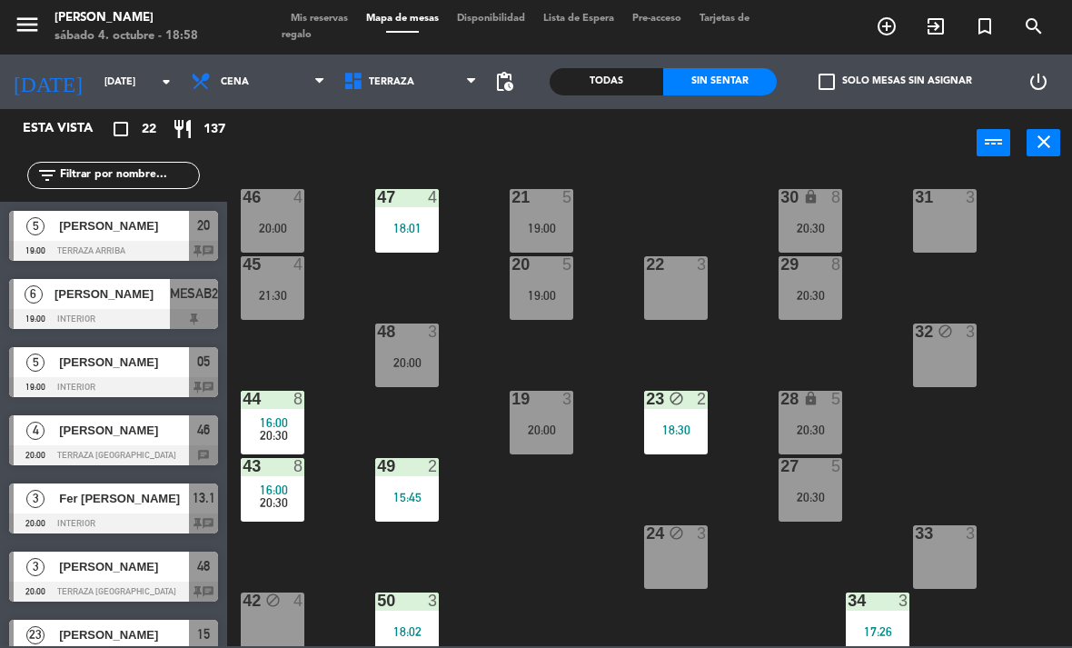
click at [820, 478] on div "27 5 20:30" at bounding box center [810, 490] width 64 height 64
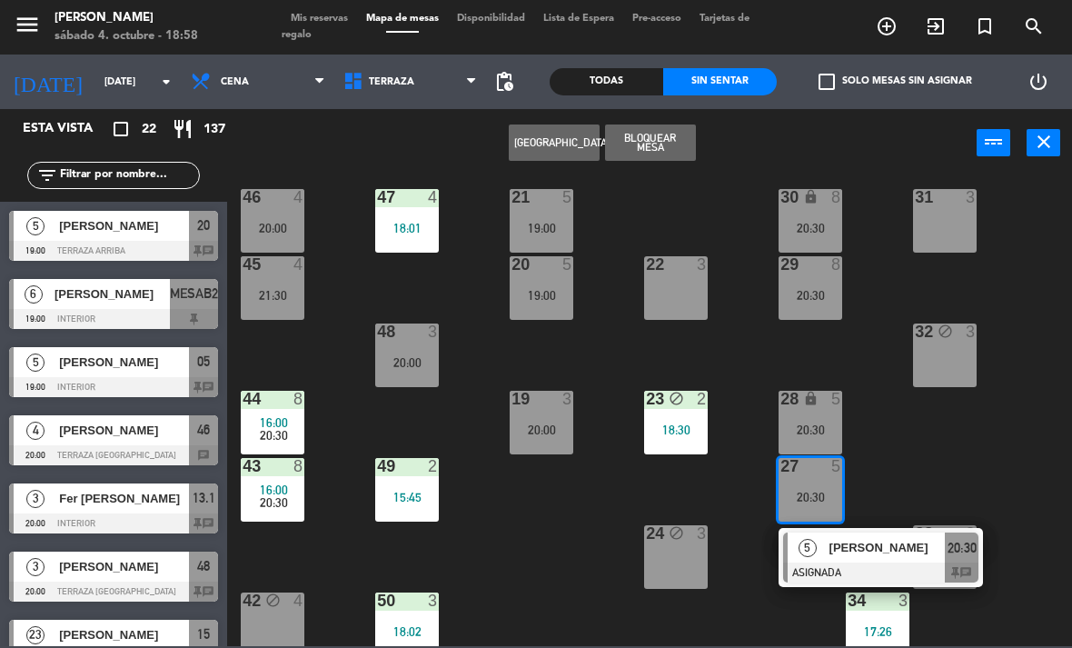
click at [884, 543] on span "[PERSON_NAME]" at bounding box center [887, 547] width 116 height 19
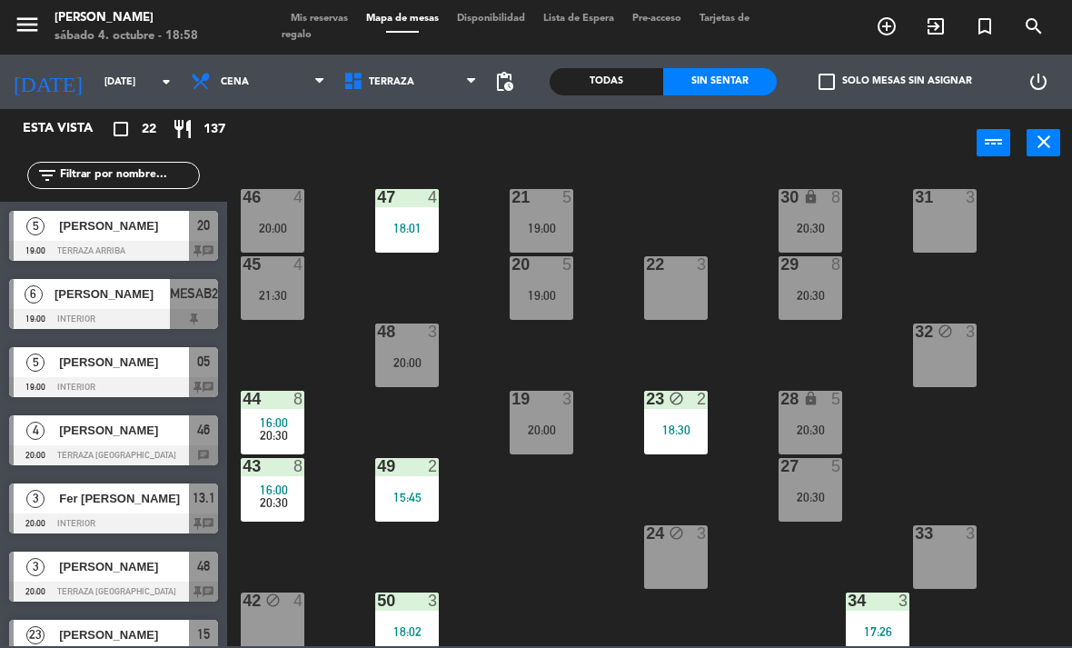
scroll to position [192, 0]
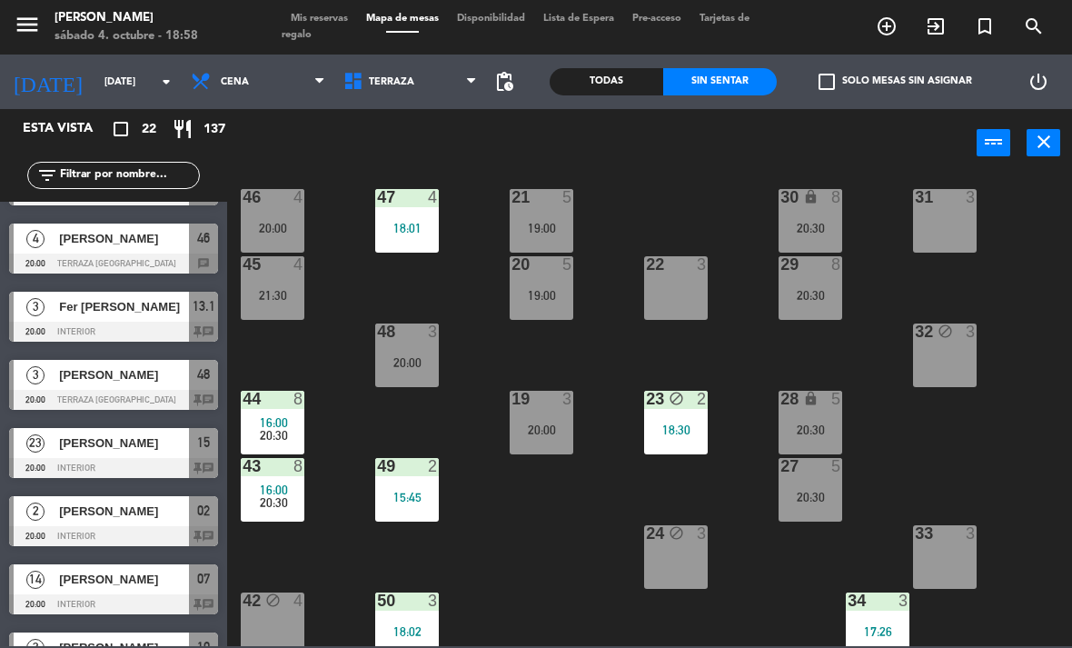
click at [401, 85] on span "Terraza" at bounding box center [391, 82] width 45 height 12
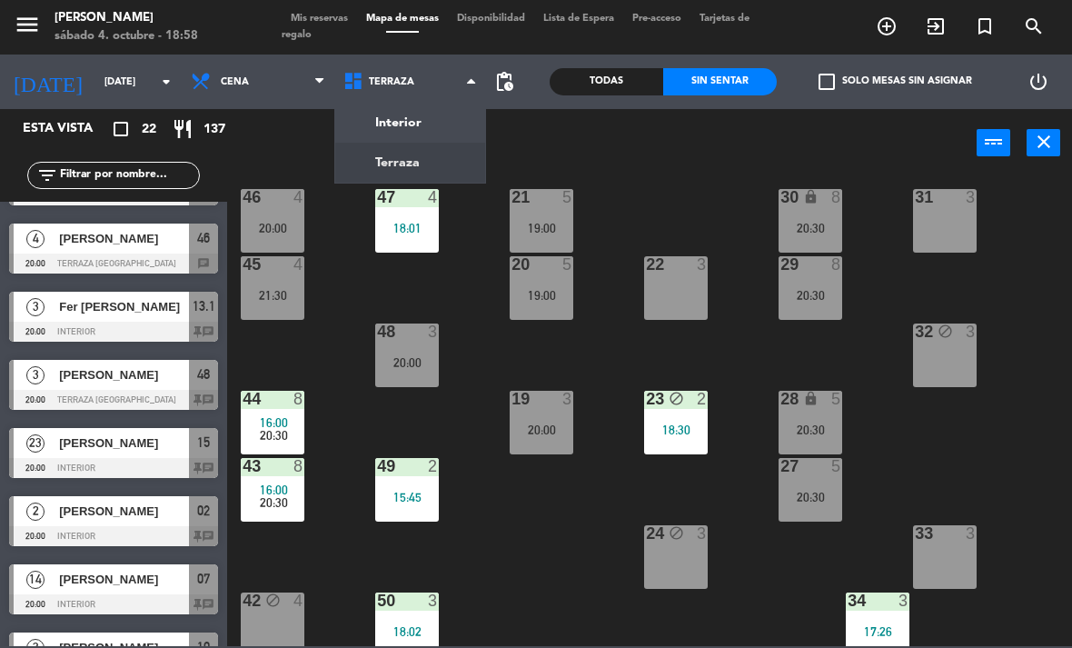
click at [435, 129] on ng-component "menu [PERSON_NAME][DATE] 4. octubre - 18:58 Mis reservas Mapa de mesas Disponib…" at bounding box center [536, 323] width 1072 height 646
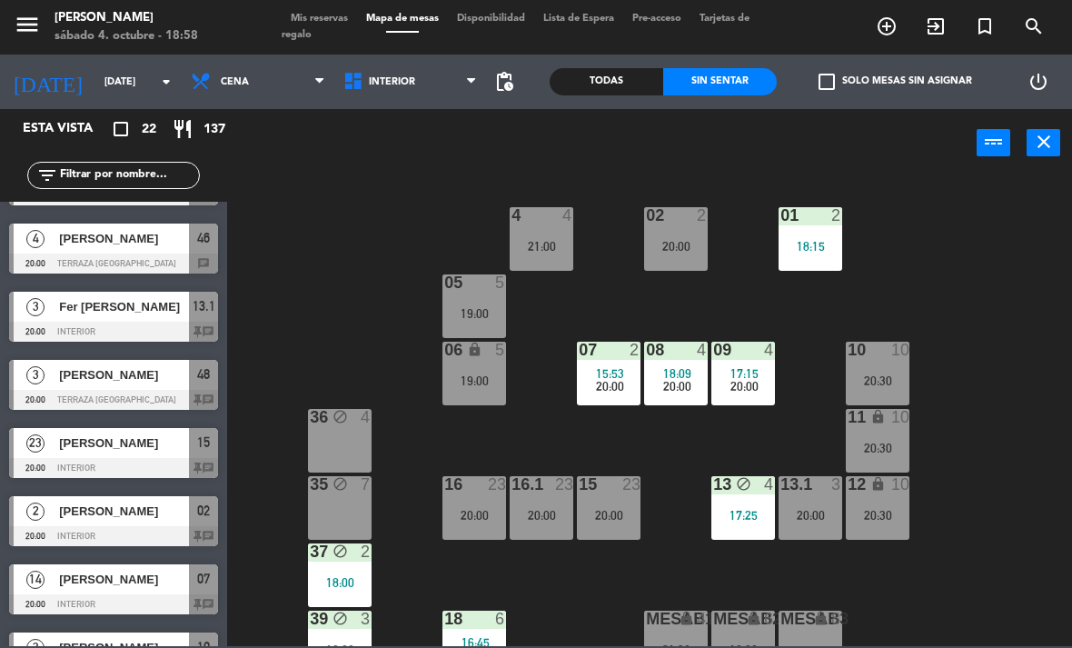
click at [806, 231] on div "01 2 18:15" at bounding box center [810, 239] width 64 height 64
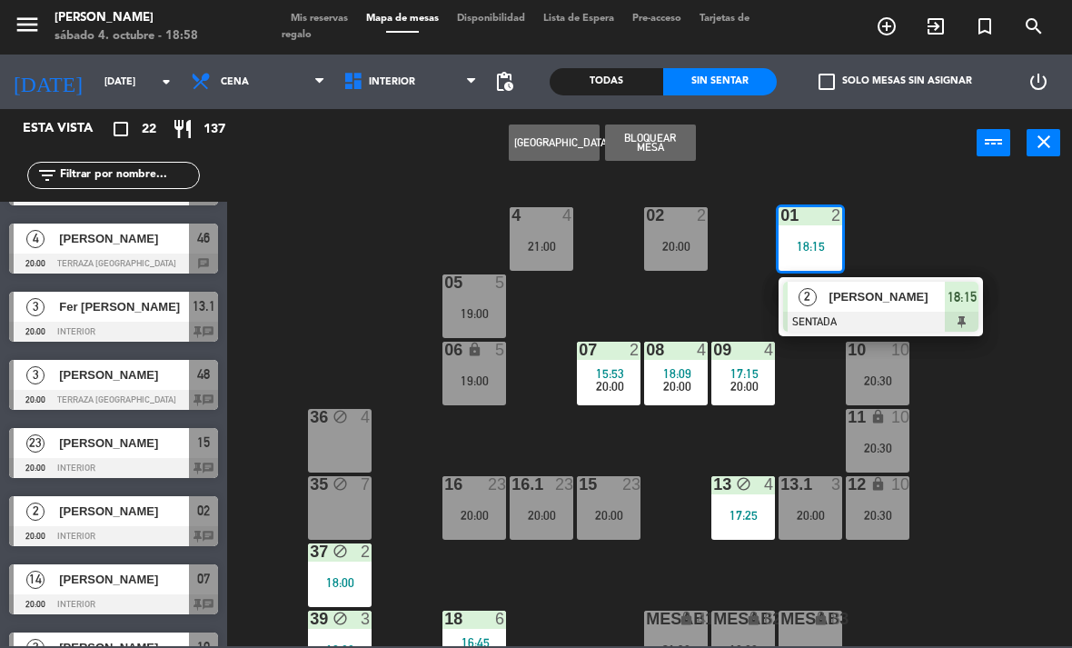
click at [892, 312] on div at bounding box center [880, 322] width 195 height 20
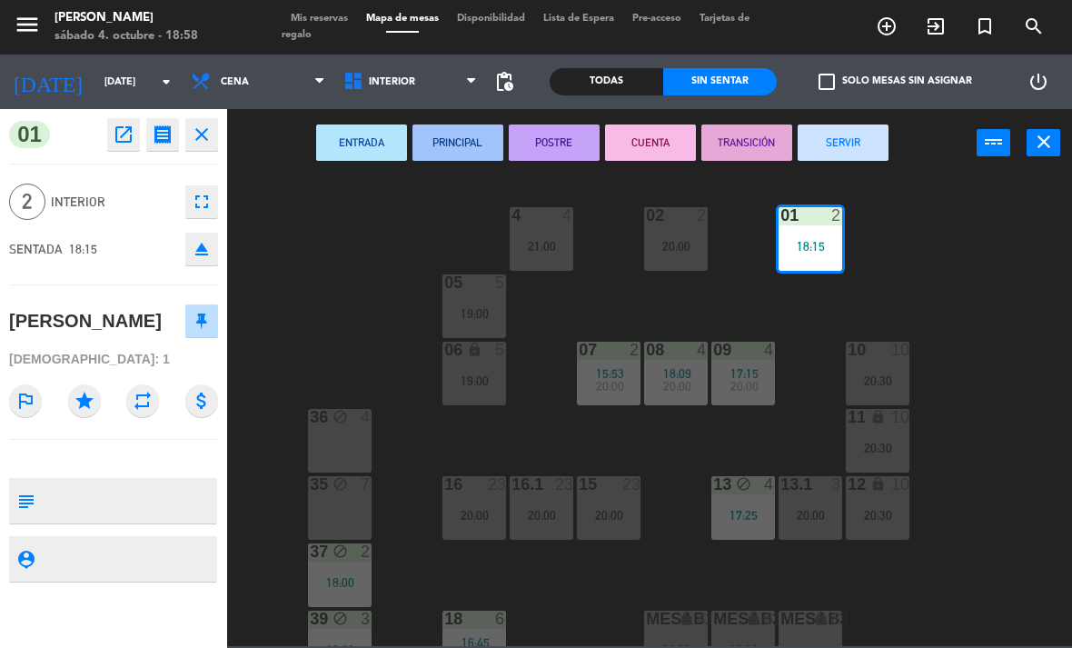
click at [850, 141] on button "SERVIR" at bounding box center [842, 142] width 91 height 36
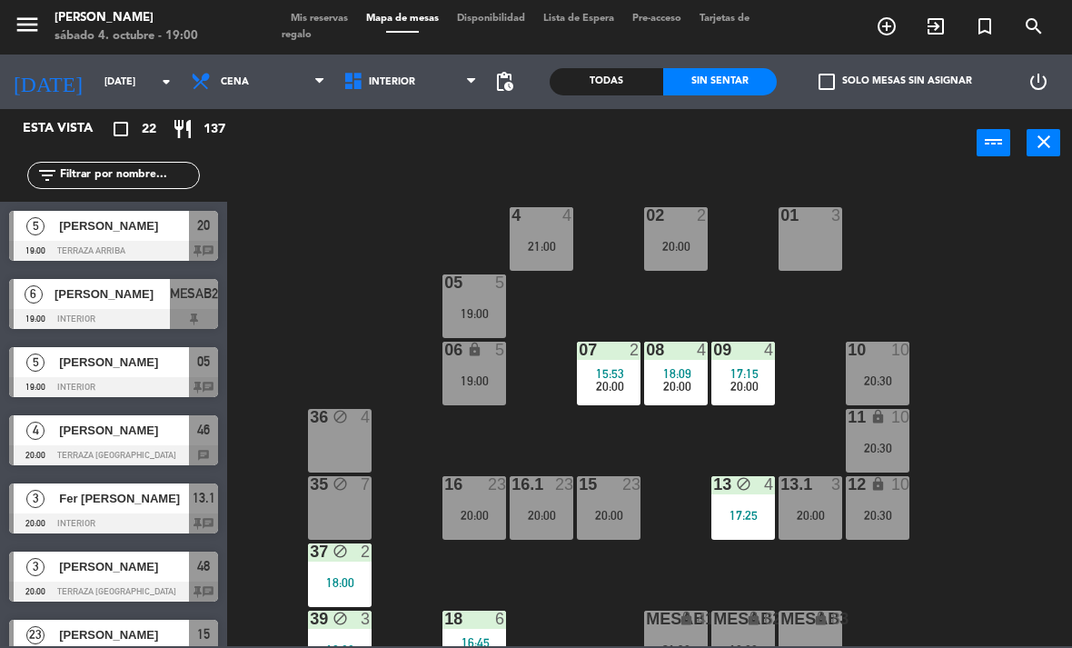
click at [485, 311] on div "19:00" at bounding box center [474, 313] width 64 height 13
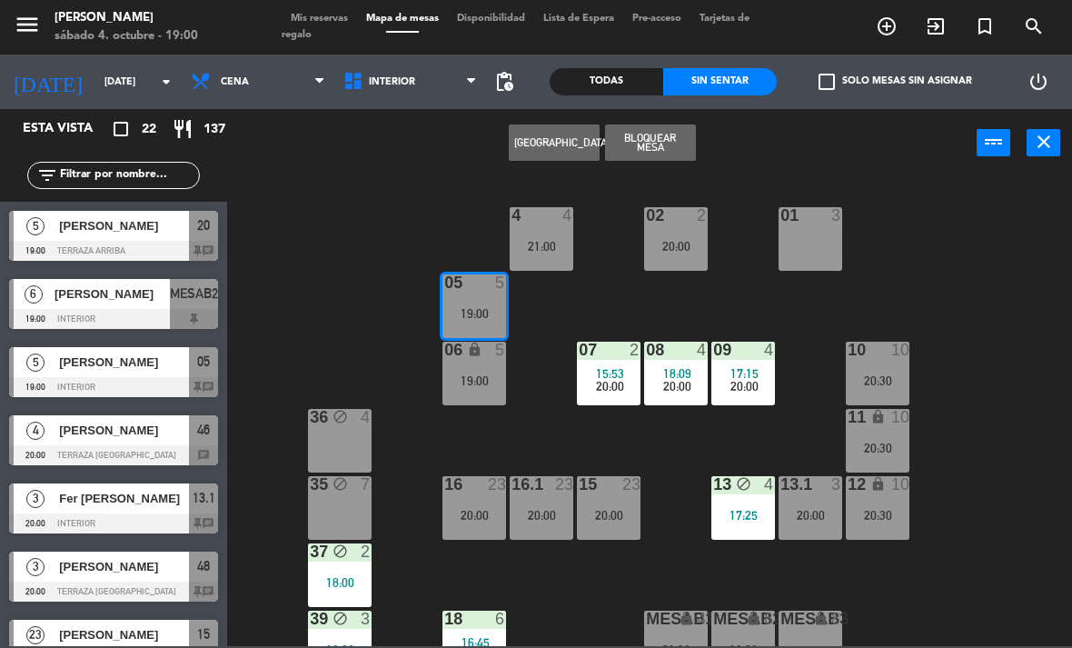
click at [470, 319] on div "19:00" at bounding box center [474, 313] width 64 height 13
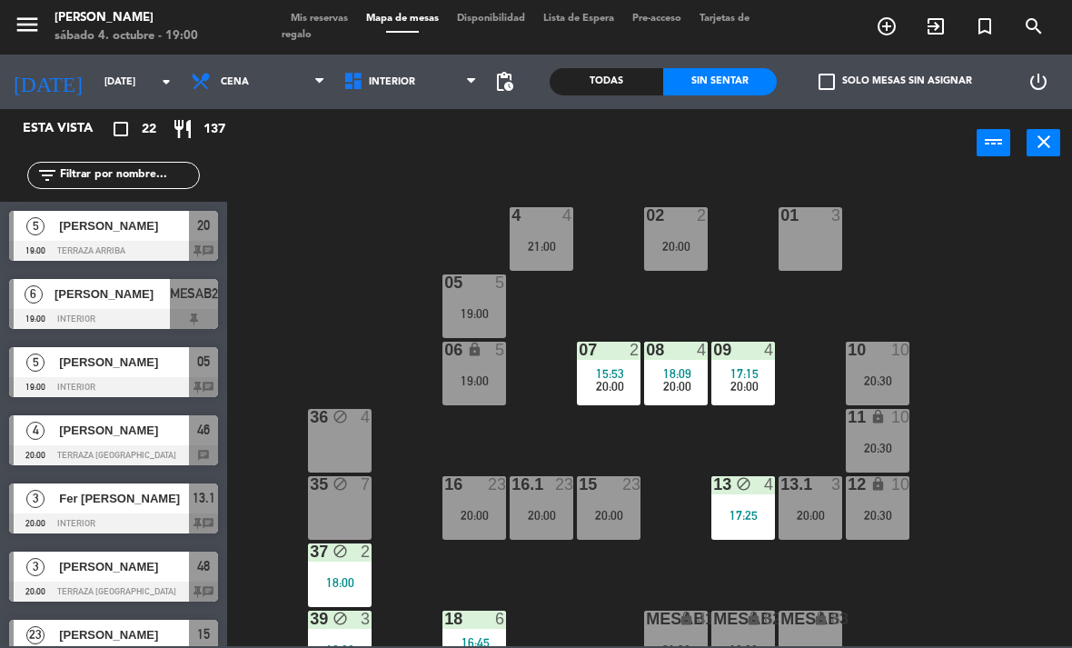
click at [468, 311] on div "19:00" at bounding box center [474, 313] width 64 height 13
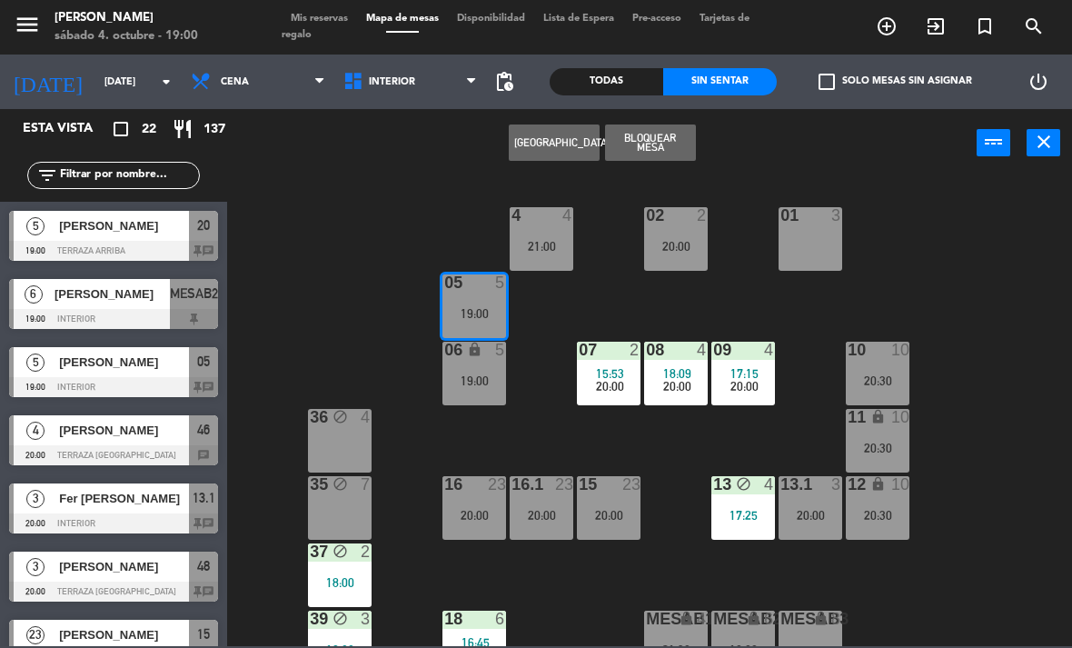
click at [485, 296] on div "05 5 19:00" at bounding box center [474, 306] width 64 height 64
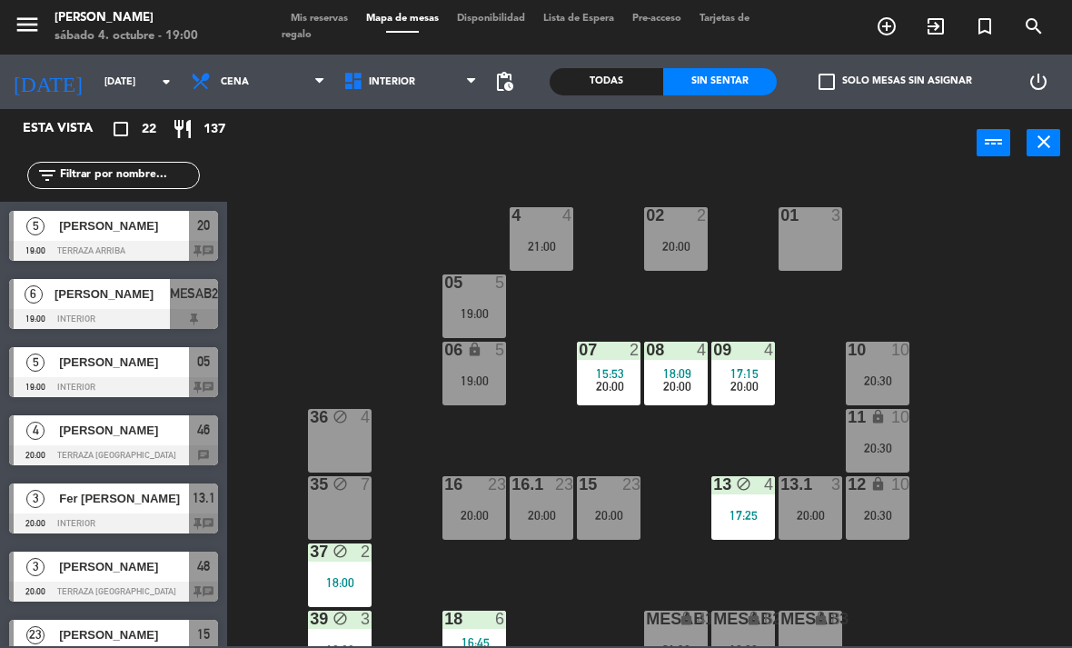
click at [466, 312] on div "19:00" at bounding box center [474, 313] width 64 height 13
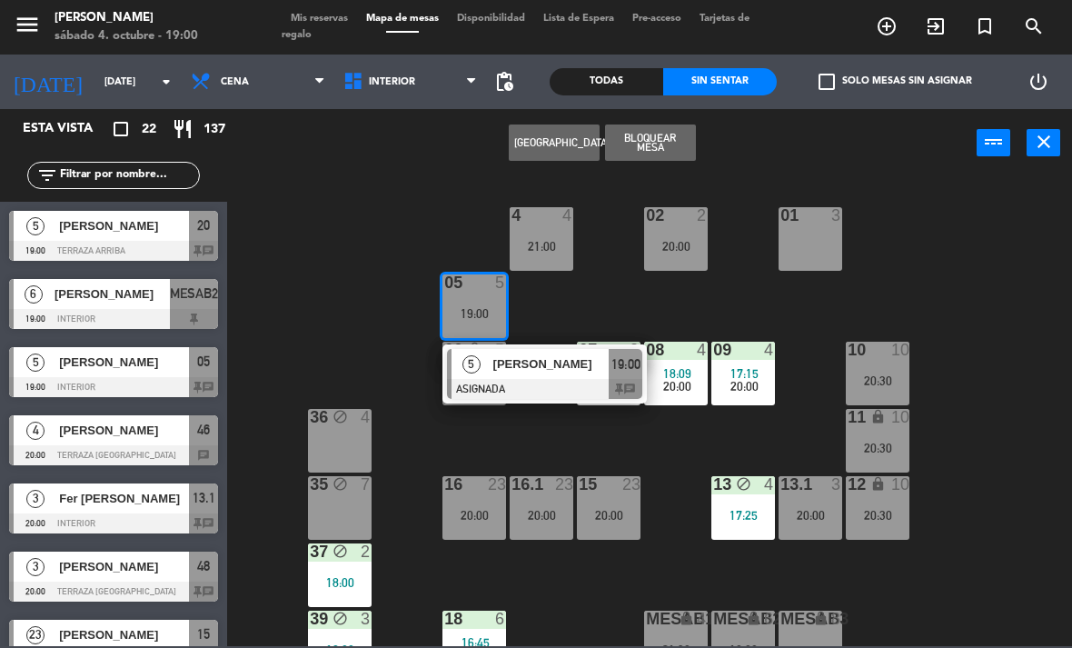
click at [530, 373] on span "[PERSON_NAME]" at bounding box center [551, 363] width 116 height 19
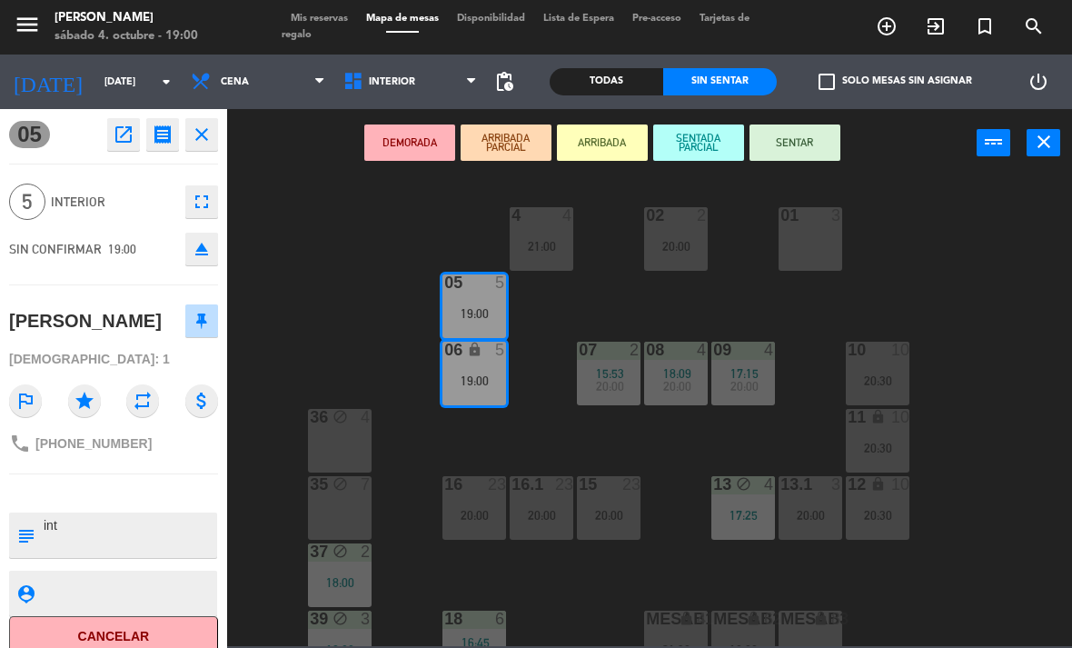
click at [817, 142] on button "SENTAR" at bounding box center [794, 142] width 91 height 36
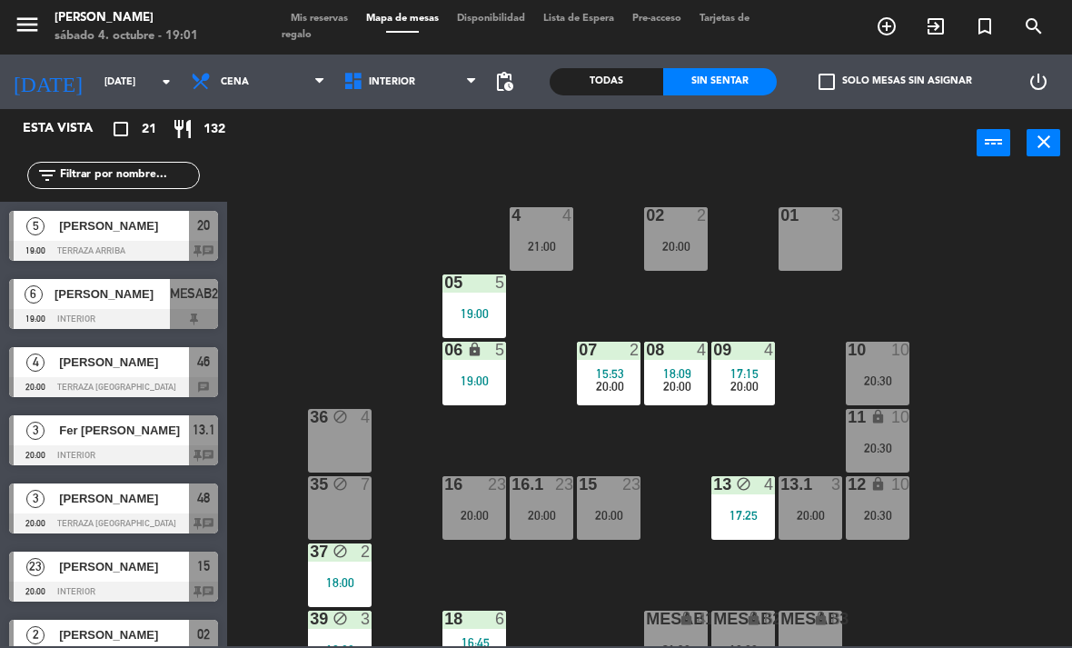
click at [397, 80] on span "Interior" at bounding box center [392, 82] width 46 height 12
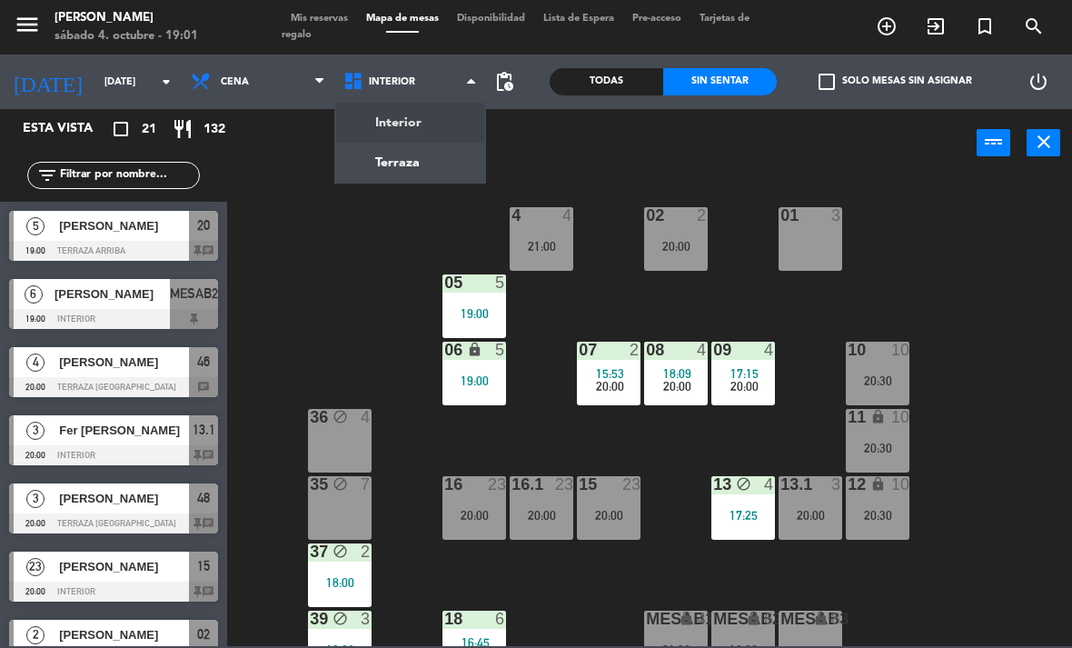
click at [431, 156] on ng-component "menu [PERSON_NAME][DATE] 4. octubre - 19:01 Mis reservas Mapa de mesas Disponib…" at bounding box center [536, 323] width 1072 height 646
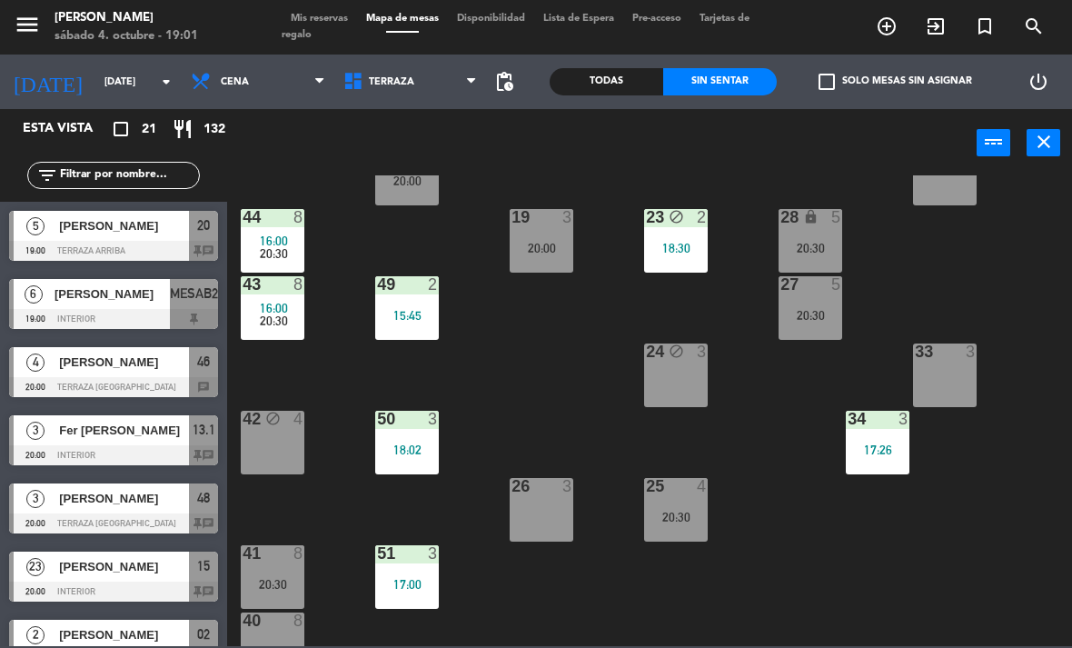
scroll to position [211, 0]
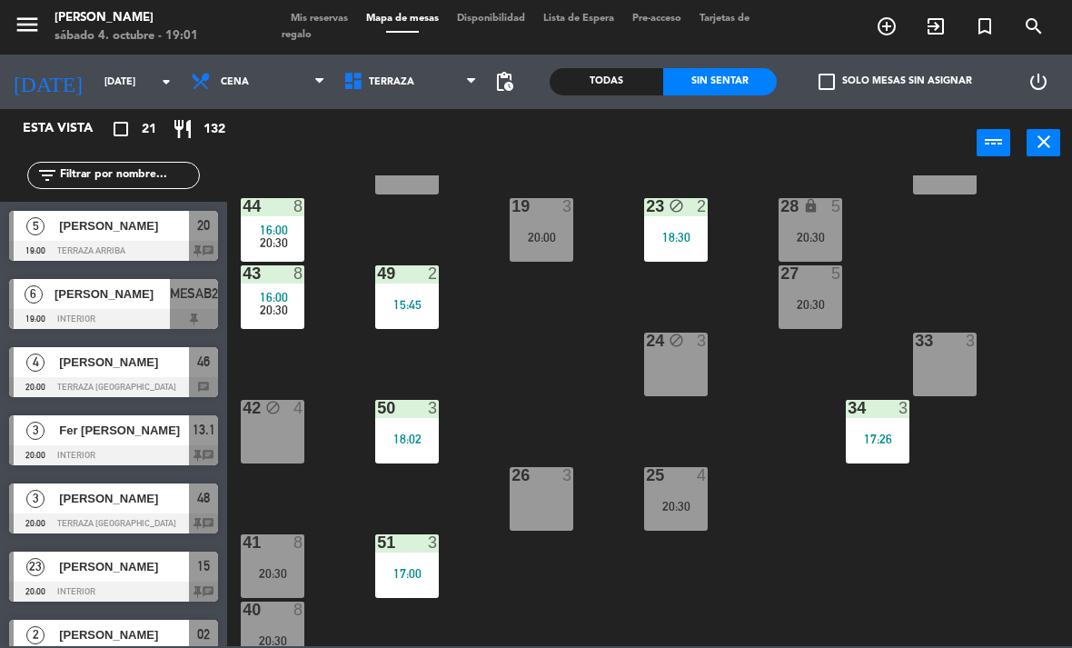
click at [881, 428] on div "34 3 17:26" at bounding box center [878, 432] width 64 height 64
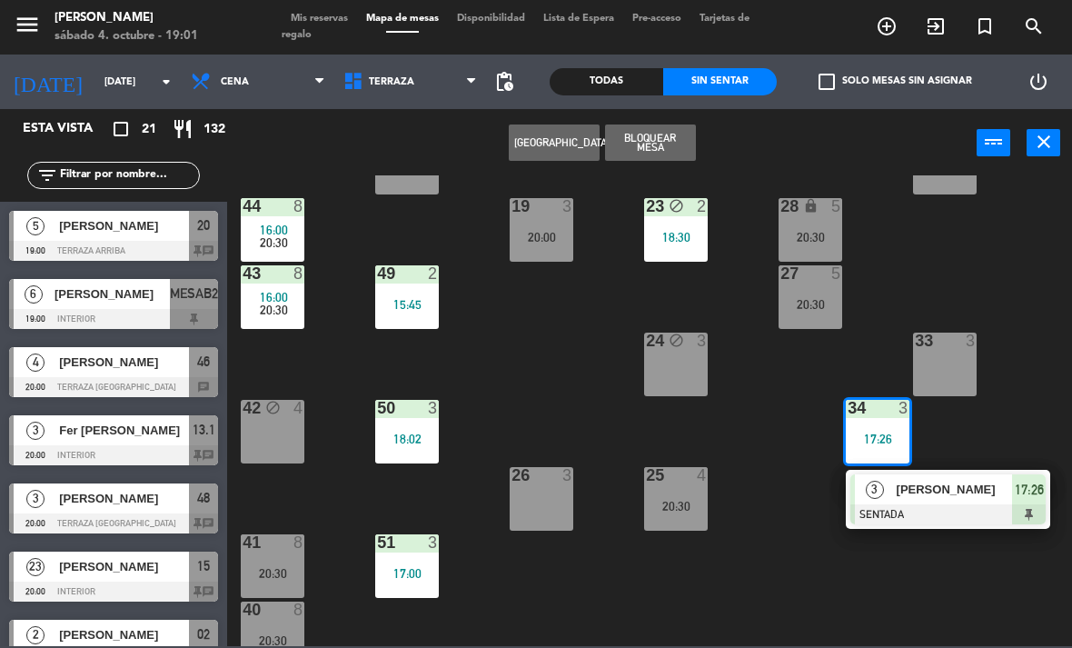
click at [958, 502] on div "[PERSON_NAME]" at bounding box center [954, 489] width 118 height 30
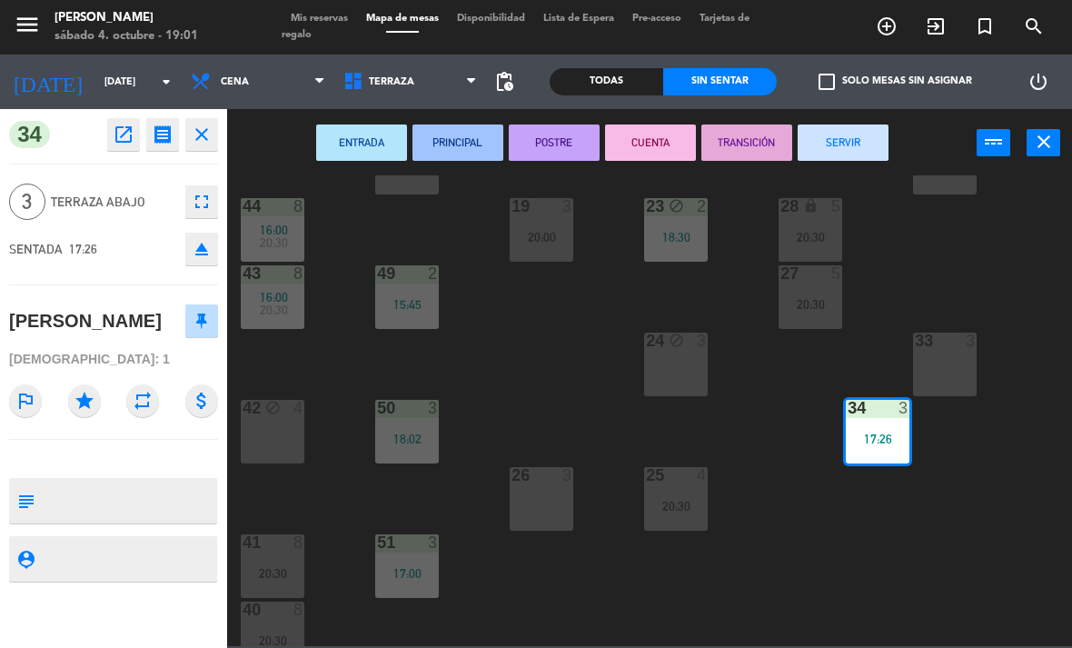
click at [851, 144] on button "SERVIR" at bounding box center [842, 142] width 91 height 36
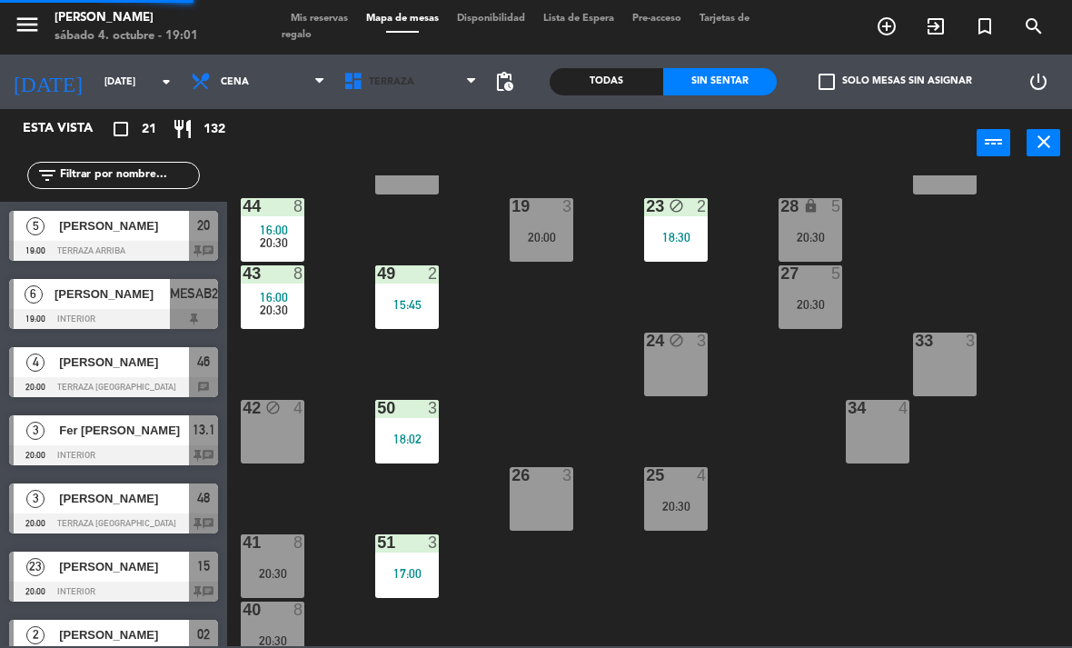
click at [407, 76] on span "Terraza" at bounding box center [391, 82] width 45 height 12
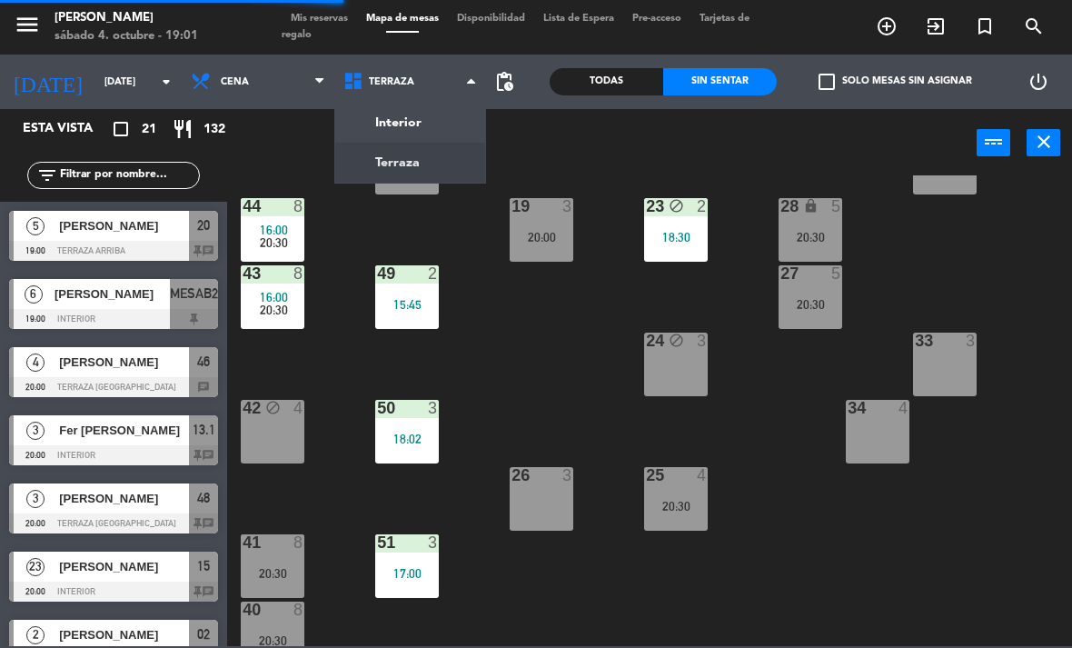
click at [429, 132] on ng-component "menu [PERSON_NAME][DATE] 4. octubre - 19:01 Mis reservas Mapa de mesas Disponib…" at bounding box center [536, 323] width 1072 height 646
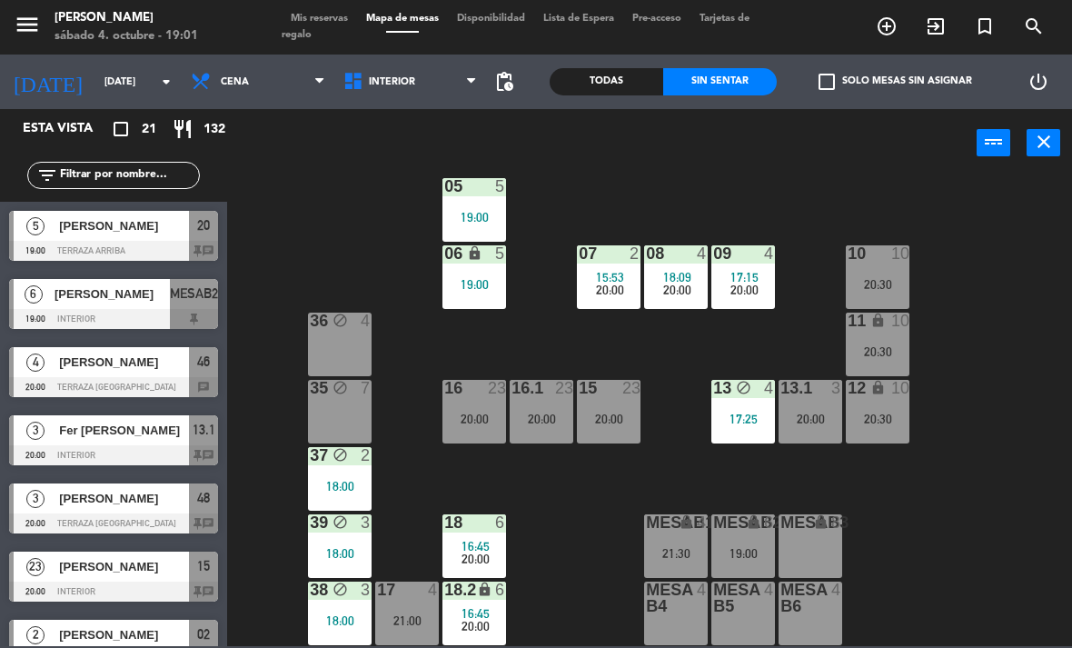
scroll to position [96, 0]
click at [751, 560] on div "19:00" at bounding box center [743, 553] width 64 height 13
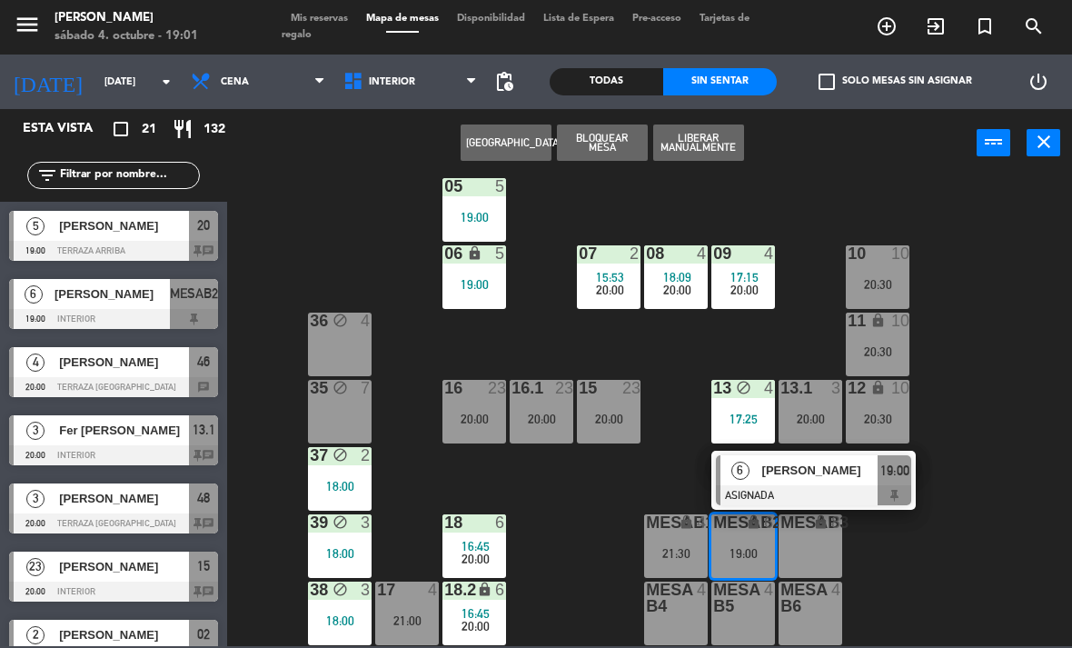
click at [828, 489] on div at bounding box center [813, 495] width 195 height 20
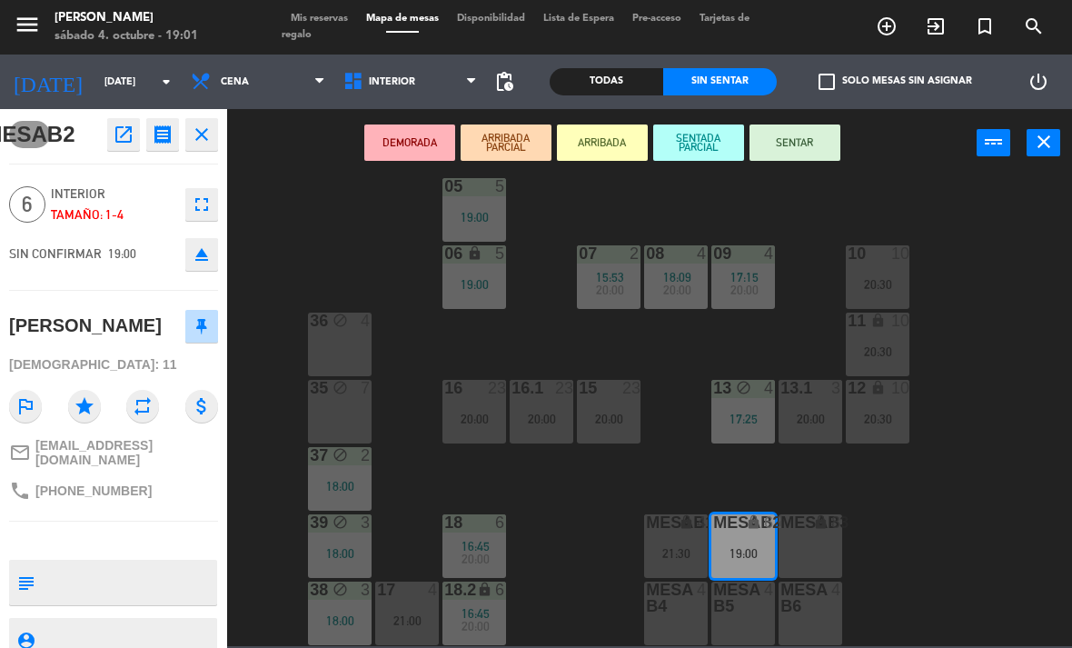
click at [352, 345] on div "36 block 4" at bounding box center [340, 344] width 64 height 64
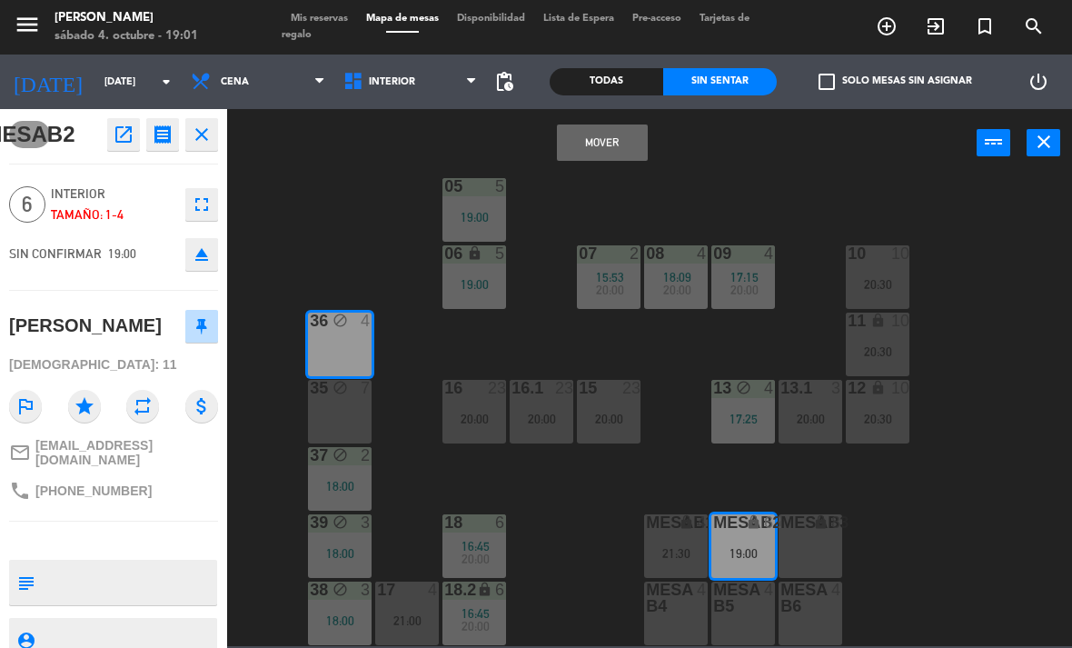
click at [621, 153] on button "Mover" at bounding box center [602, 142] width 91 height 36
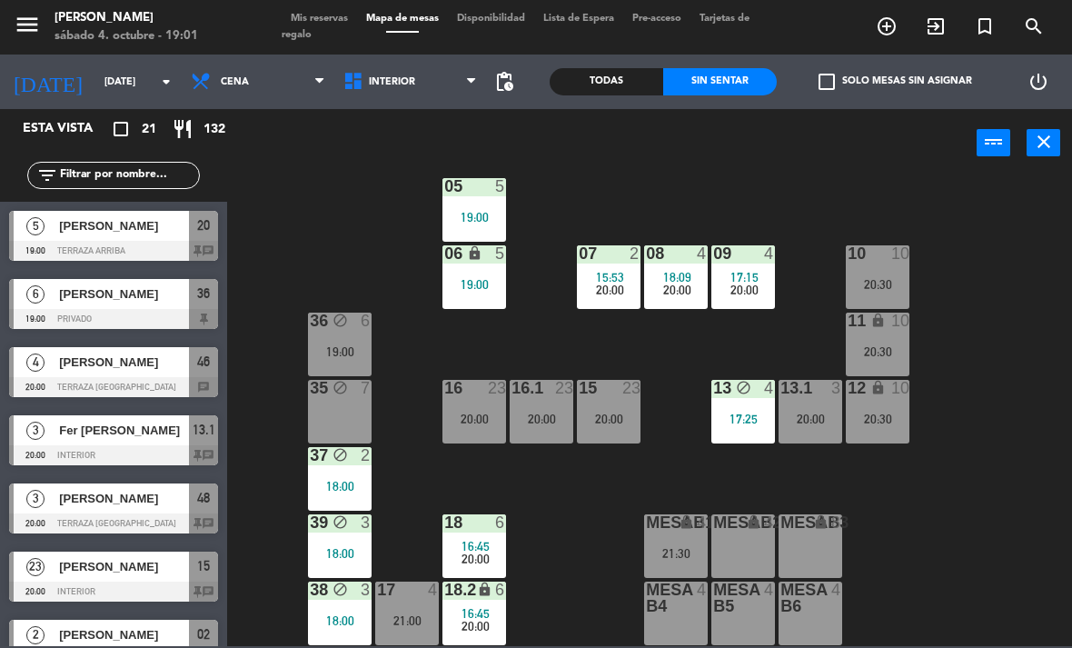
click at [356, 348] on div "19:00" at bounding box center [340, 351] width 64 height 13
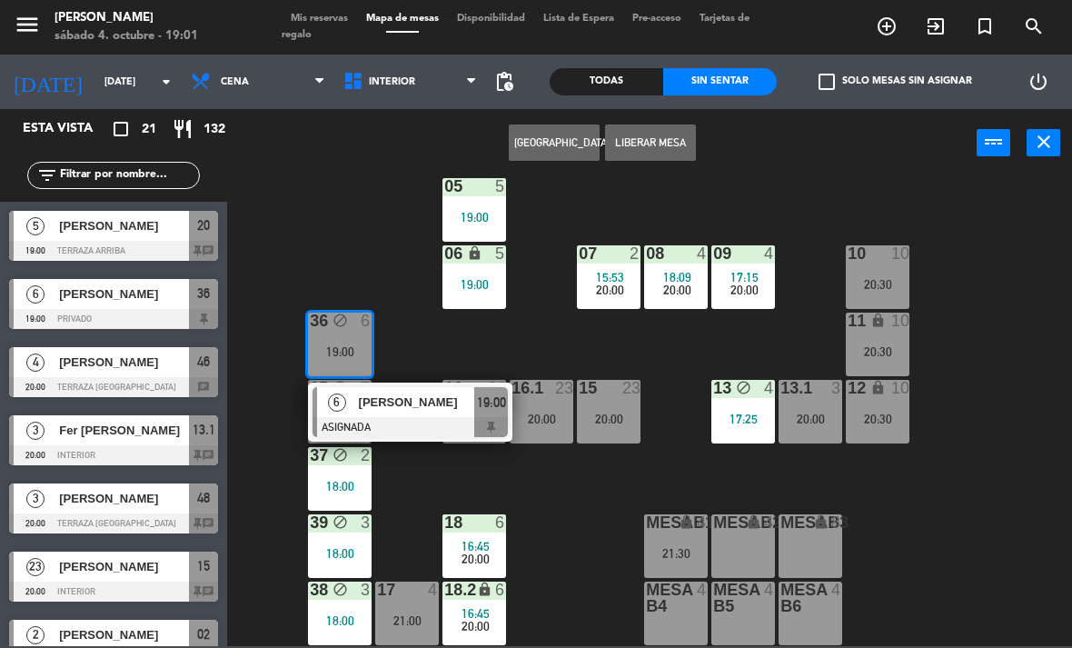
click at [420, 423] on div at bounding box center [409, 427] width 195 height 20
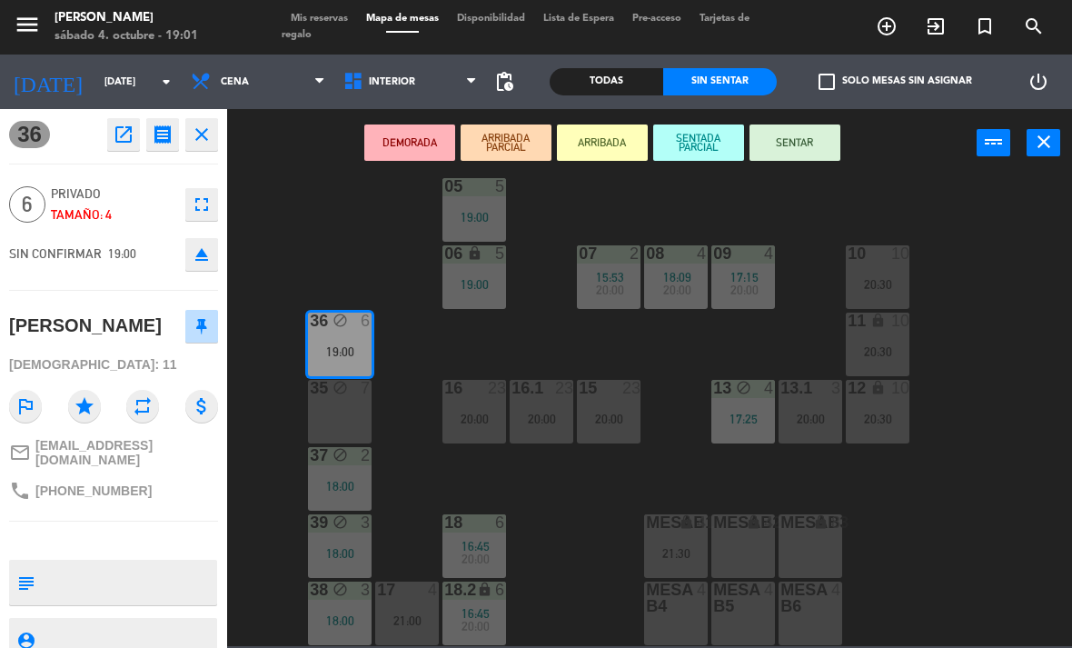
click at [350, 409] on div "35 block 7" at bounding box center [340, 412] width 64 height 64
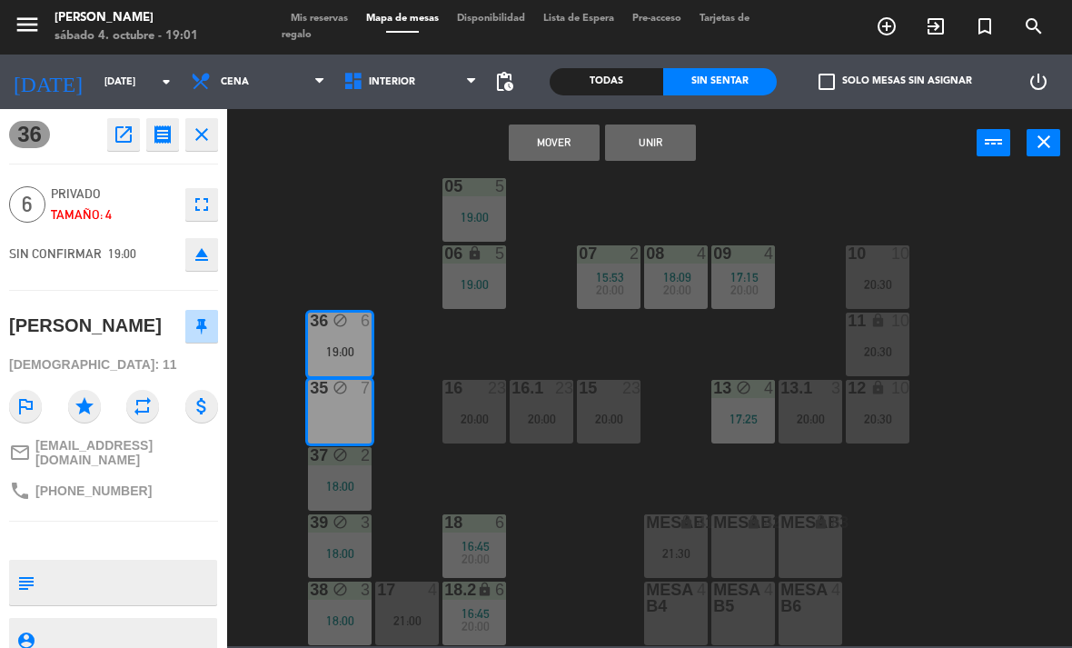
click at [670, 143] on button "Unir" at bounding box center [650, 142] width 91 height 36
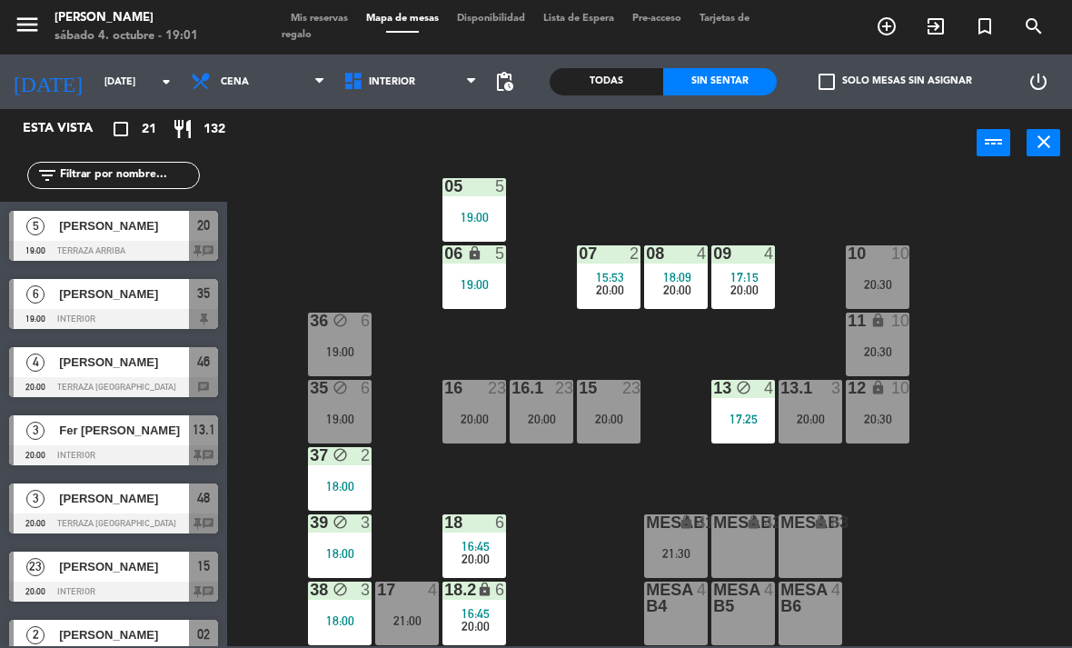
click at [338, 334] on div "36 block 6 19:00" at bounding box center [340, 344] width 64 height 64
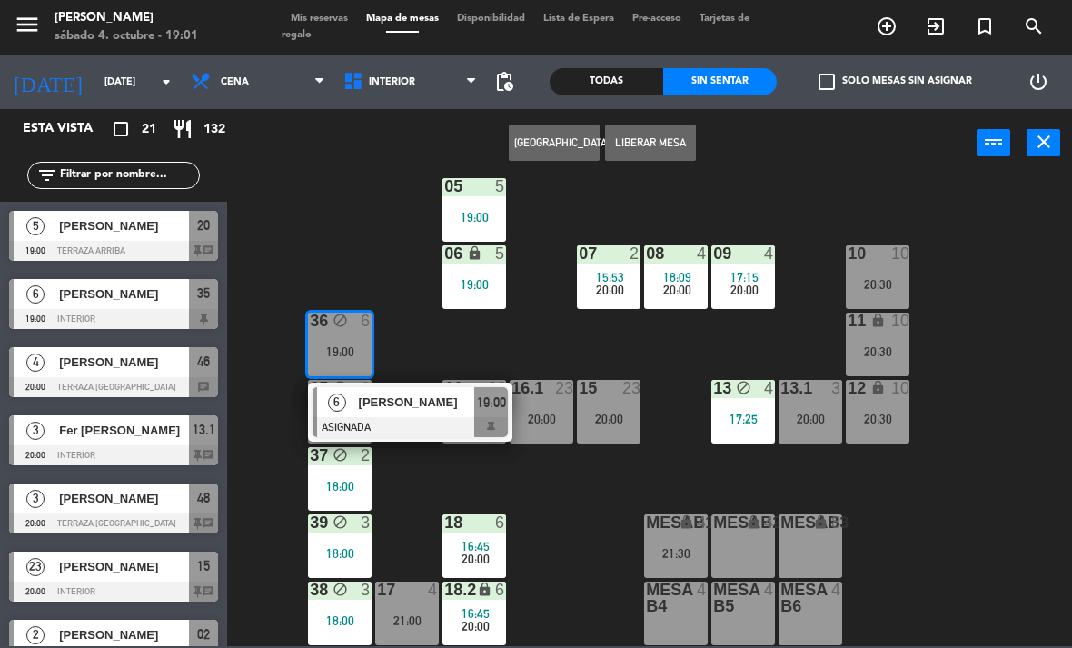
click at [407, 403] on span "[PERSON_NAME]" at bounding box center [417, 401] width 116 height 19
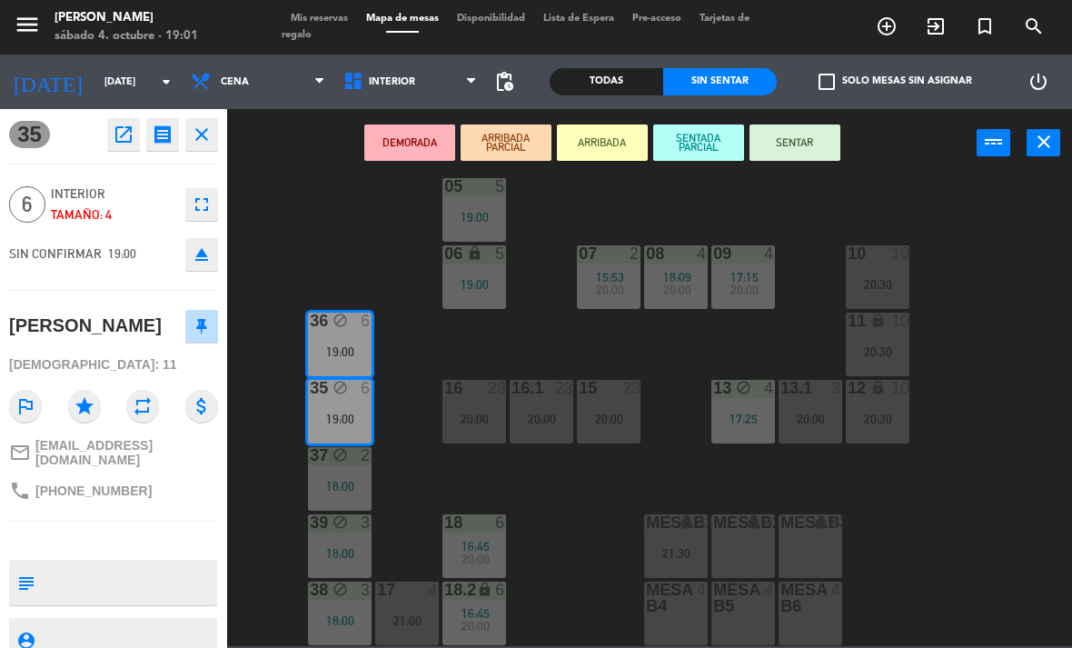
click at [814, 141] on button "SENTAR" at bounding box center [794, 142] width 91 height 36
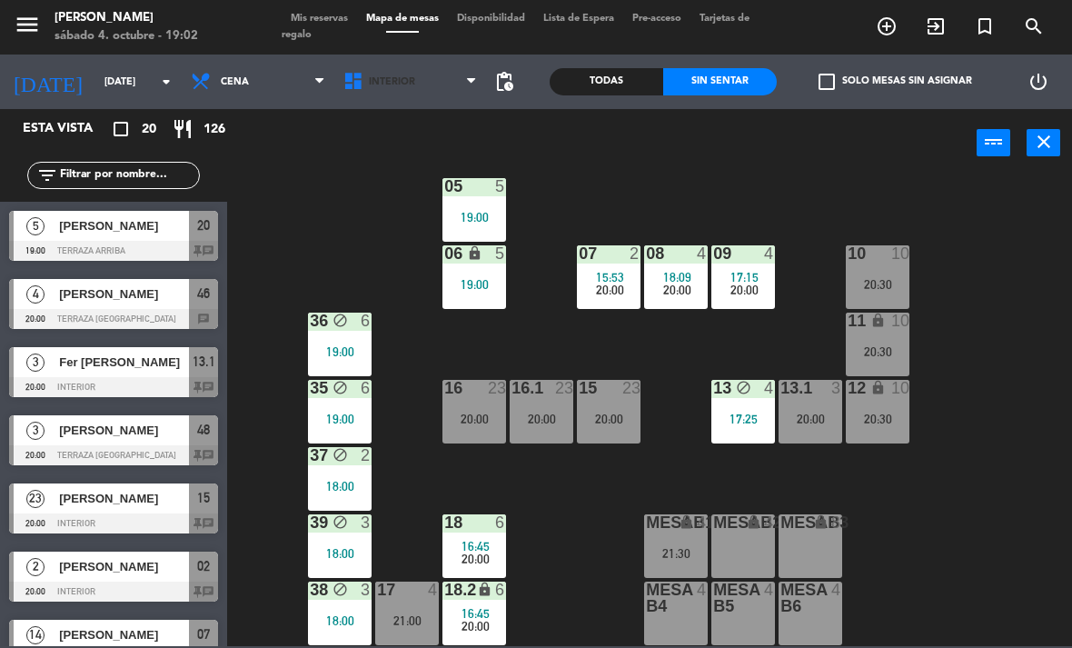
click at [420, 76] on span "Interior" at bounding box center [410, 82] width 153 height 40
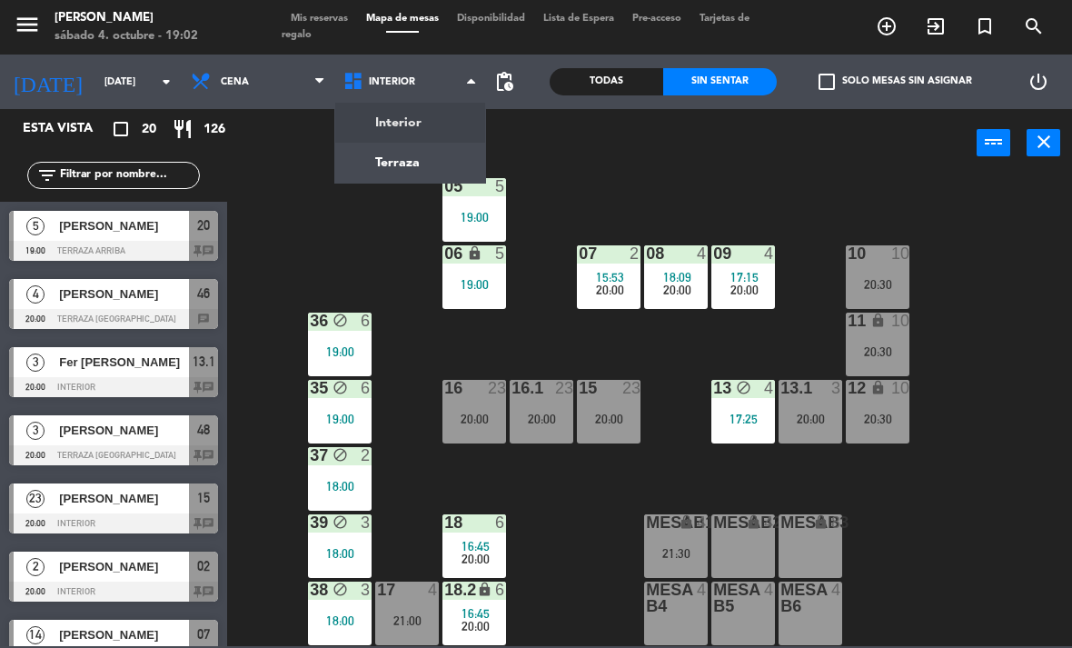
click at [296, 229] on div "02 2 20:00 4 4 21:00 01 3 05 5 19:00 06 lock 5 19:00 07 2 15:53 20:00 09 4 17:1…" at bounding box center [655, 410] width 834 height 470
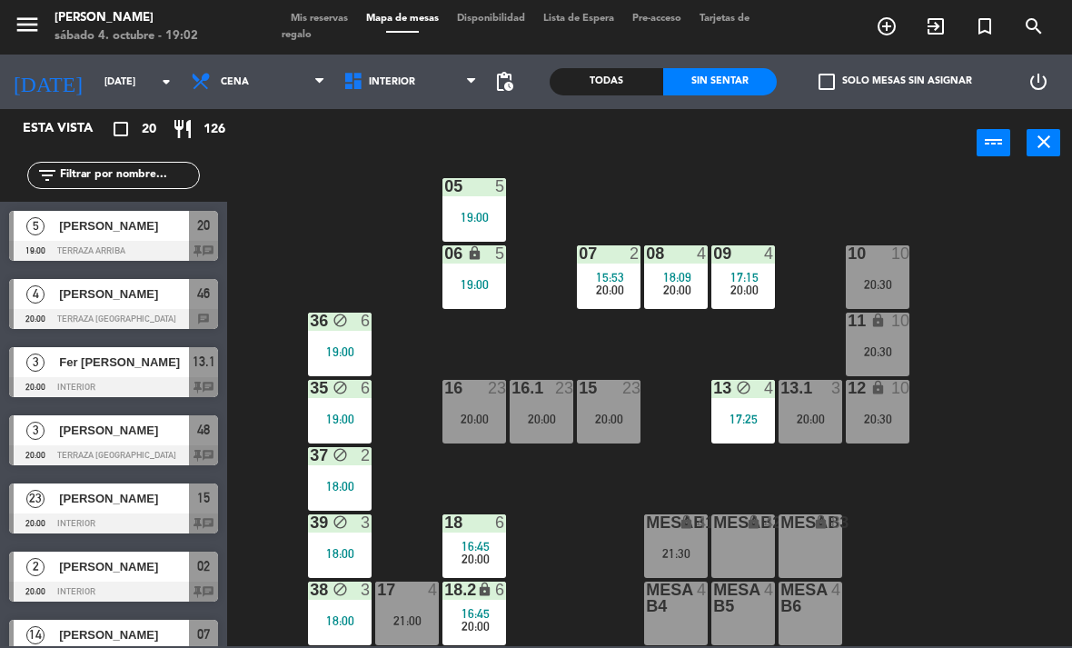
click at [262, 75] on span "Cena" at bounding box center [258, 82] width 153 height 40
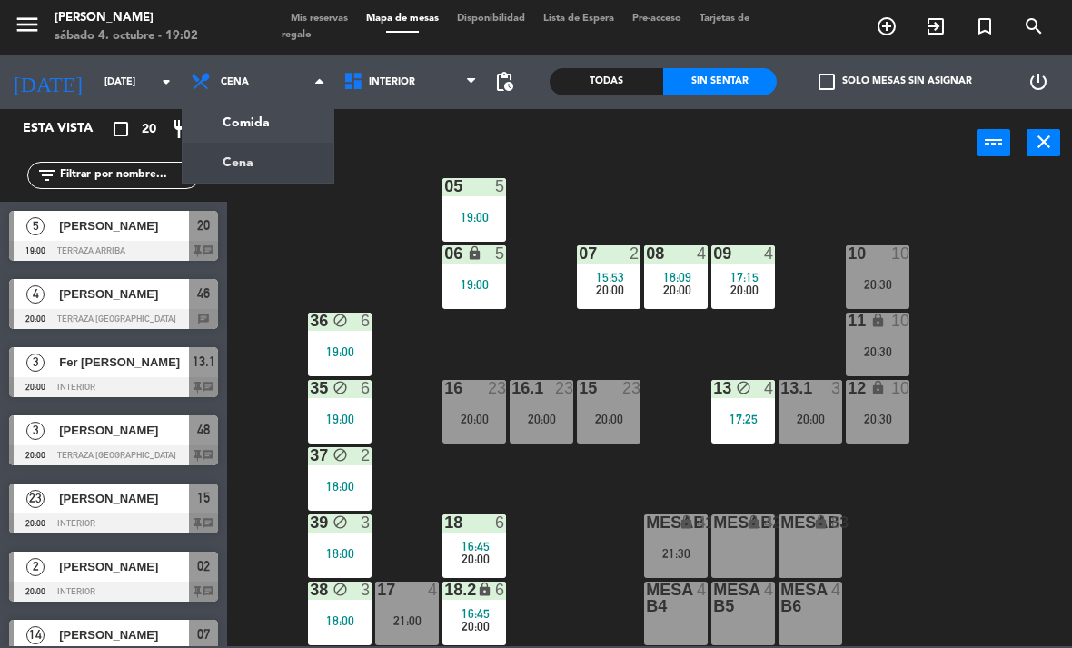
click at [376, 246] on div "02 2 20:00 4 4 21:00 01 3 05 5 19:00 06 lock 5 19:00 07 2 15:53 20:00 09 4 17:1…" at bounding box center [655, 410] width 834 height 470
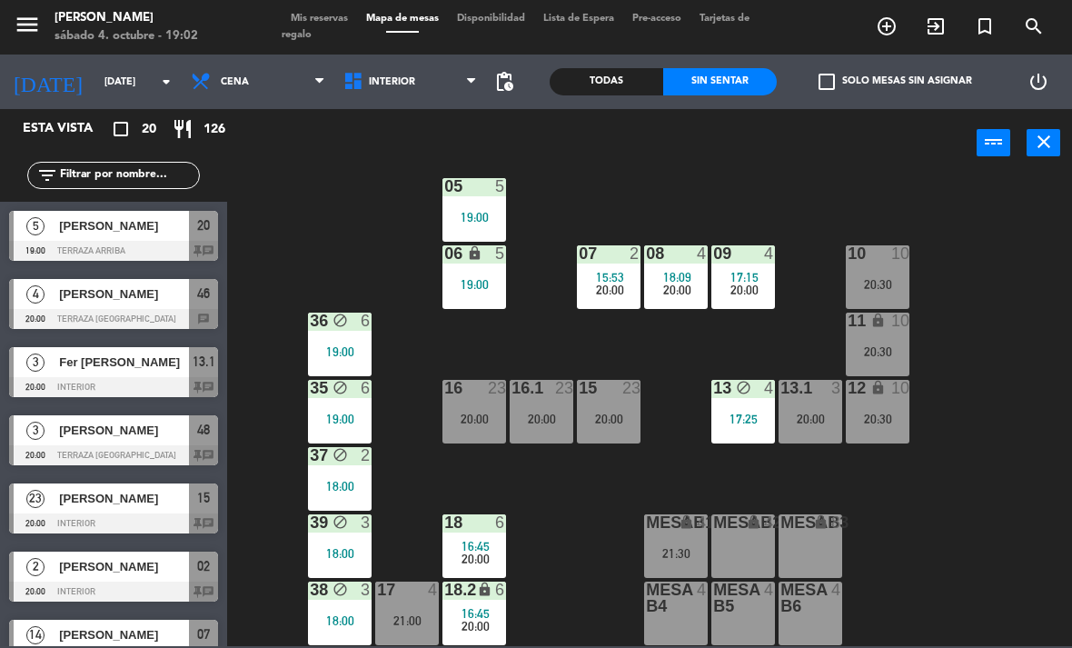
click at [358, 331] on div "36 block 6" at bounding box center [340, 321] width 64 height 18
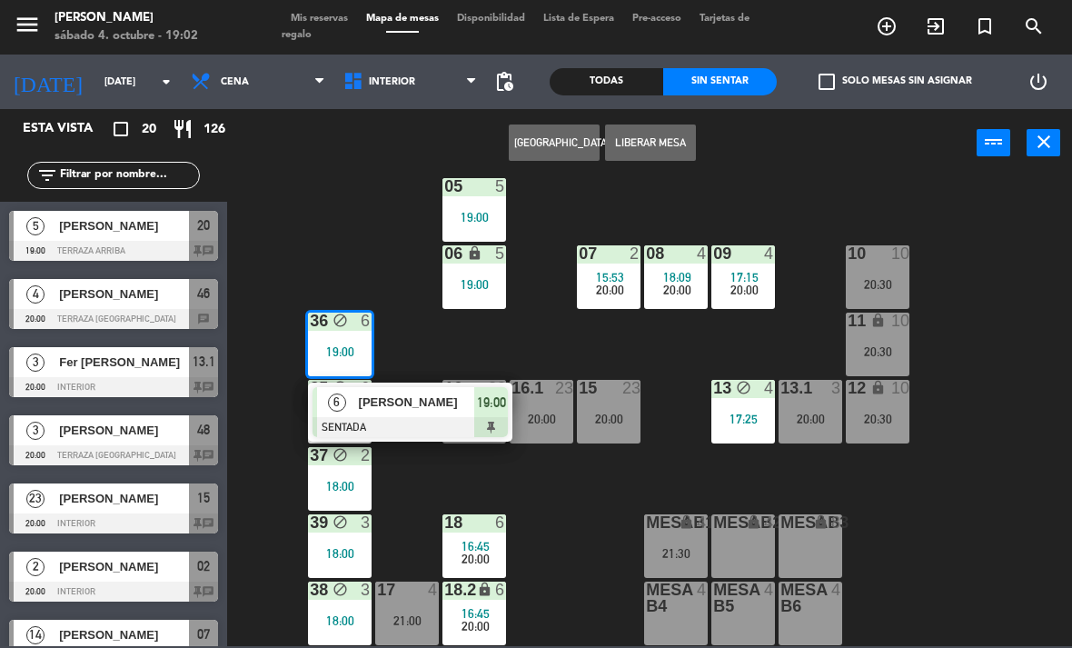
click at [664, 138] on button "Liberar Mesa" at bounding box center [650, 142] width 91 height 36
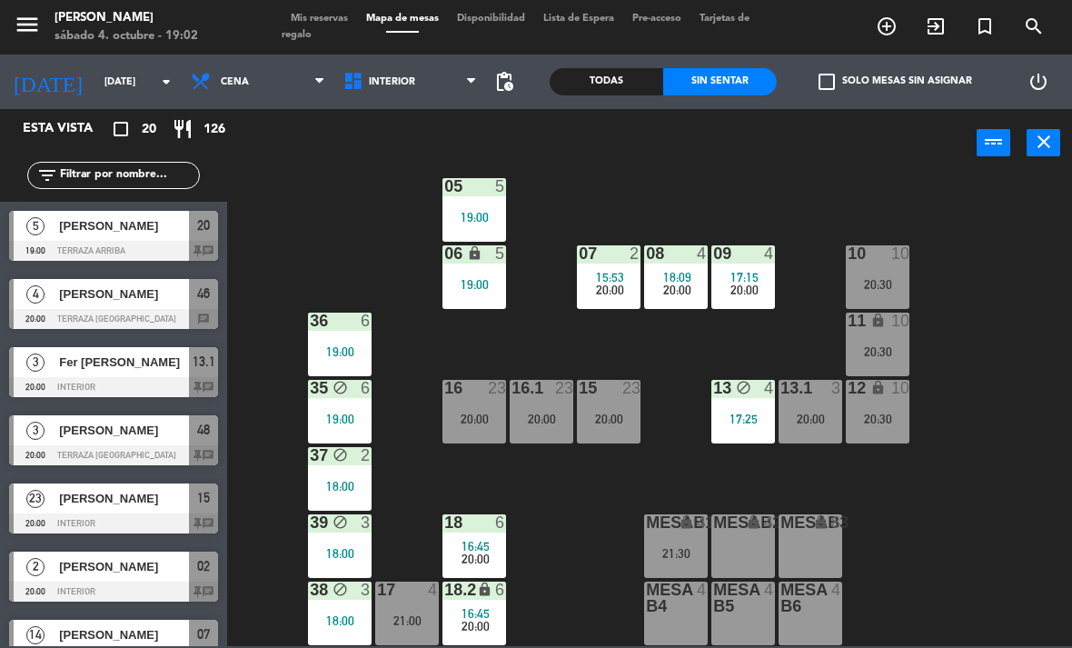
click at [350, 413] on div "19:00" at bounding box center [340, 418] width 64 height 13
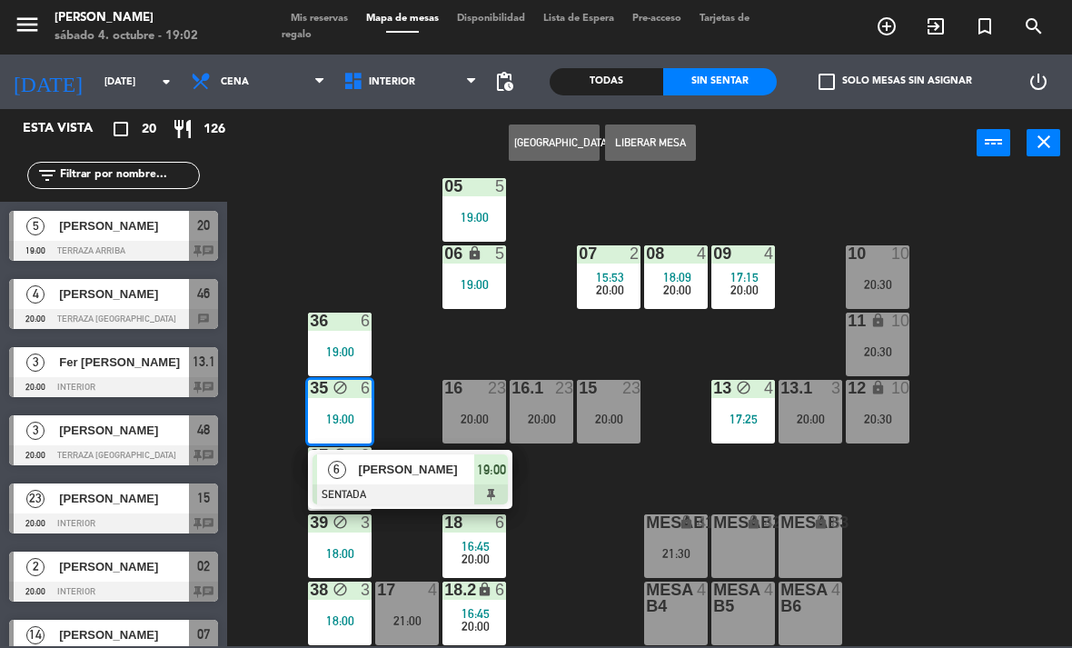
click at [658, 144] on button "Liberar Mesa" at bounding box center [650, 142] width 91 height 36
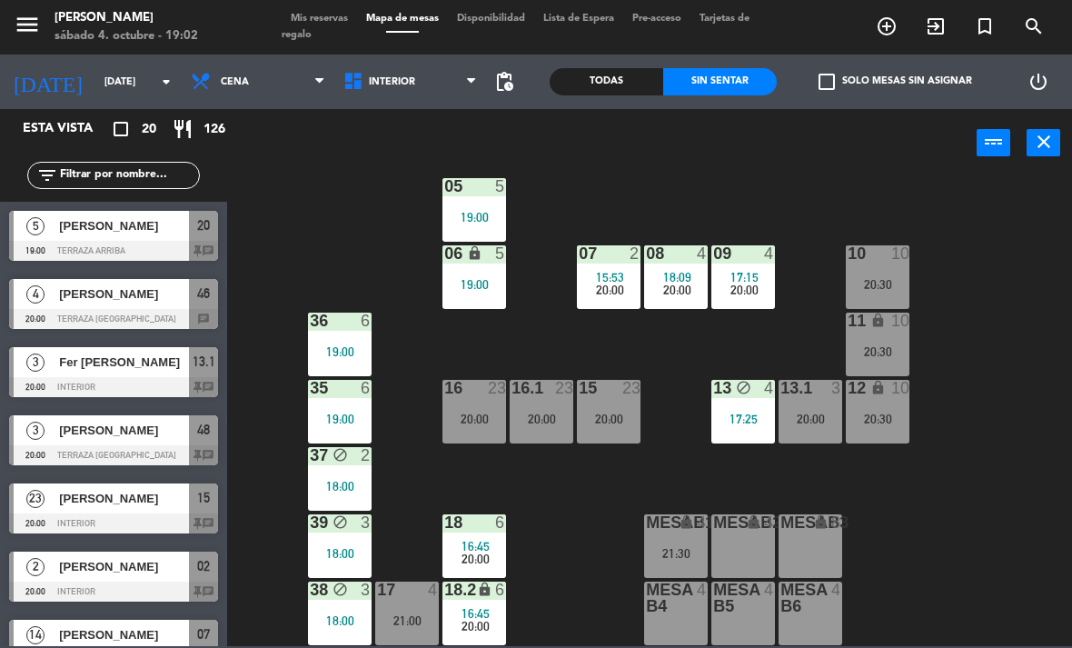
click at [256, 82] on span "Cena" at bounding box center [258, 82] width 153 height 40
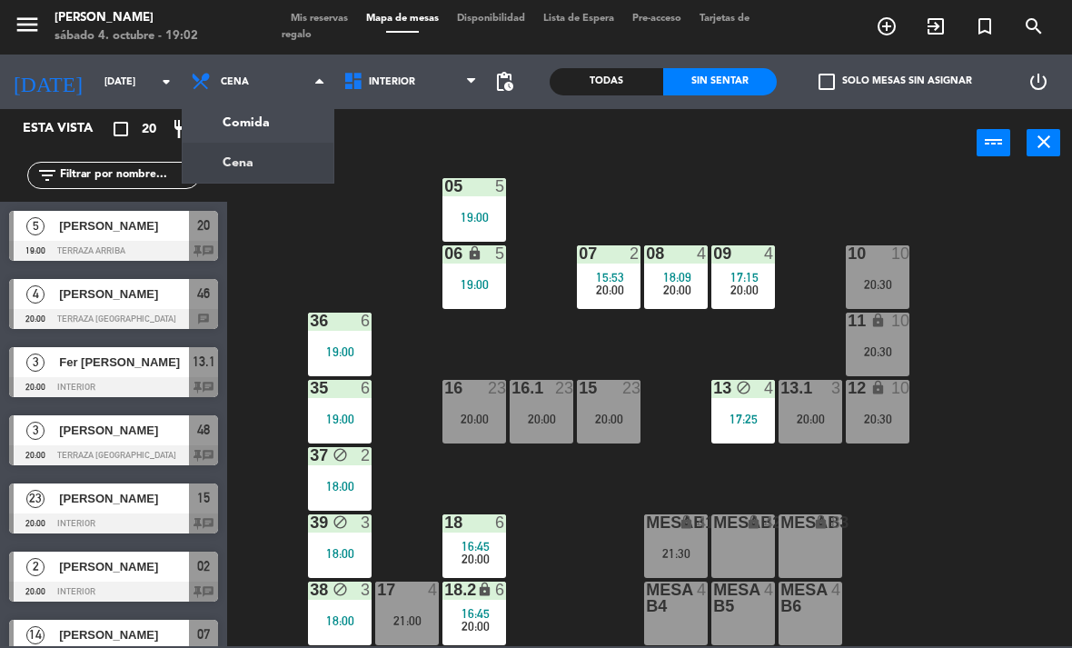
click at [287, 123] on ng-component "menu [PERSON_NAME][DATE] 4. octubre - 19:02 Mis reservas Mapa de mesas Disponib…" at bounding box center [536, 323] width 1072 height 646
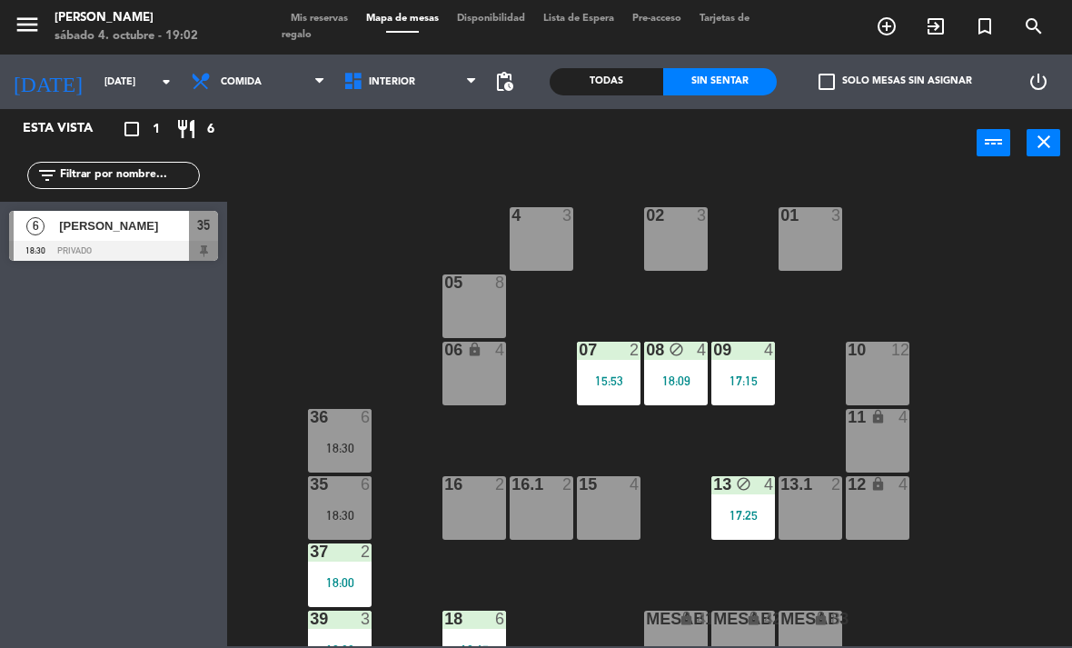
click at [334, 419] on div at bounding box center [340, 417] width 30 height 16
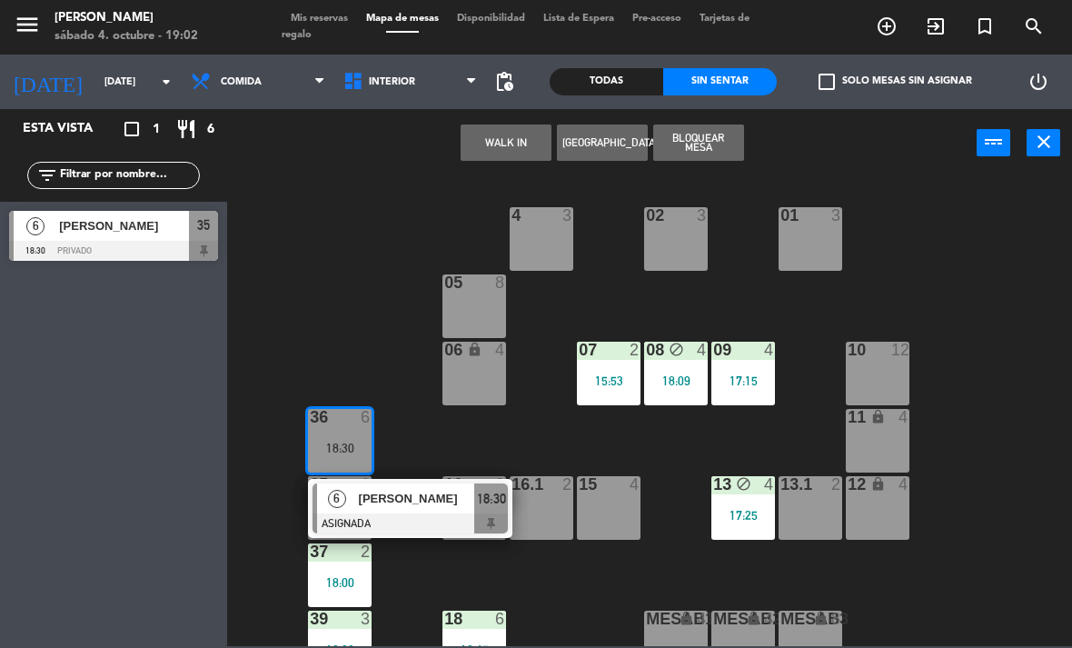
click at [421, 500] on span "[PERSON_NAME]" at bounding box center [417, 498] width 116 height 19
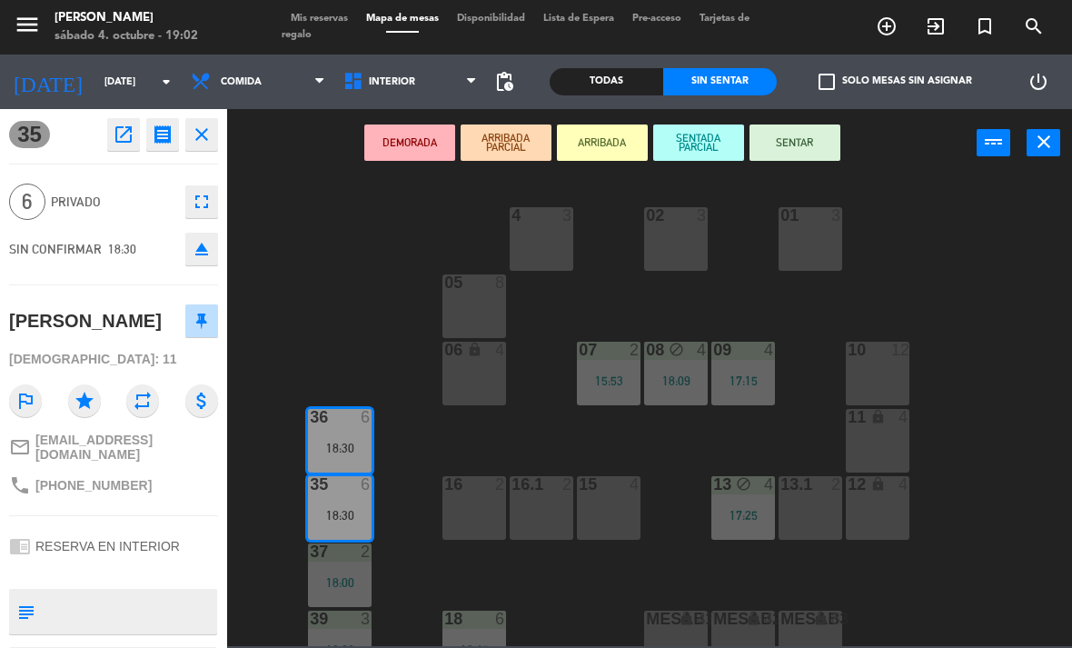
click at [128, 136] on icon "open_in_new" at bounding box center [124, 135] width 22 height 22
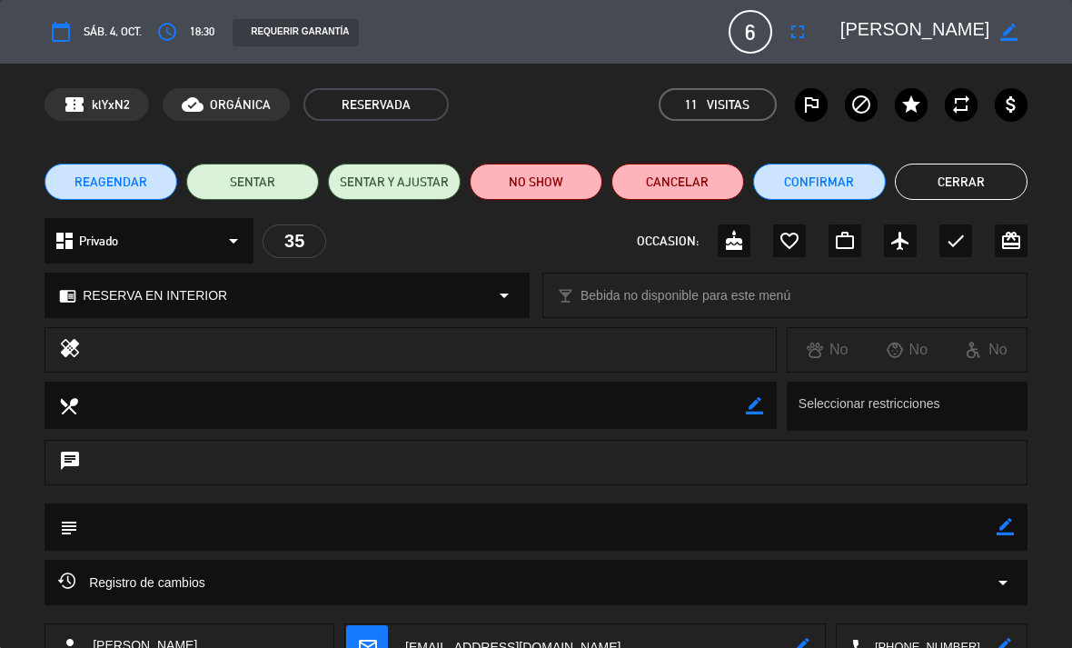
click at [691, 173] on button "Cancelar" at bounding box center [677, 181] width 133 height 36
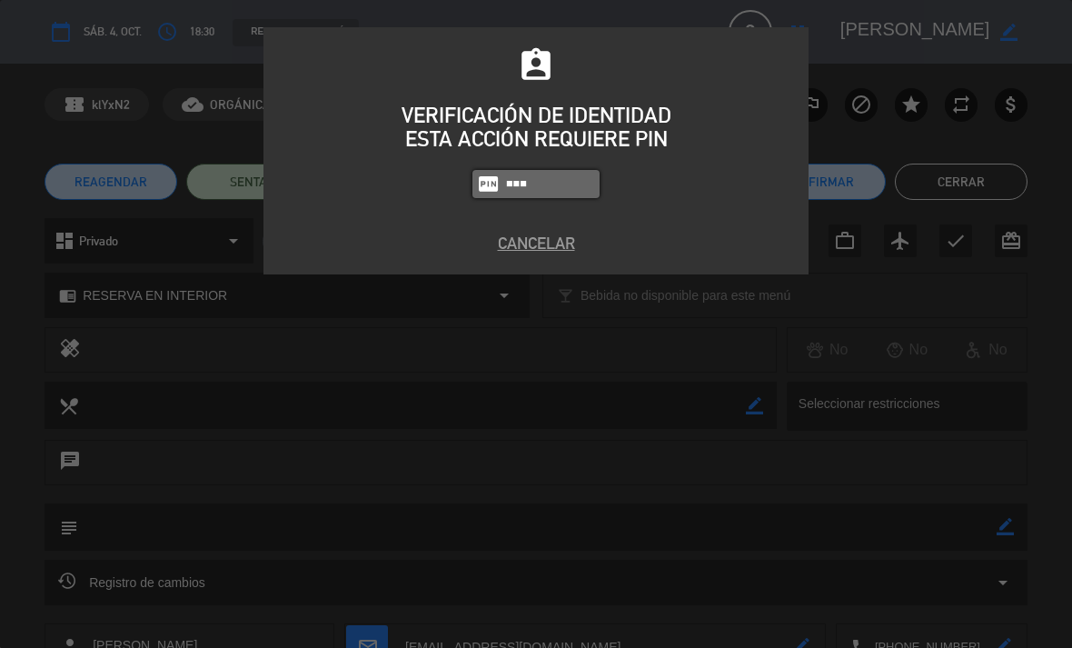
type input "1843"
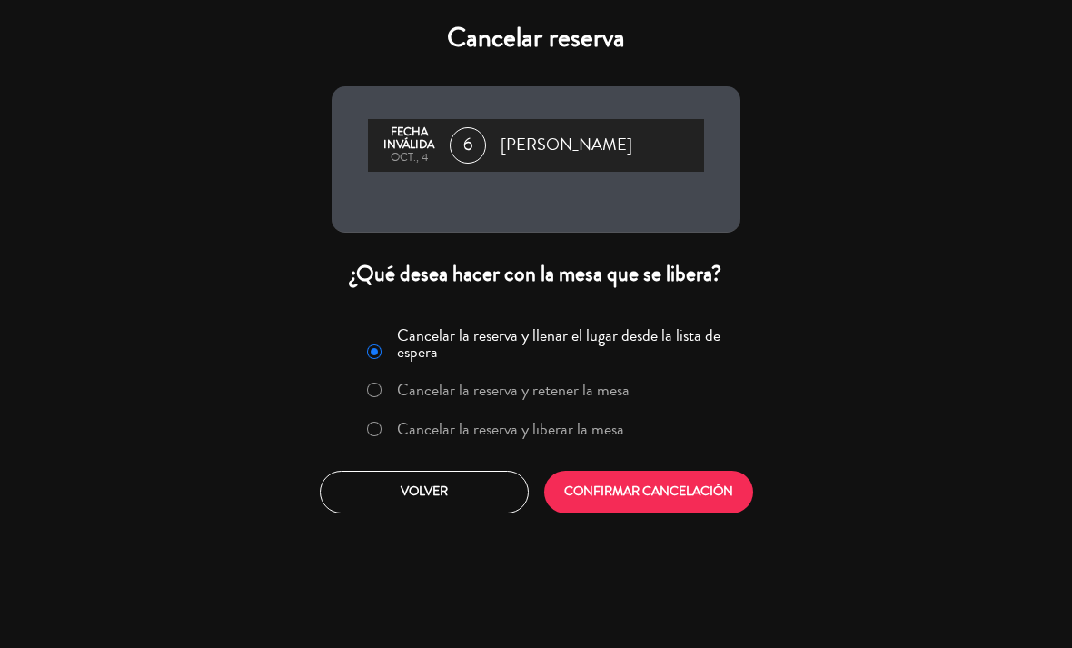
click at [646, 492] on button "CONFIRMAR CANCELACIÓN" at bounding box center [648, 491] width 209 height 43
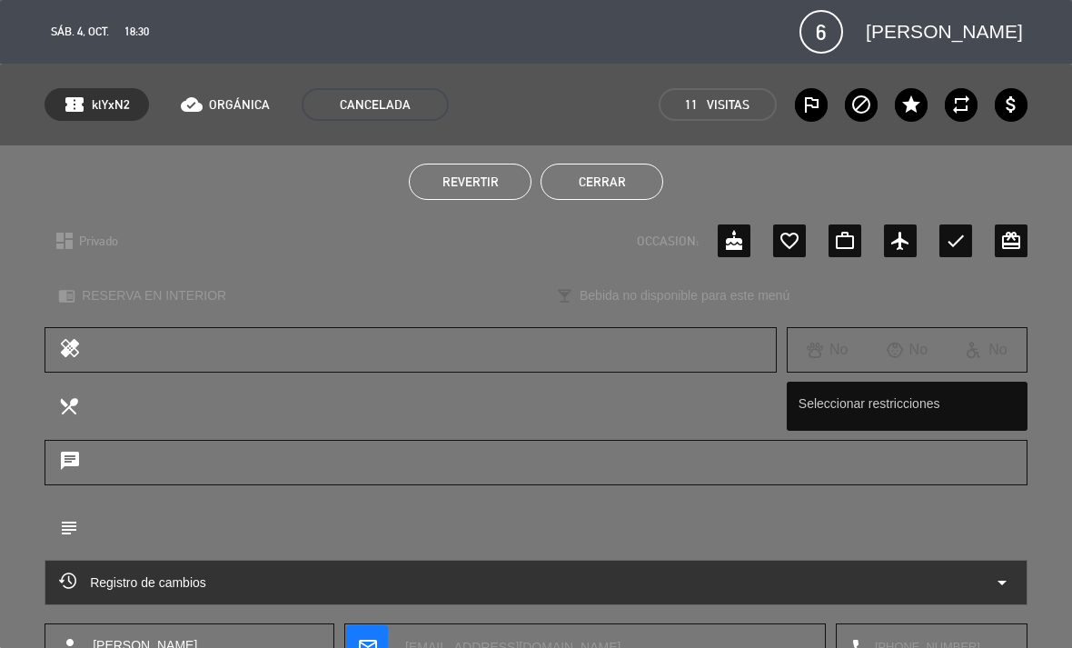
click at [629, 165] on button "Cerrar" at bounding box center [601, 181] width 123 height 36
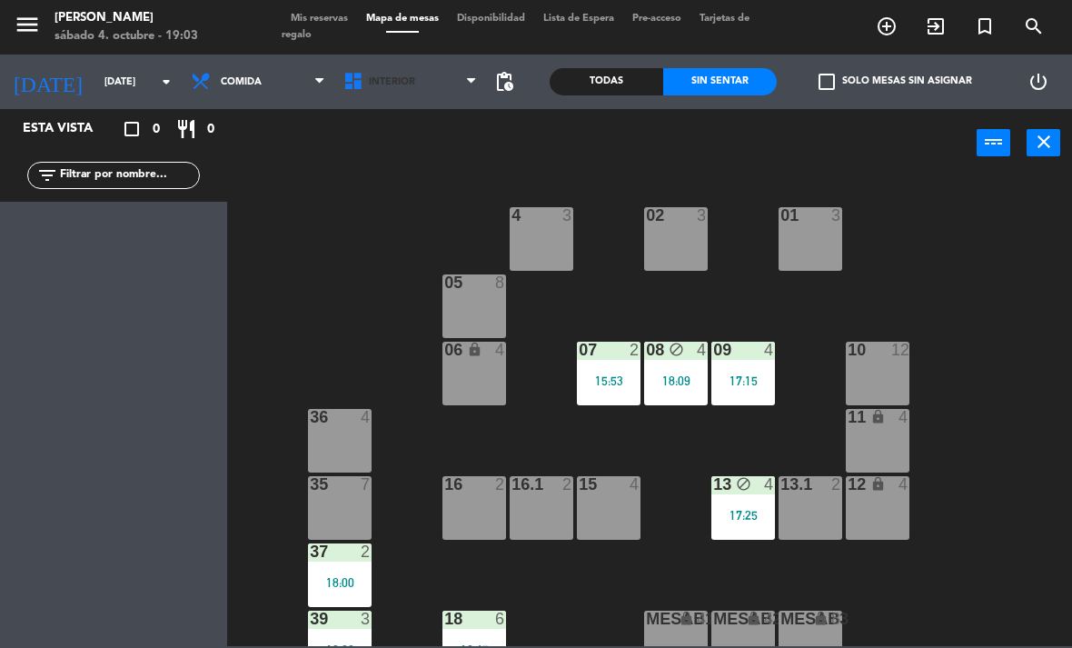
click at [413, 74] on span "Interior" at bounding box center [410, 82] width 153 height 40
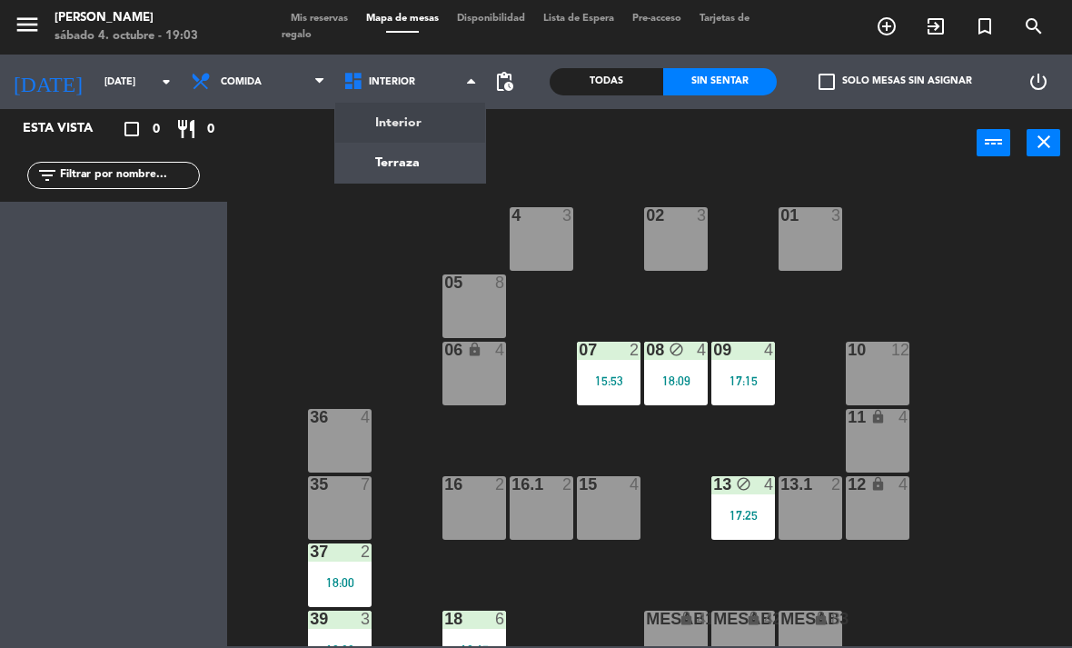
click at [421, 177] on ng-component "menu [PERSON_NAME][DATE] 4. octubre - 19:03 Mis reservas Mapa de mesas Disponib…" at bounding box center [536, 323] width 1072 height 646
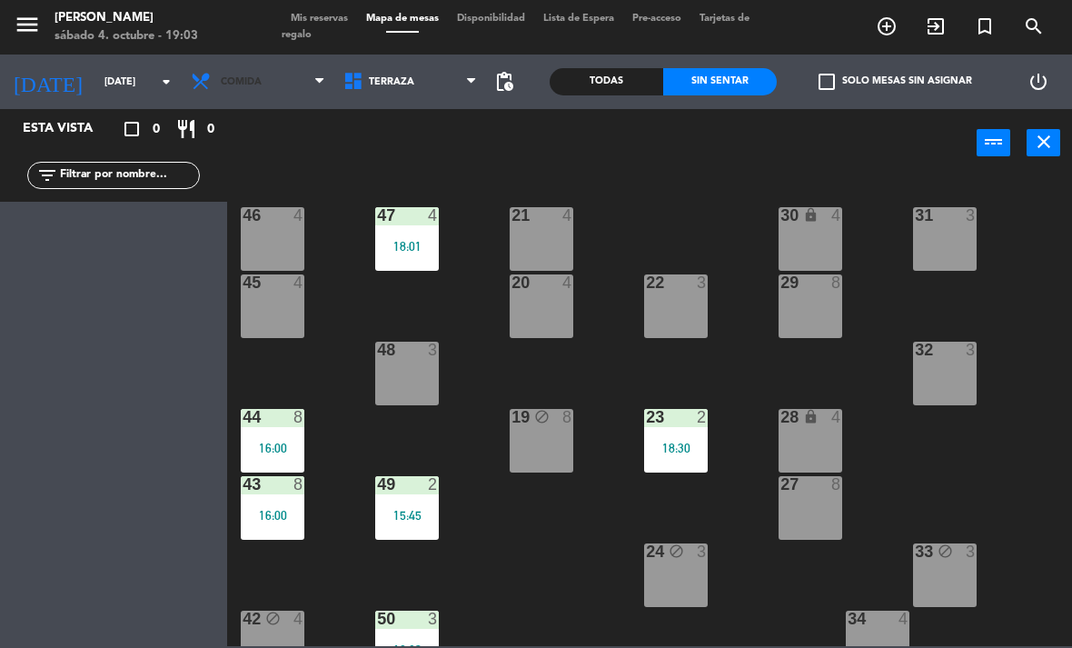
click at [293, 70] on span "Comida" at bounding box center [258, 82] width 153 height 40
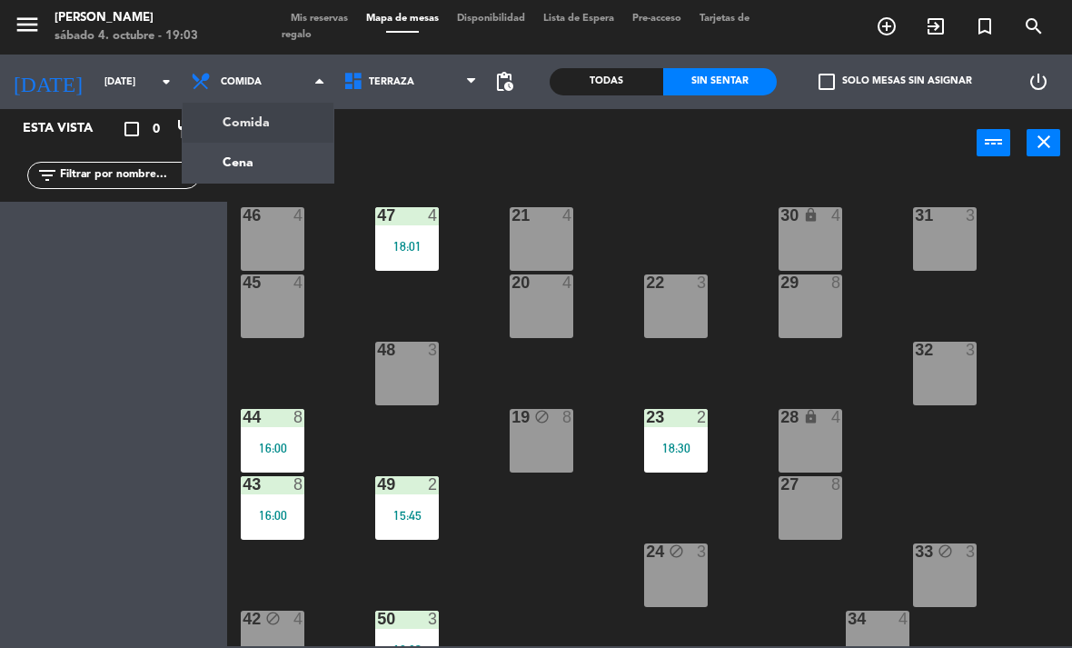
click at [302, 158] on ng-component "menu [PERSON_NAME][DATE] 4. octubre - 19:03 Mis reservas Mapa de mesas Disponib…" at bounding box center [536, 323] width 1072 height 646
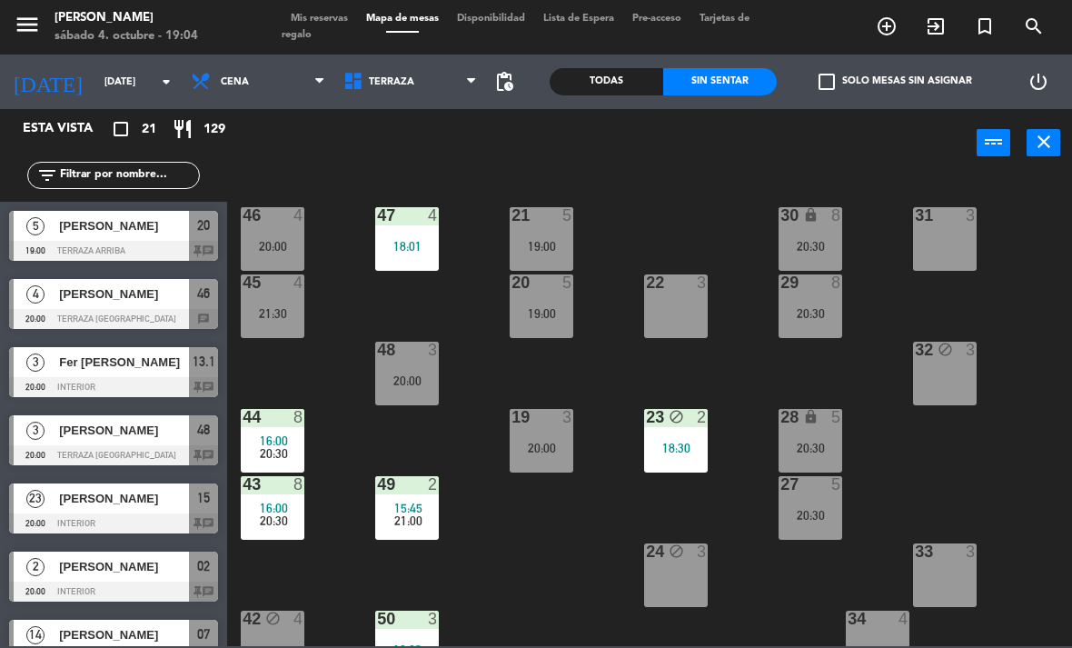
click at [263, 244] on div "20:00" at bounding box center [273, 246] width 64 height 13
click at [354, 366] on div "21 5 19:00 30 lock 8 20:30 46 4 20:00 47 4 18:01 31 3 20 5 19:00 22 3 29 8 20:3…" at bounding box center [655, 410] width 834 height 470
click at [282, 300] on div "45 4 21:30" at bounding box center [273, 306] width 64 height 64
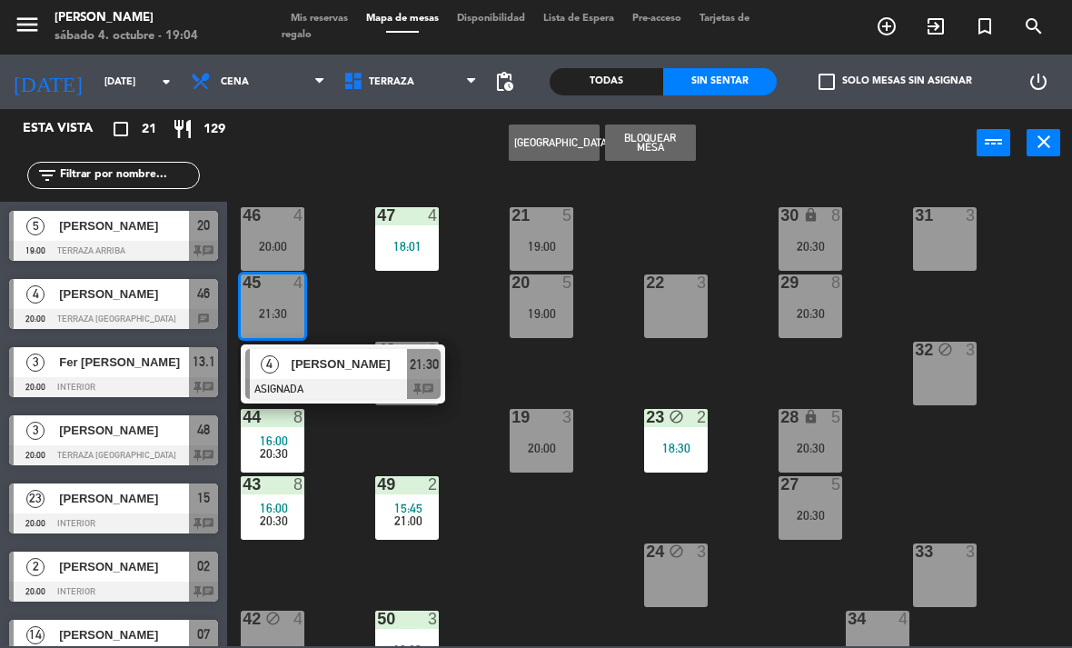
click at [374, 430] on div "21 5 19:00 30 lock 8 20:30 46 4 20:00 47 4 18:01 31 3 20 5 19:00 22 3 29 8 20:3…" at bounding box center [655, 410] width 834 height 470
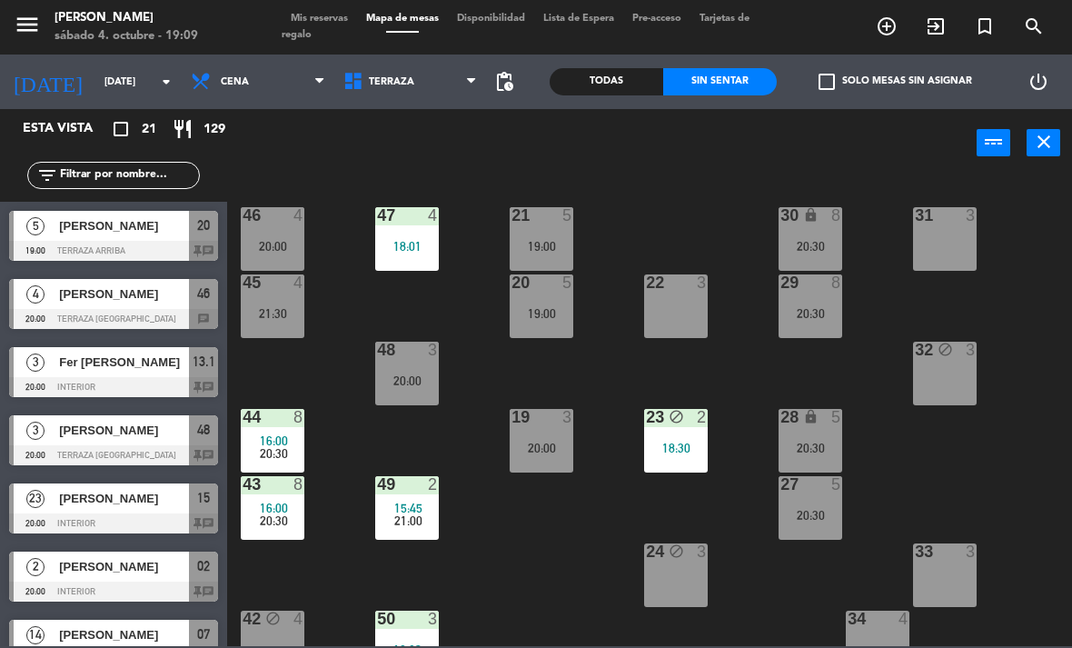
click at [550, 318] on div "19:00" at bounding box center [542, 313] width 64 height 13
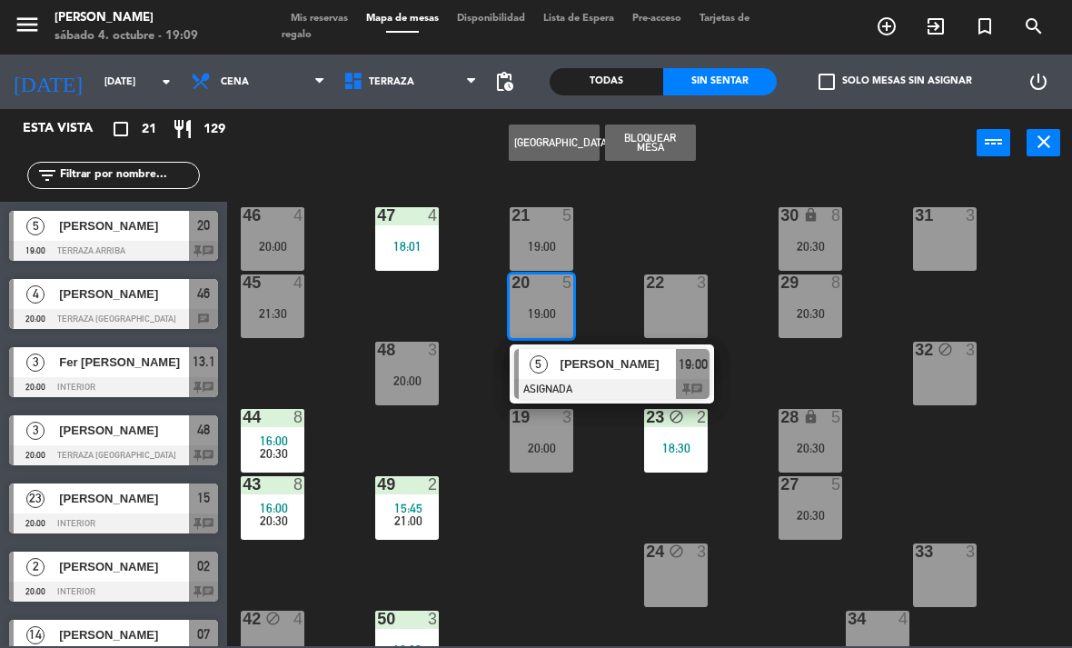
click at [602, 380] on div at bounding box center [611, 389] width 195 height 20
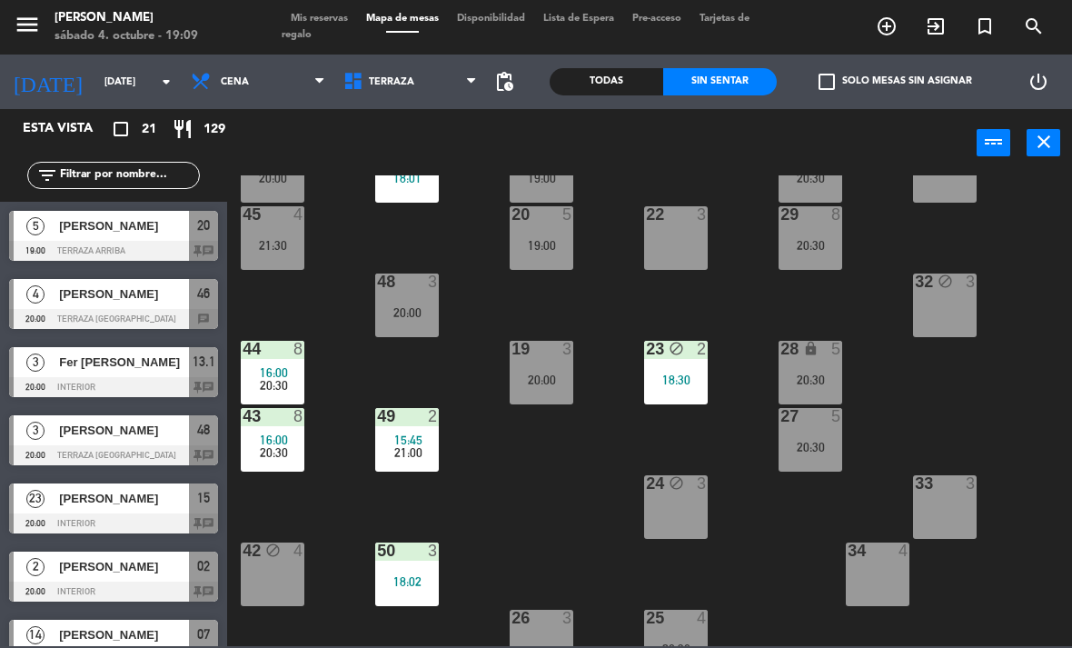
scroll to position [86, 0]
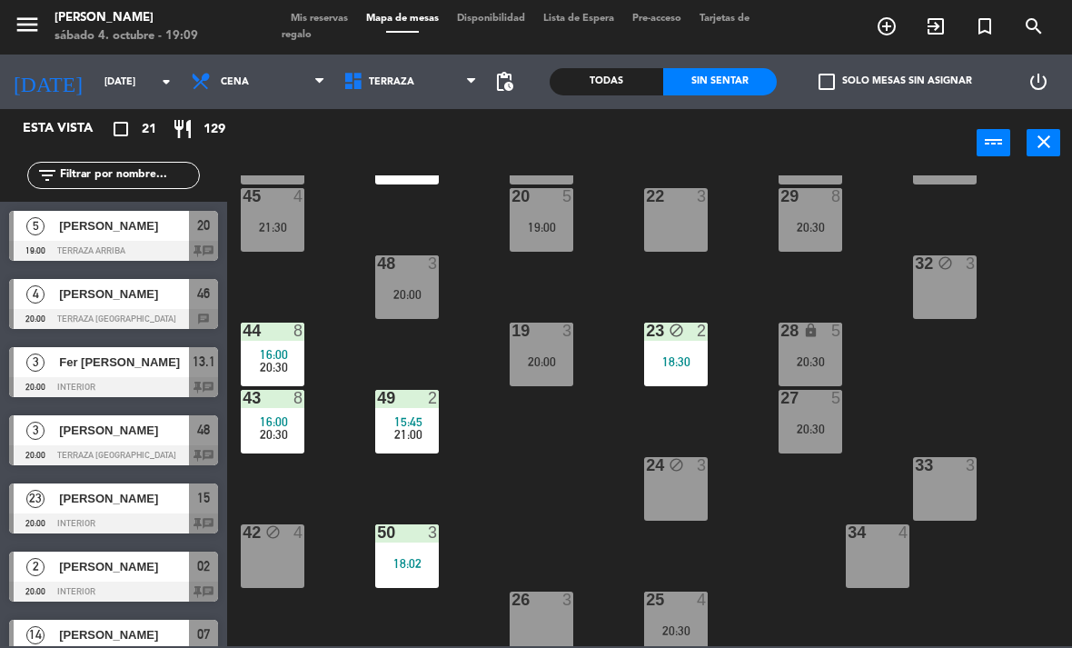
click at [556, 348] on div "19 3 20:00" at bounding box center [542, 354] width 64 height 64
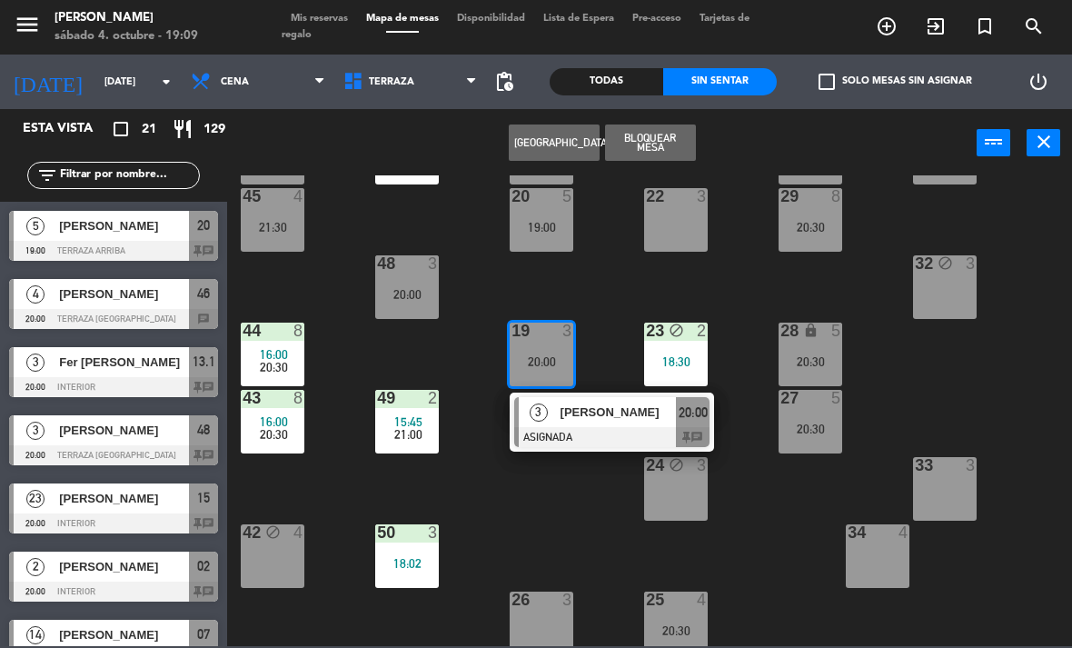
click at [600, 417] on span "[PERSON_NAME]" at bounding box center [618, 411] width 116 height 19
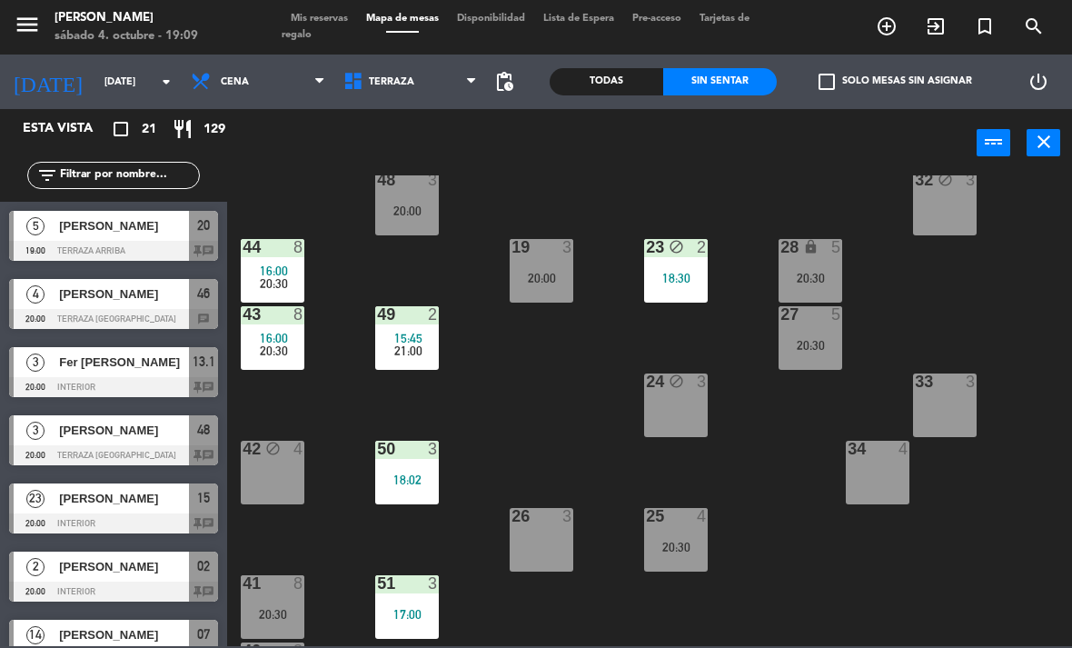
scroll to position [223, 0]
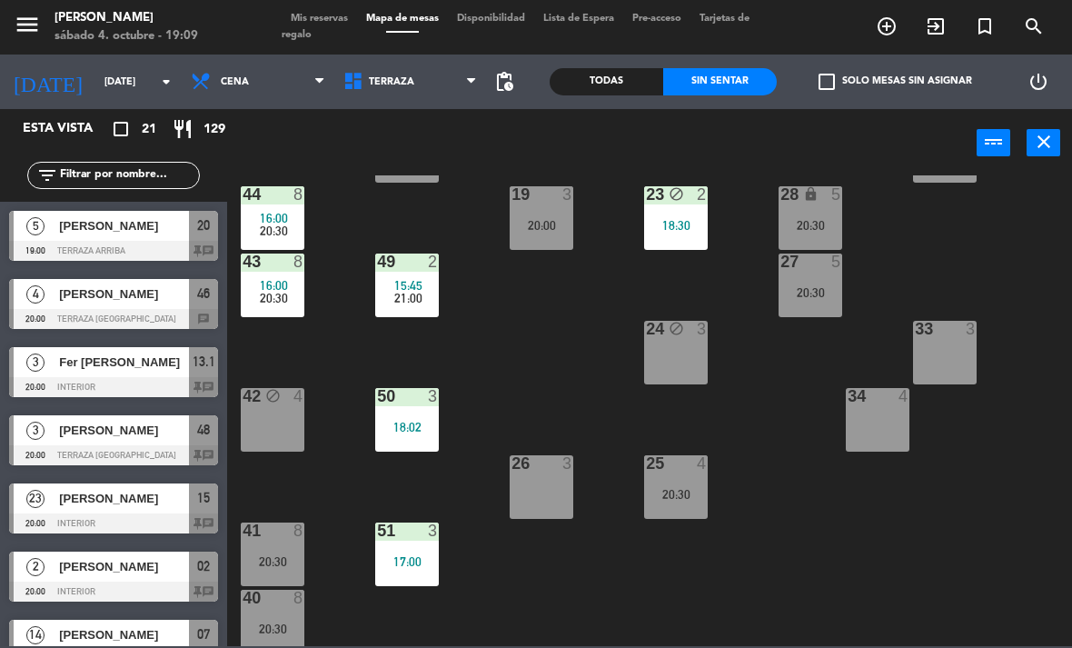
click at [698, 490] on div "20:30" at bounding box center [676, 494] width 64 height 13
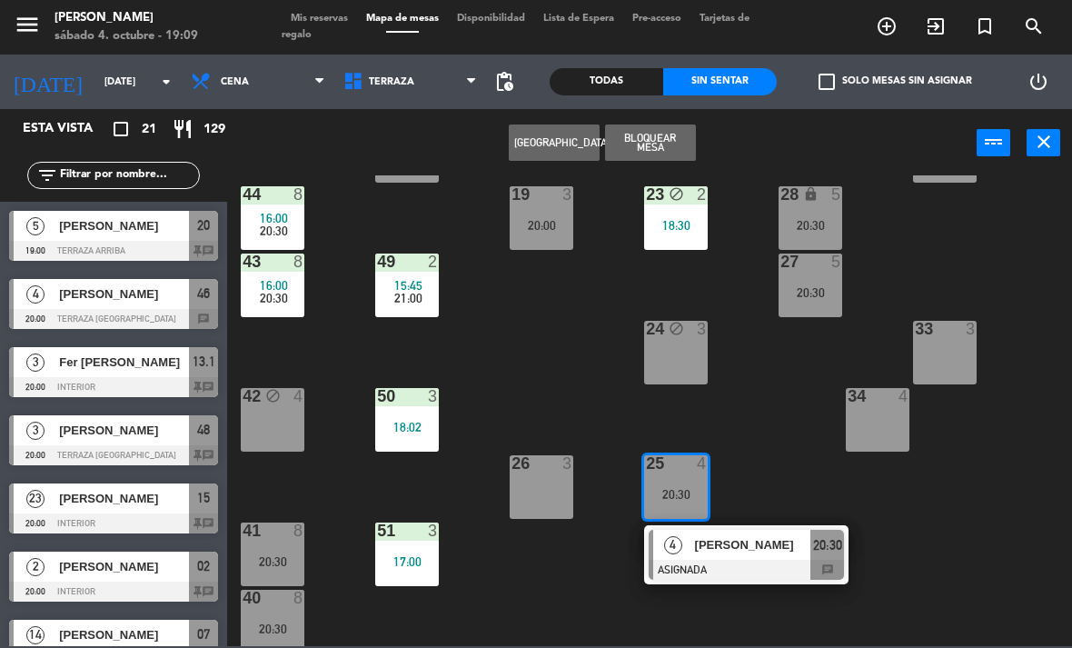
click at [713, 550] on span "[PERSON_NAME]" at bounding box center [753, 544] width 116 height 19
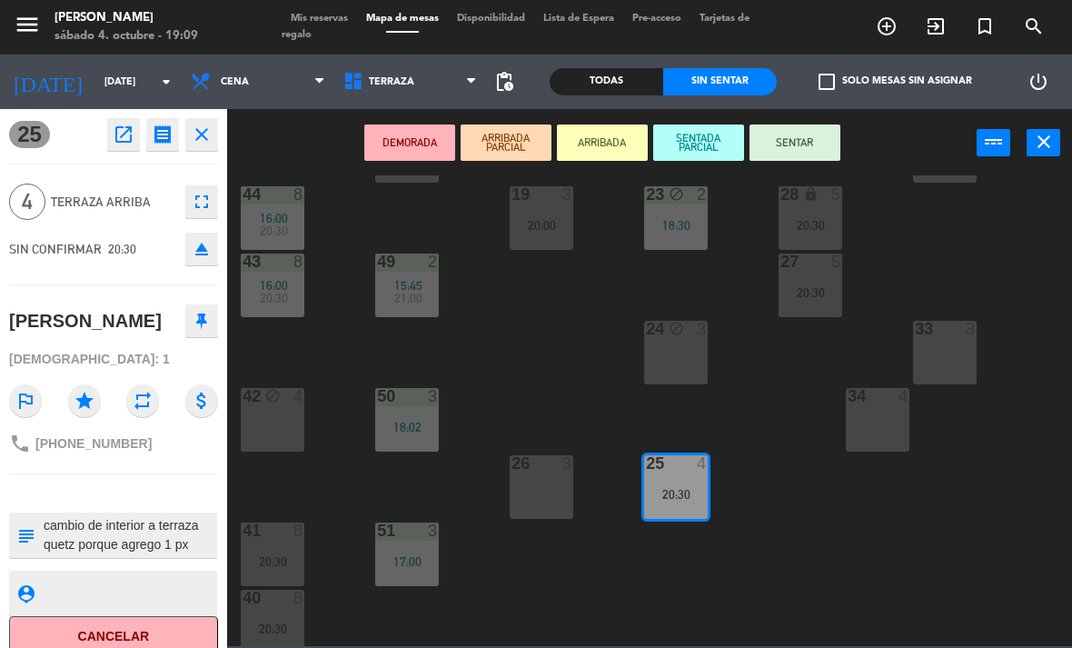
scroll to position [0, 0]
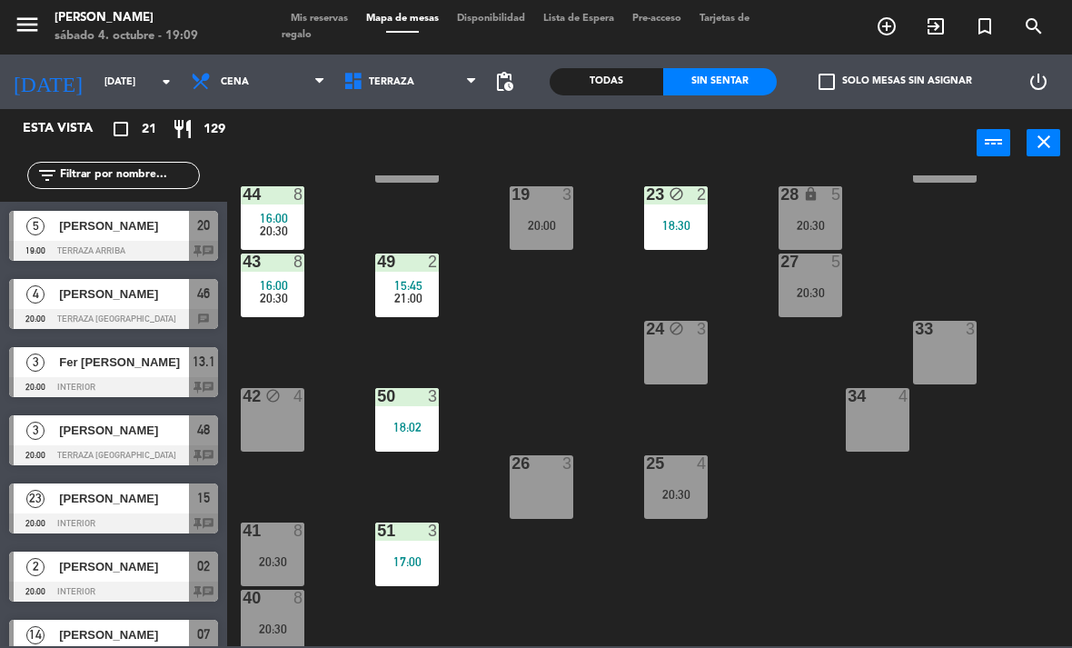
click at [688, 505] on div "25 4 20:30" at bounding box center [676, 487] width 64 height 64
click at [708, 494] on div "20:30" at bounding box center [676, 494] width 64 height 13
click at [789, 439] on div "21 5 19:00 30 lock 8 20:30 46 4 20:00 47 4 18:01 31 3 20 5 19:00 22 3 29 8 20:3…" at bounding box center [655, 410] width 834 height 470
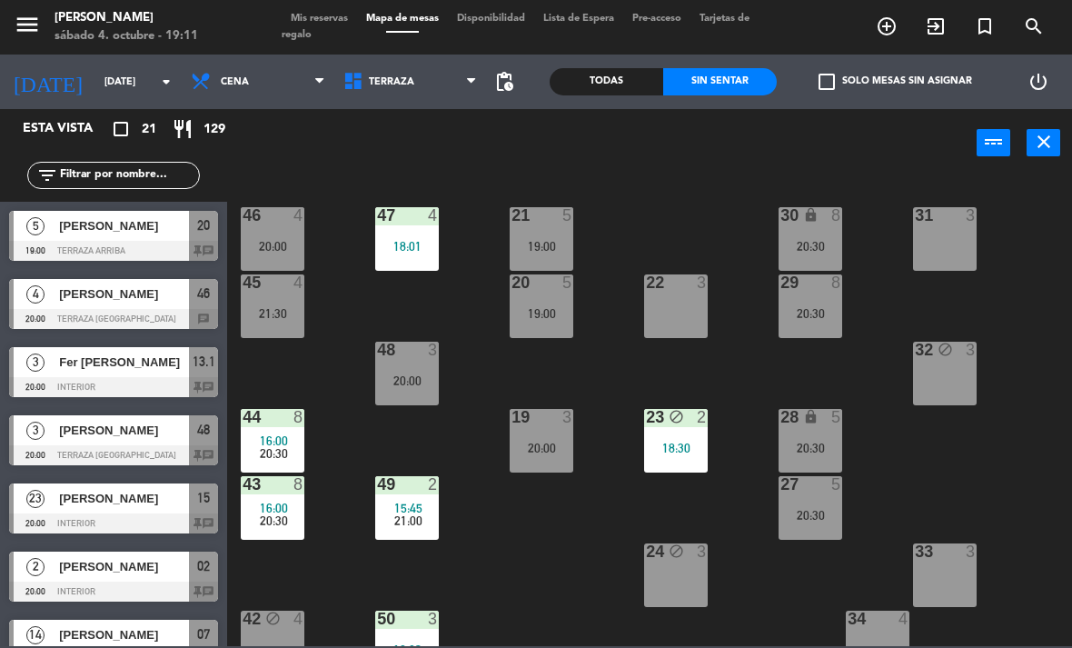
click at [167, 239] on div "[PERSON_NAME]" at bounding box center [123, 226] width 132 height 30
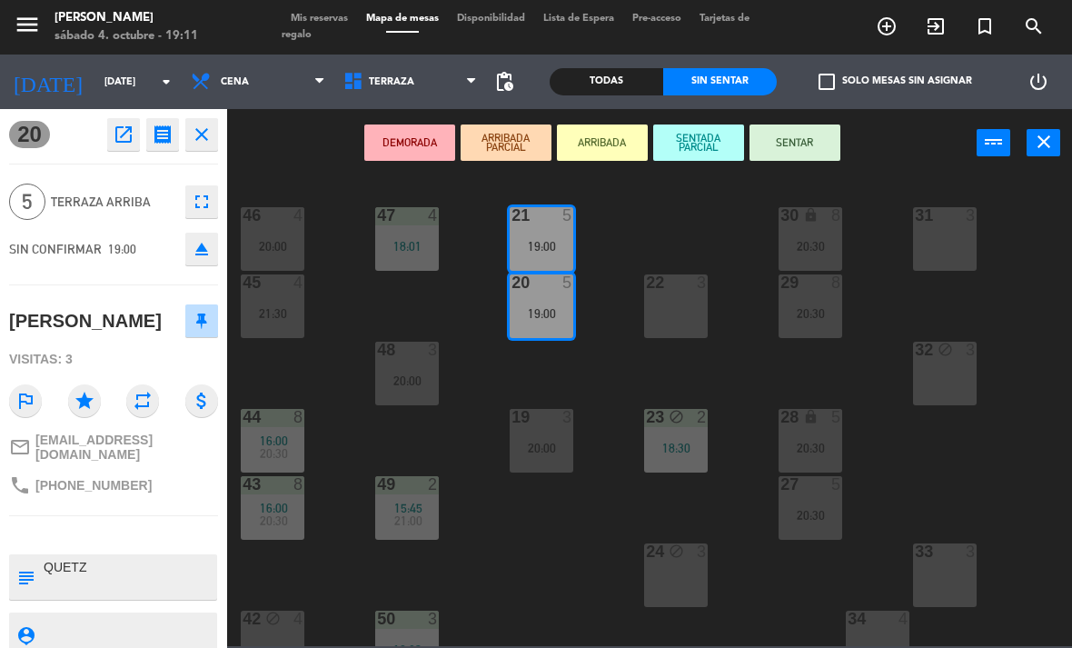
click at [806, 143] on button "SENTAR" at bounding box center [794, 142] width 91 height 36
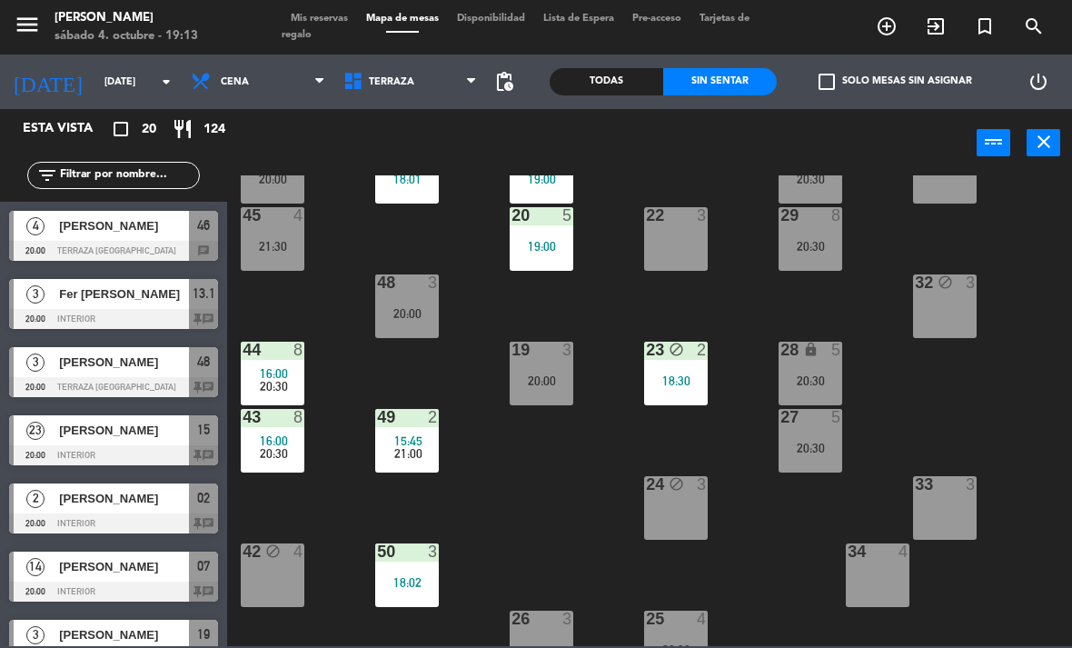
click at [426, 76] on span "Terraza" at bounding box center [410, 82] width 153 height 40
click at [436, 107] on div "Interior Terraza Terraza Interior Terraza" at bounding box center [410, 81] width 153 height 54
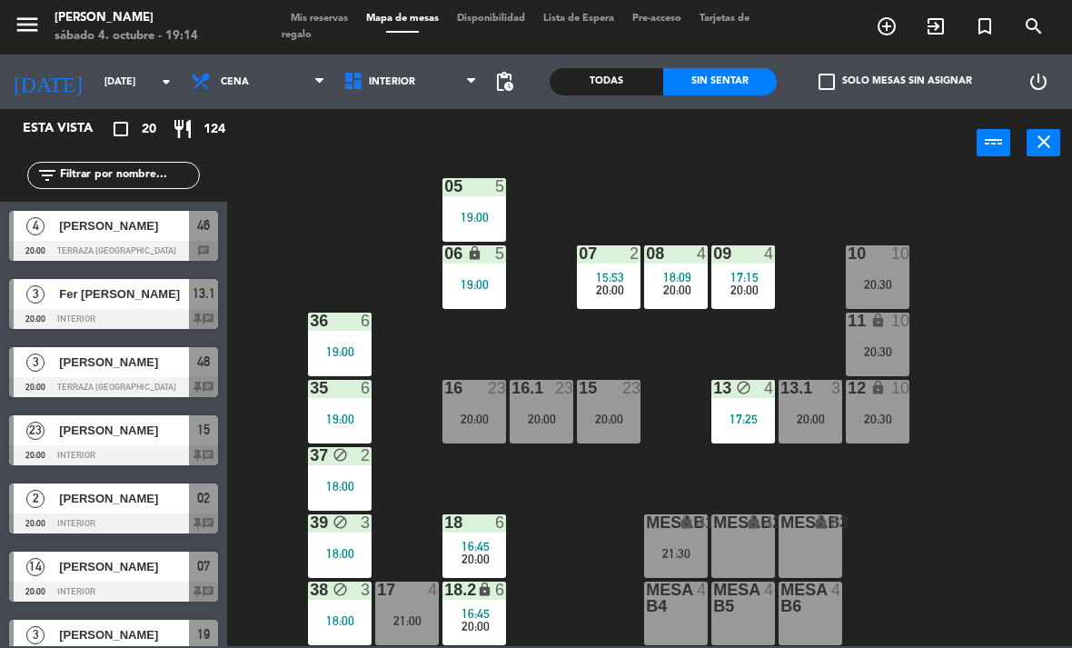
scroll to position [96, 0]
click at [247, 74] on span "Cena" at bounding box center [258, 82] width 153 height 40
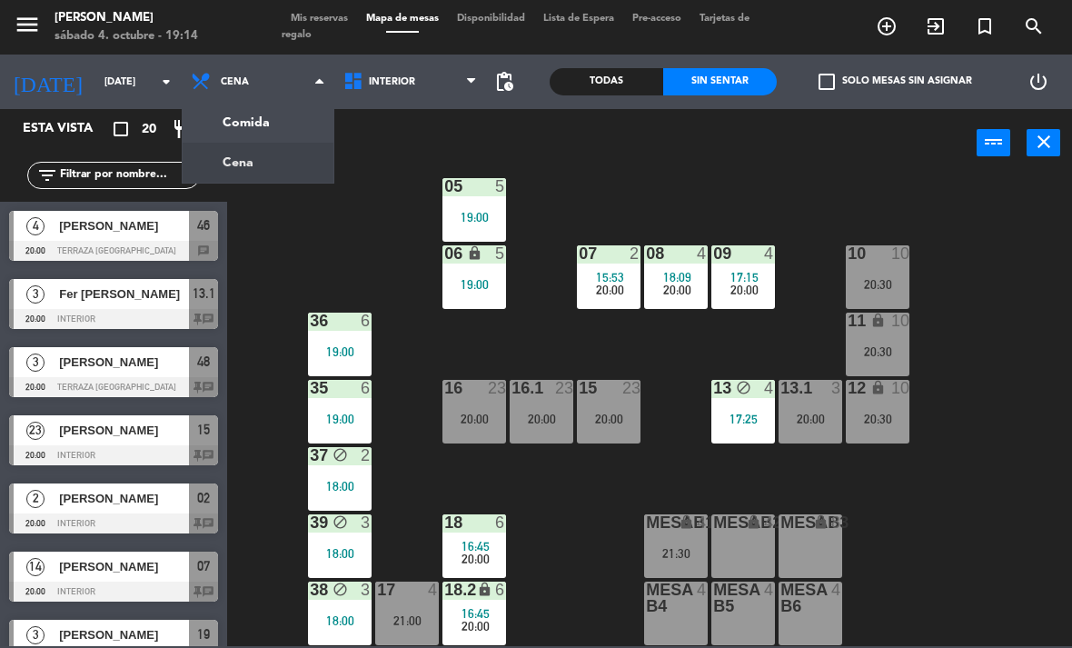
click at [296, 158] on ng-component "menu [PERSON_NAME][DATE] 4. octubre - 19:14 Mis reservas Mapa de mesas Disponib…" at bounding box center [536, 323] width 1072 height 646
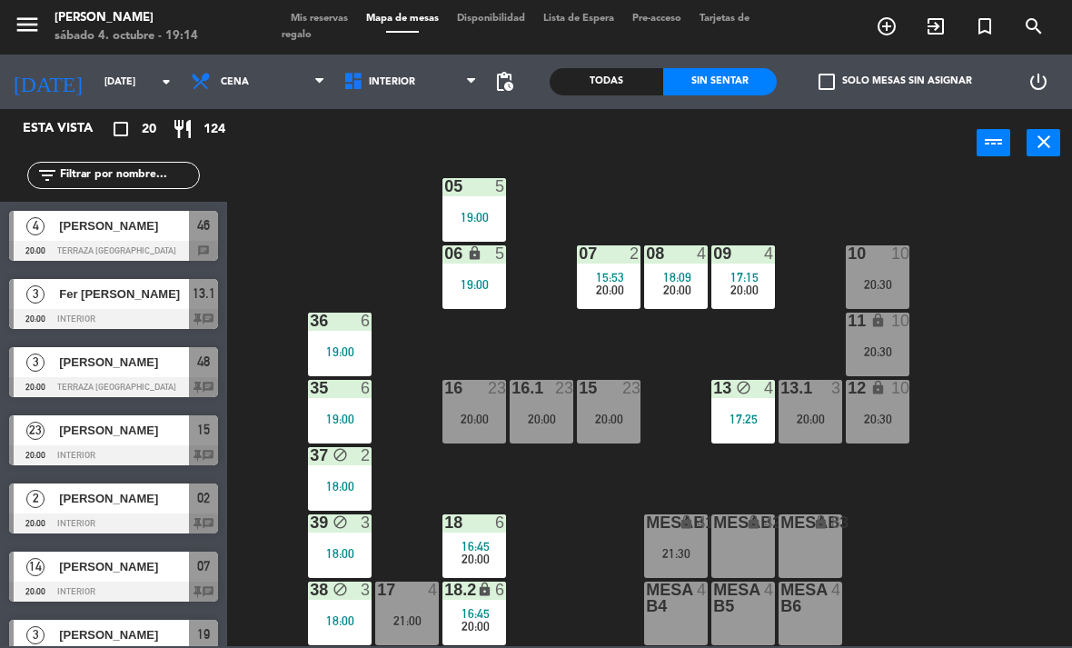
click at [402, 73] on span "Interior" at bounding box center [410, 82] width 153 height 40
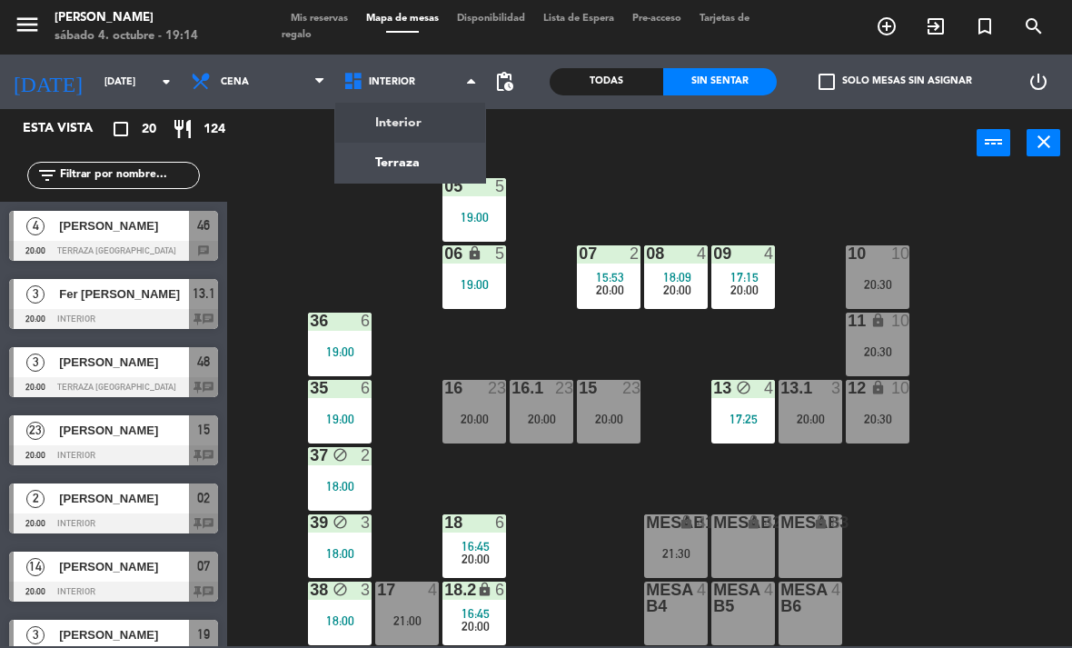
click at [327, 215] on div "02 2 20:00 4 4 21:00 01 3 05 5 19:00 06 lock 5 19:00 07 2 15:53 20:00 09 4 17:1…" at bounding box center [655, 410] width 834 height 470
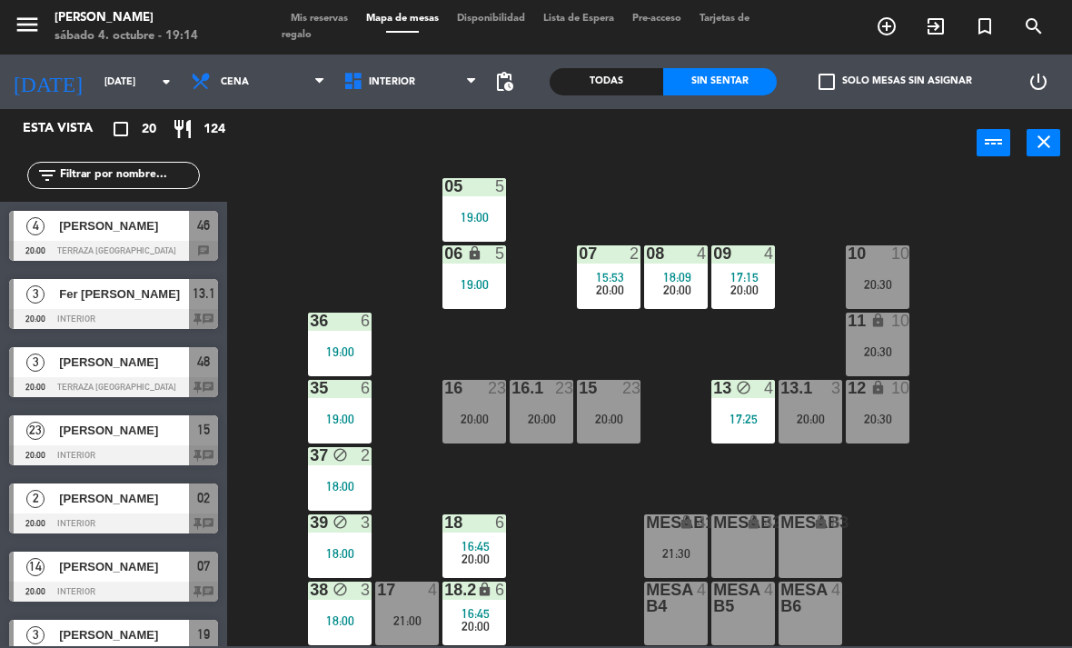
click at [263, 99] on span "Cena" at bounding box center [258, 82] width 153 height 40
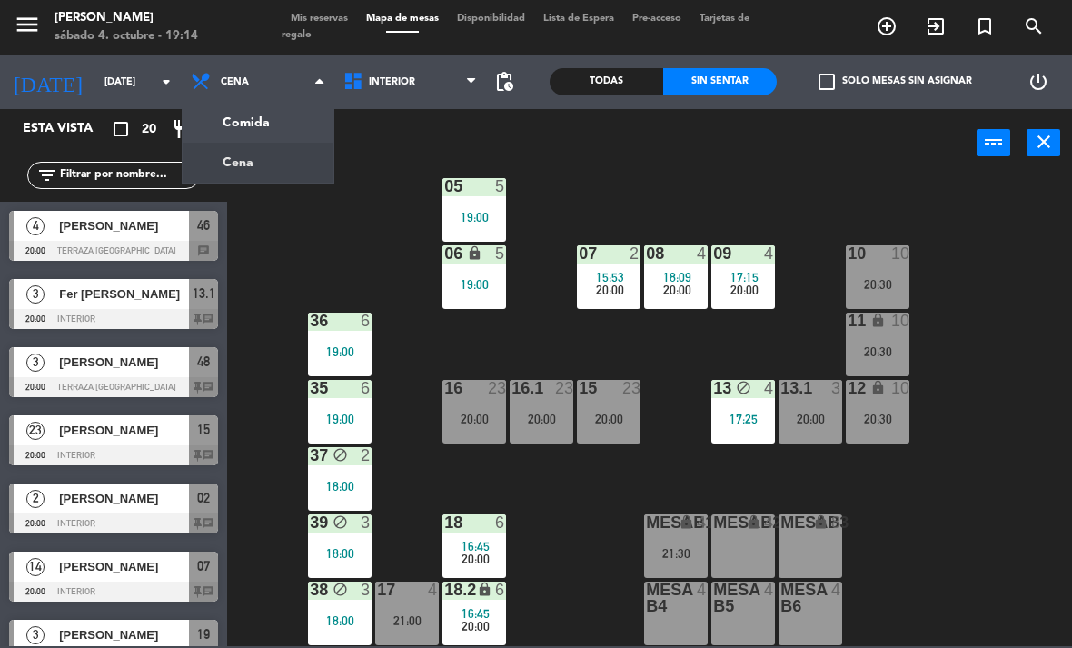
click at [294, 125] on ng-component "menu [PERSON_NAME][DATE] 4. octubre - 19:14 Mis reservas Mapa de mesas Disponib…" at bounding box center [536, 323] width 1072 height 646
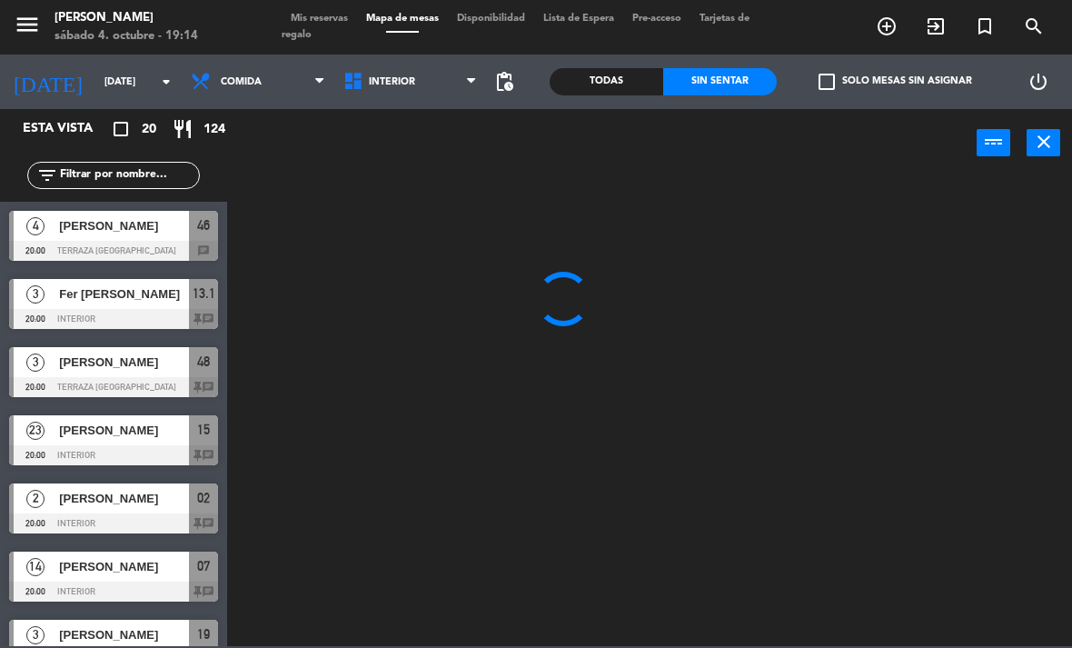
scroll to position [0, 0]
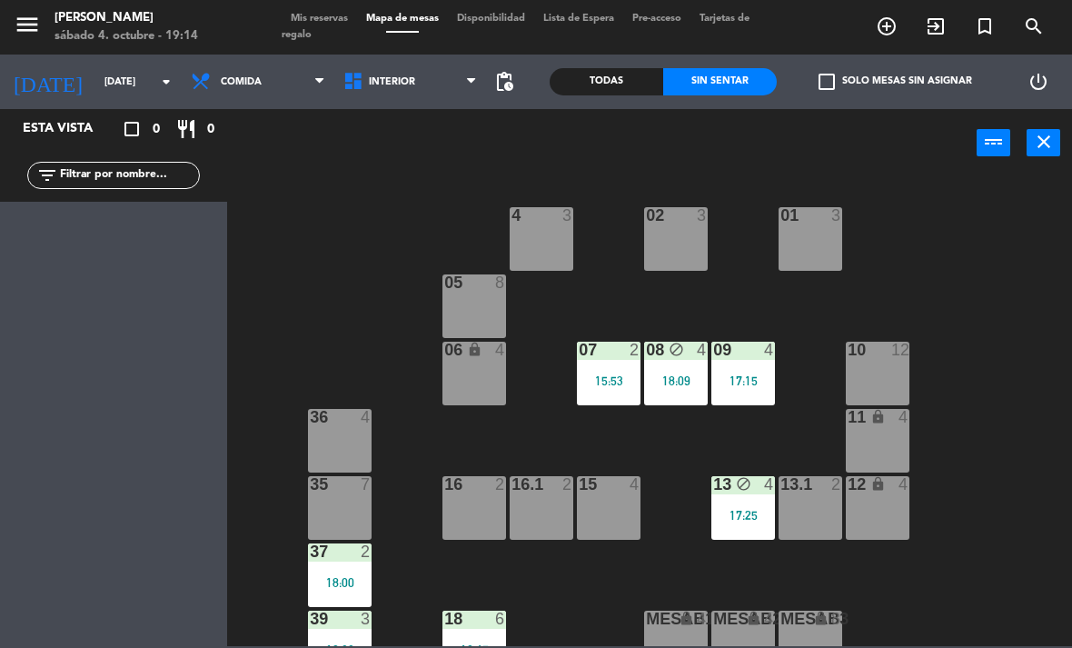
click at [249, 76] on span "Comida" at bounding box center [241, 82] width 41 height 12
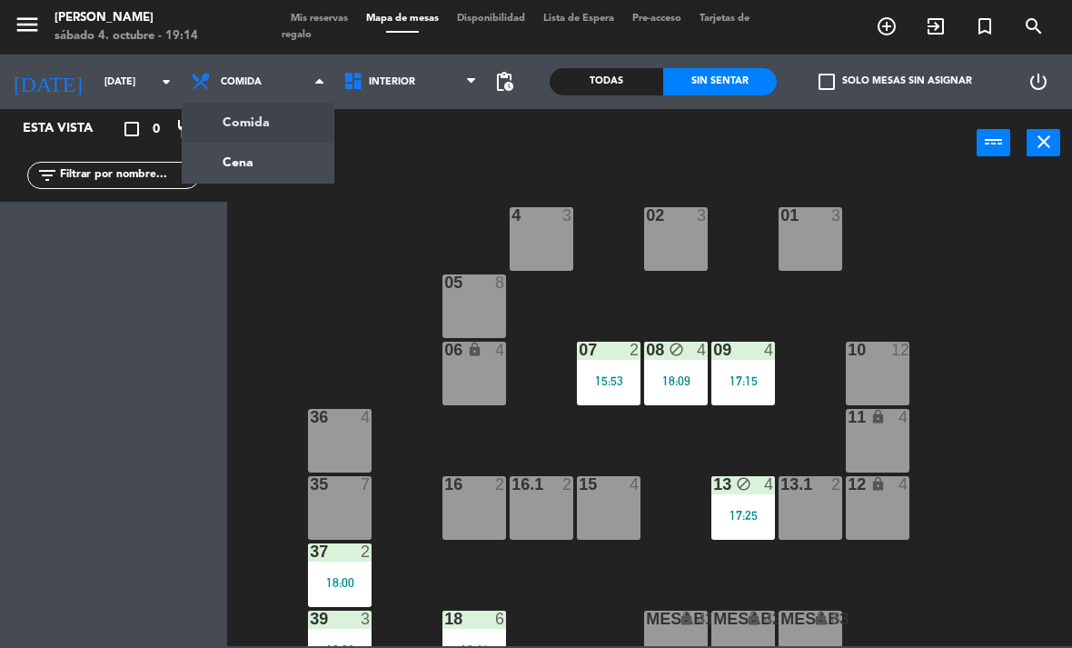
click at [386, 310] on div "02 3 4 3 01 3 05 8 06 lock 4 07 2 15:53 09 4 17:15 10 12 08 block 4 18:09 11 lo…" at bounding box center [655, 410] width 834 height 470
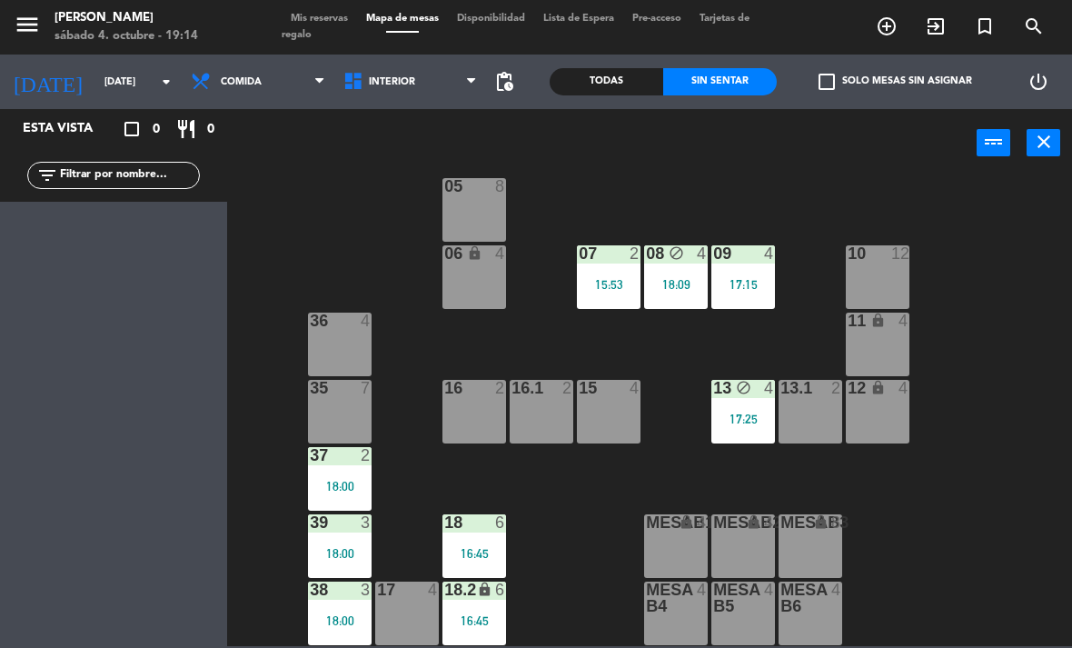
scroll to position [96, 0]
click at [234, 74] on span "Comida" at bounding box center [258, 82] width 153 height 40
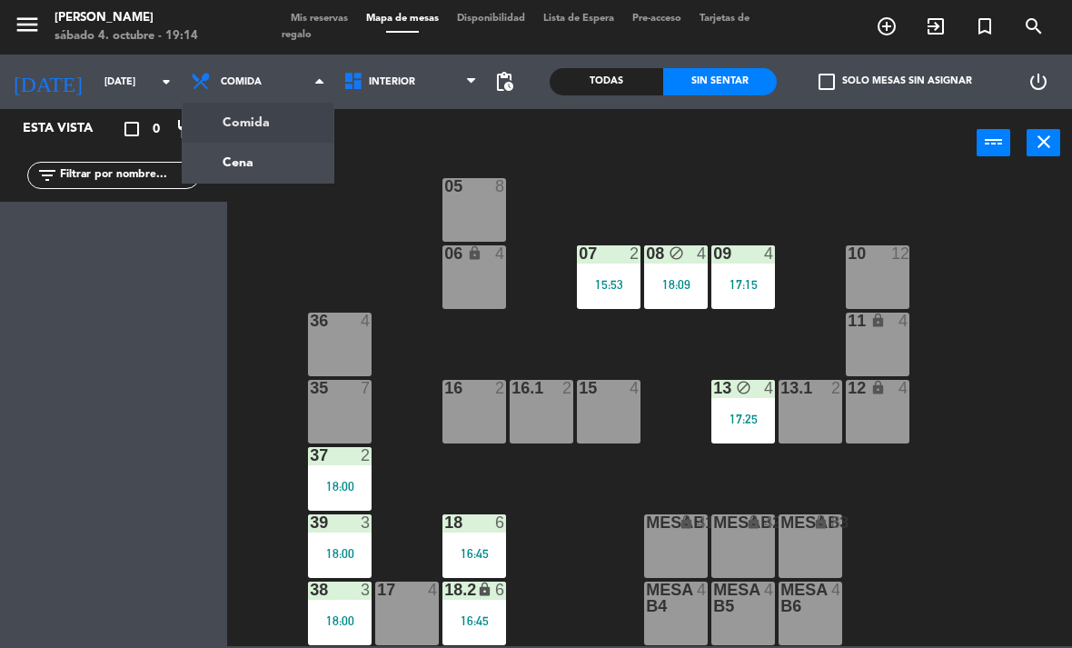
click at [294, 161] on ng-component "menu [PERSON_NAME][DATE] 4. octubre - 19:14 Mis reservas Mapa de mesas Disponib…" at bounding box center [536, 323] width 1072 height 646
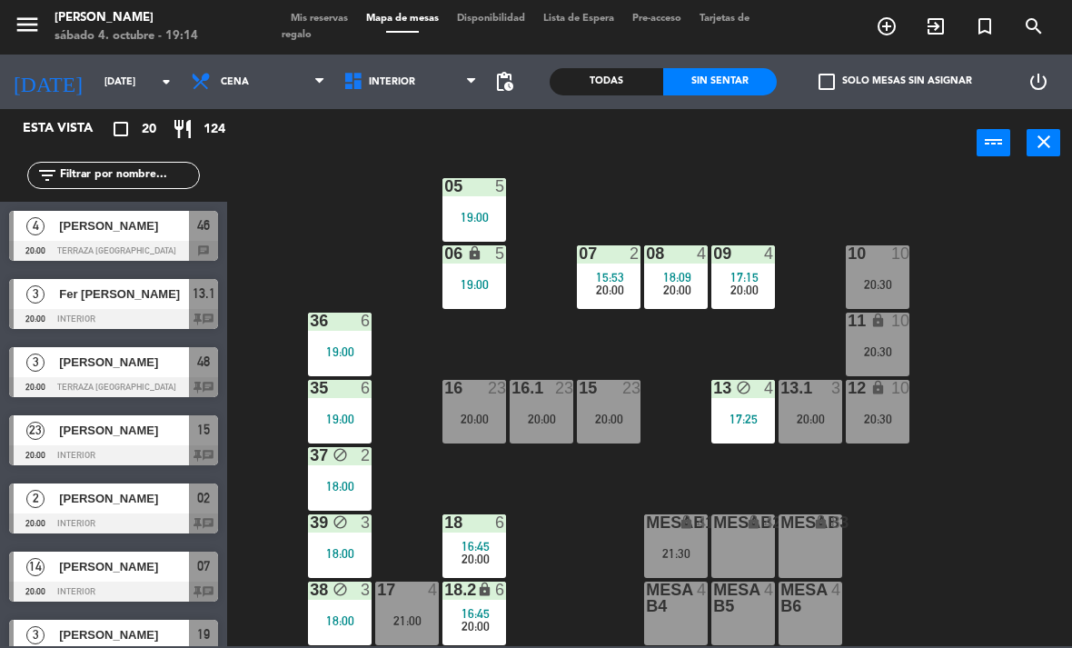
click at [674, 547] on div "21:30" at bounding box center [676, 553] width 64 height 13
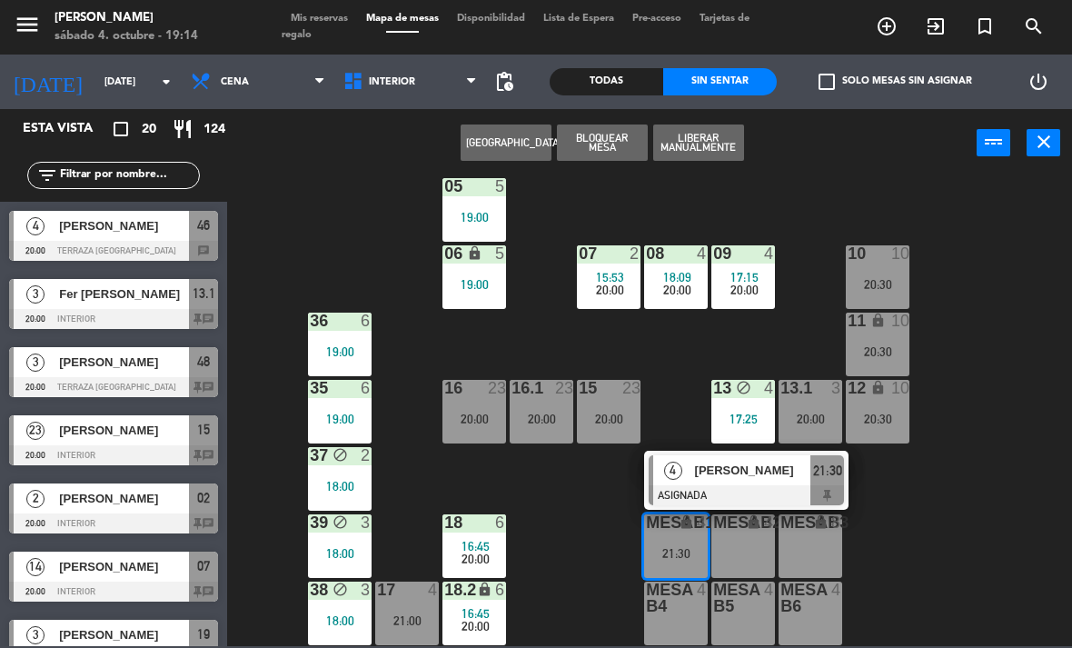
click at [793, 474] on span "[PERSON_NAME]" at bounding box center [753, 469] width 116 height 19
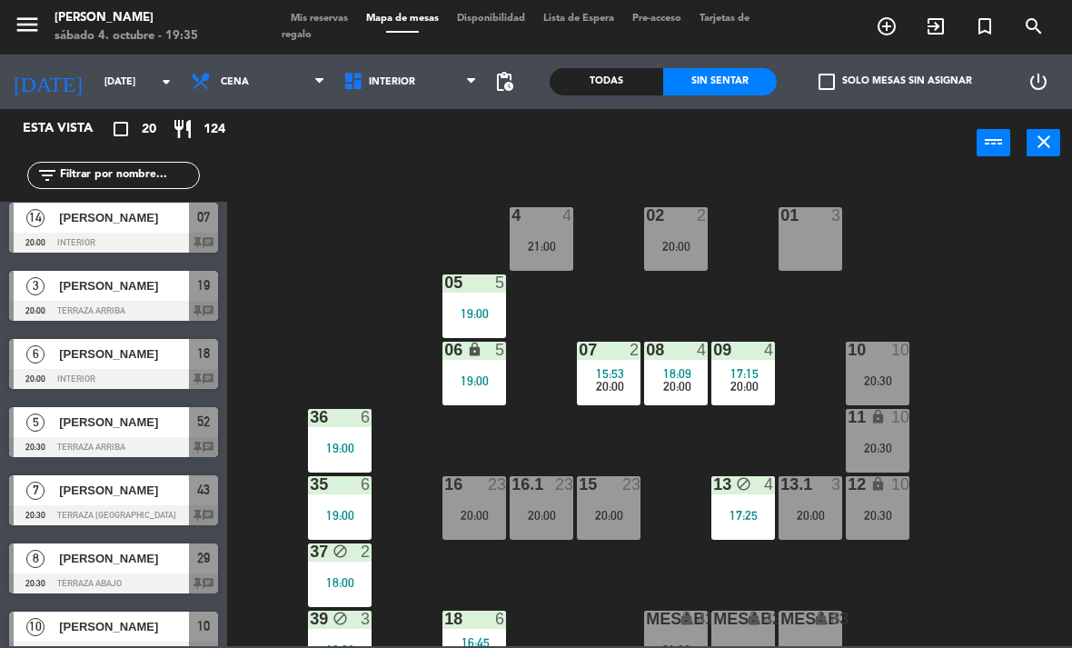
scroll to position [0, 0]
click at [399, 70] on span "Interior" at bounding box center [410, 82] width 153 height 40
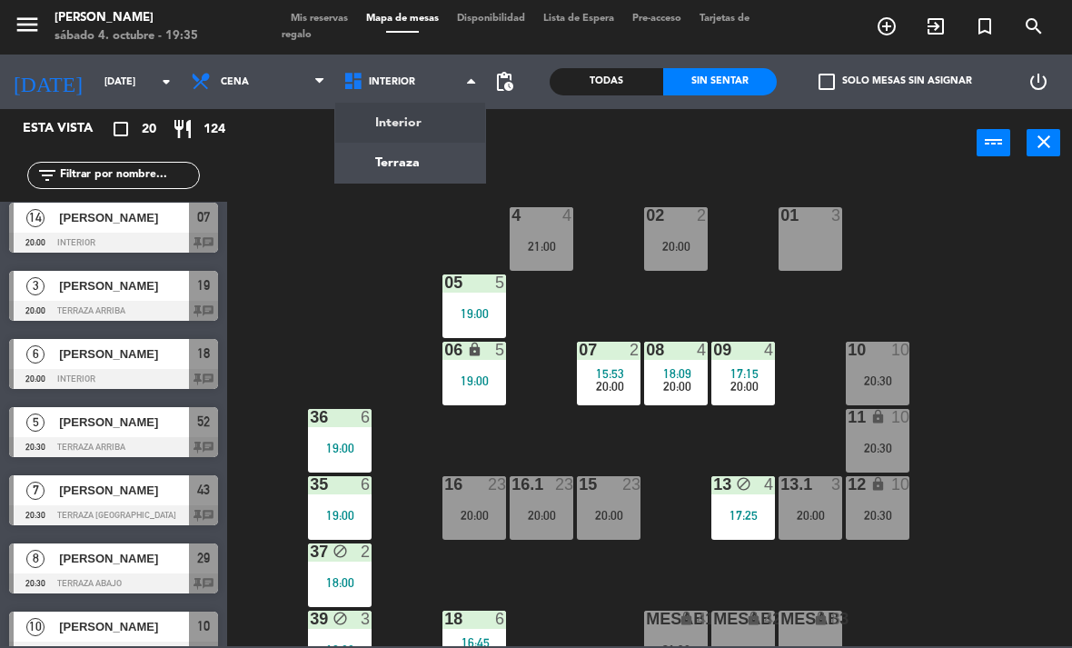
click at [450, 168] on ng-component "menu [PERSON_NAME][DATE] 4. octubre - 19:35 Mis reservas Mapa de mesas Disponib…" at bounding box center [536, 323] width 1072 height 646
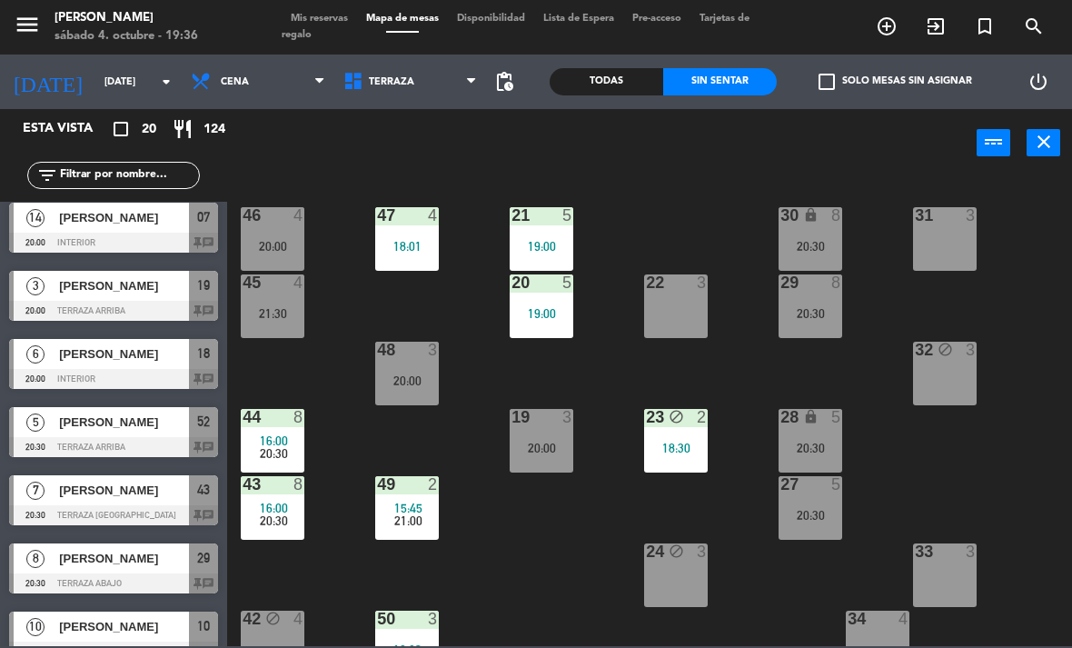
scroll to position [-1, 0]
click at [419, 89] on span "Terraza" at bounding box center [410, 82] width 153 height 40
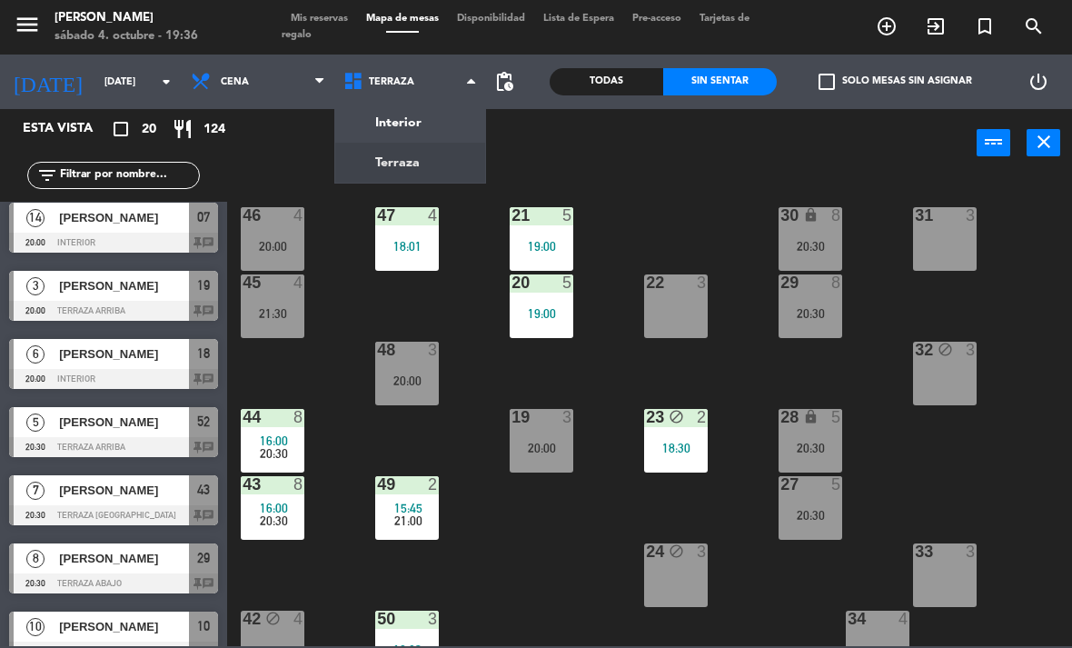
scroll to position [0, 0]
click at [440, 114] on ng-component "menu [PERSON_NAME][DATE] 4. octubre - 19:36 Mis reservas Mapa de mesas Disponib…" at bounding box center [536, 323] width 1072 height 646
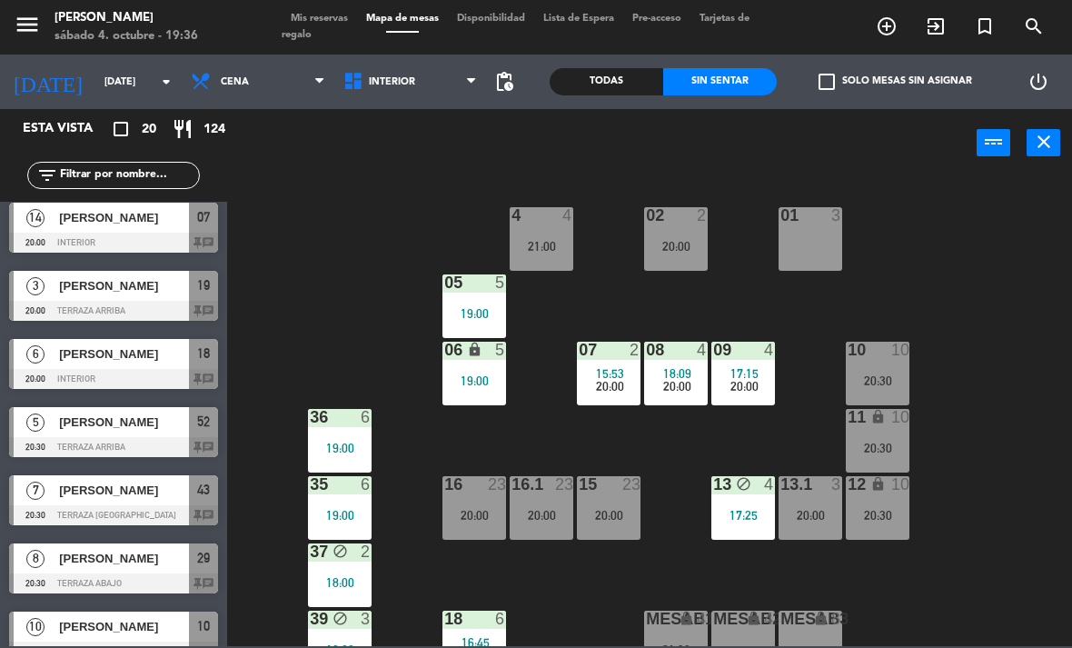
click at [397, 76] on span "Interior" at bounding box center [392, 82] width 46 height 12
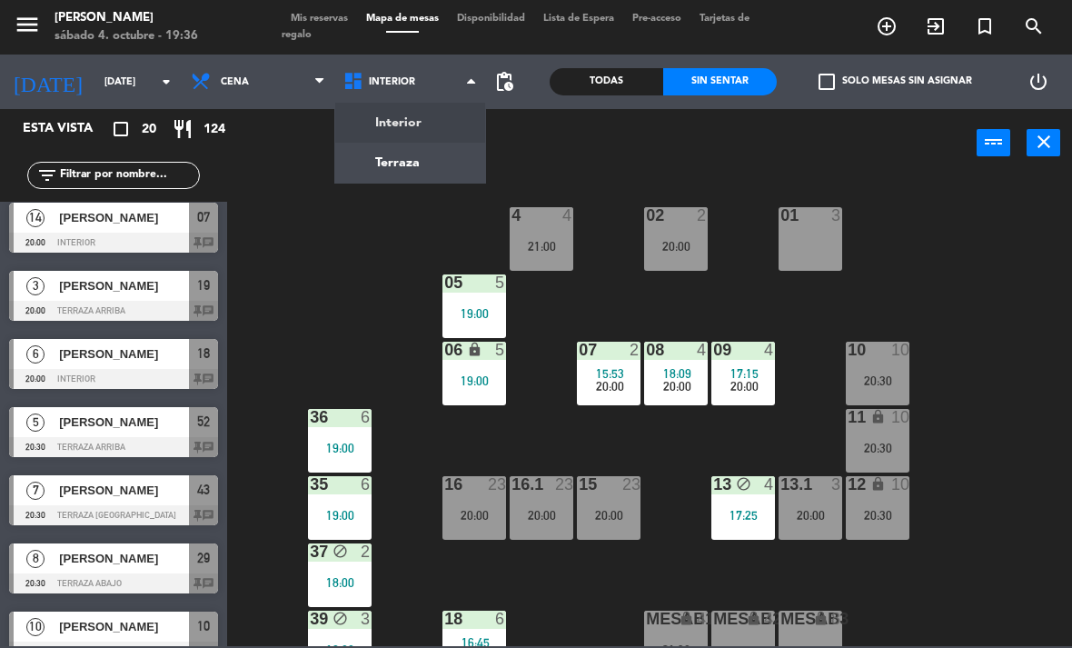
click at [426, 162] on ng-component "menu [PERSON_NAME][DATE] 4. octubre - 19:36 Mis reservas Mapa de mesas Disponib…" at bounding box center [536, 323] width 1072 height 646
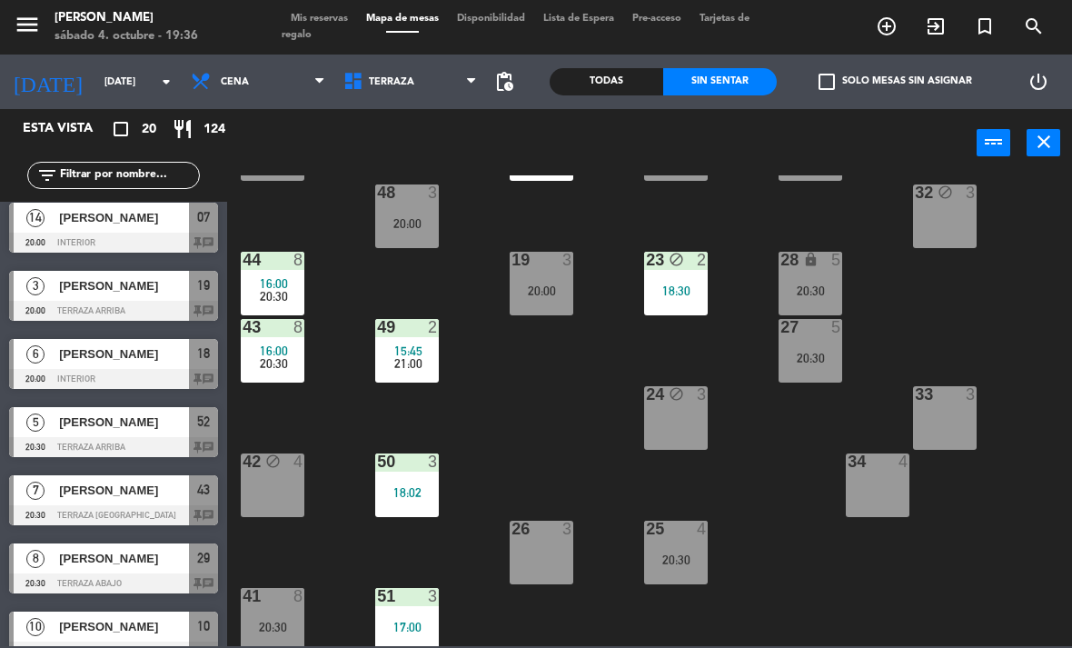
scroll to position [163, 0]
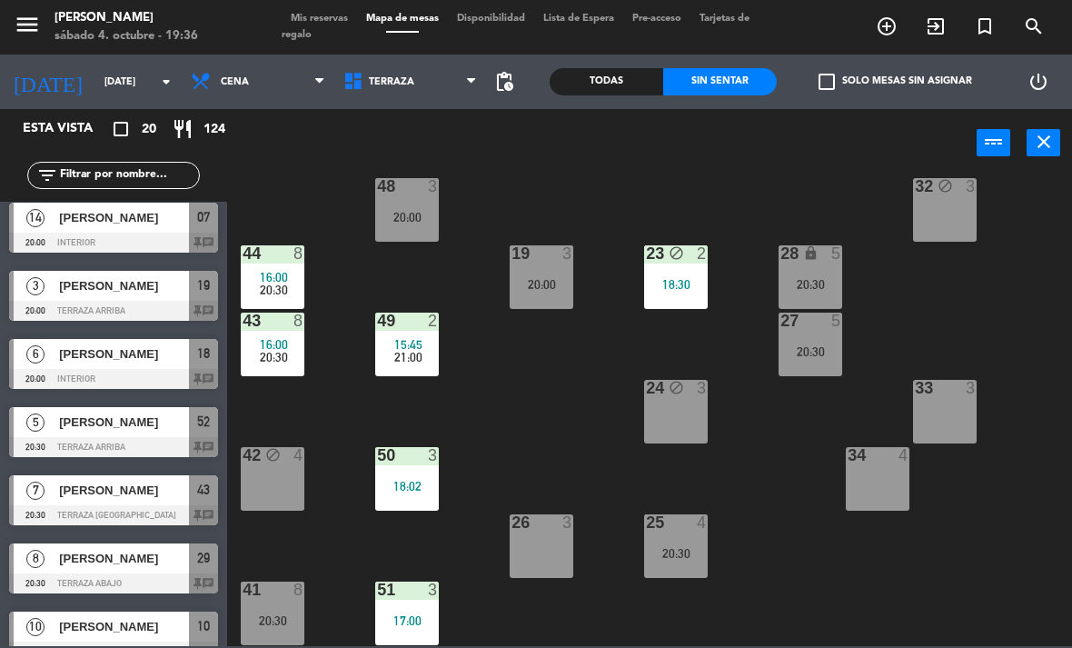
click at [382, 80] on span "Terraza" at bounding box center [391, 82] width 45 height 12
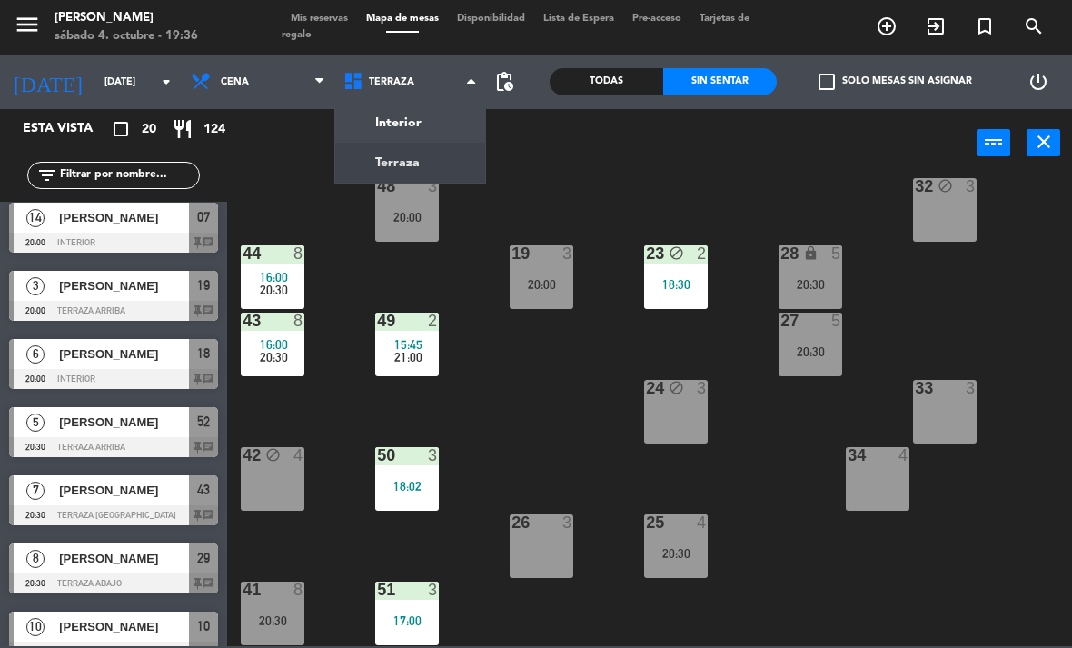
click at [422, 115] on ng-component "menu [PERSON_NAME][DATE] 4. octubre - 19:36 Mis reservas Mapa de mesas Disponib…" at bounding box center [536, 323] width 1072 height 646
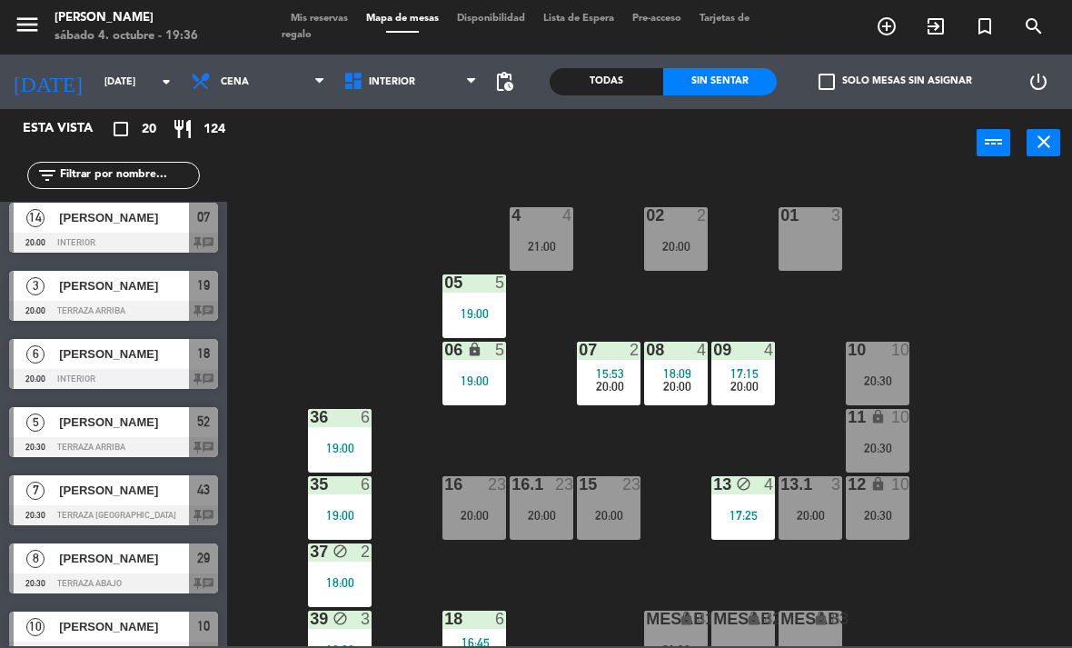
click at [794, 229] on div "01 3" at bounding box center [810, 239] width 64 height 64
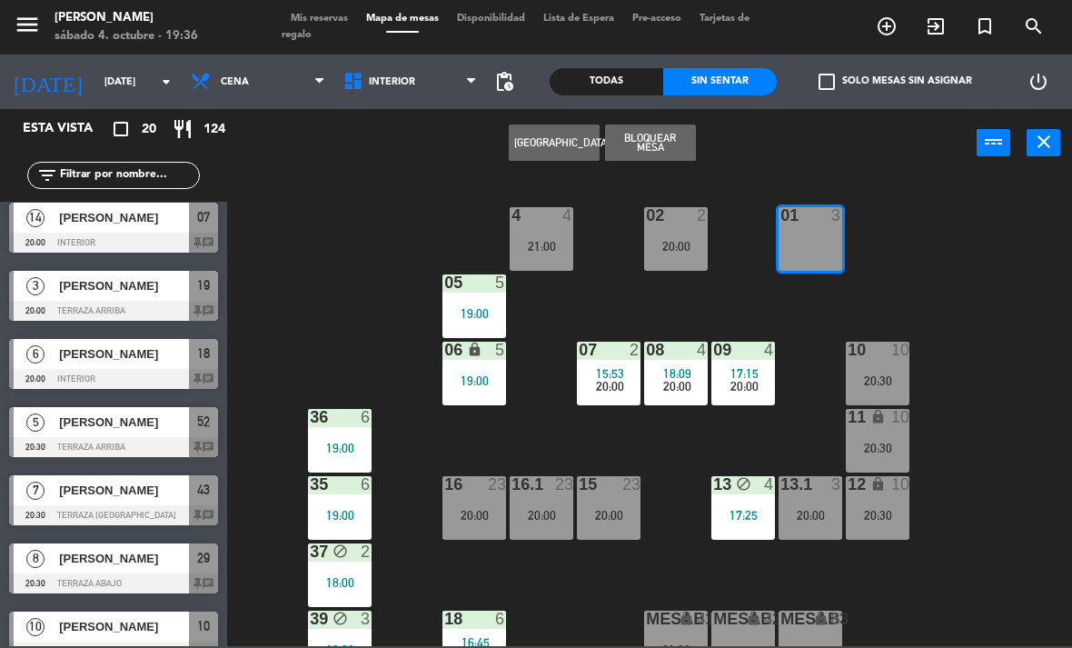
click at [551, 142] on button "[GEOGRAPHIC_DATA]" at bounding box center [554, 142] width 91 height 36
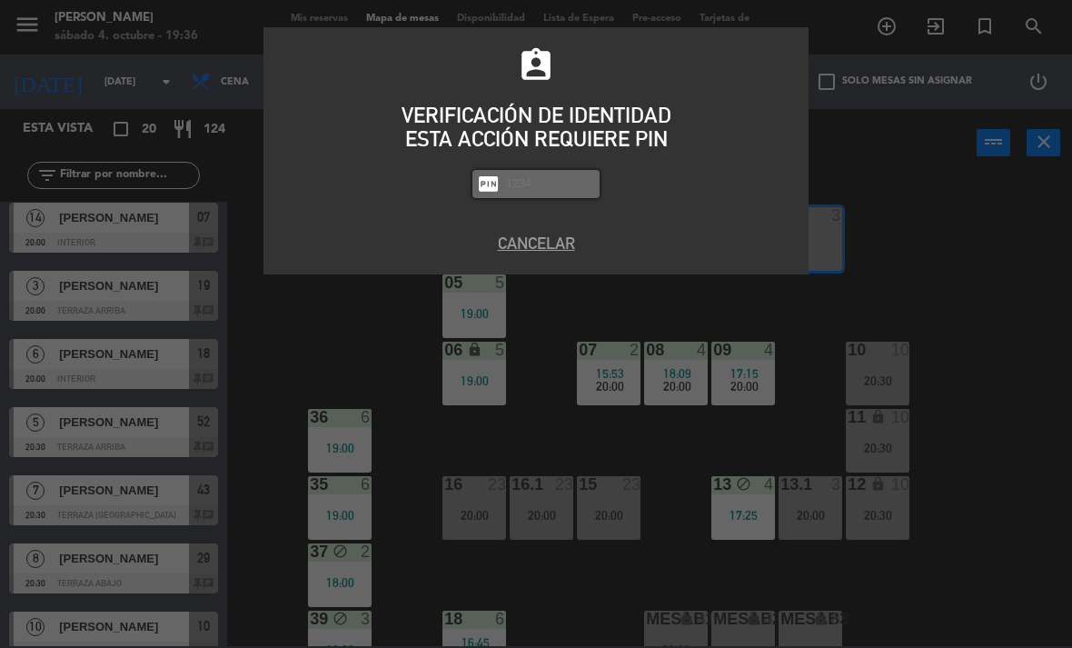
click at [550, 234] on button "Cancelar" at bounding box center [536, 243] width 518 height 25
